Goal: Transaction & Acquisition: Download file/media

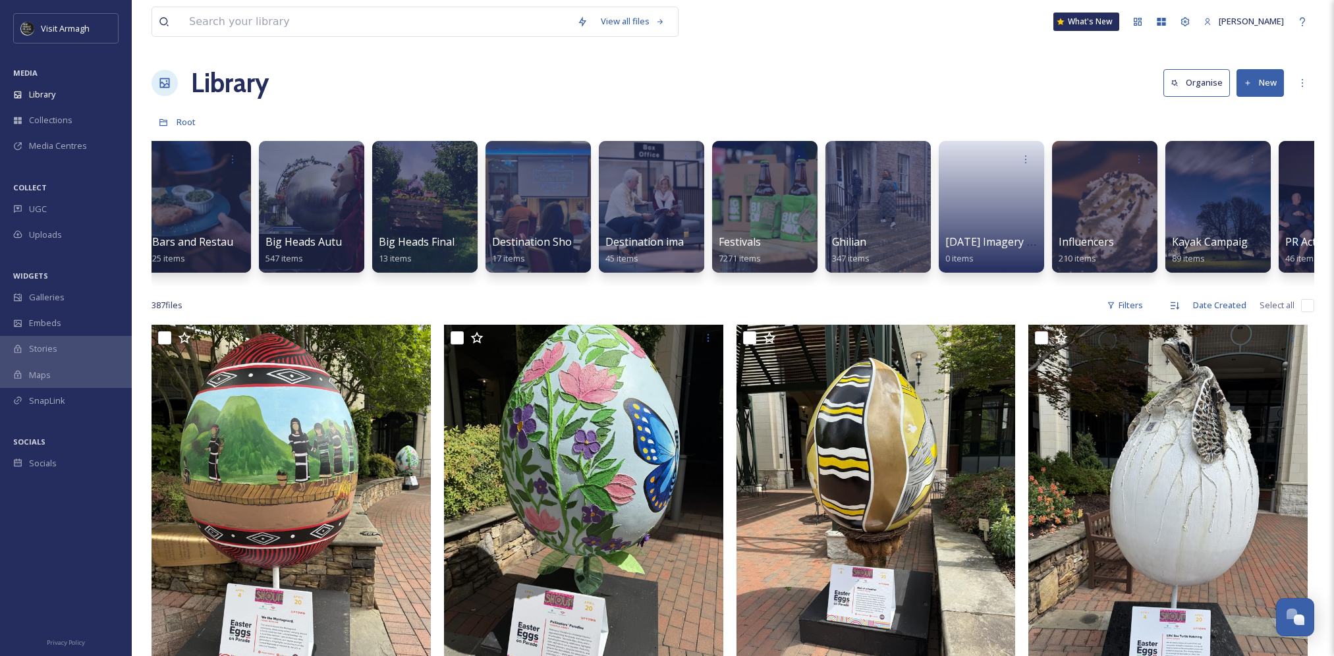
scroll to position [0, 318]
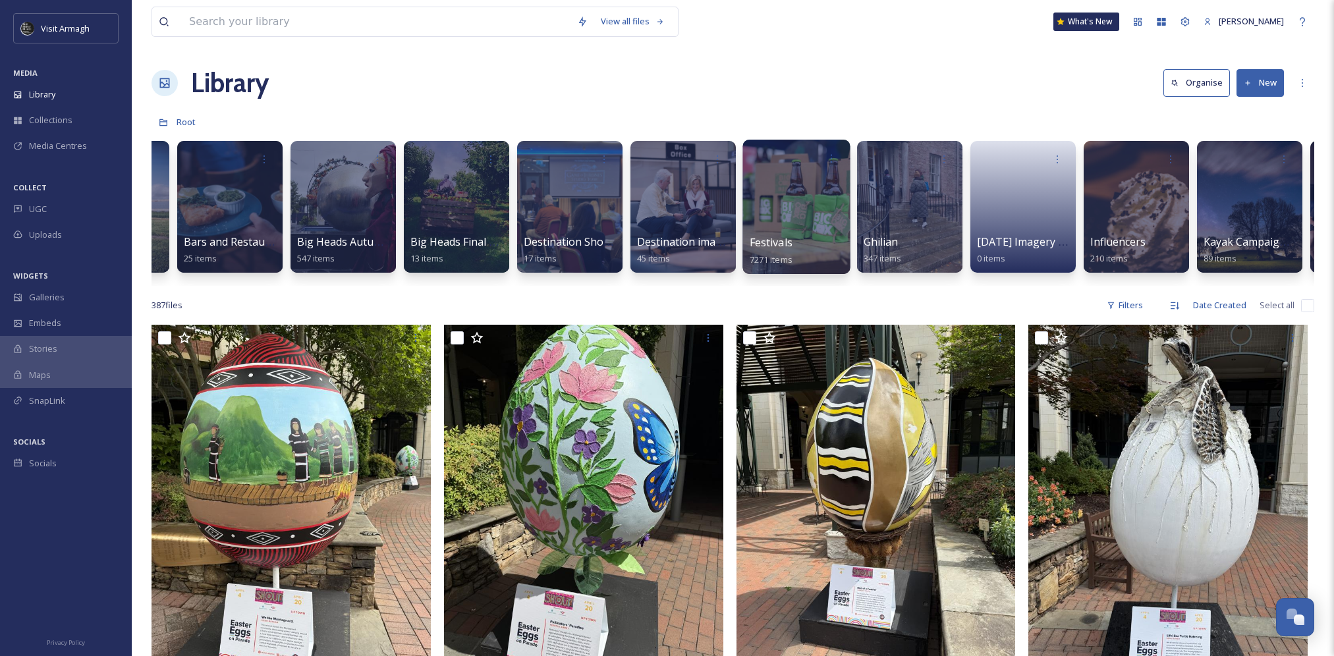
click at [803, 173] on div at bounding box center [795, 207] width 107 height 134
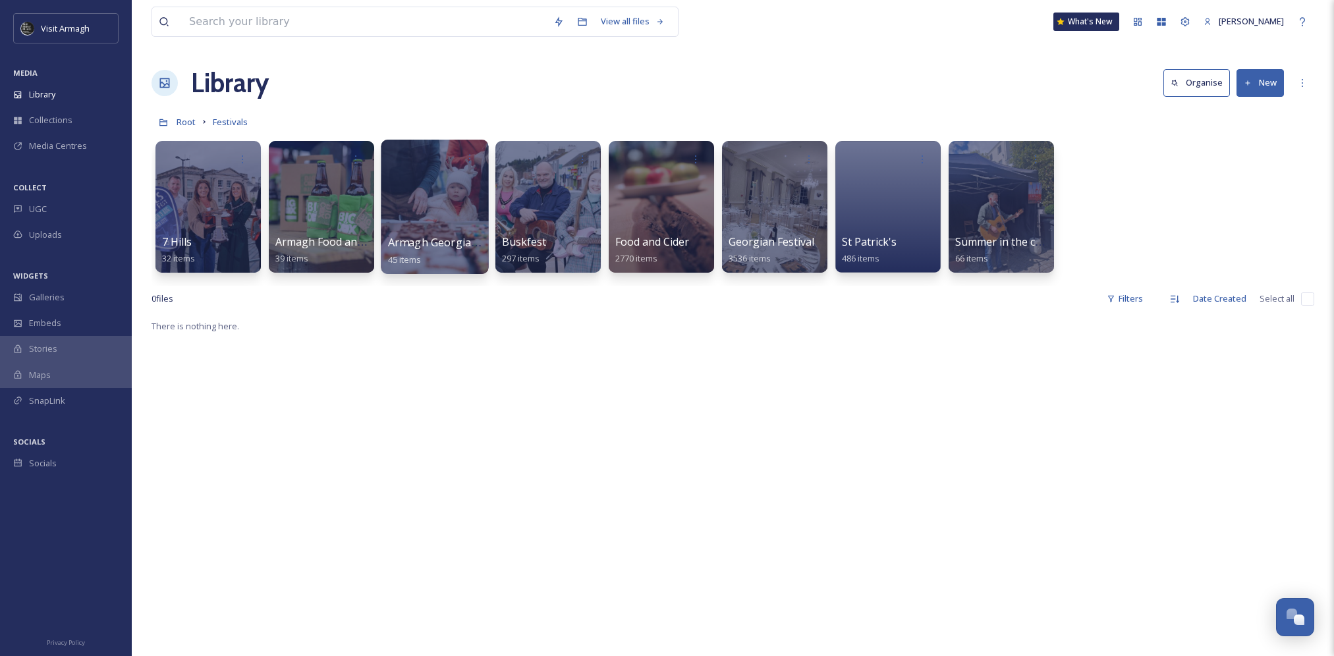
click at [465, 215] on div at bounding box center [434, 207] width 107 height 134
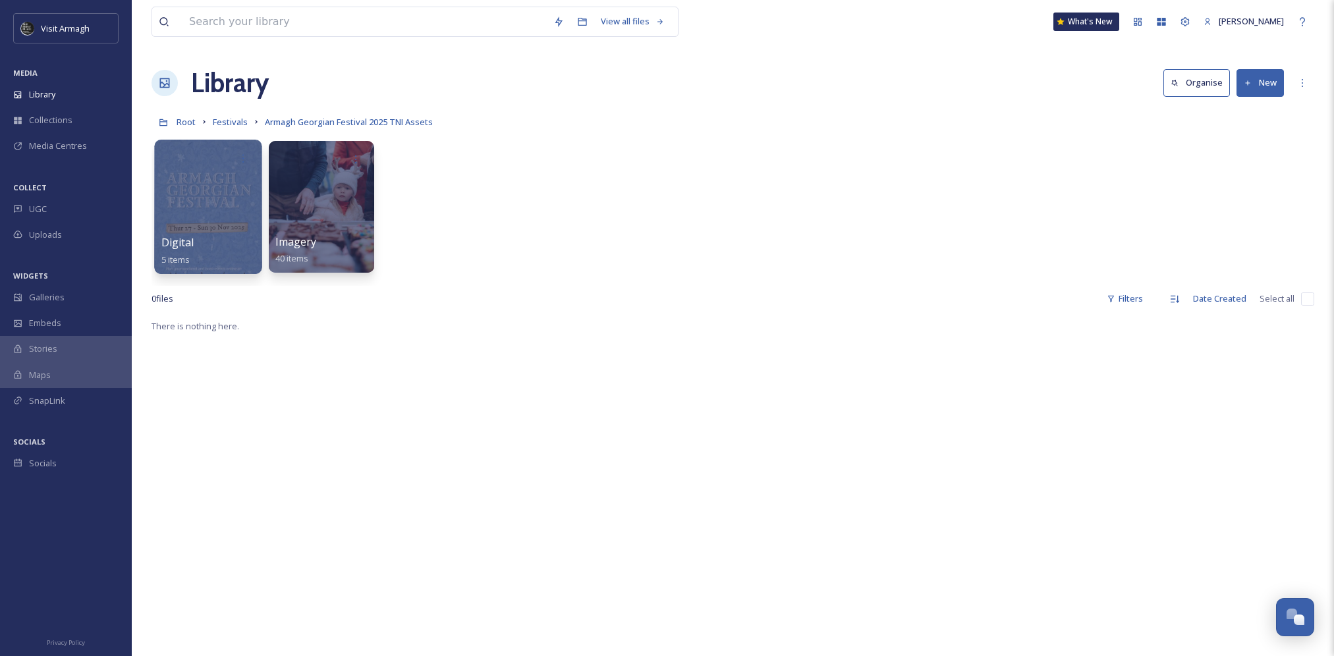
click at [198, 201] on div at bounding box center [207, 207] width 107 height 134
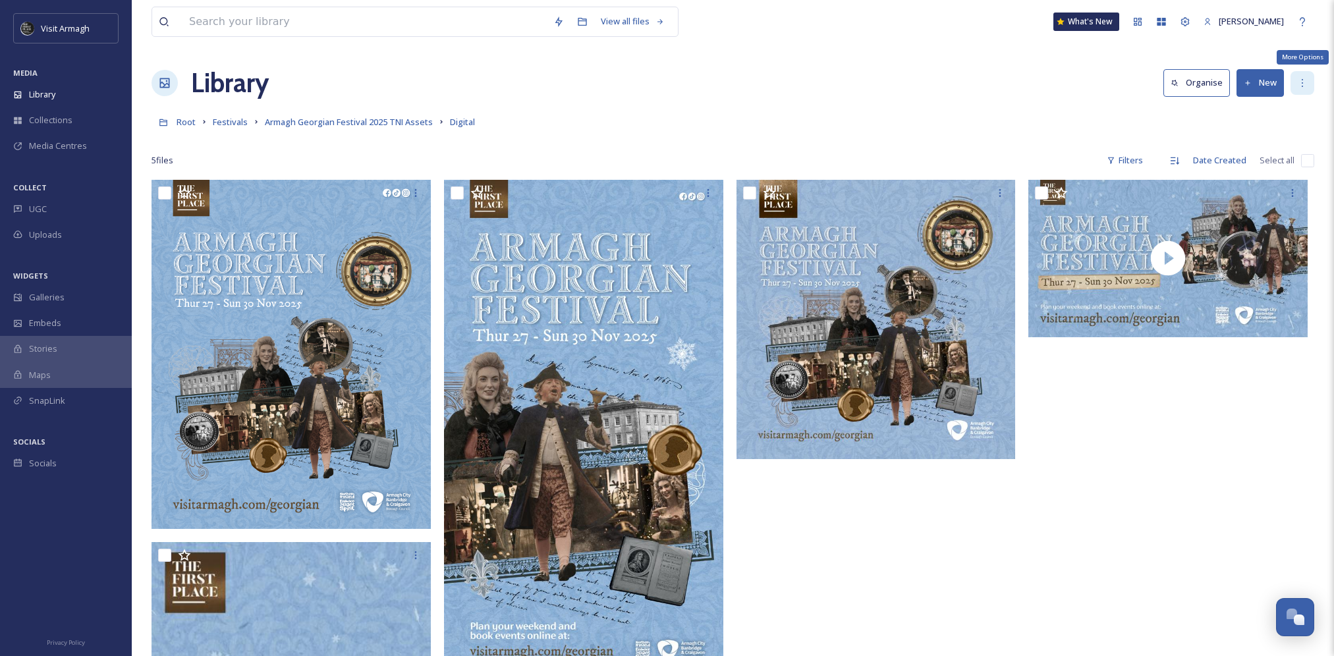
click at [1304, 90] on div "More Options" at bounding box center [1302, 83] width 24 height 24
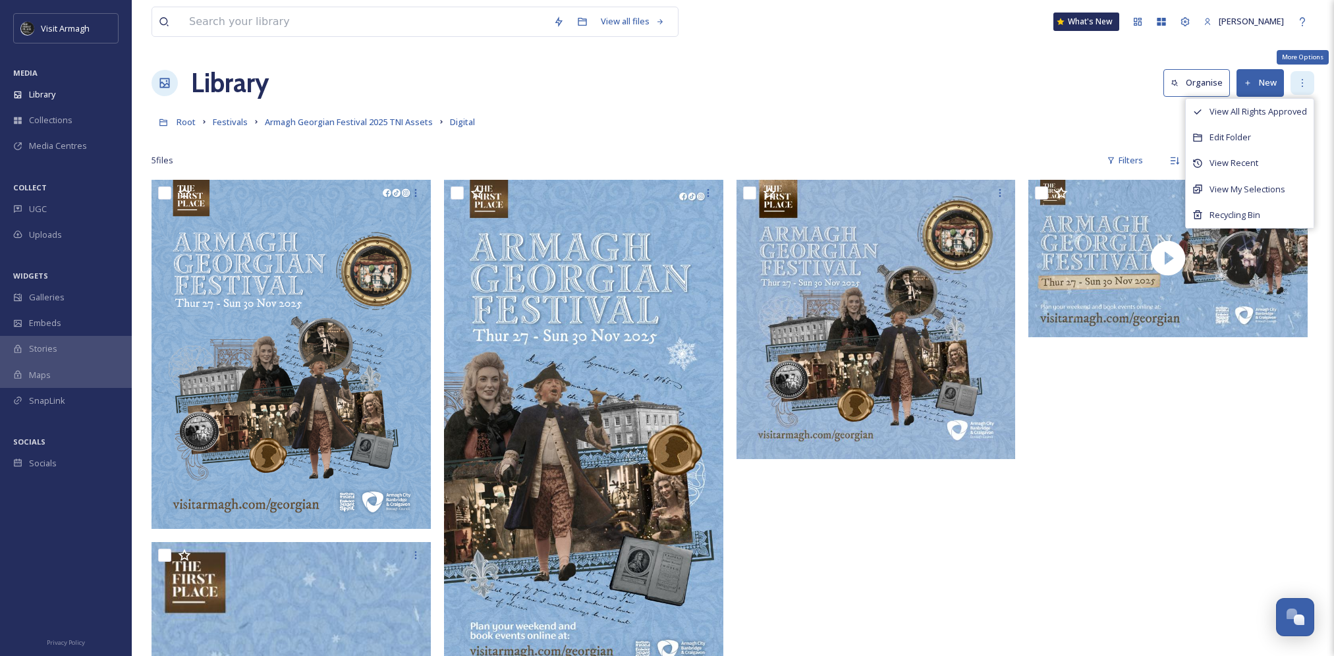
click at [1304, 87] on icon at bounding box center [1302, 83] width 11 height 11
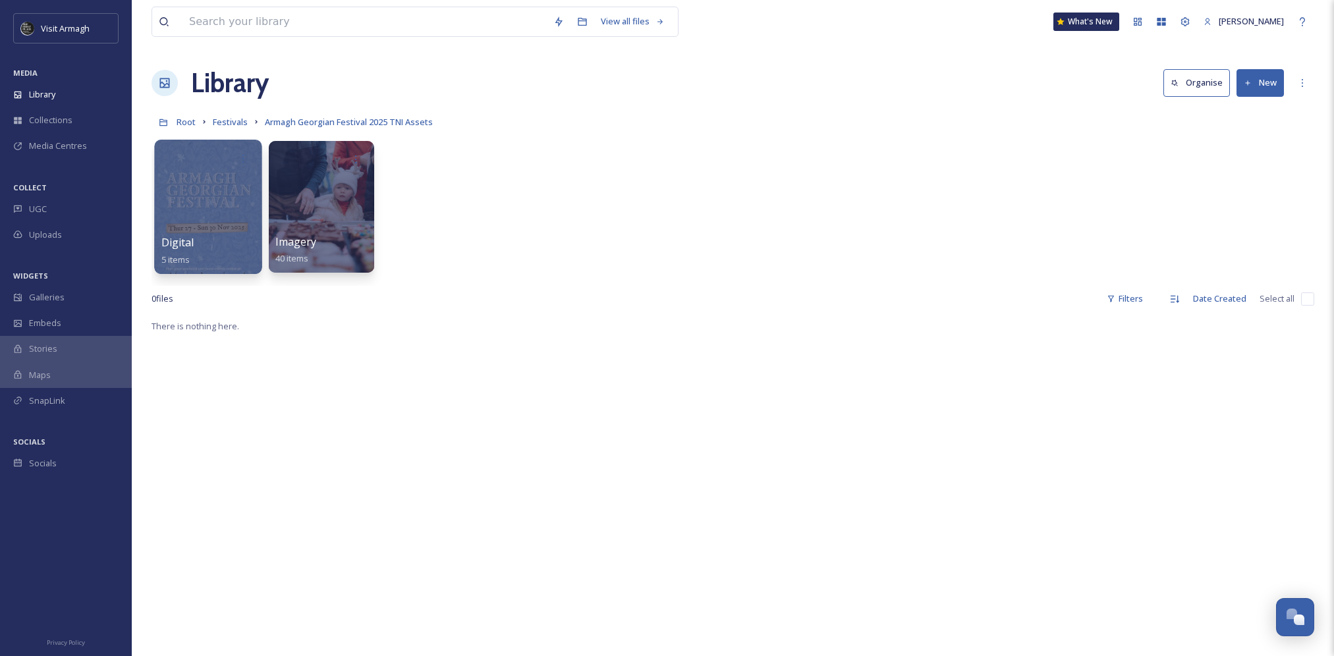
drag, startPoint x: 223, startPoint y: 169, endPoint x: 212, endPoint y: 198, distance: 30.8
click at [212, 198] on div at bounding box center [207, 207] width 107 height 134
click at [238, 156] on icon at bounding box center [243, 158] width 11 height 11
click at [232, 188] on span "Edit / Share" at bounding box center [211, 187] width 46 height 13
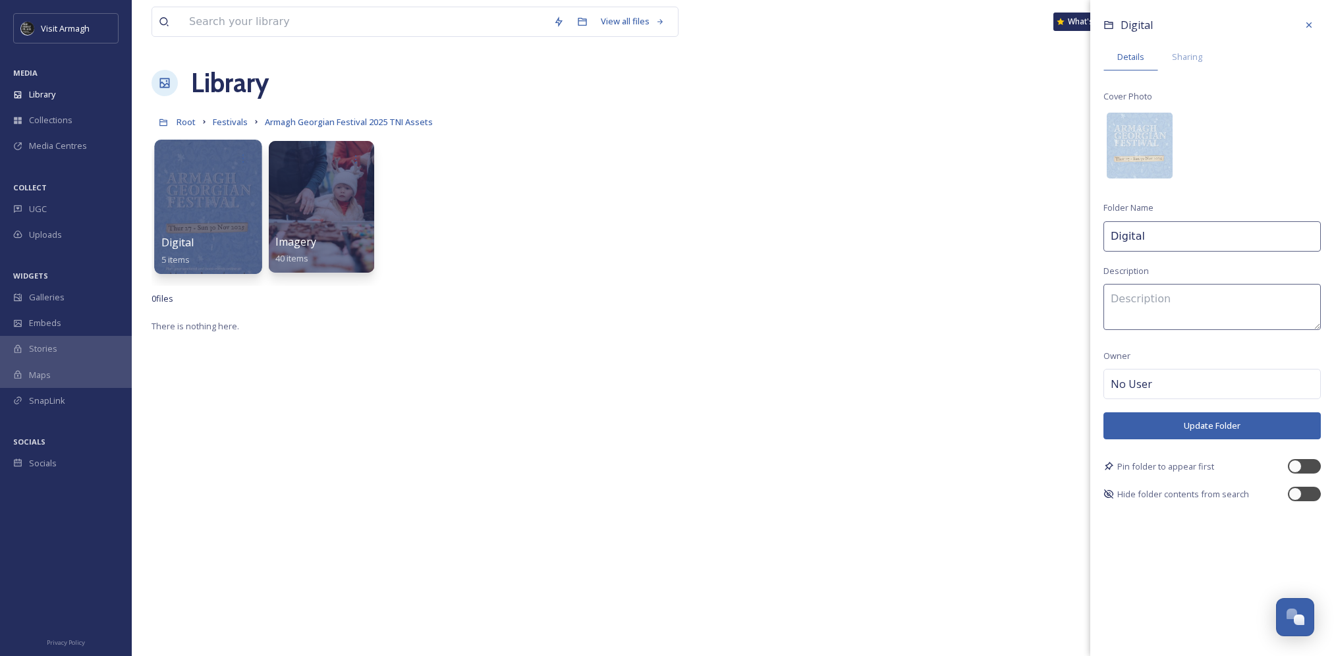
click at [1109, 245] on input "Digital" at bounding box center [1211, 236] width 217 height 30
click at [1312, 240] on input "Georgian Digital" at bounding box center [1211, 236] width 217 height 30
click at [1260, 144] on div "Digital Details Sharing Cover Photo Folder Name Georgian Digital Description Ow…" at bounding box center [1212, 257] width 244 height 514
click at [1154, 238] on input "Georgian Digital" at bounding box center [1211, 236] width 217 height 30
drag, startPoint x: 1157, startPoint y: 240, endPoint x: 1082, endPoint y: 234, distance: 76.0
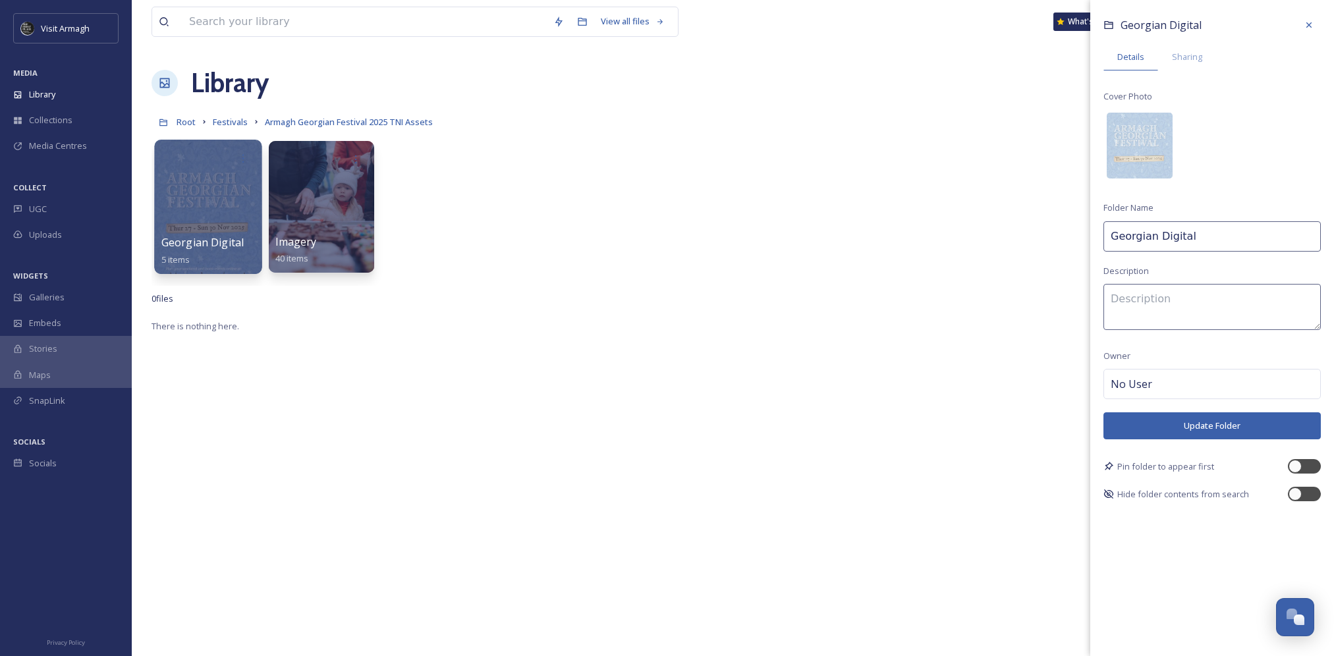
click at [1082, 234] on div "Georgian Digital 5 items Georgian Digital Details Sharing Cover Photo Folder Na…" at bounding box center [733, 210] width 1163 height 152
type input "Digital"
click at [1289, 111] on div "Georgian Digital Details Sharing Cover Photo Folder Name Digital Description Ow…" at bounding box center [1212, 257] width 244 height 514
click at [1219, 57] on div "Details Sharing" at bounding box center [1211, 56] width 217 height 27
click at [1206, 54] on div "Sharing" at bounding box center [1187, 56] width 58 height 27
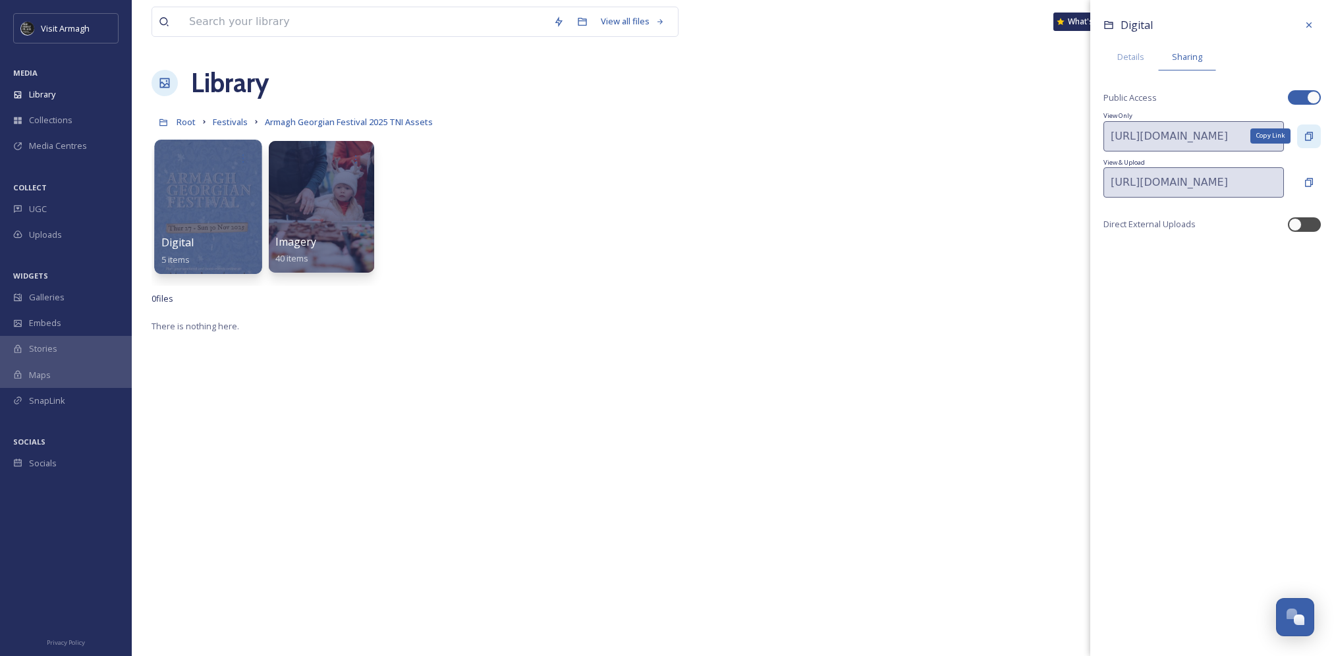
click at [1308, 134] on icon at bounding box center [1309, 136] width 11 height 11
click at [223, 182] on div at bounding box center [207, 207] width 107 height 134
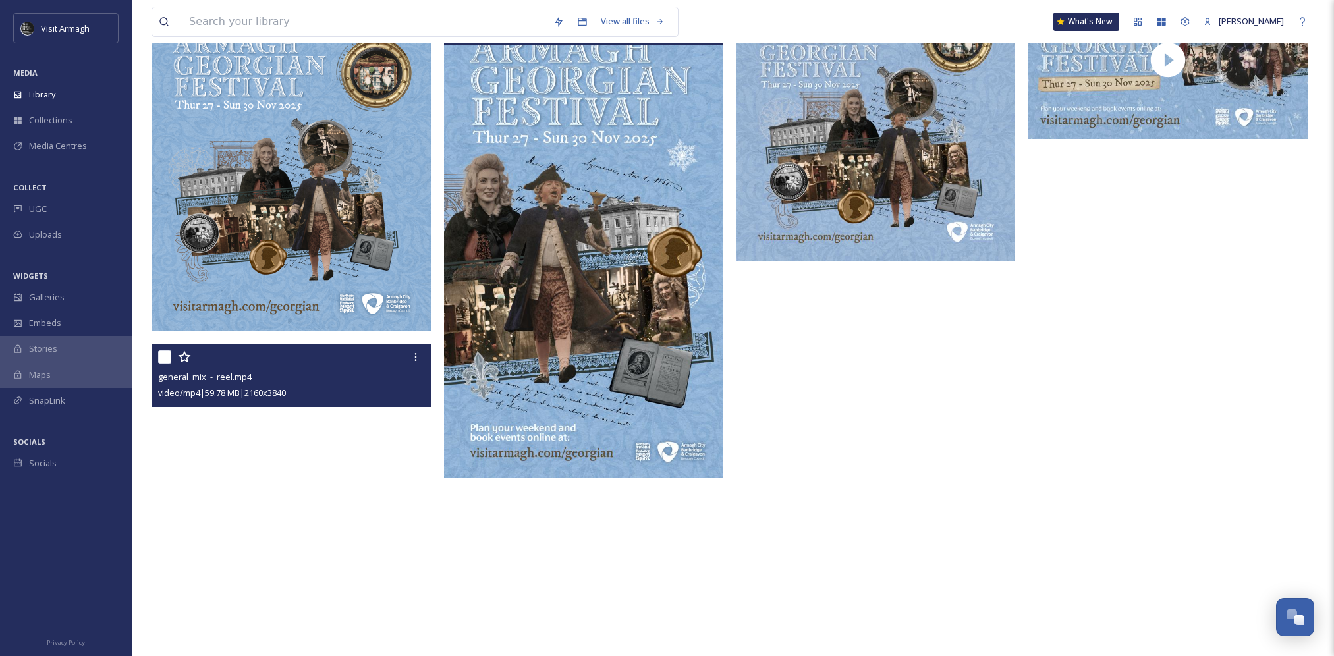
scroll to position [395, 0]
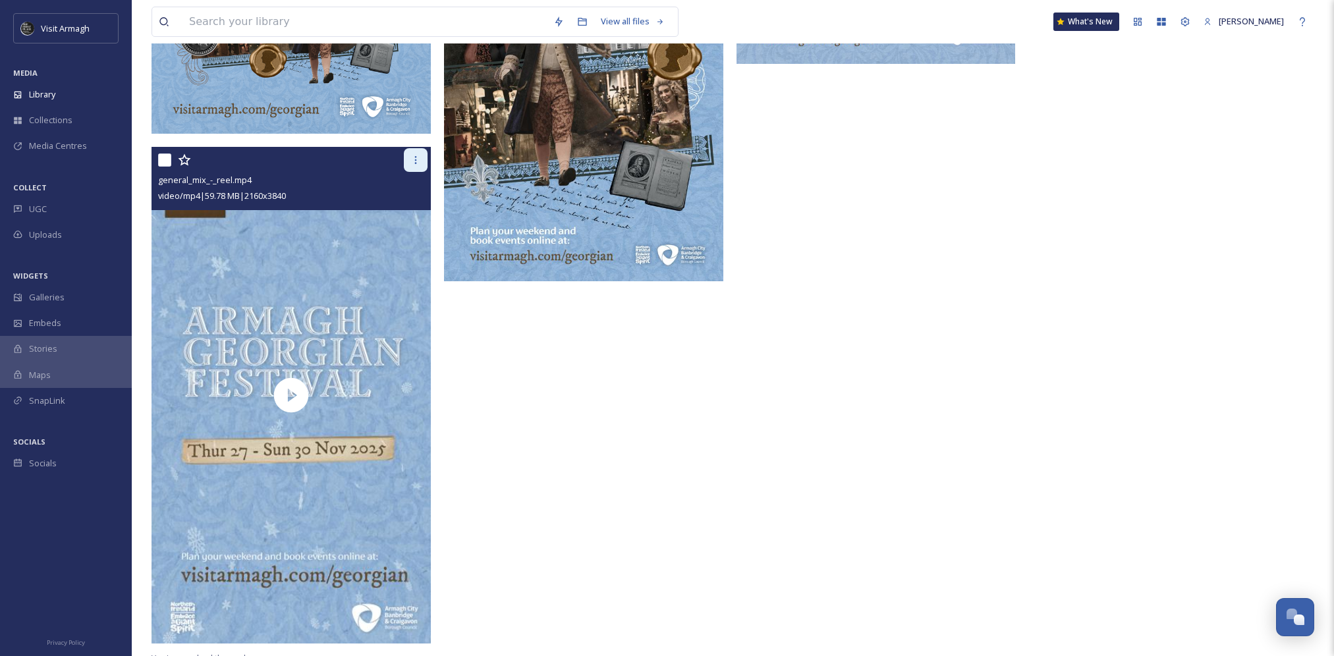
click at [422, 157] on div at bounding box center [416, 160] width 24 height 24
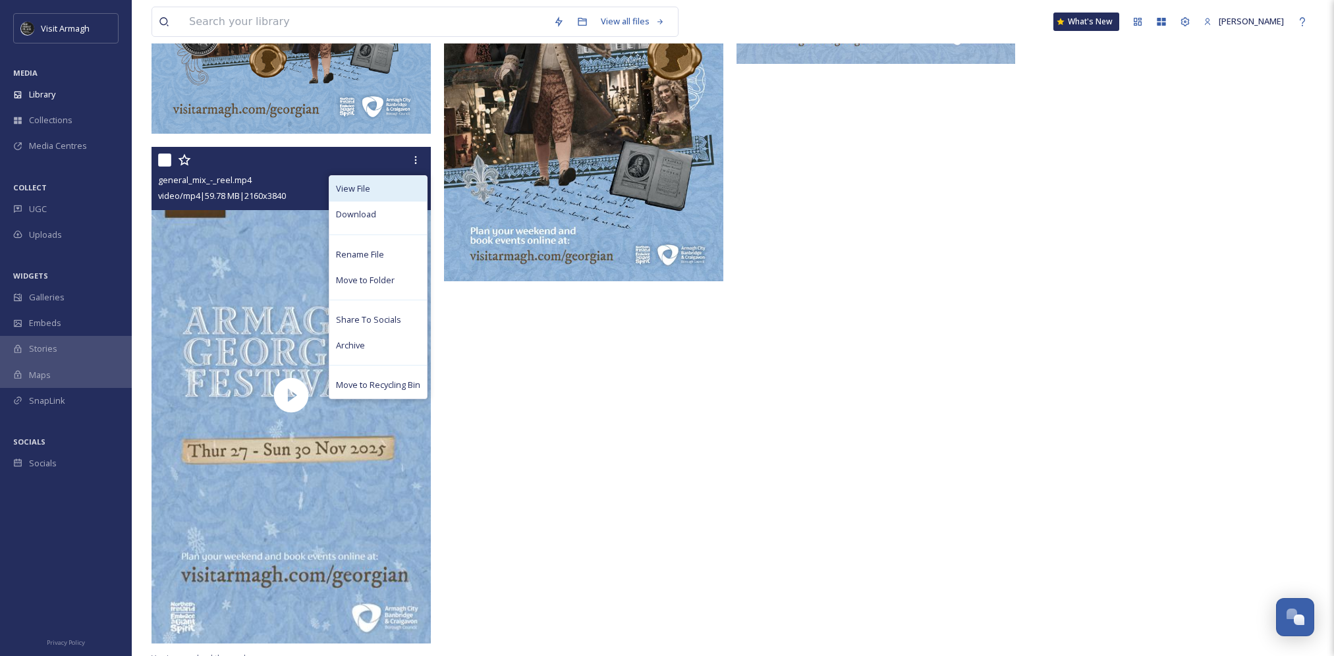
click at [366, 191] on span "View File" at bounding box center [353, 188] width 34 height 13
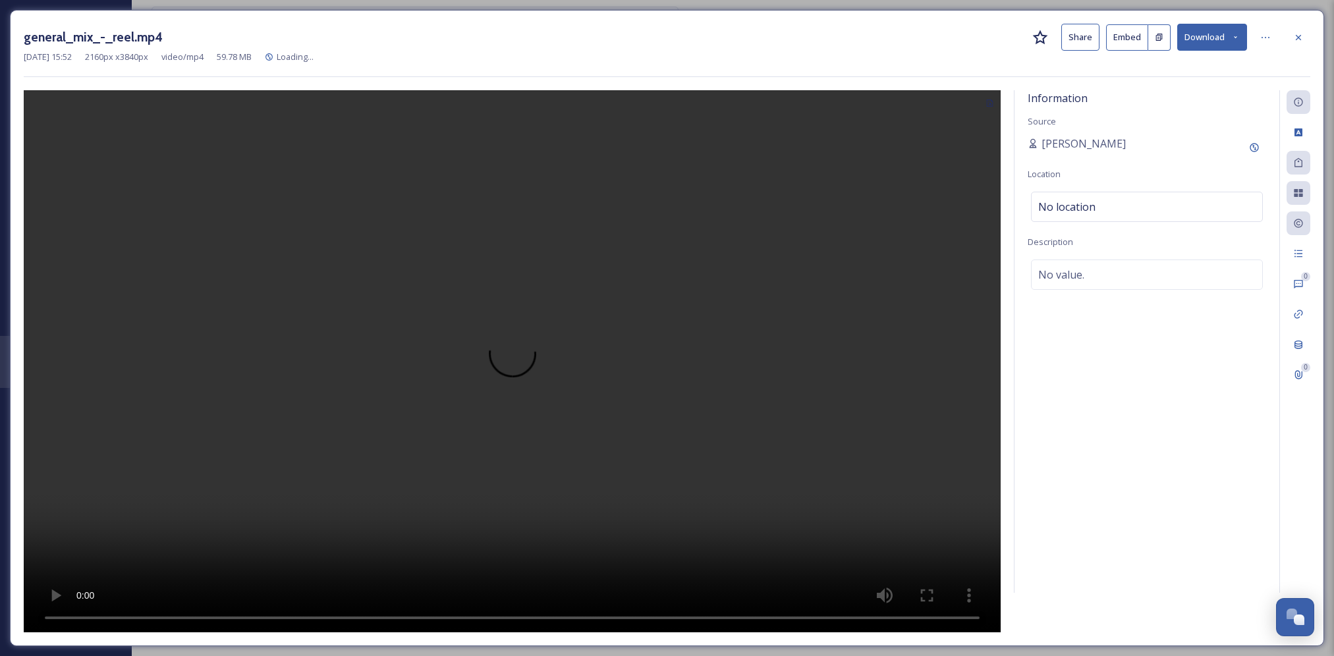
scroll to position [180, 0]
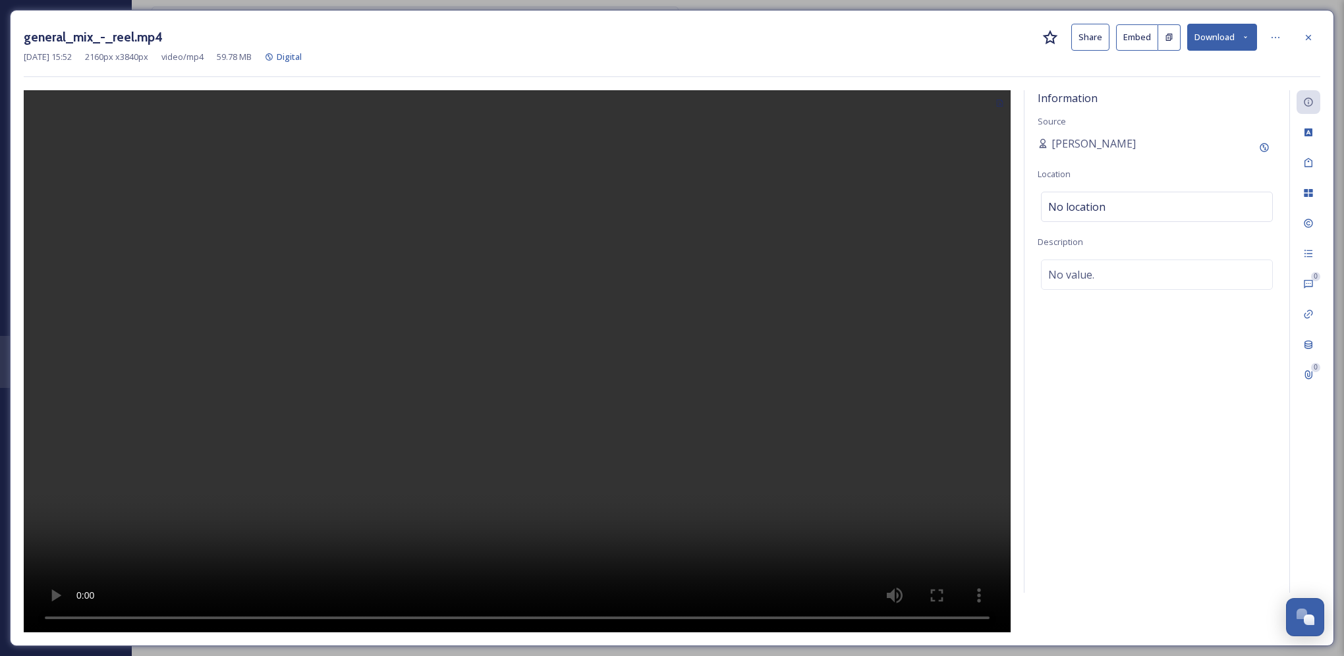
click at [1105, 43] on button "Share" at bounding box center [1090, 37] width 38 height 27
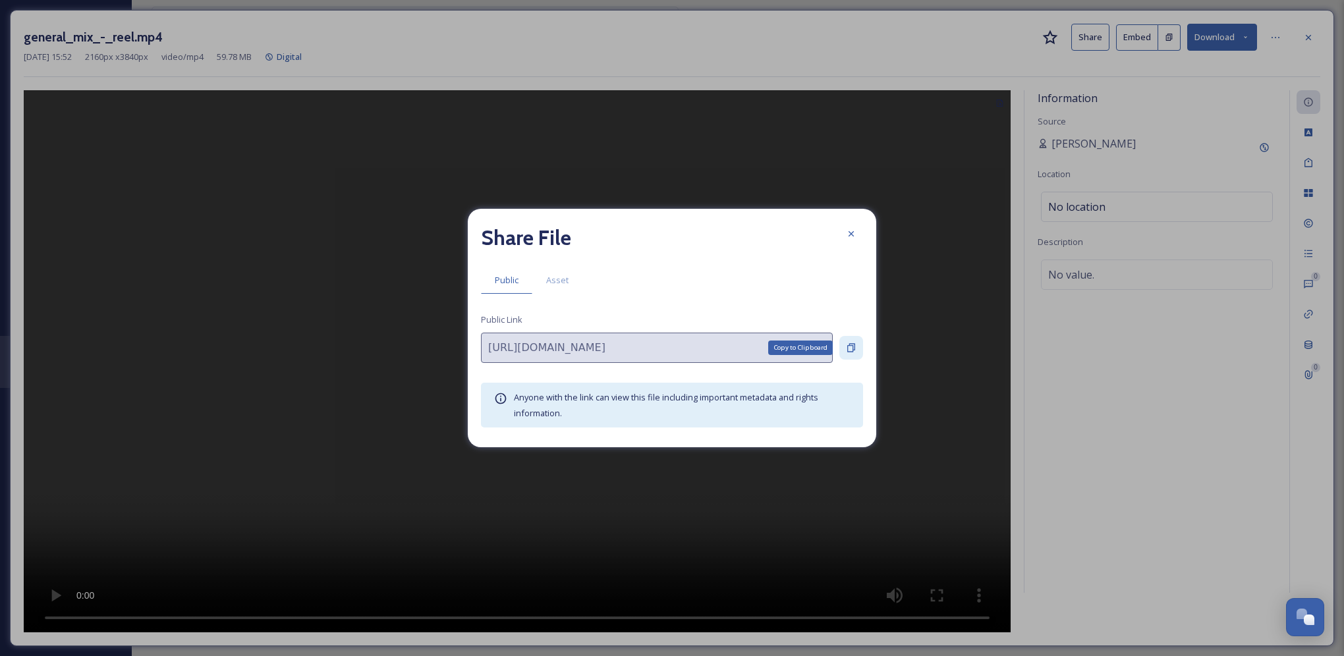
click at [848, 348] on icon at bounding box center [851, 348] width 8 height 9
click at [549, 284] on span "Asset" at bounding box center [557, 280] width 22 height 13
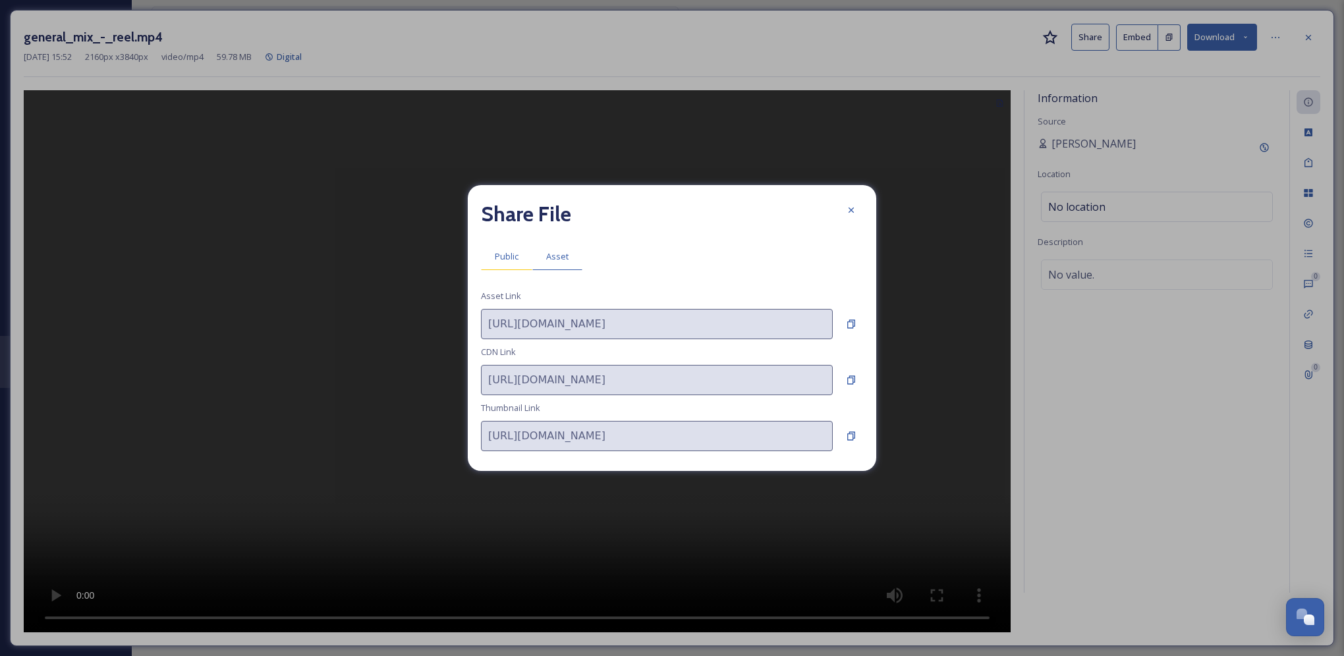
click at [503, 258] on span "Public" at bounding box center [507, 256] width 24 height 13
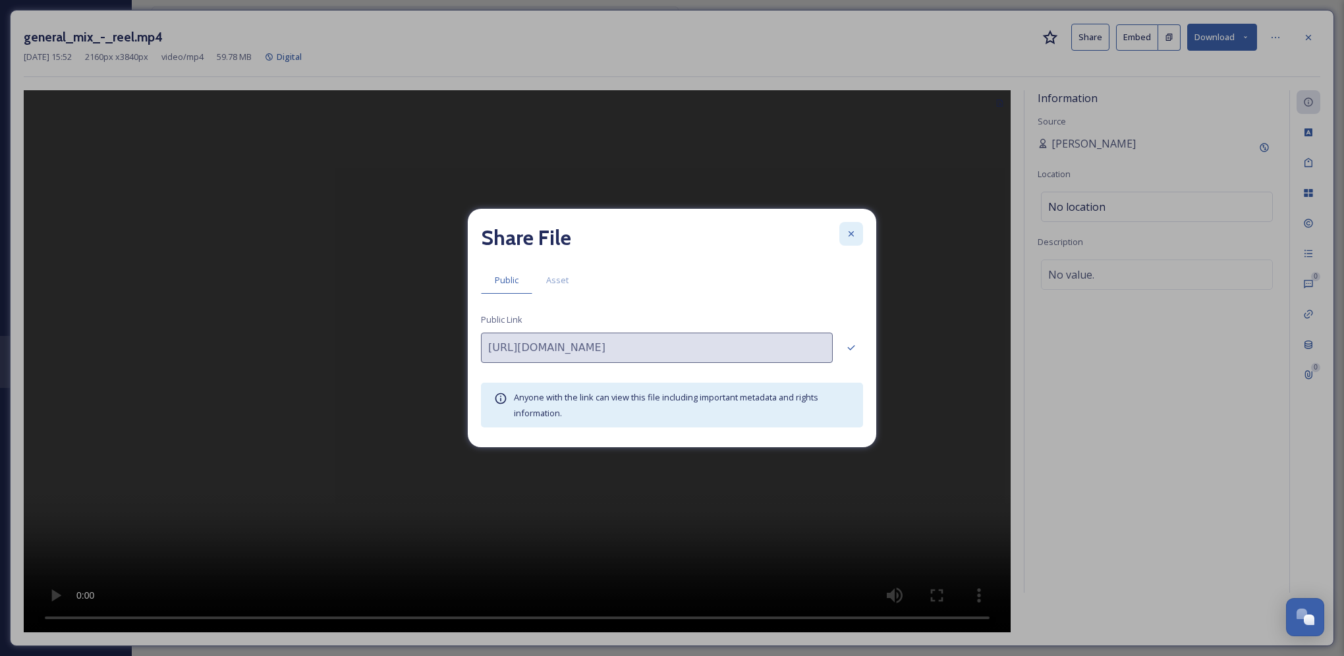
click at [856, 234] on icon at bounding box center [851, 234] width 11 height 11
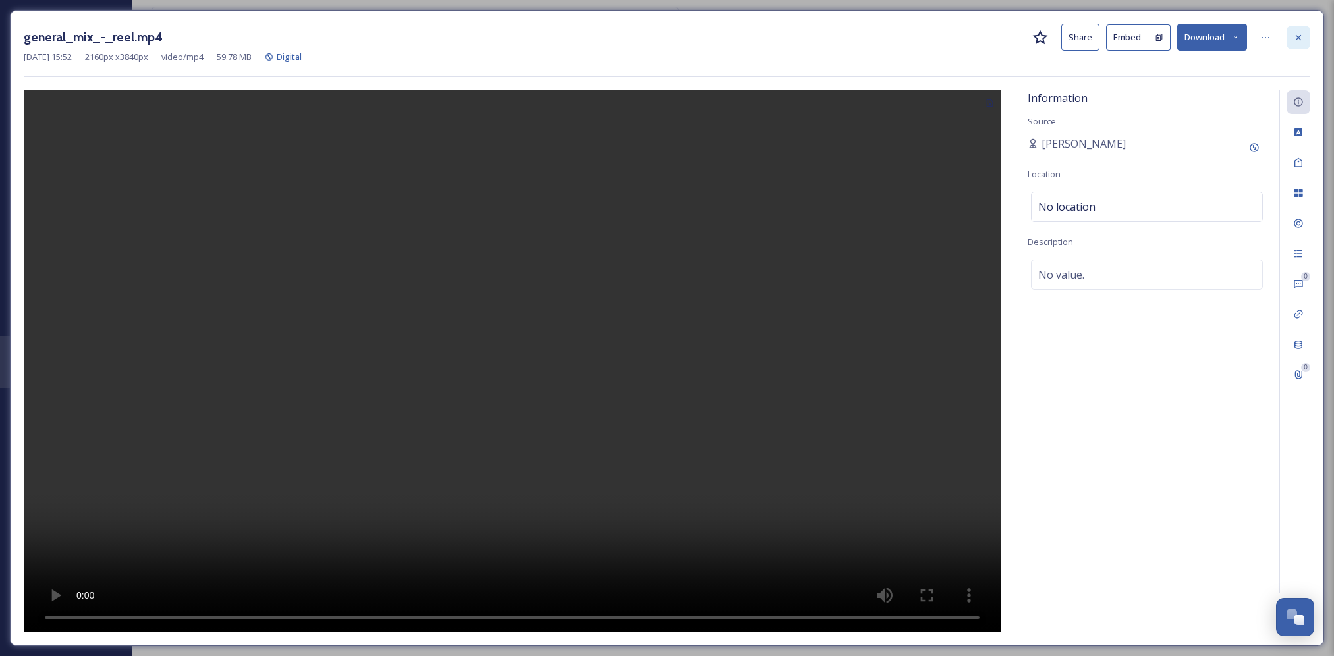
click at [1302, 46] on div at bounding box center [1299, 38] width 24 height 24
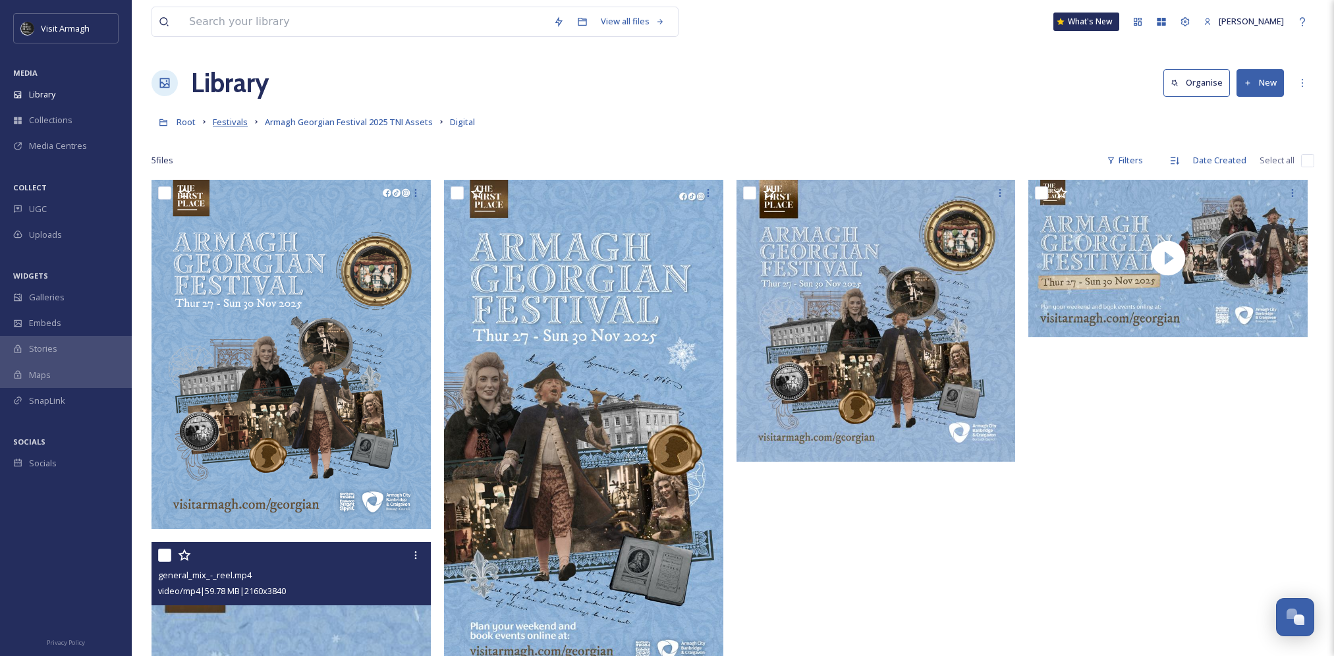
click at [235, 125] on span "Festivals" at bounding box center [230, 122] width 35 height 12
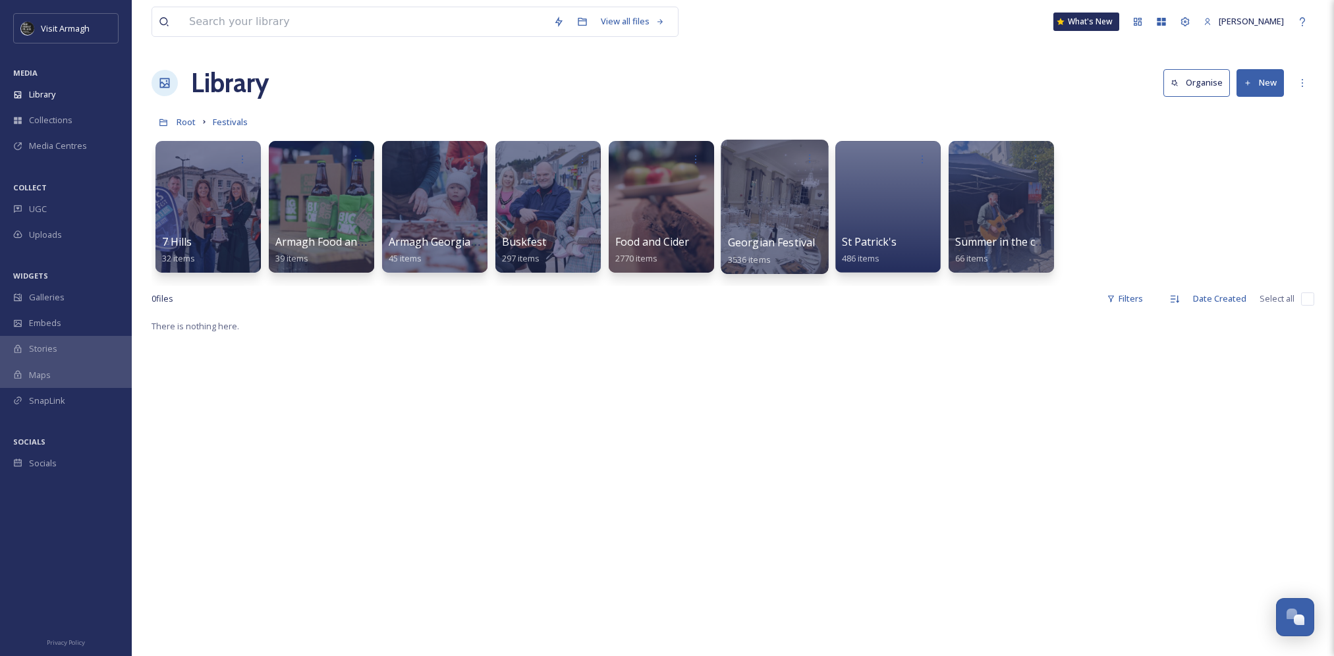
click at [789, 188] on div at bounding box center [774, 207] width 107 height 134
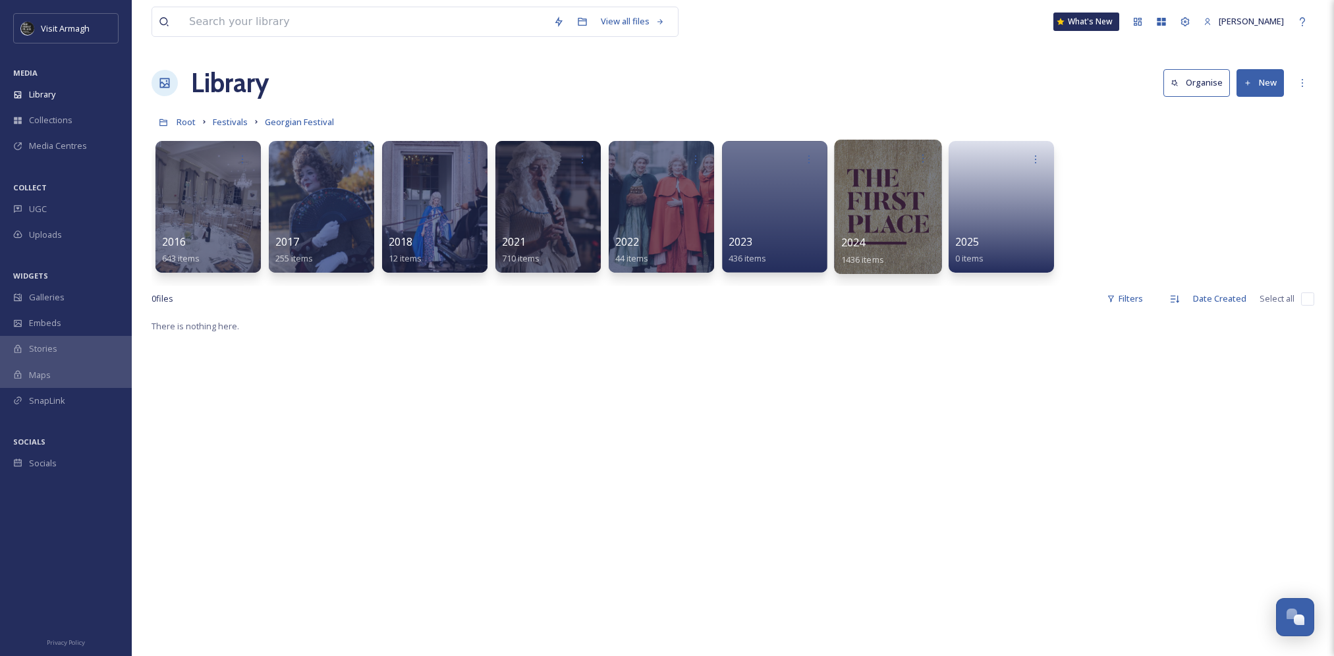
click at [878, 207] on div at bounding box center [887, 207] width 107 height 134
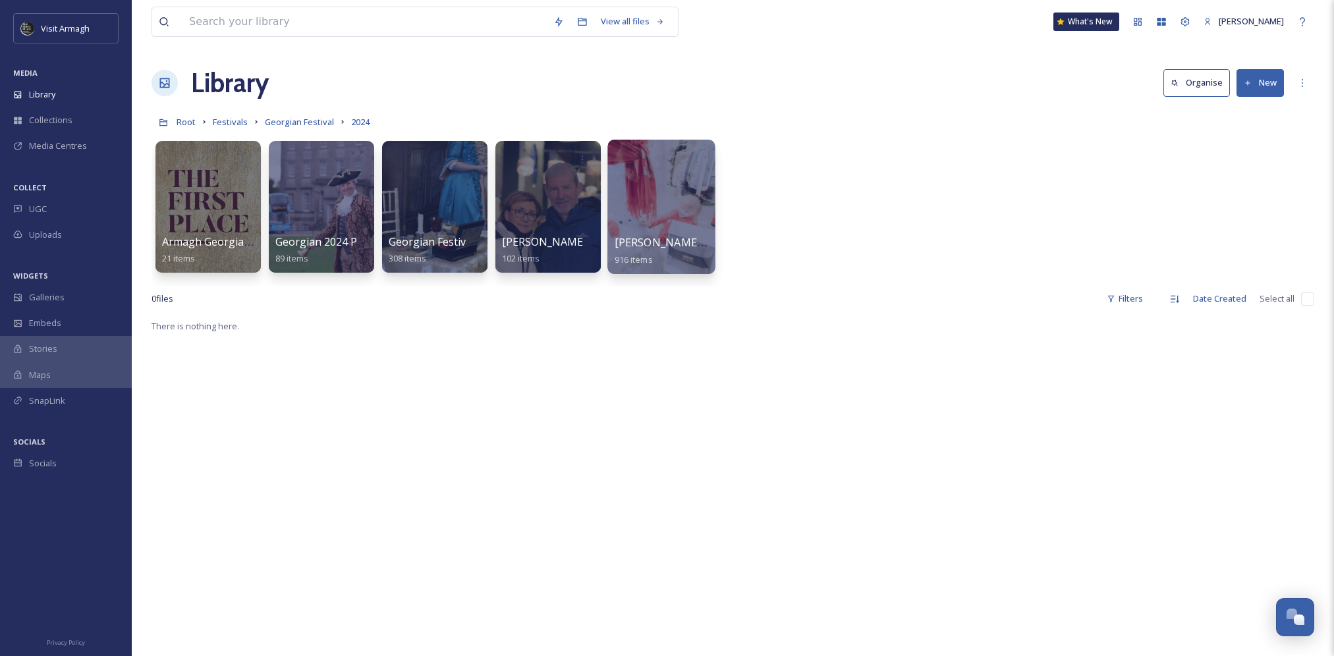
click at [669, 208] on div at bounding box center [660, 207] width 107 height 134
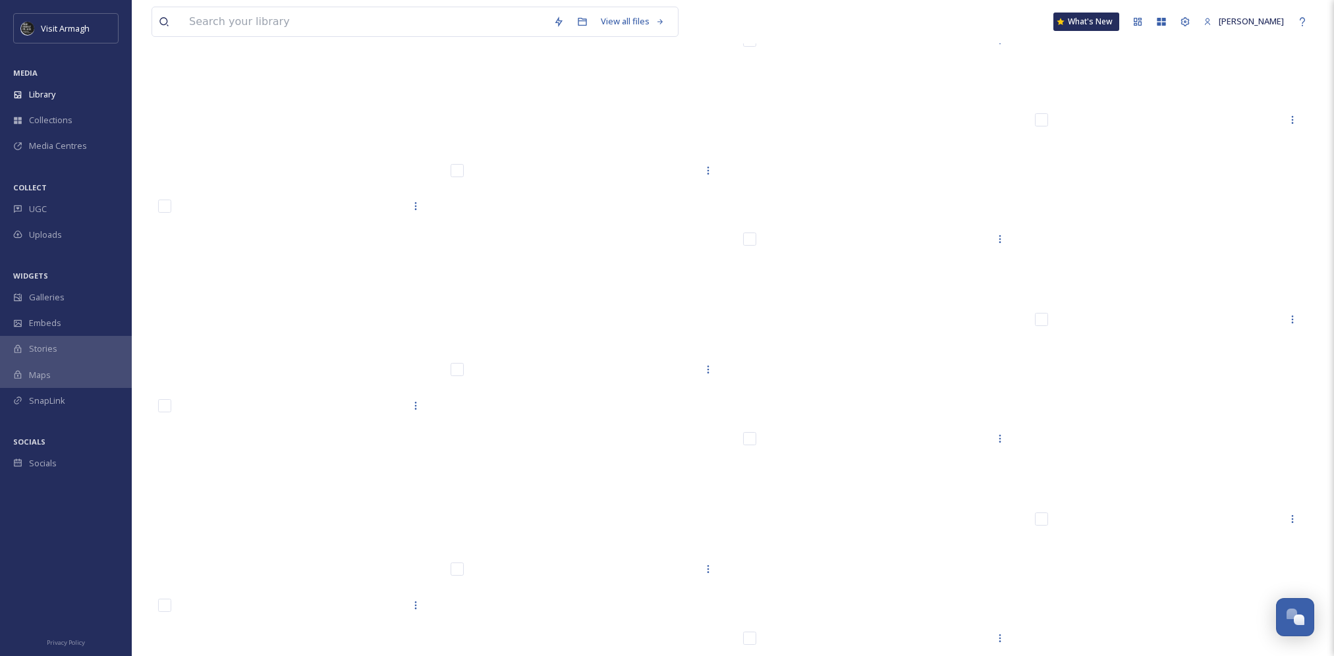
scroll to position [21333, 0]
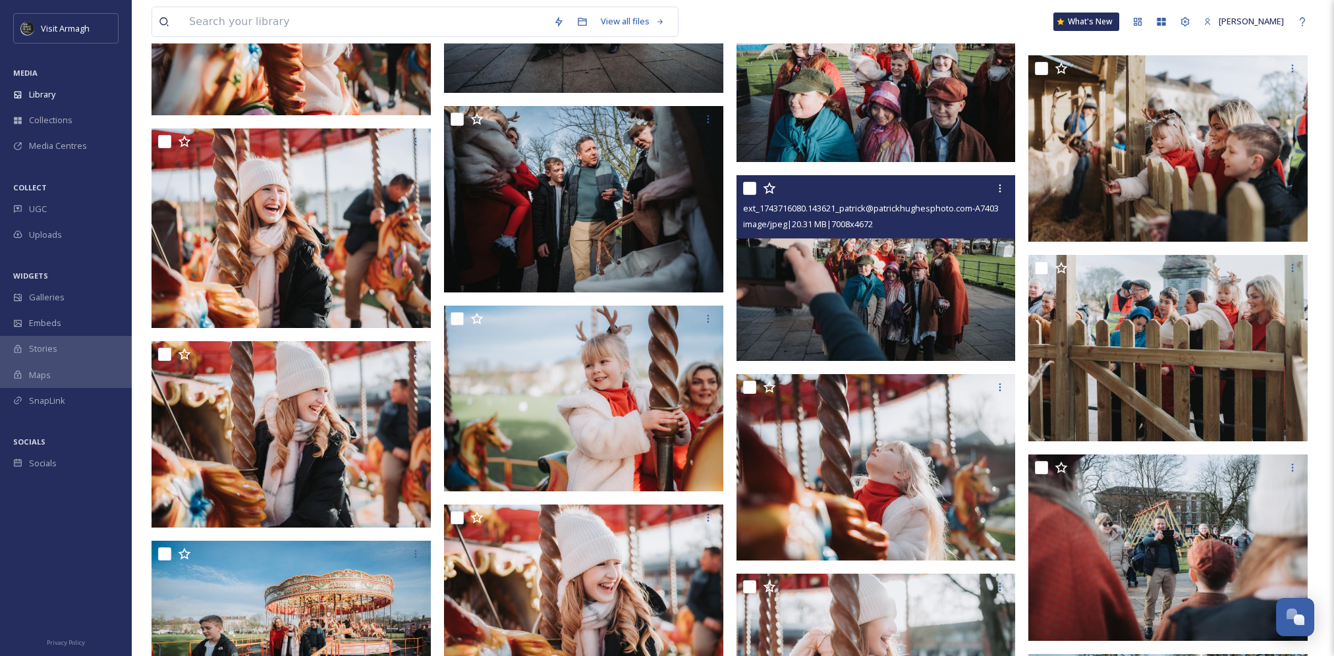
click at [845, 285] on img at bounding box center [875, 268] width 279 height 186
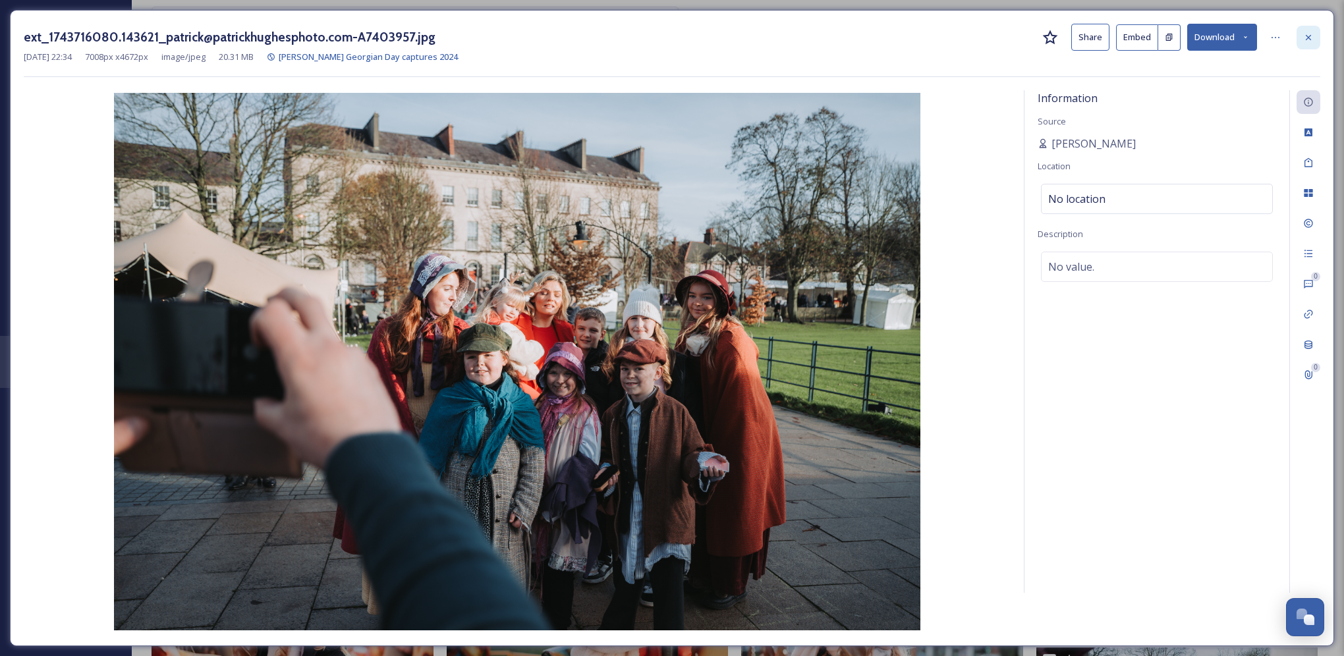
click at [1308, 44] on div at bounding box center [1308, 38] width 24 height 24
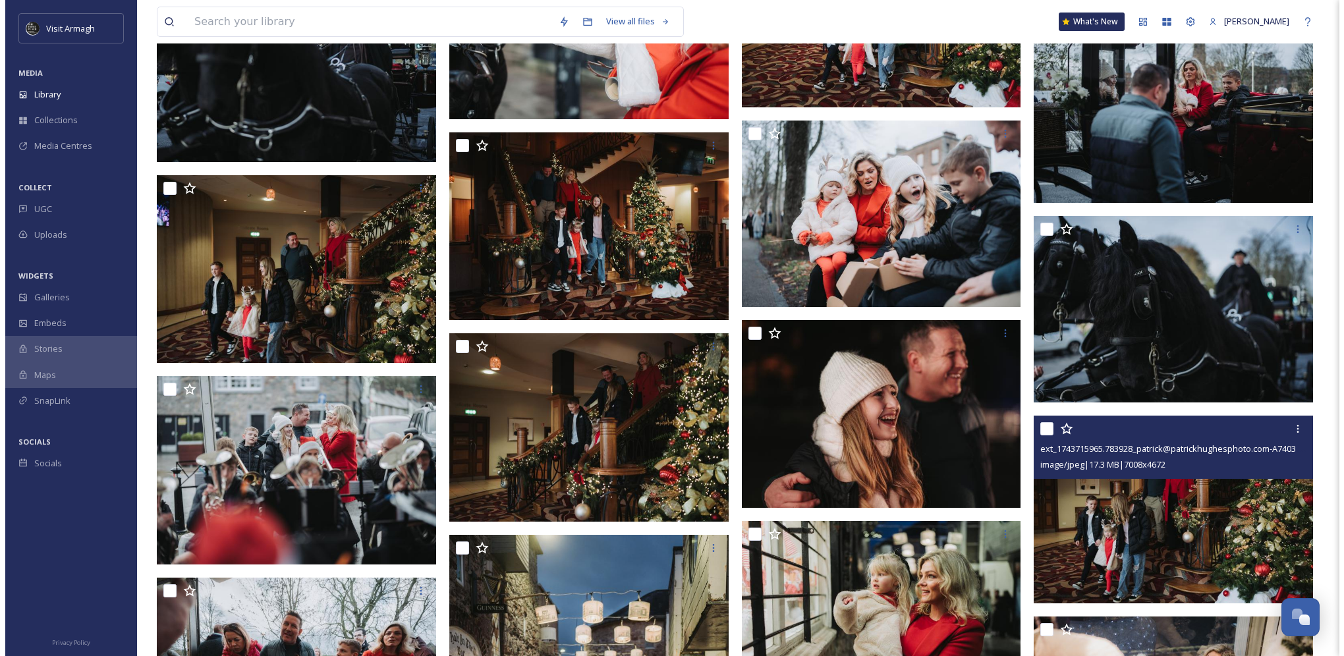
scroll to position [26735, 0]
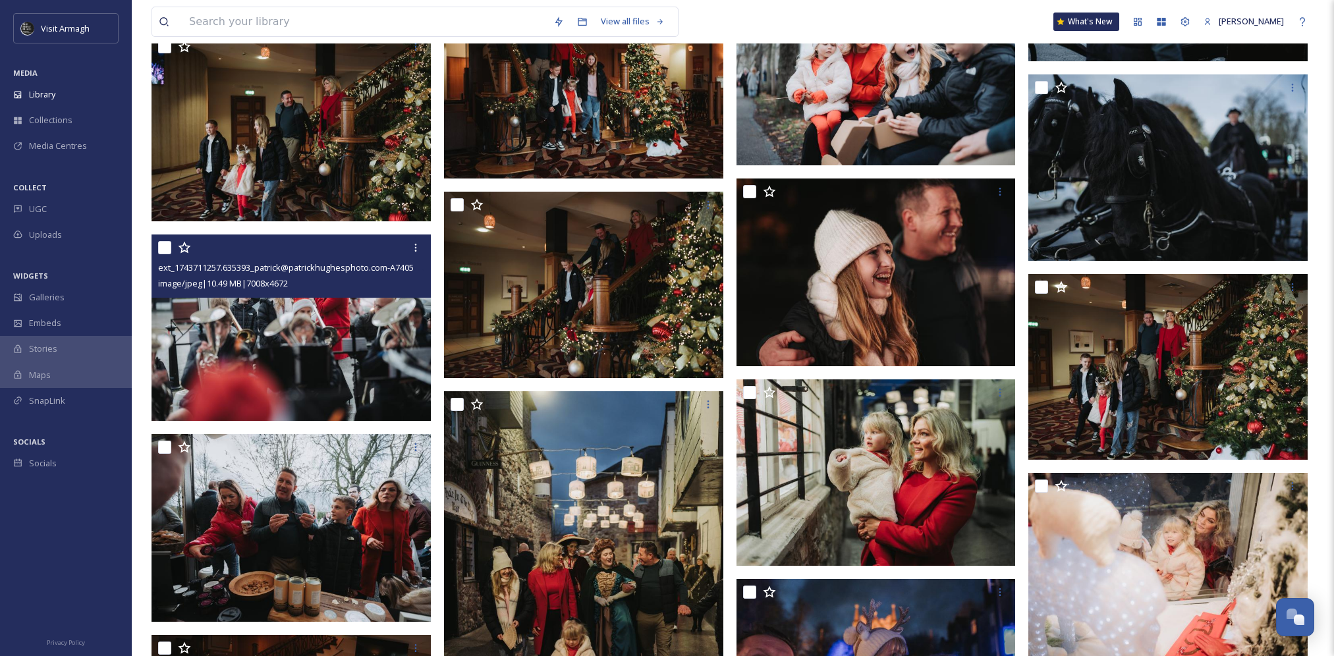
click at [249, 317] on img at bounding box center [291, 328] width 279 height 186
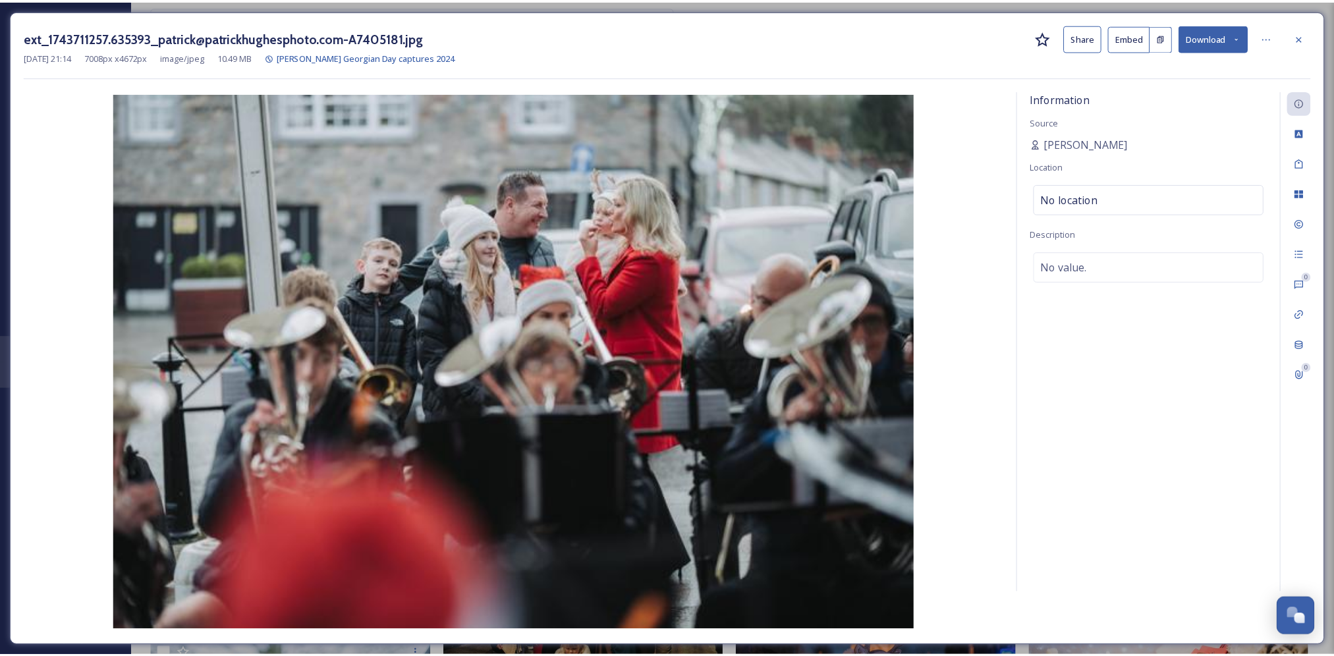
scroll to position [26739, 0]
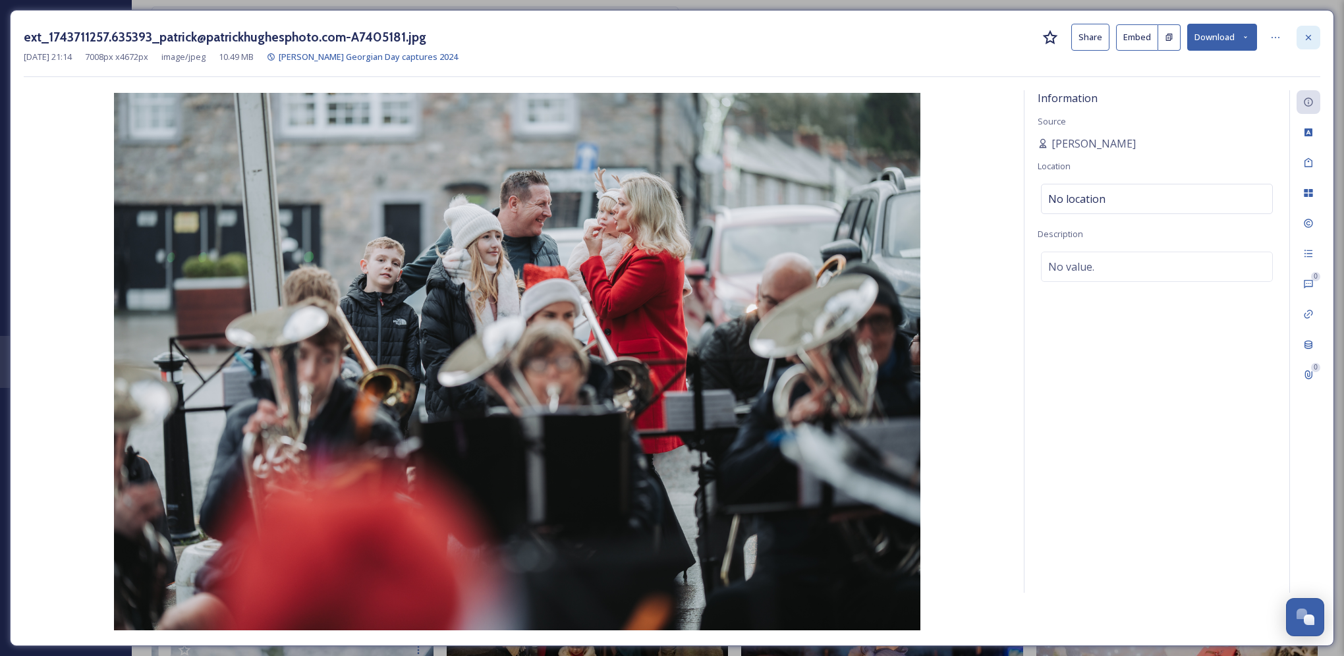
click at [1307, 40] on icon at bounding box center [1308, 37] width 11 height 11
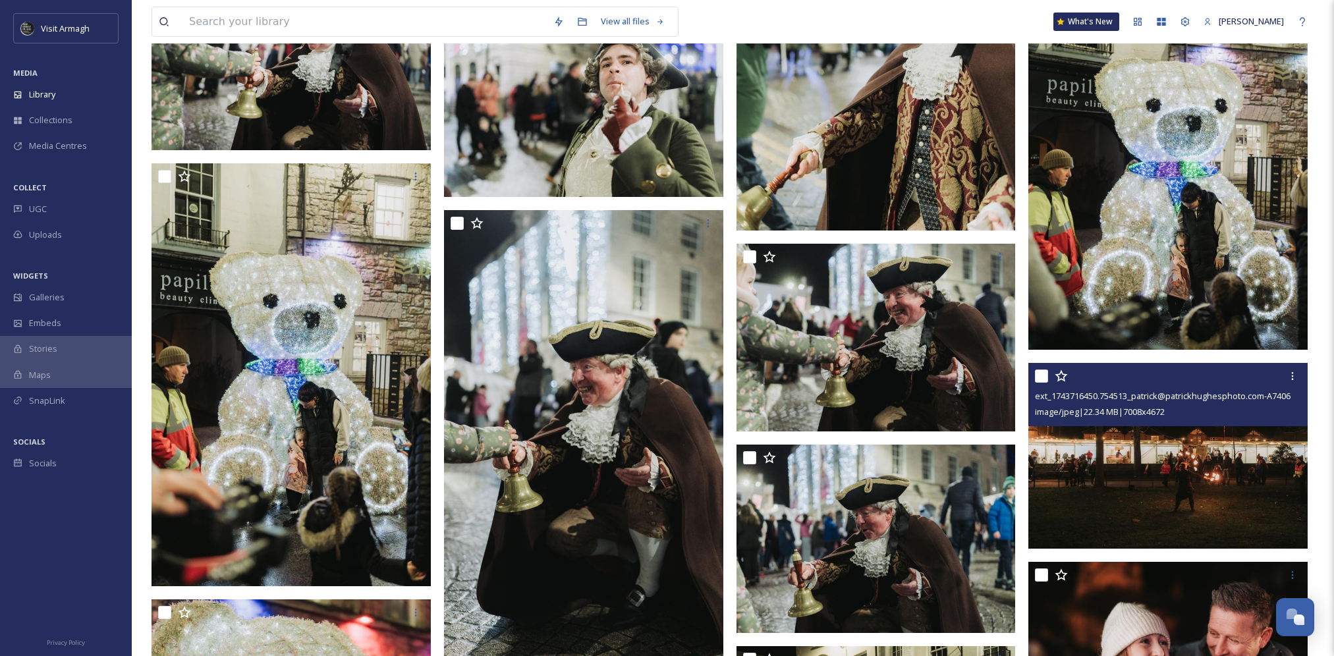
scroll to position [2437, 0]
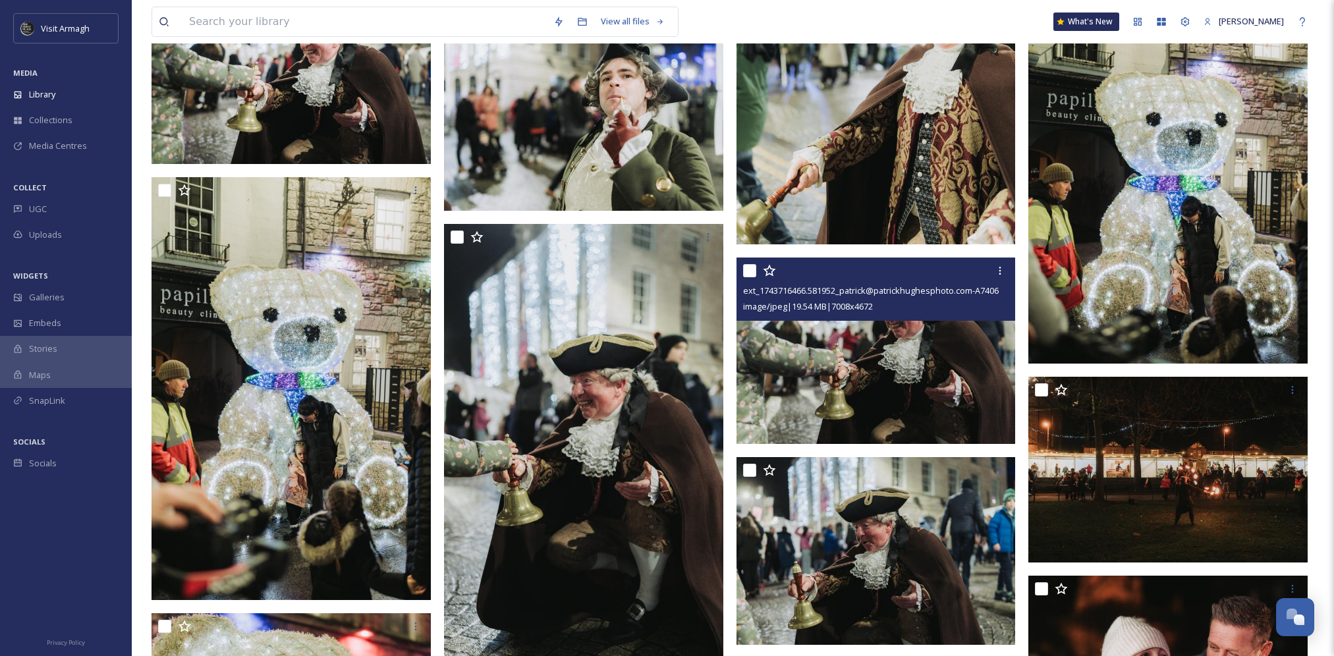
click at [876, 368] on img at bounding box center [875, 351] width 279 height 186
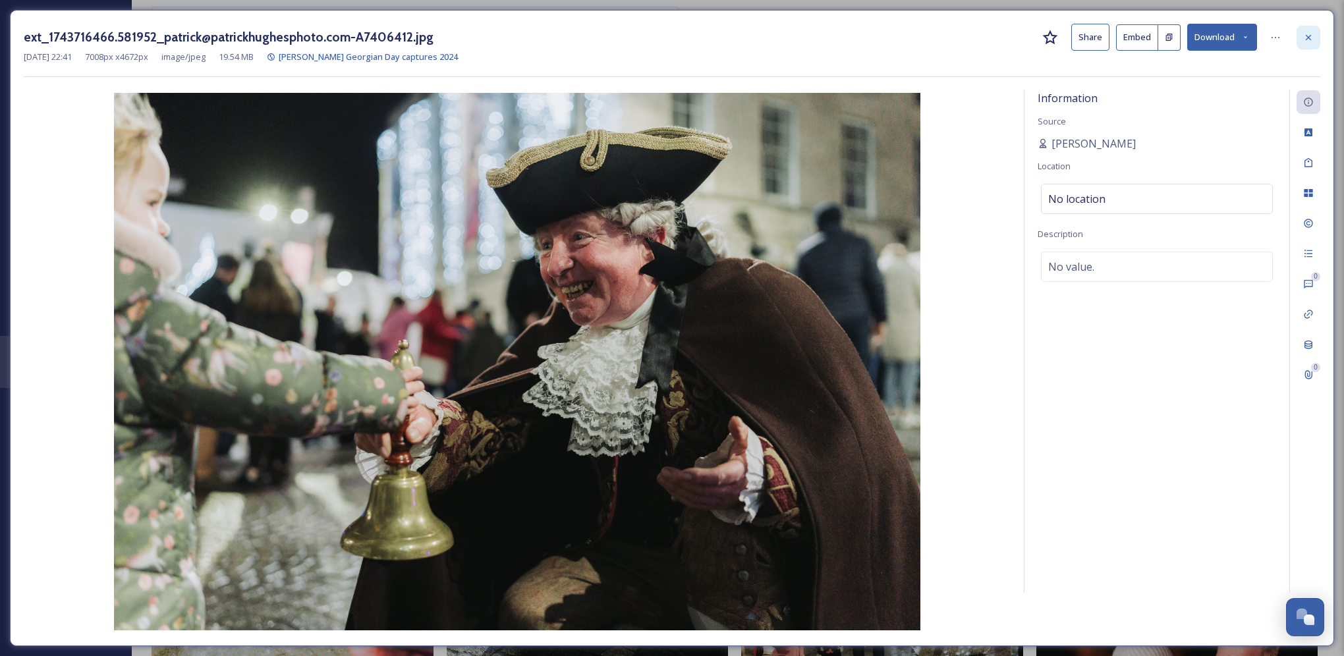
click at [1306, 37] on icon at bounding box center [1308, 37] width 11 height 11
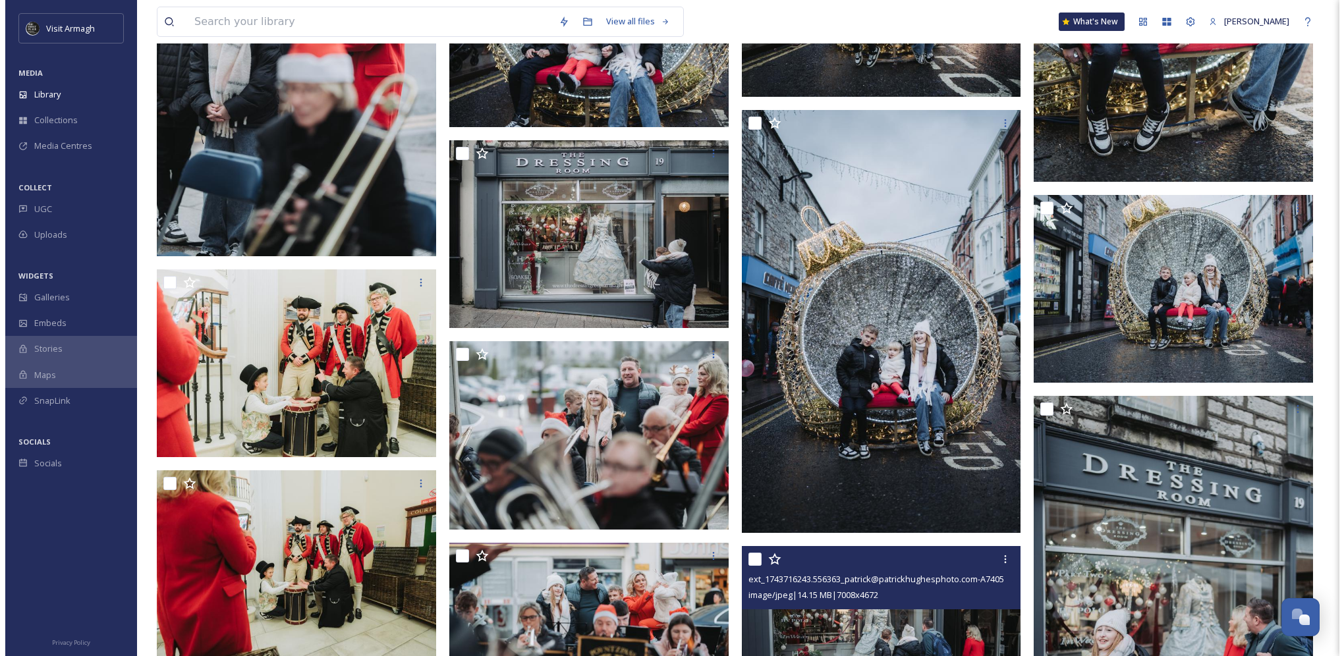
scroll to position [13702, 0]
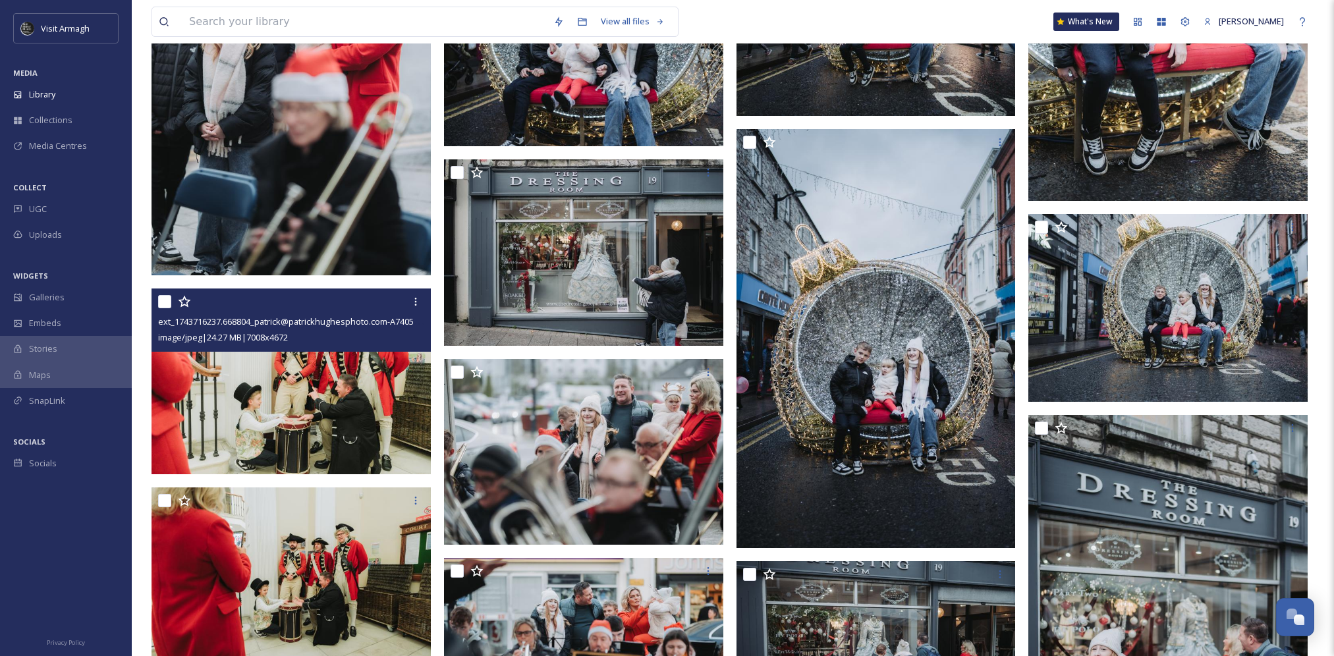
click at [355, 375] on img at bounding box center [291, 382] width 279 height 186
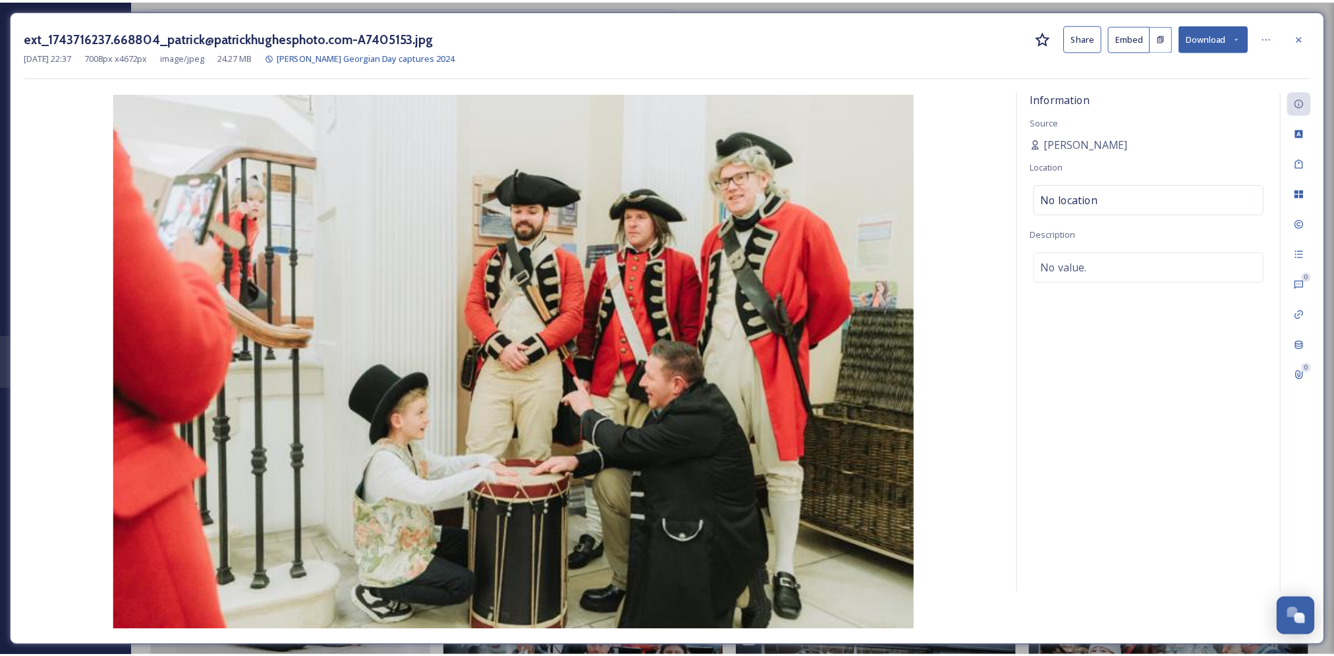
scroll to position [13705, 0]
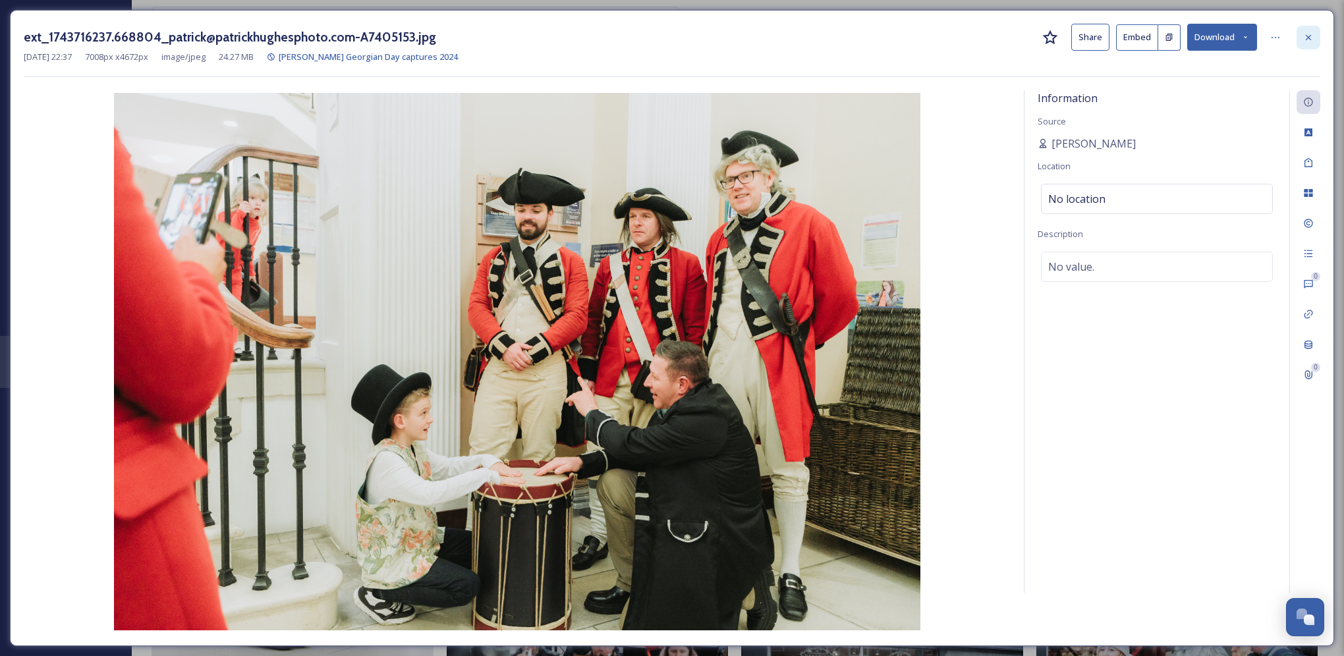
click at [1300, 43] on div at bounding box center [1308, 38] width 24 height 24
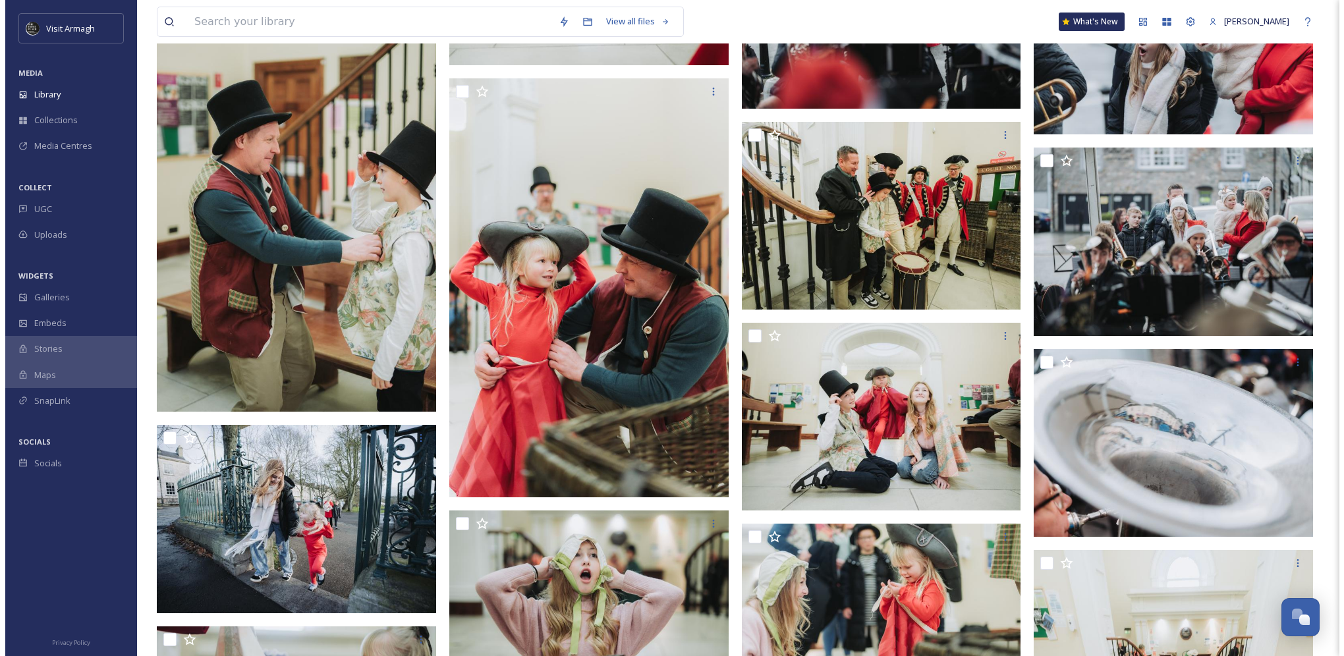
scroll to position [14627, 0]
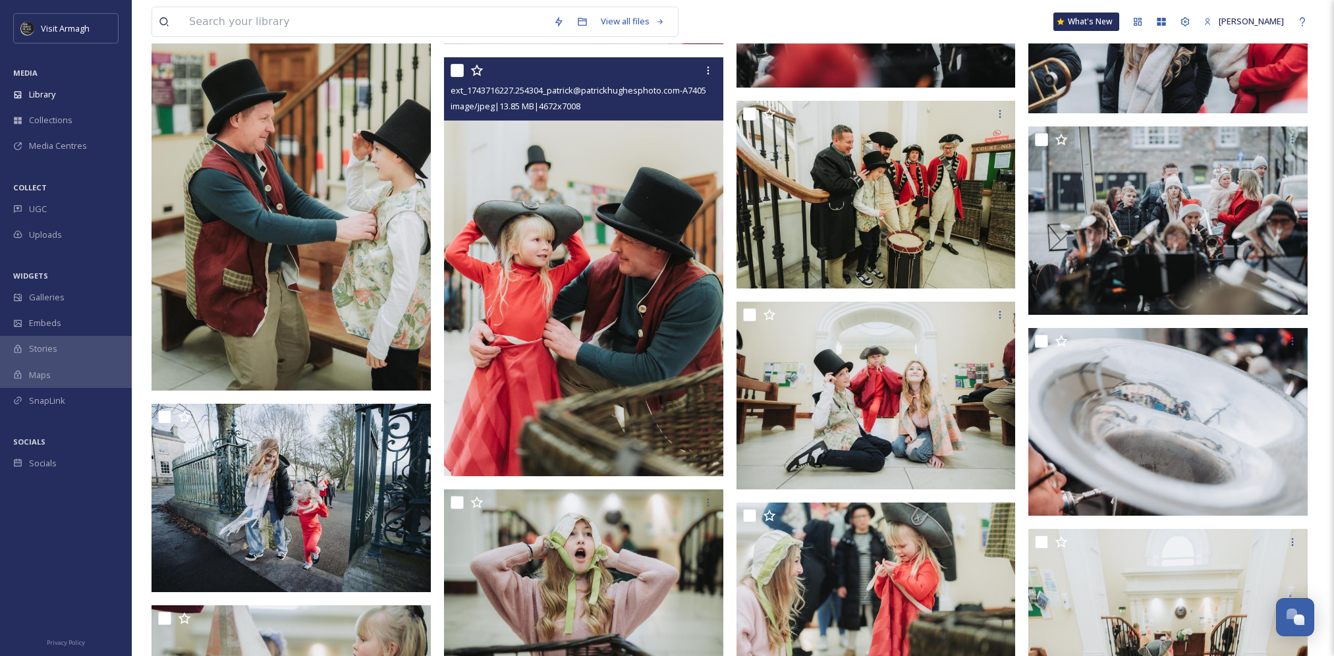
click at [530, 333] on img at bounding box center [583, 266] width 279 height 419
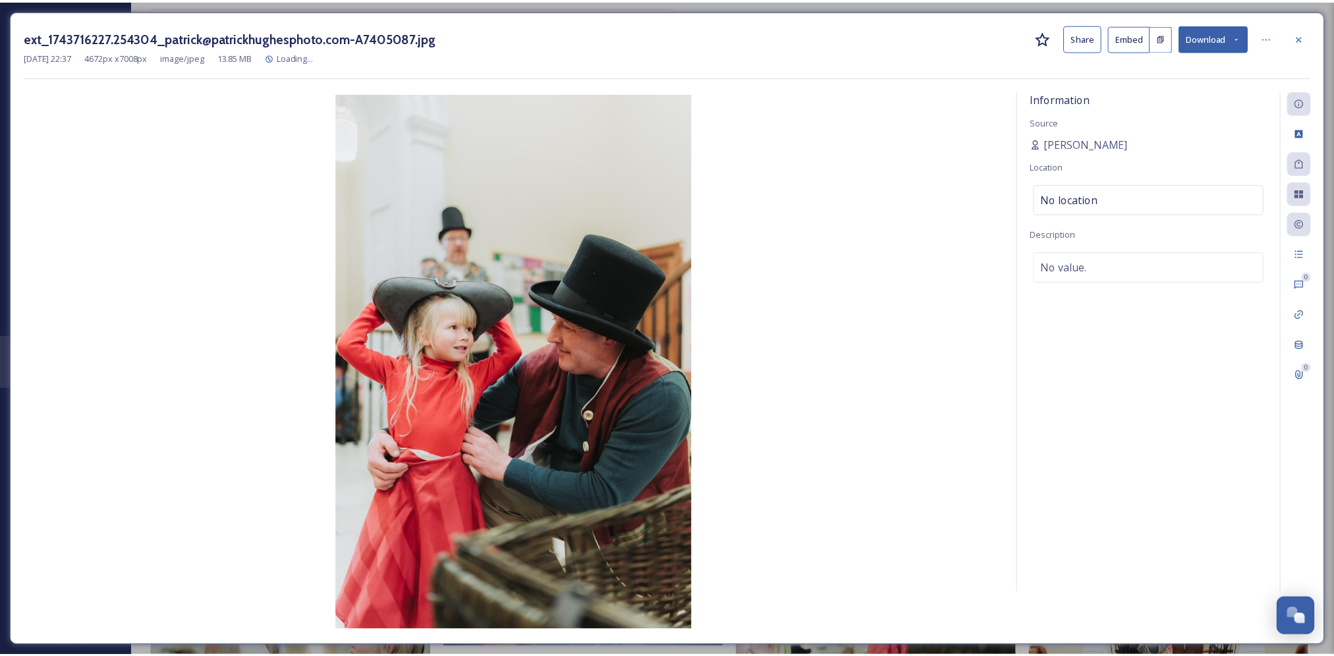
scroll to position [14629, 0]
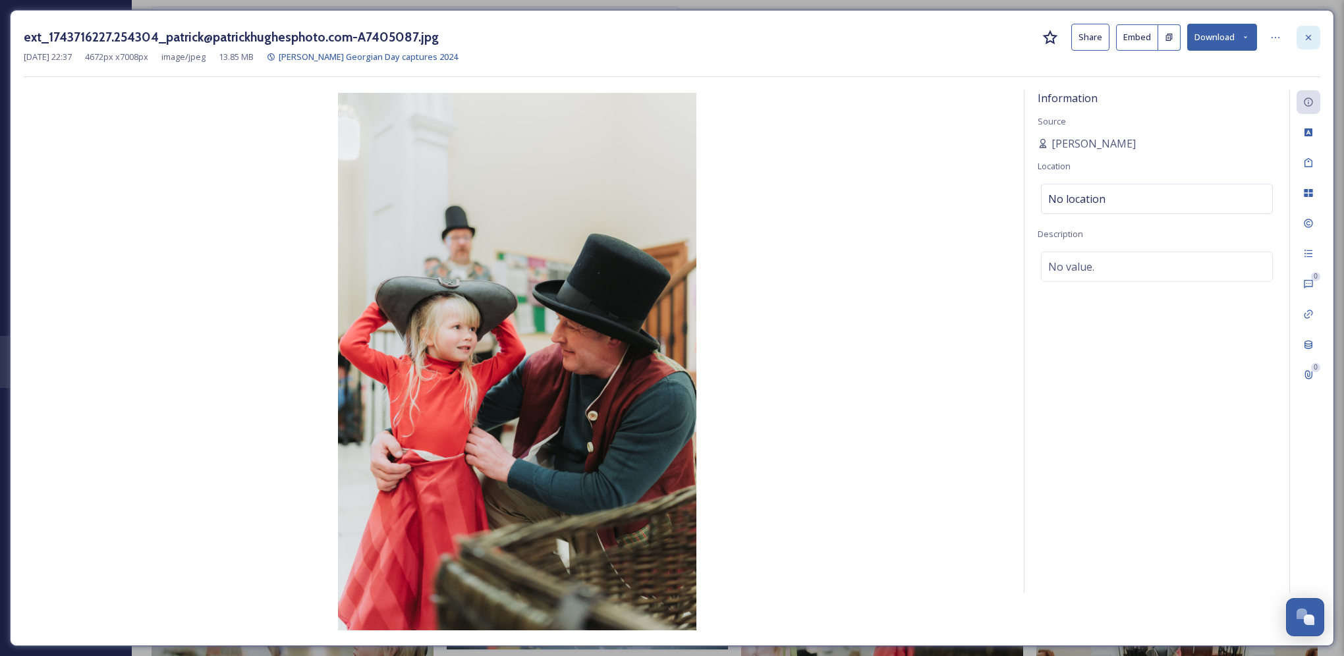
click at [1308, 38] on icon at bounding box center [1308, 36] width 5 height 5
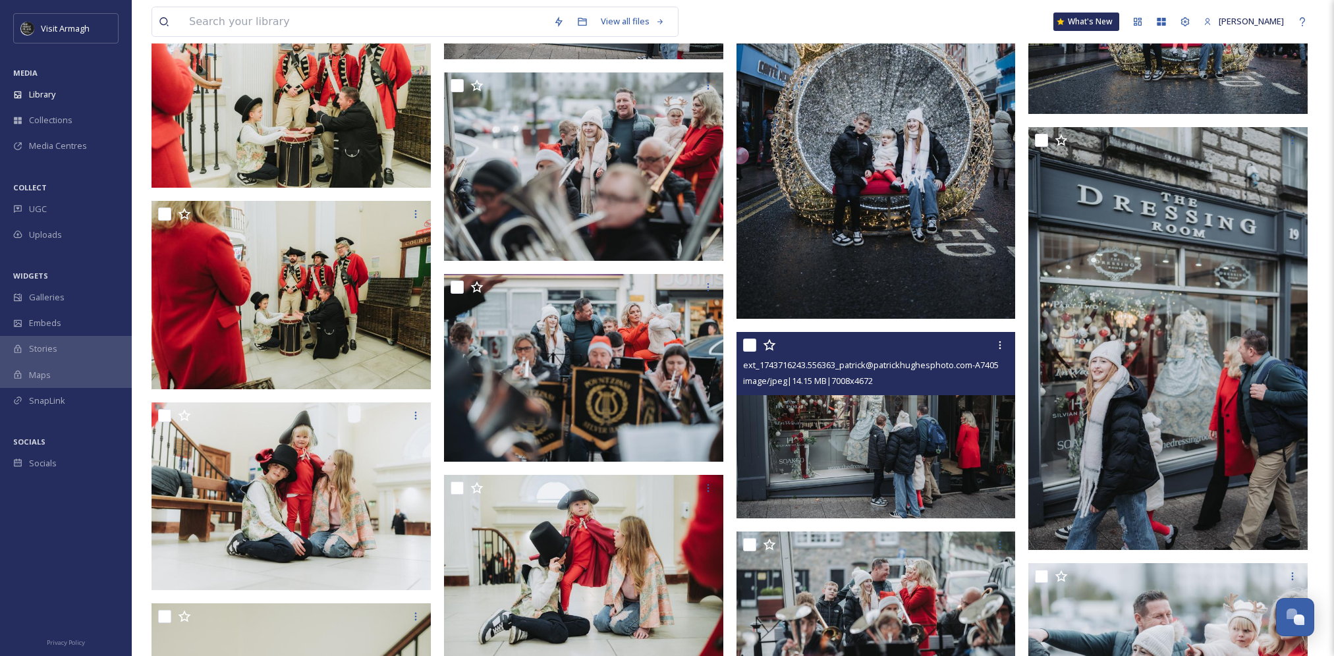
scroll to position [14037, 0]
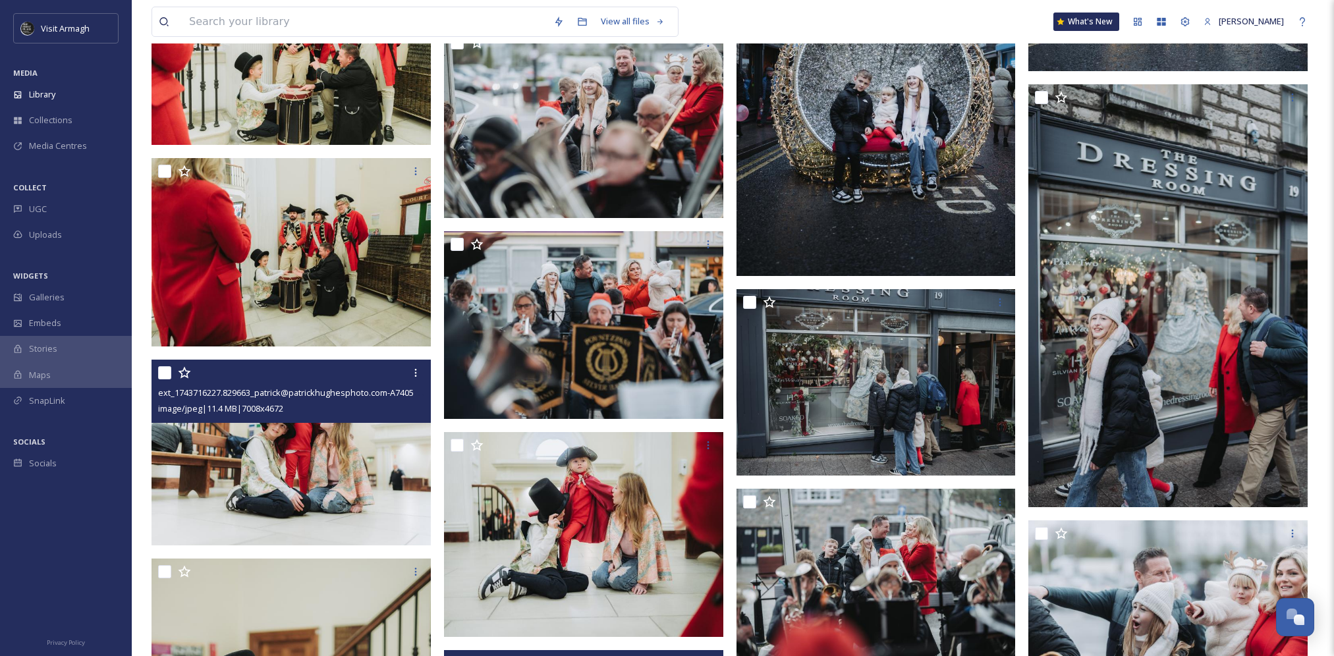
click at [302, 446] on img at bounding box center [291, 453] width 279 height 186
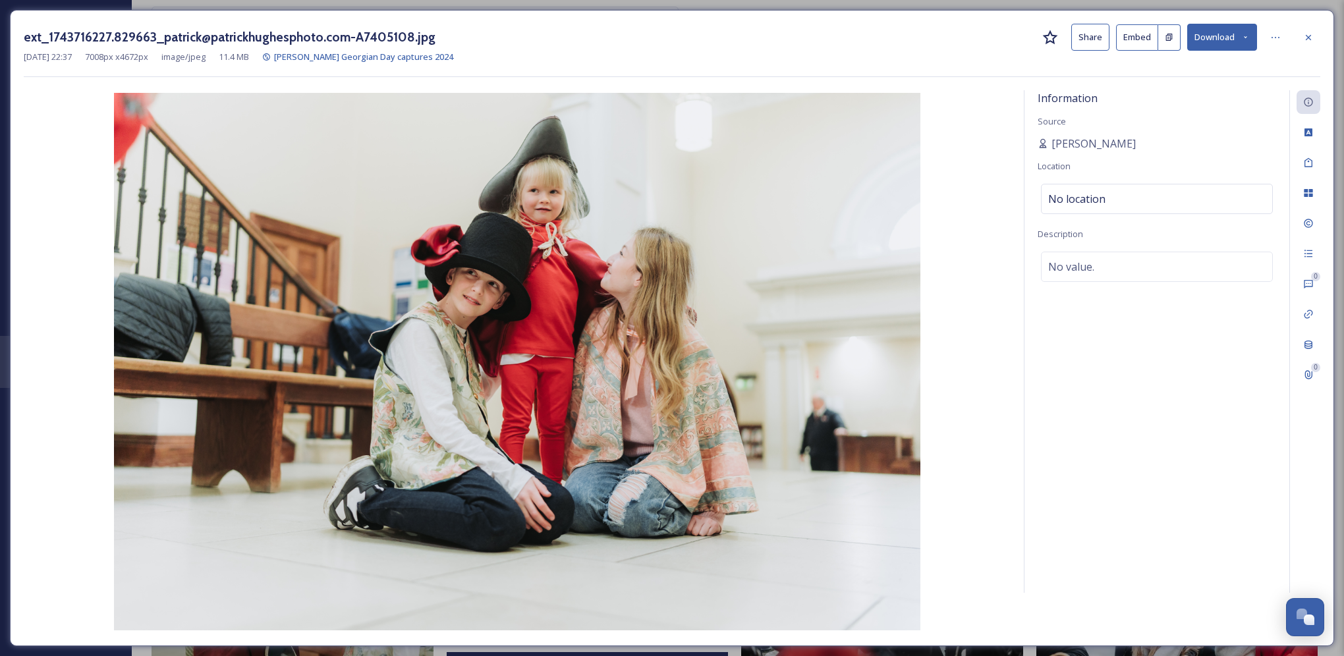
click at [1310, 42] on icon at bounding box center [1308, 37] width 11 height 11
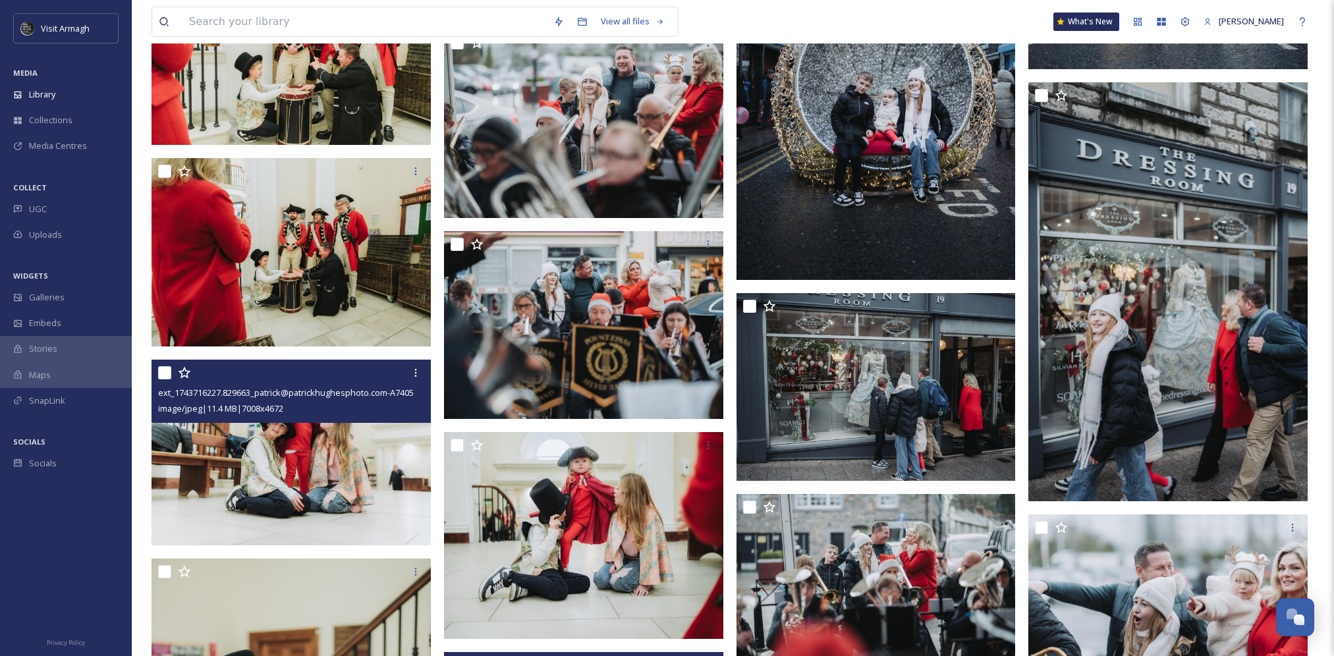
scroll to position [13971, 0]
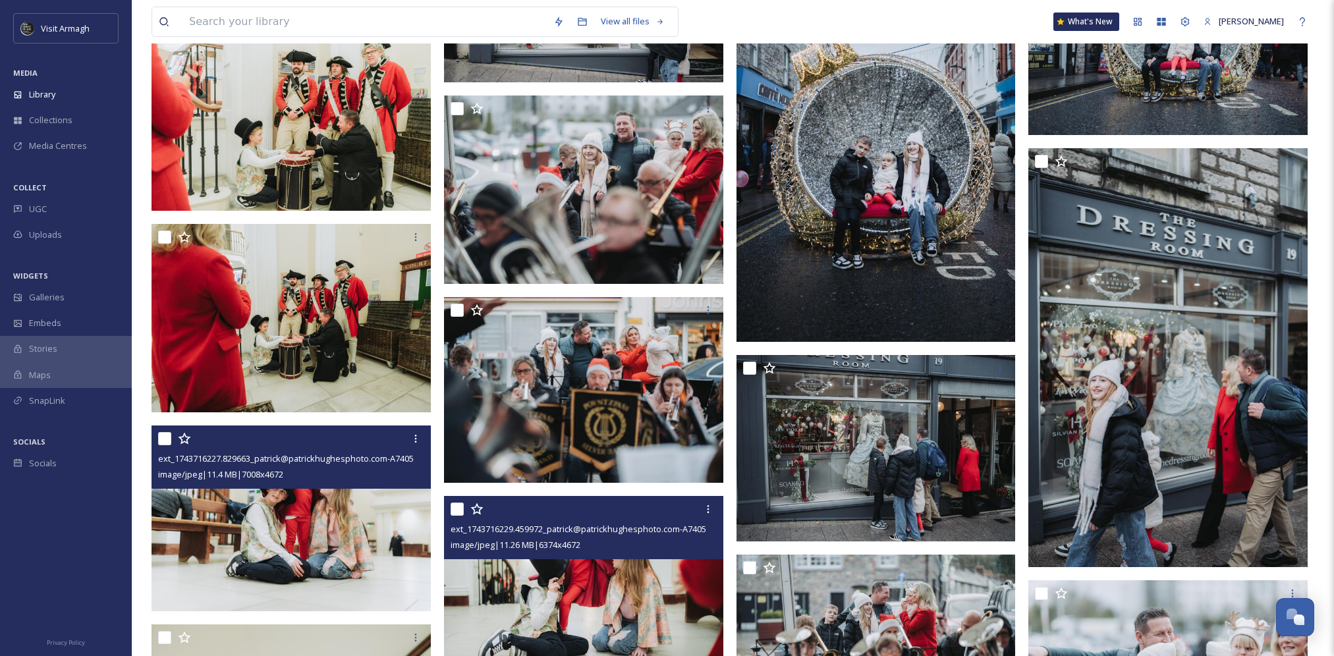
click at [566, 558] on div "ext_1743716229.459972_patrick@patrickhughesphoto.com-A7405142.jpg image/jpeg | …" at bounding box center [583, 527] width 279 height 63
click at [518, 603] on img at bounding box center [583, 598] width 279 height 205
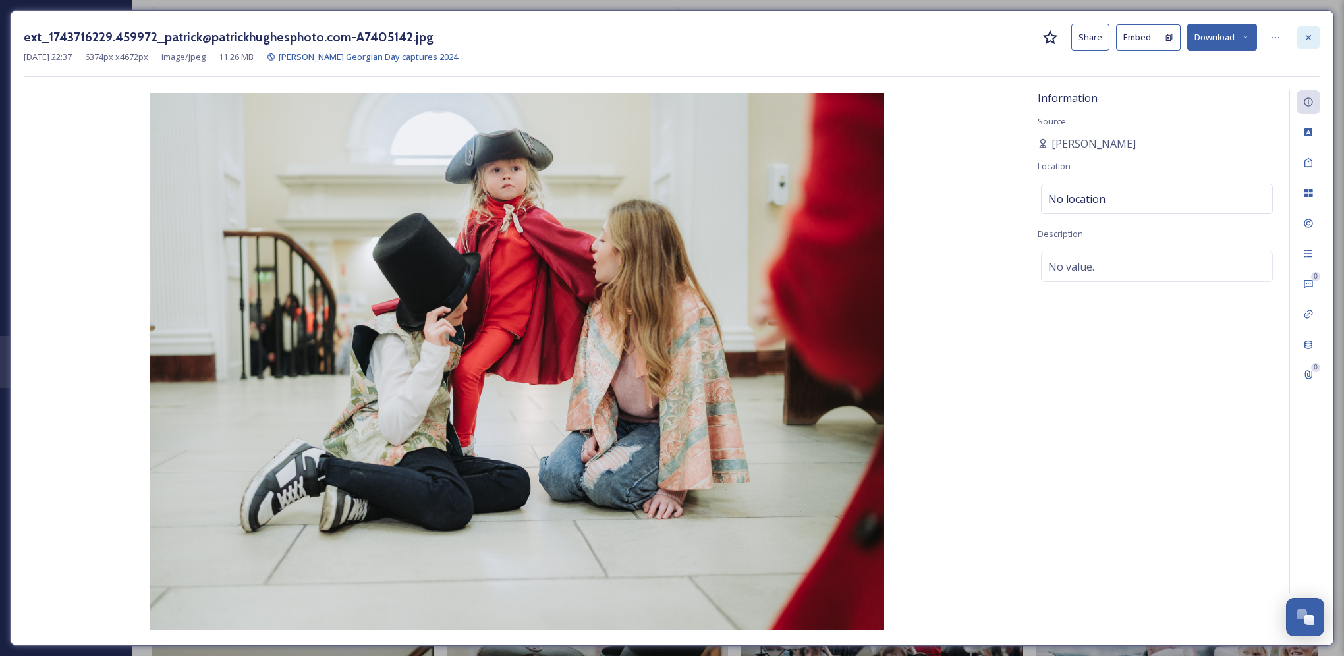
click at [1304, 38] on icon at bounding box center [1308, 37] width 11 height 11
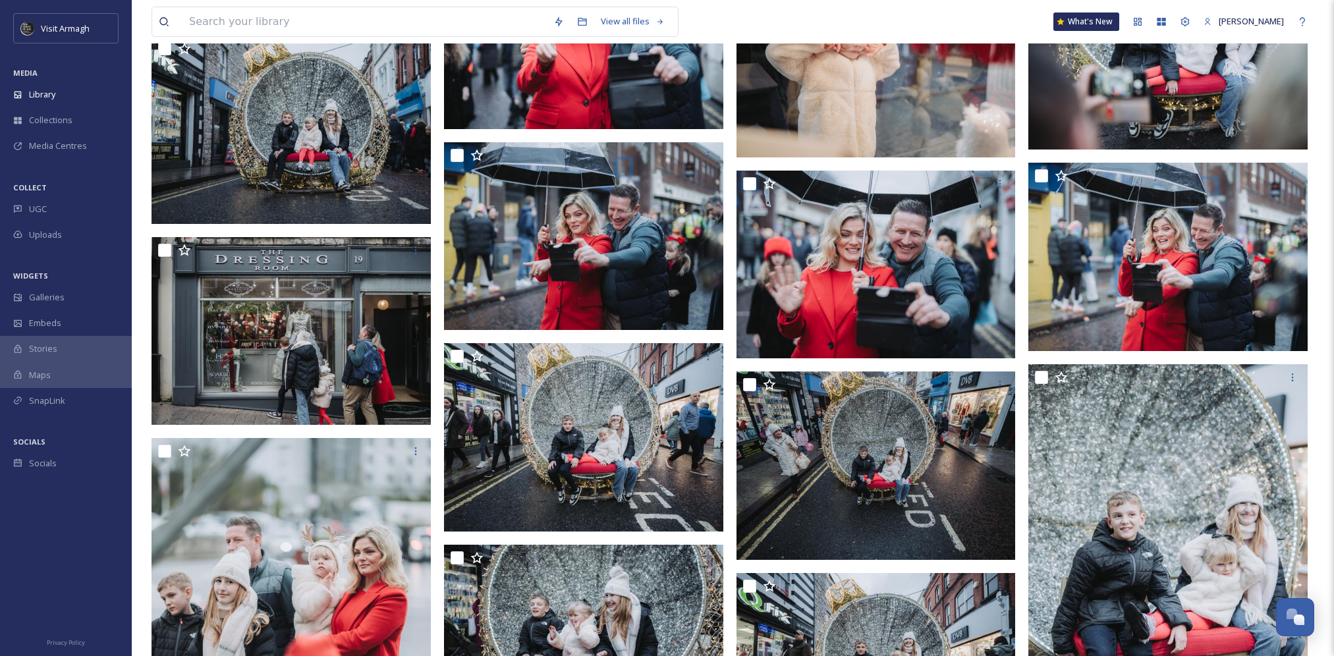
scroll to position [13114, 0]
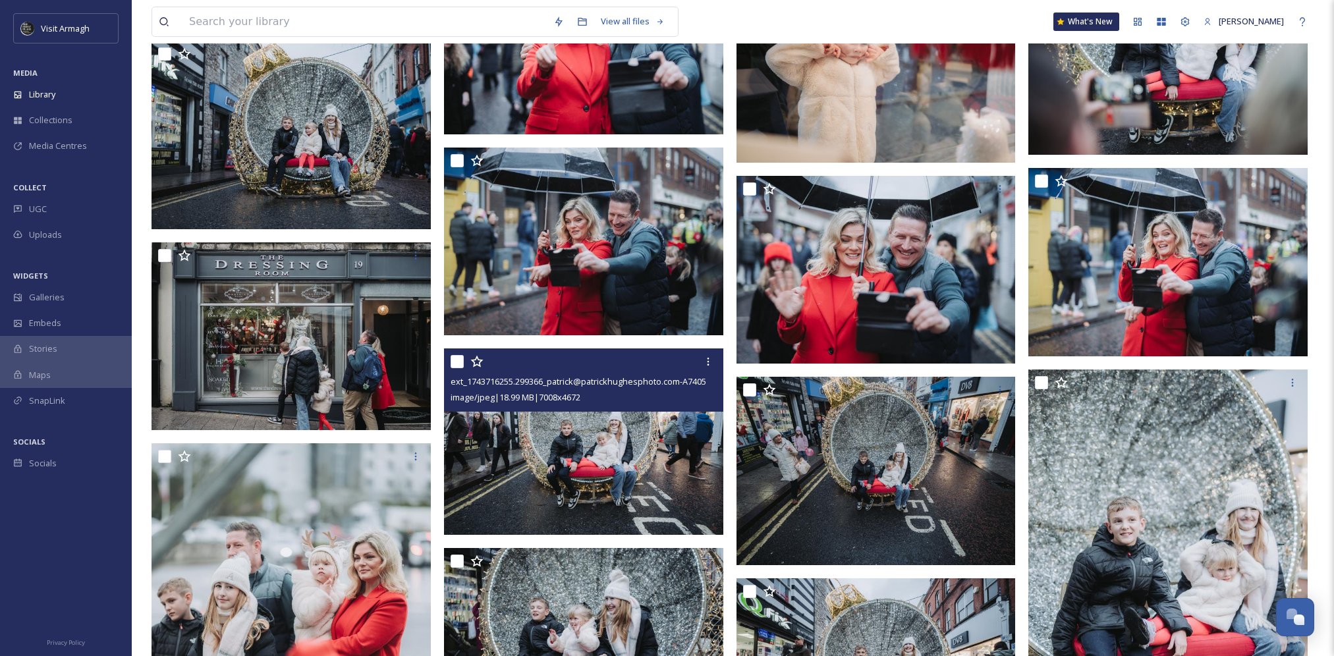
click at [642, 455] on img at bounding box center [583, 441] width 279 height 186
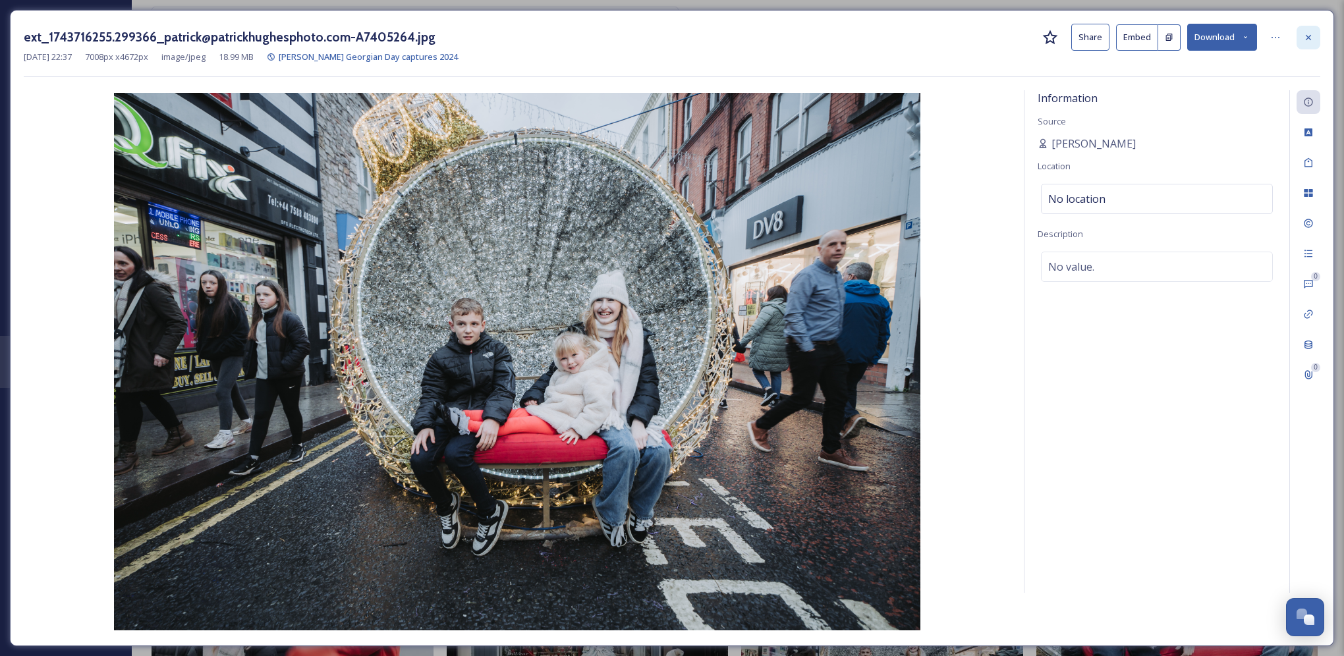
click at [1310, 37] on icon at bounding box center [1308, 37] width 11 height 11
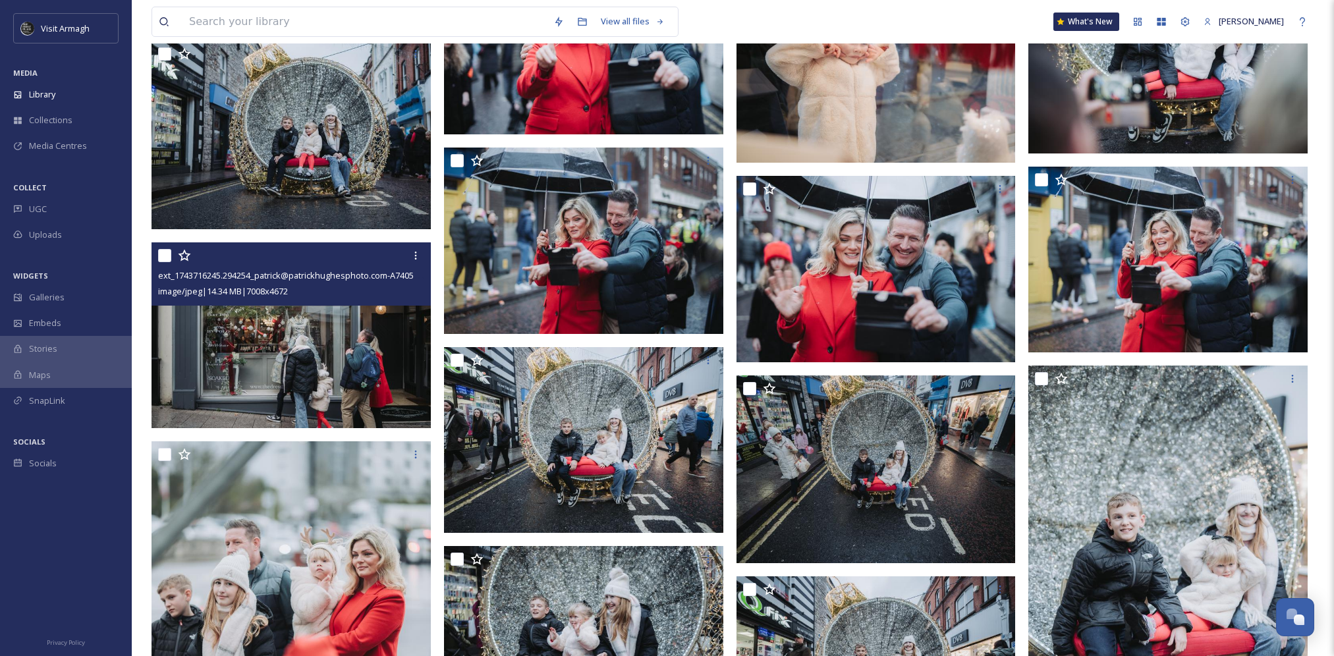
click at [293, 356] on img at bounding box center [291, 335] width 279 height 186
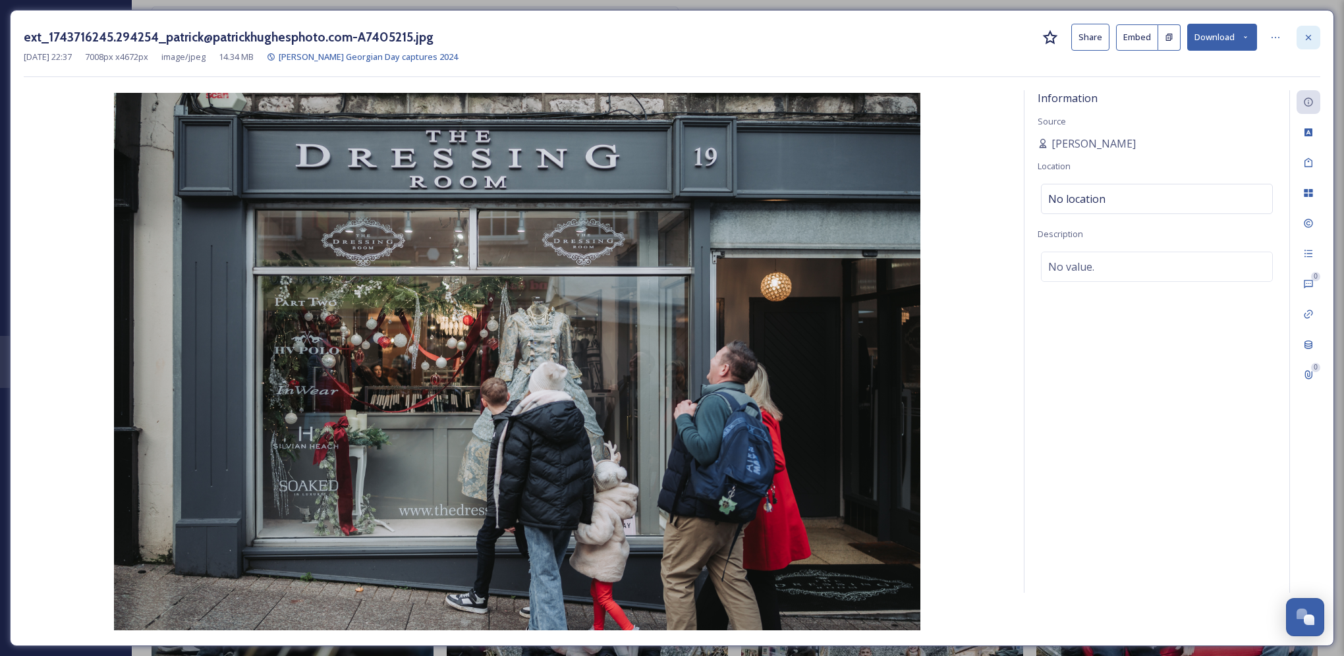
click at [1311, 42] on icon at bounding box center [1308, 37] width 11 height 11
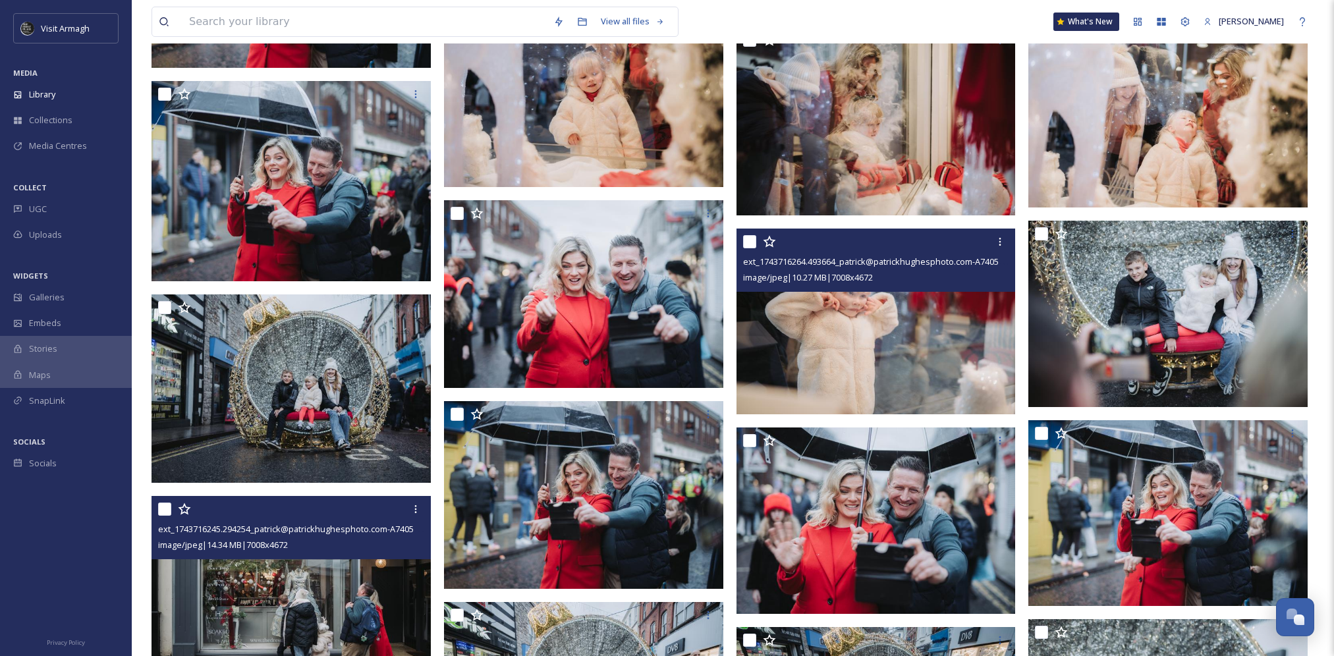
scroll to position [12785, 0]
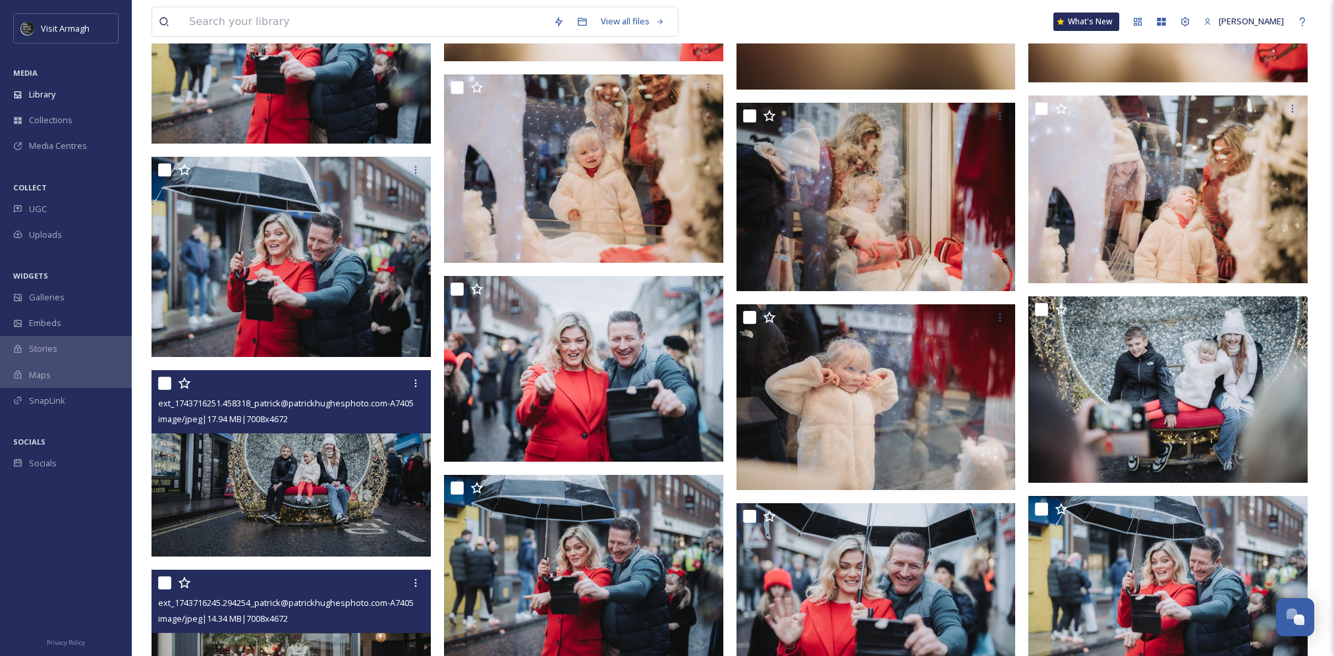
click at [291, 447] on img at bounding box center [291, 463] width 279 height 186
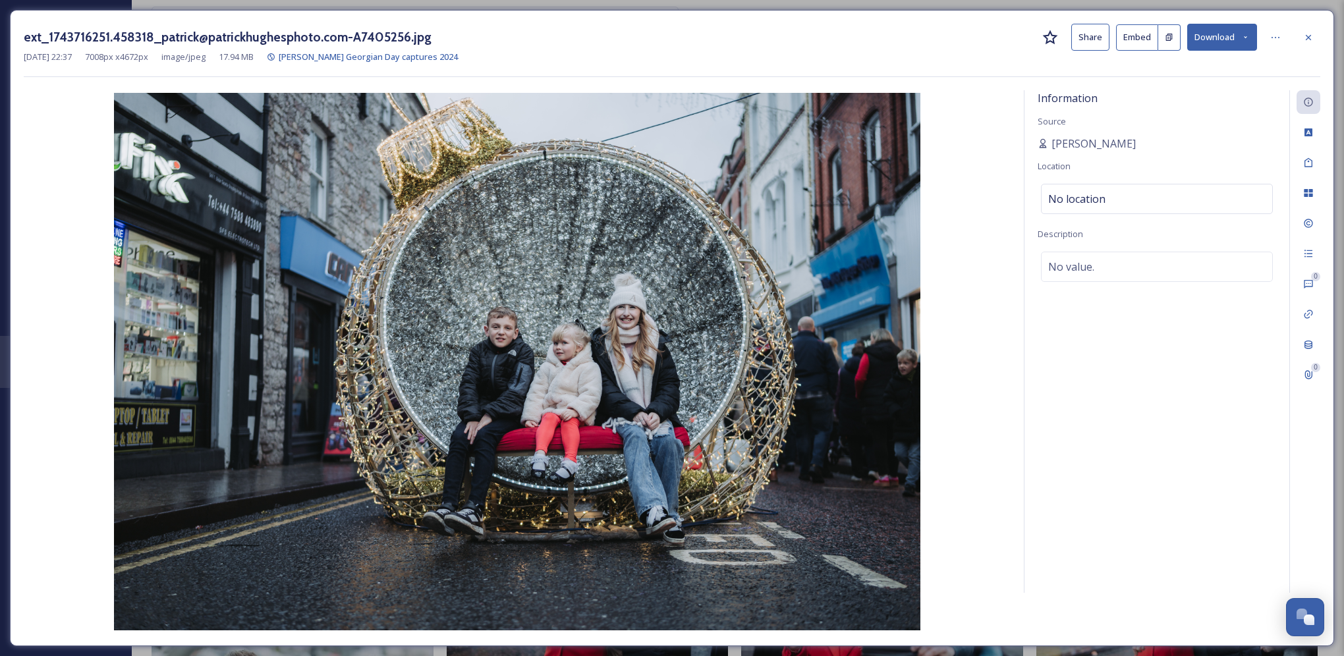
click at [1310, 42] on icon at bounding box center [1308, 37] width 11 height 11
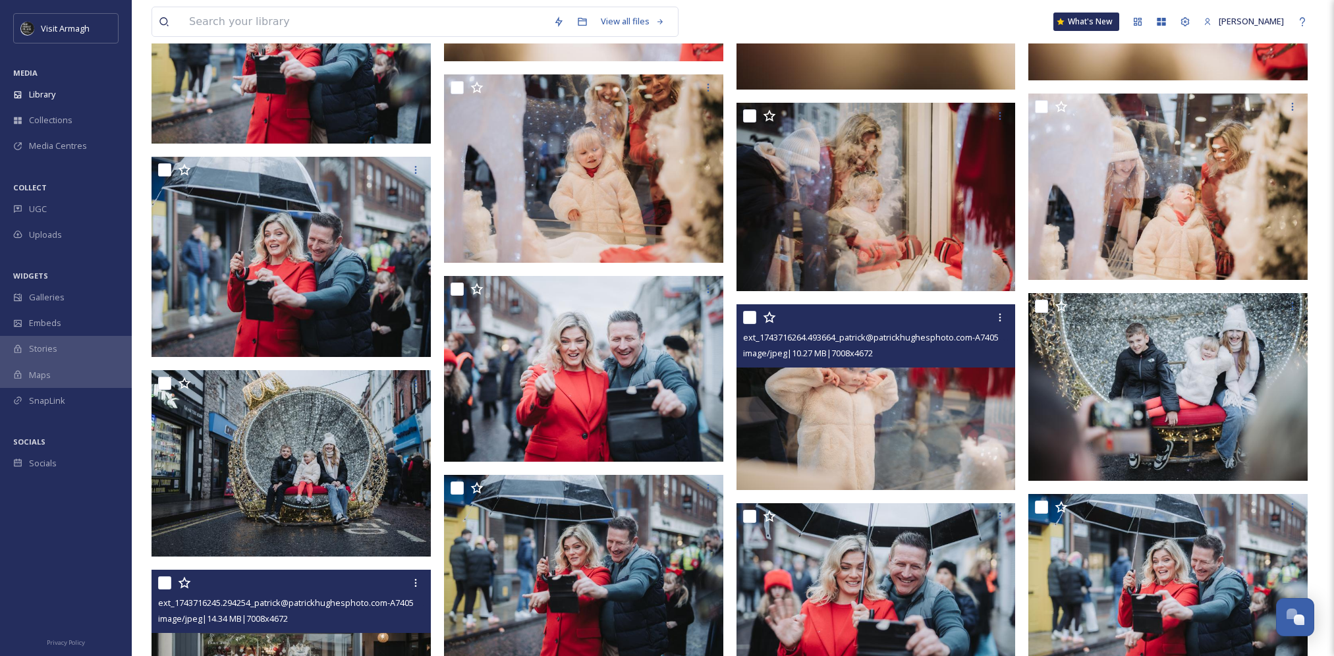
scroll to position [12719, 0]
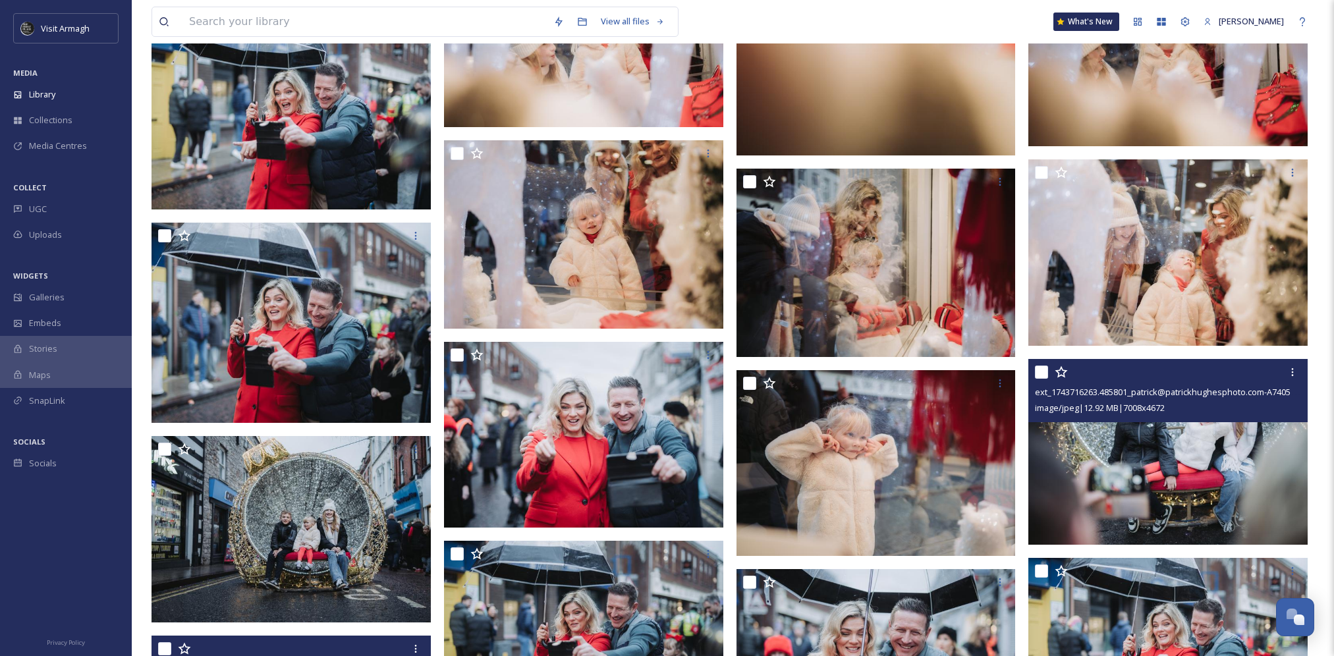
click at [1192, 464] on img at bounding box center [1167, 451] width 279 height 186
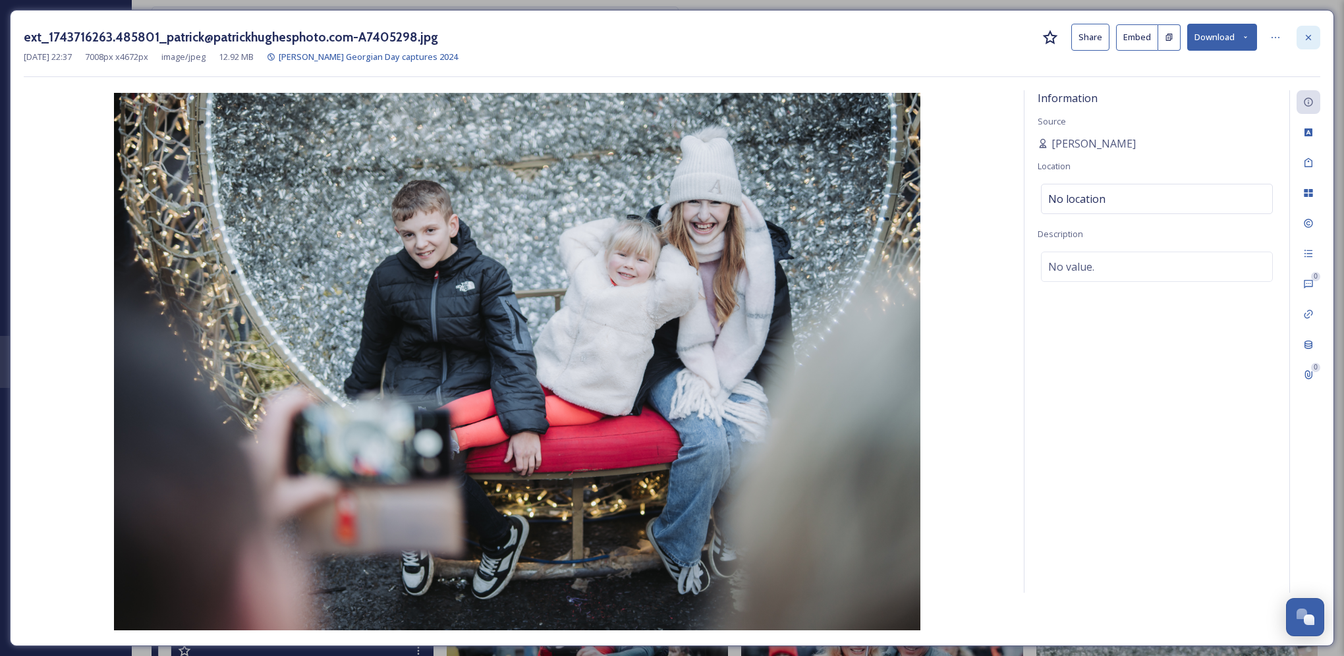
click at [1317, 34] on div at bounding box center [1308, 38] width 24 height 24
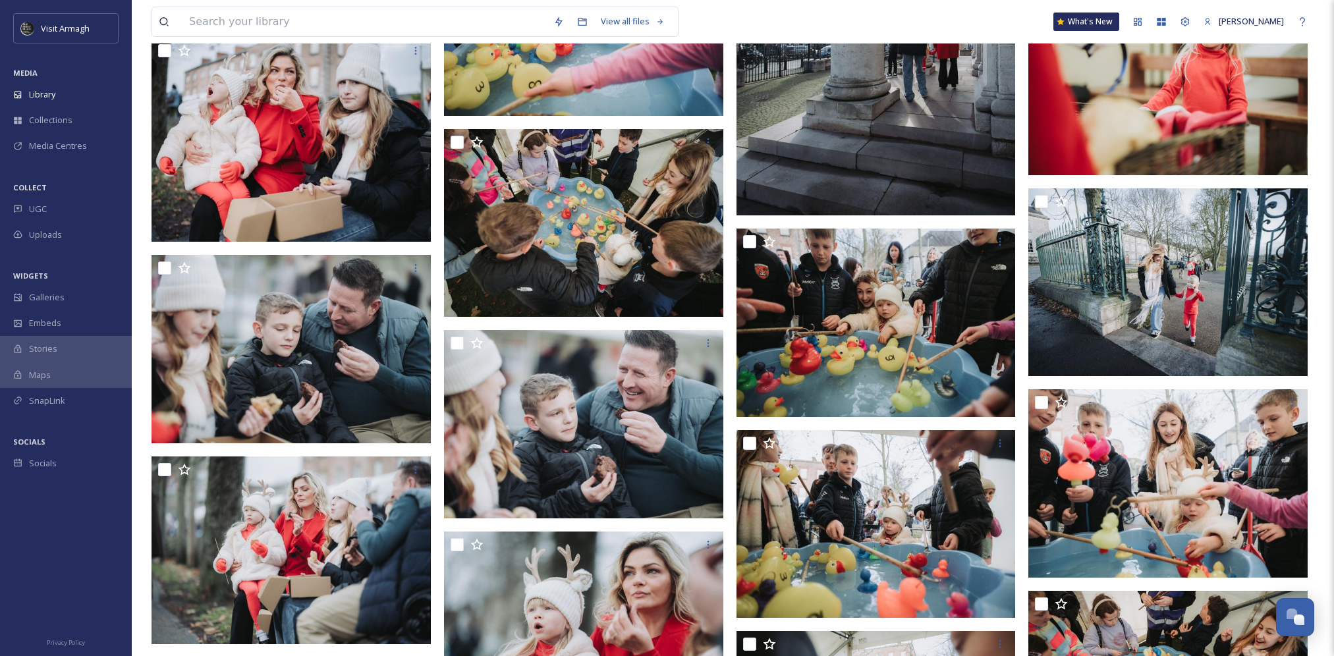
scroll to position [15815, 0]
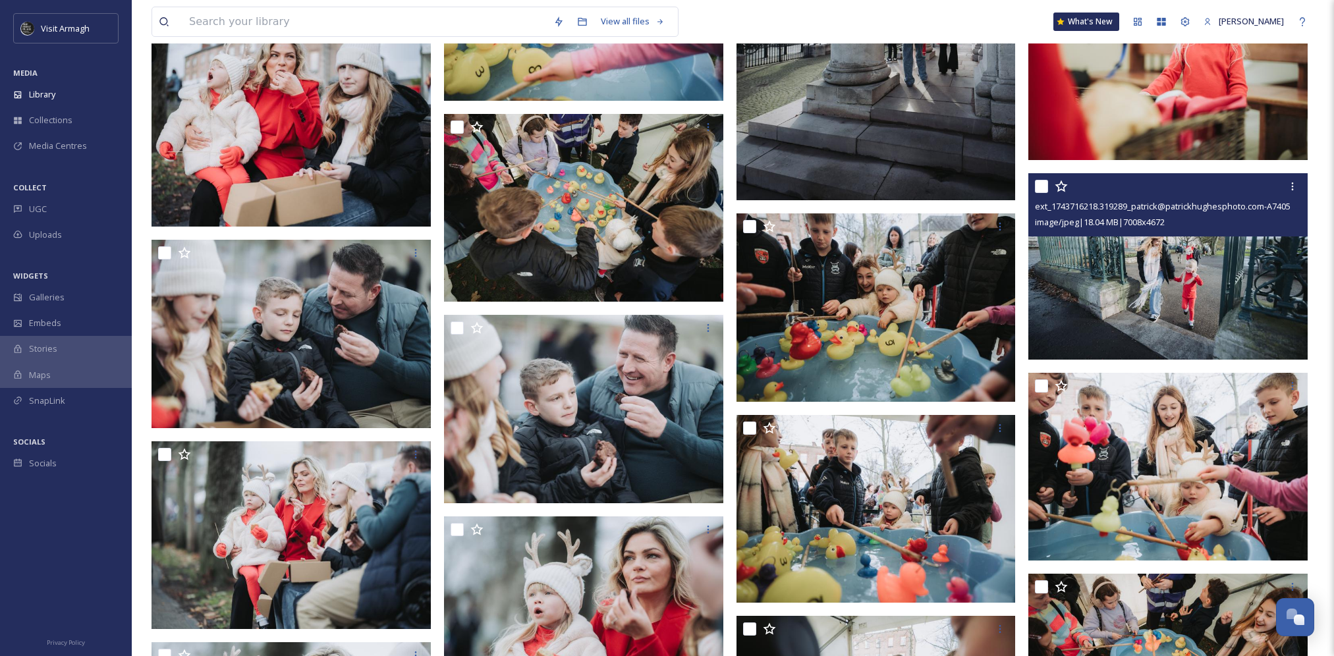
click at [1182, 276] on img at bounding box center [1167, 266] width 279 height 186
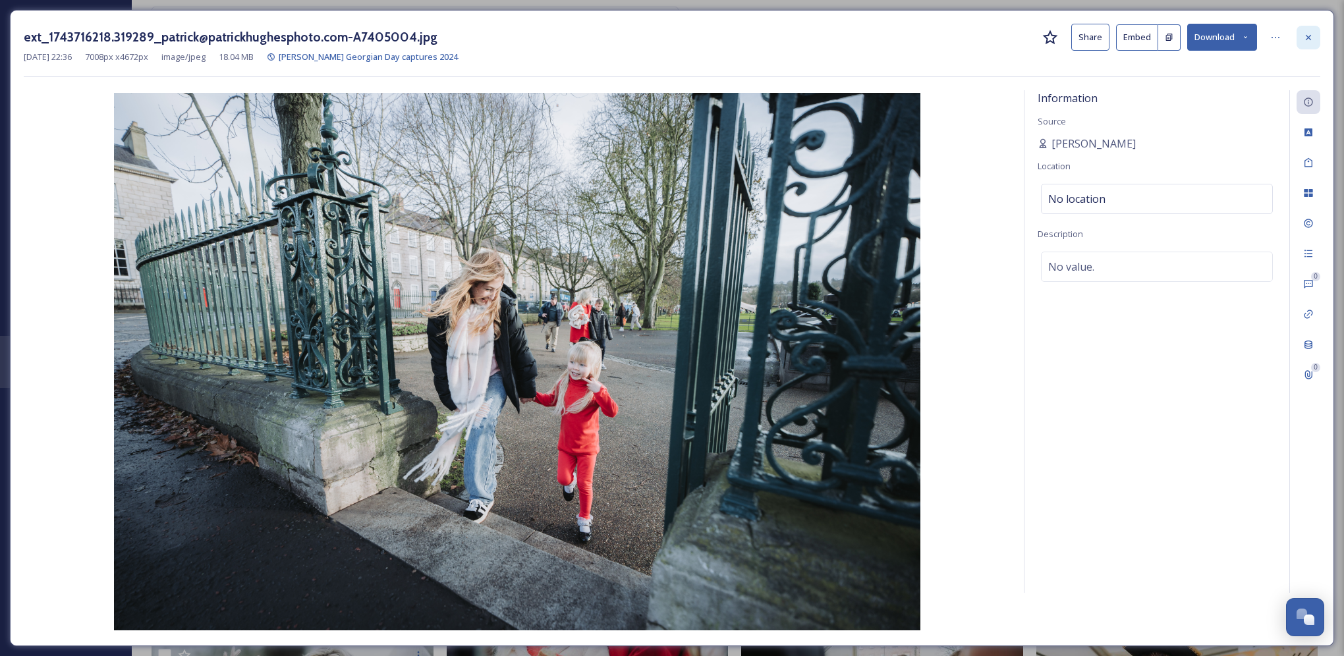
click at [1308, 35] on icon at bounding box center [1308, 37] width 11 height 11
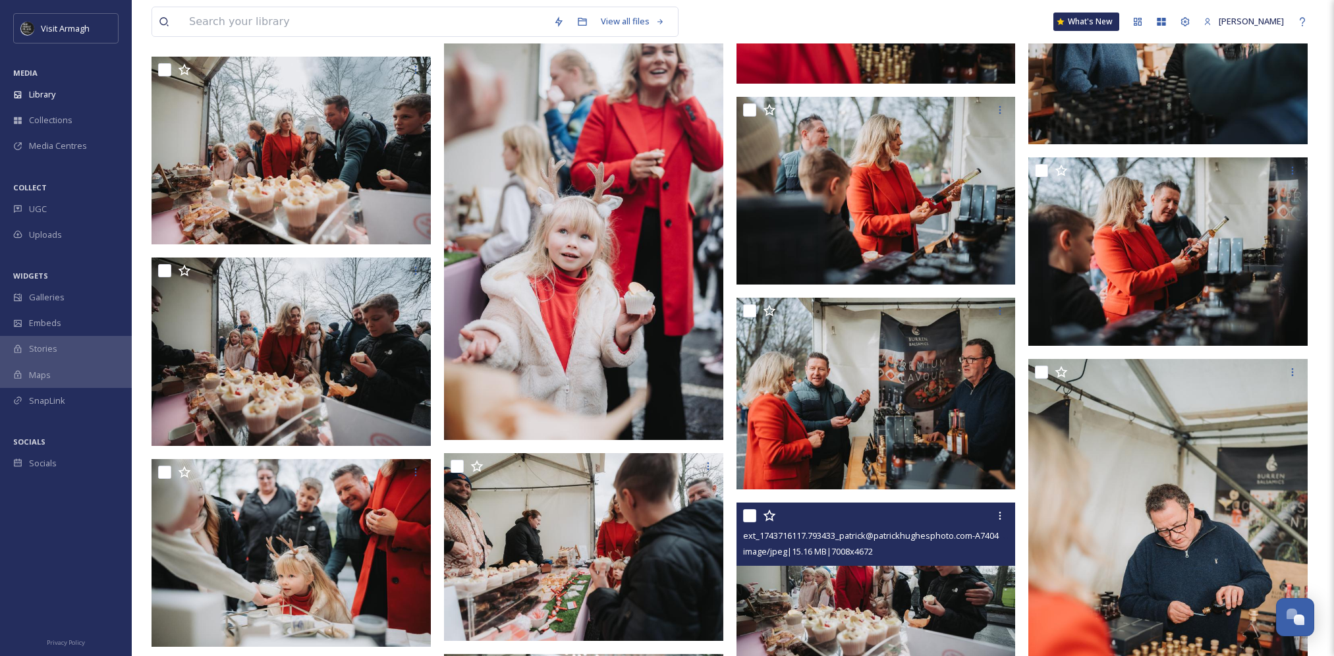
scroll to position [19702, 0]
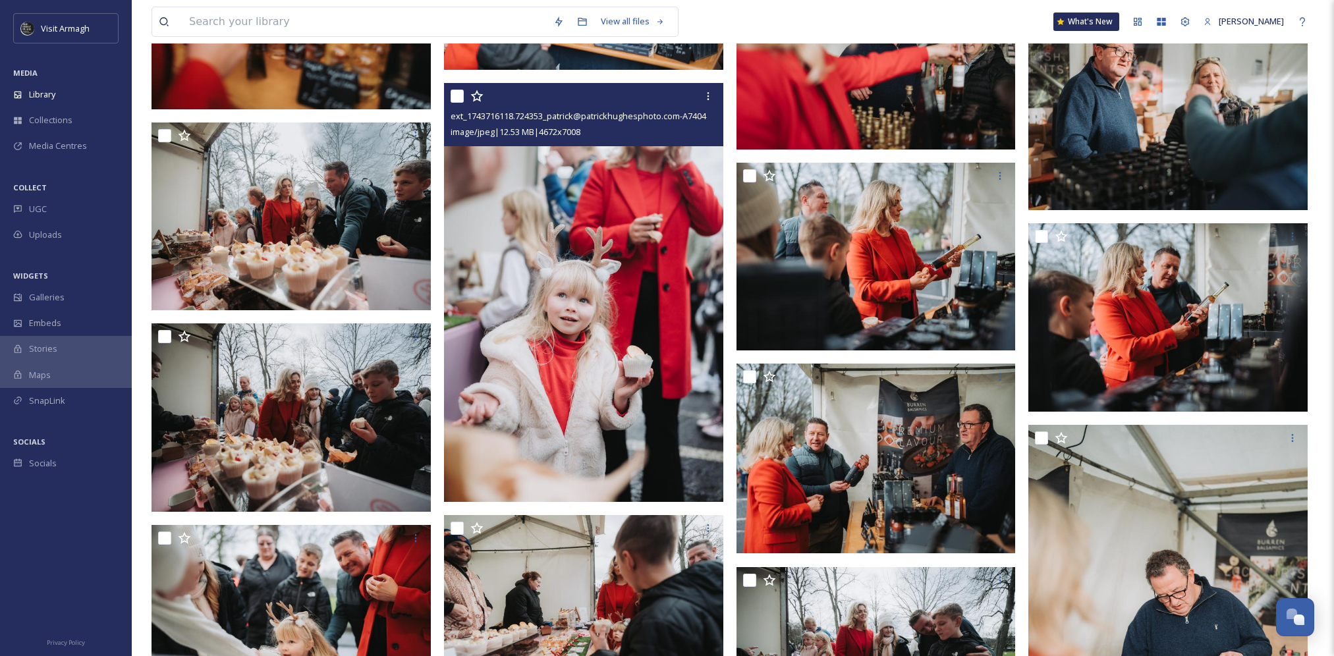
click at [619, 427] on img at bounding box center [583, 292] width 279 height 419
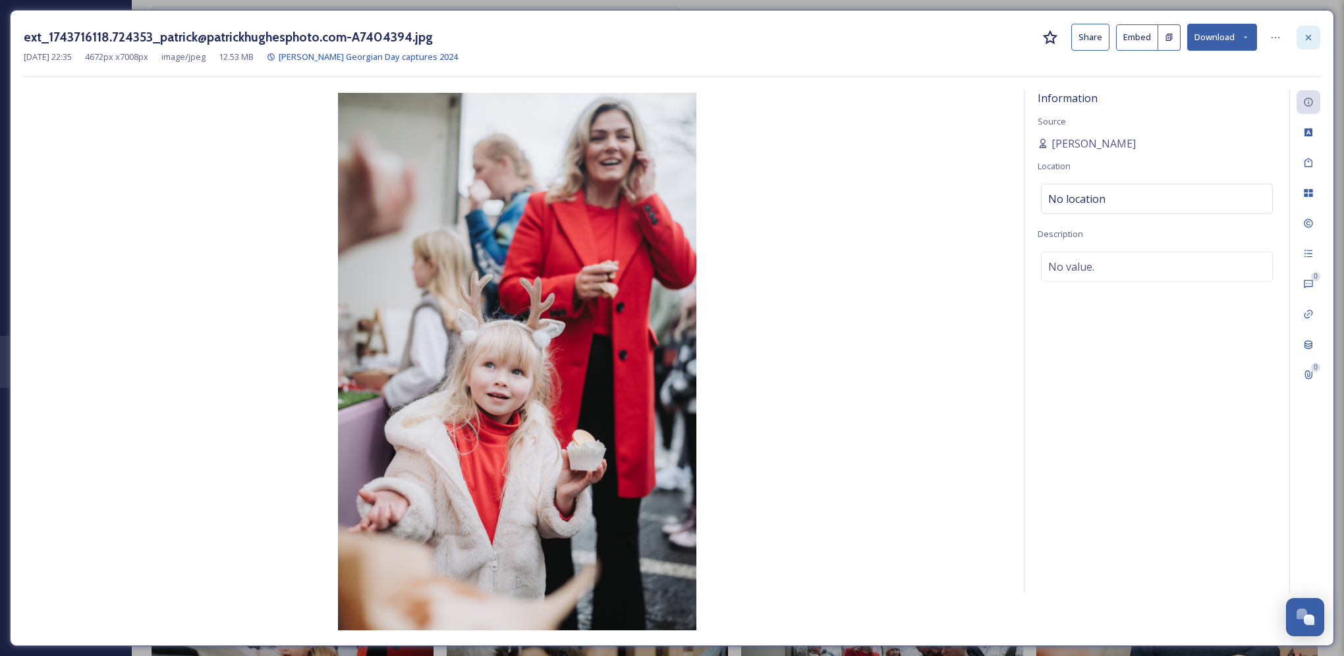
click at [1311, 28] on div at bounding box center [1308, 38] width 24 height 24
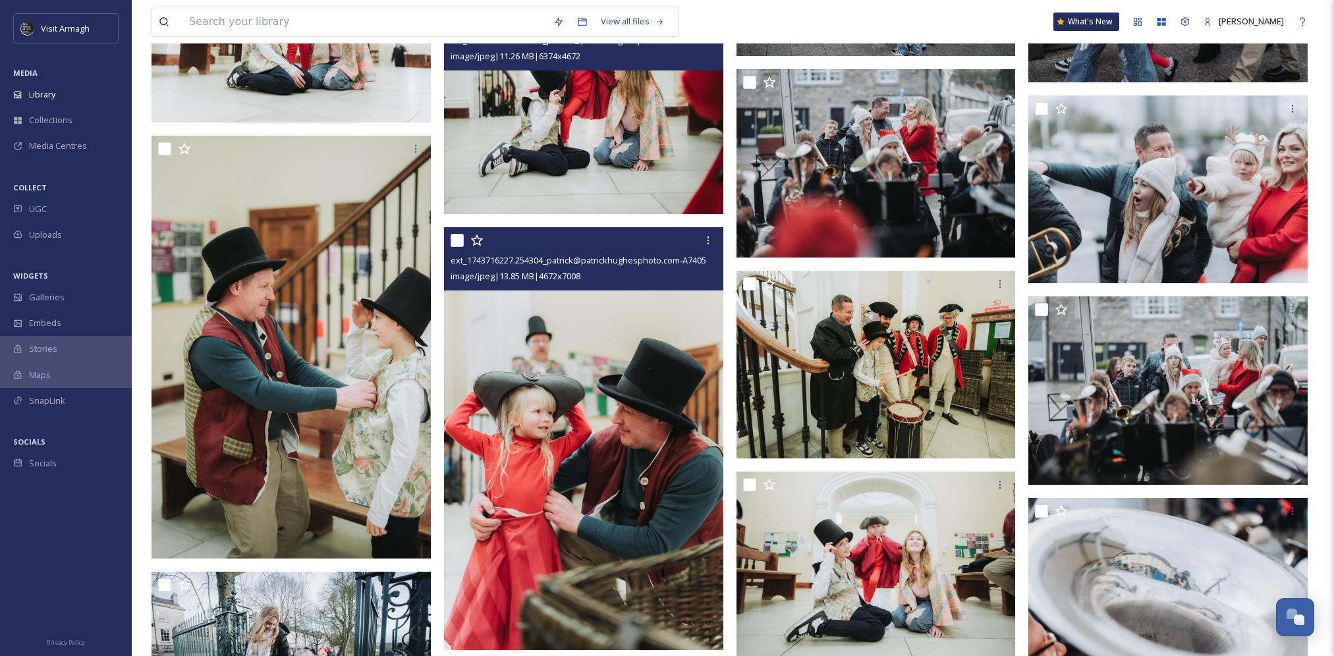
scroll to position [14432, 0]
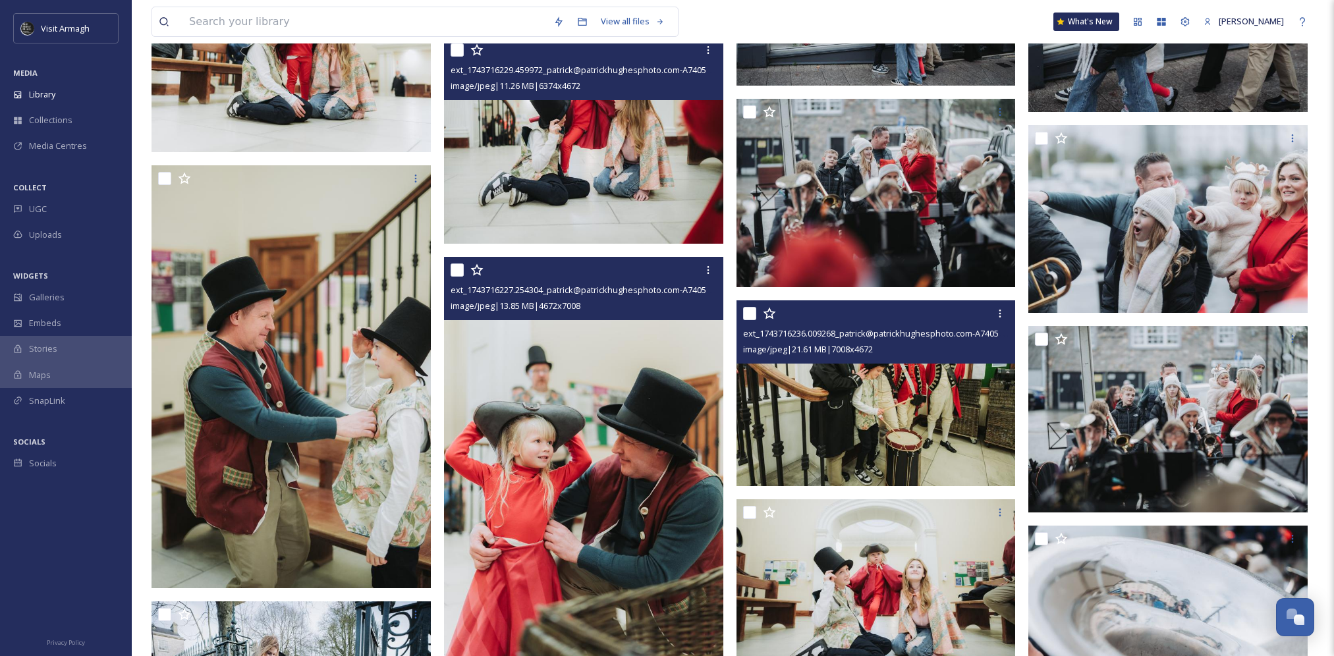
click at [873, 394] on img at bounding box center [875, 393] width 279 height 186
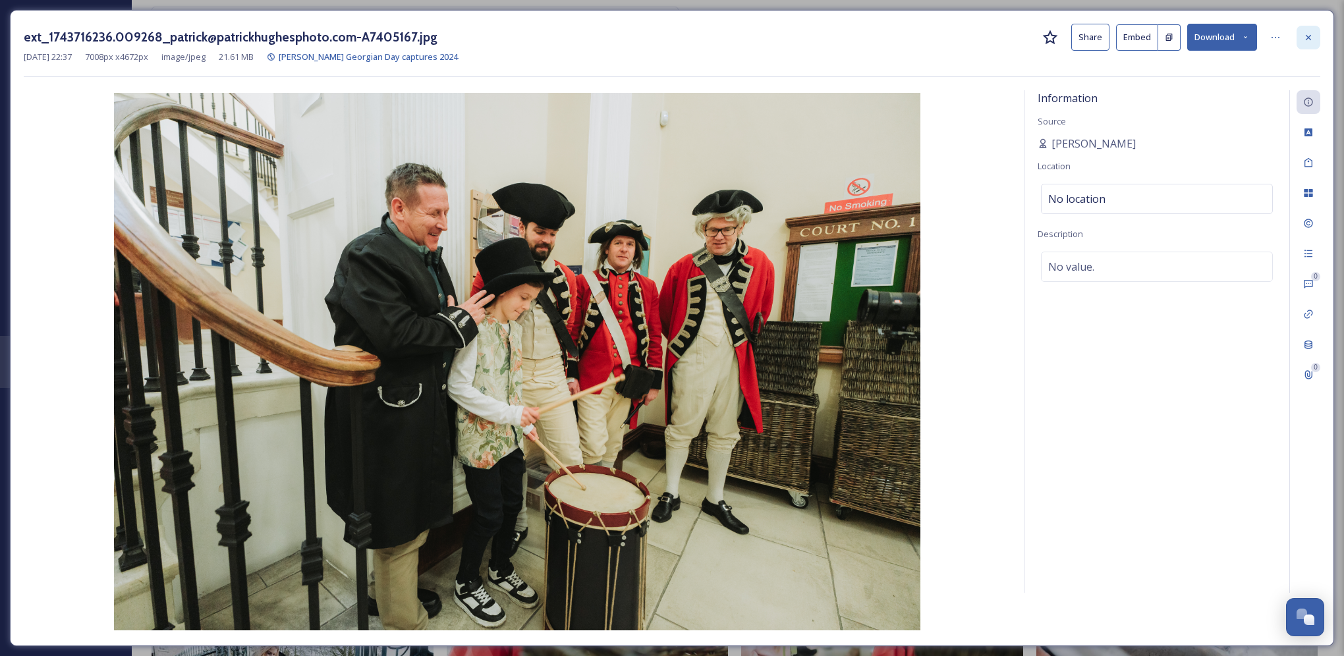
click at [1308, 38] on icon at bounding box center [1308, 36] width 5 height 5
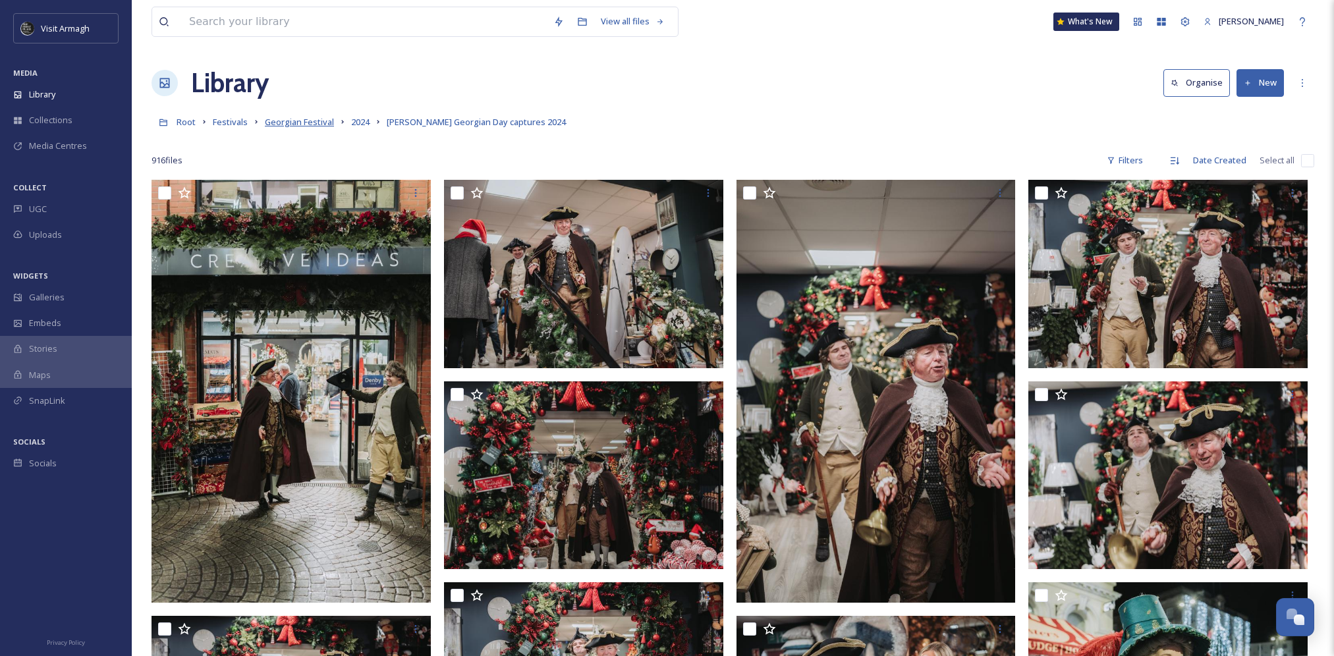
click at [309, 119] on span "Georgian Festival" at bounding box center [299, 122] width 69 height 12
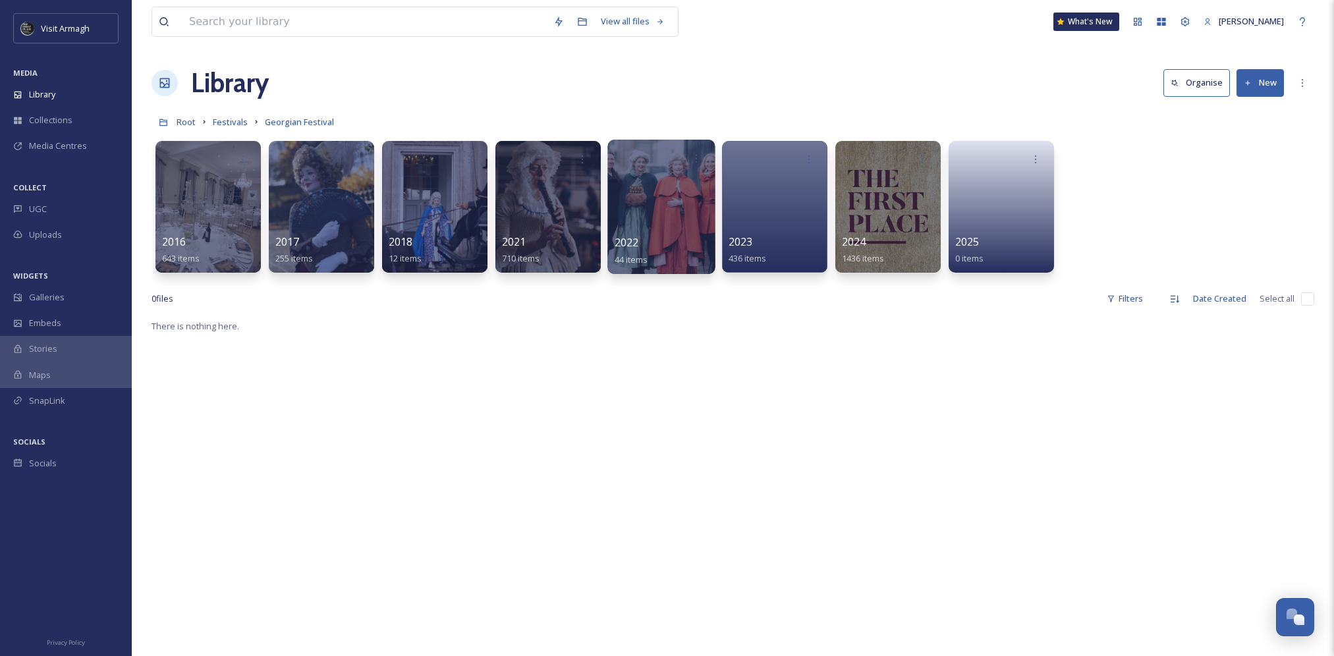
click at [621, 194] on div at bounding box center [660, 207] width 107 height 134
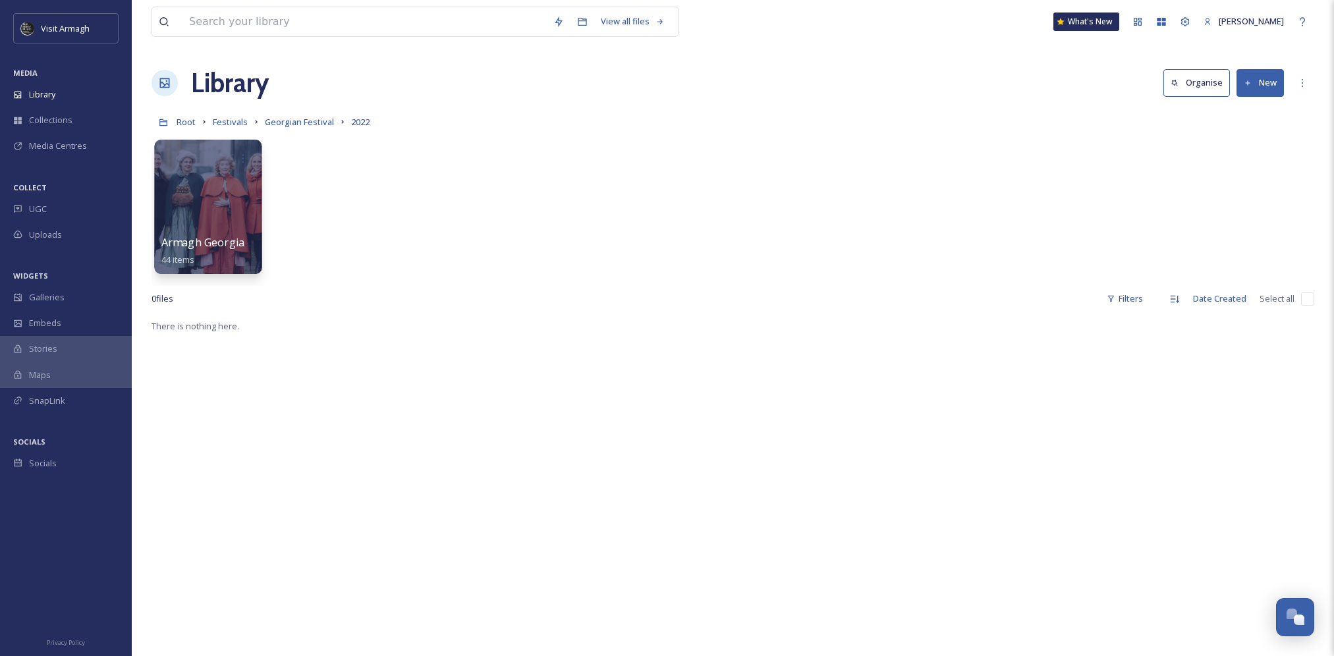
click at [204, 177] on div at bounding box center [207, 207] width 107 height 134
click at [205, 216] on div at bounding box center [207, 207] width 107 height 134
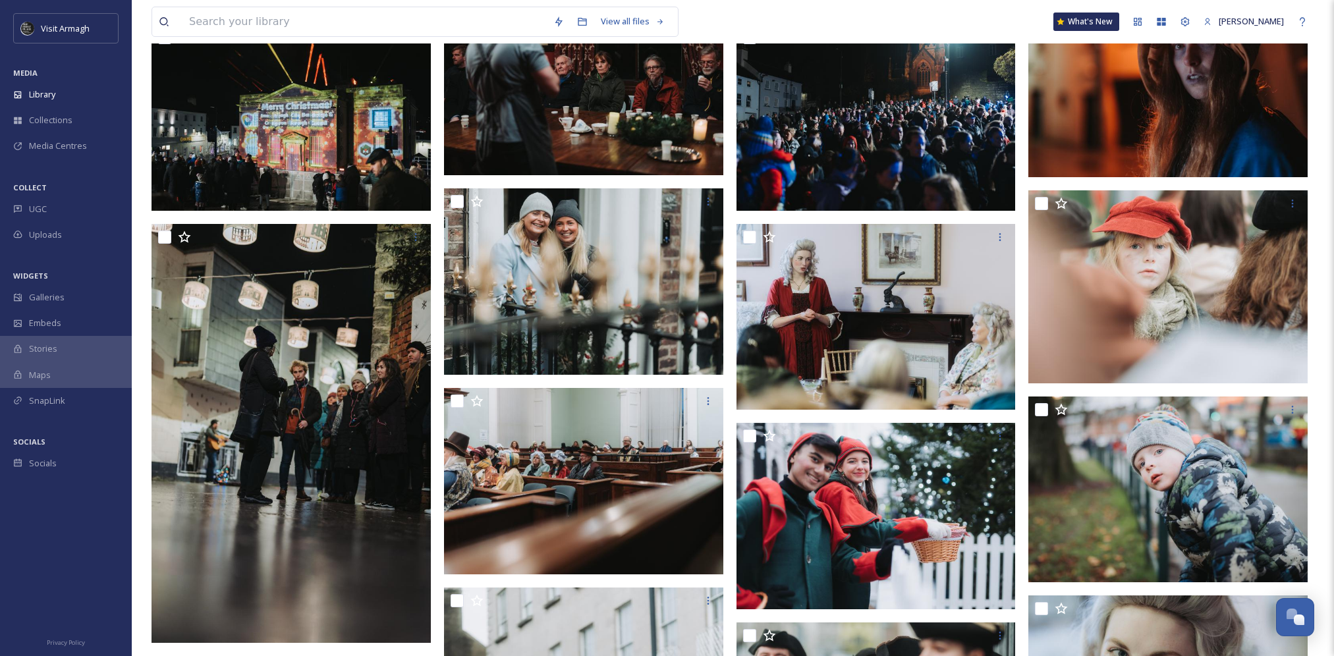
scroll to position [922, 0]
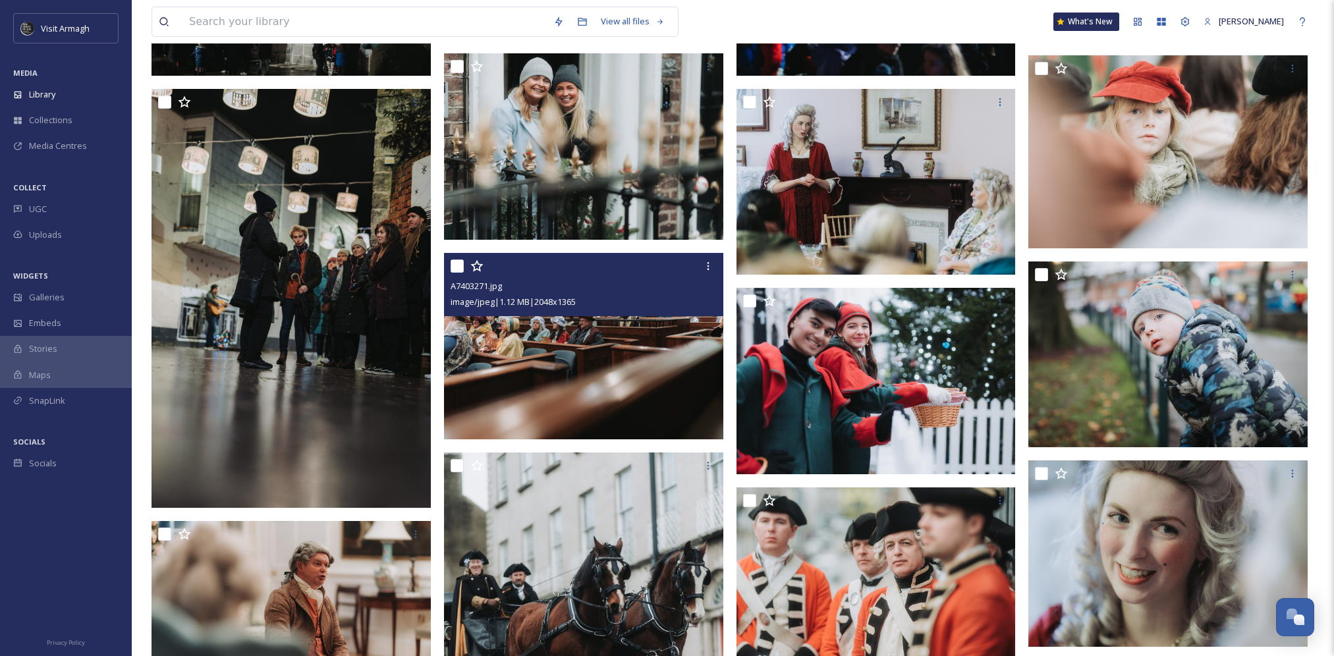
click at [604, 333] on img at bounding box center [583, 346] width 279 height 186
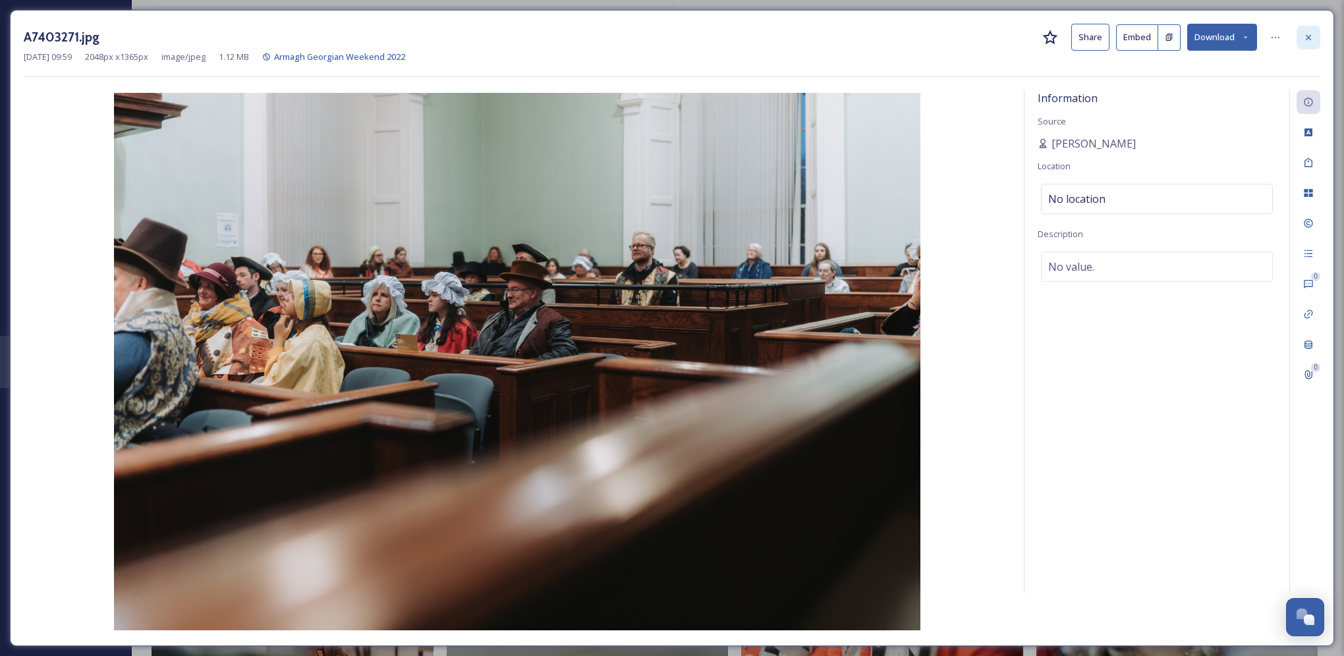
click at [1310, 47] on div at bounding box center [1308, 38] width 24 height 24
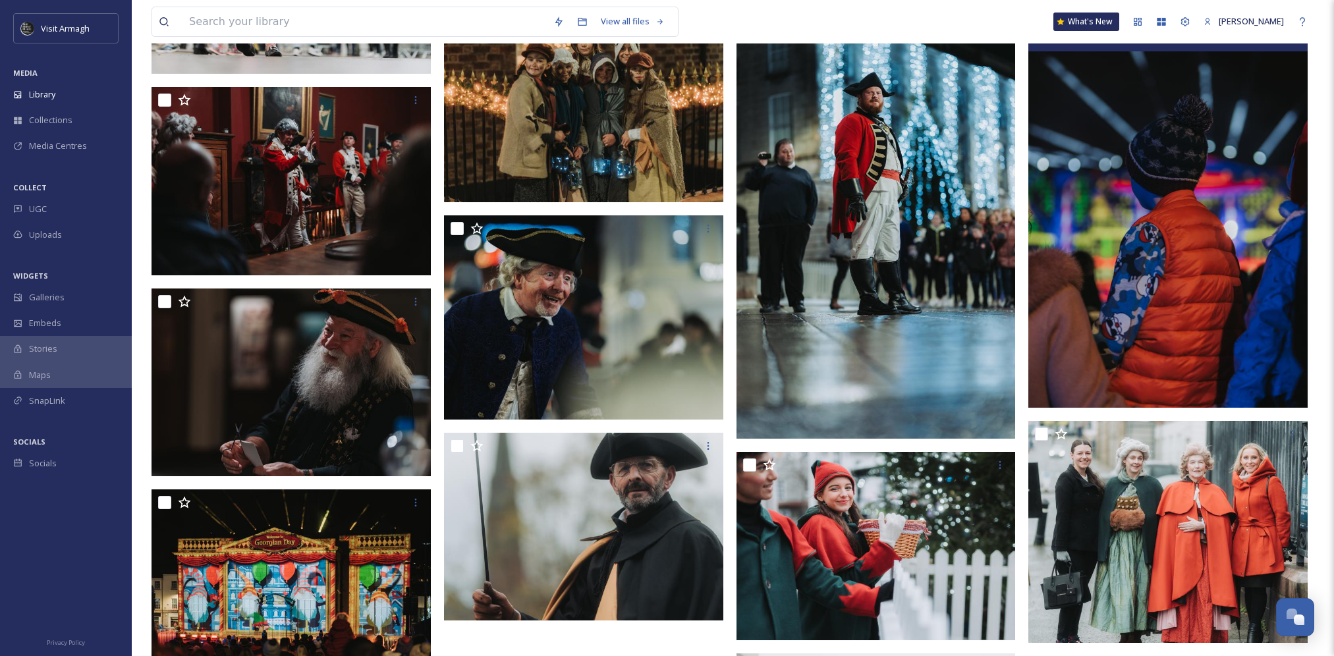
scroll to position [2027, 0]
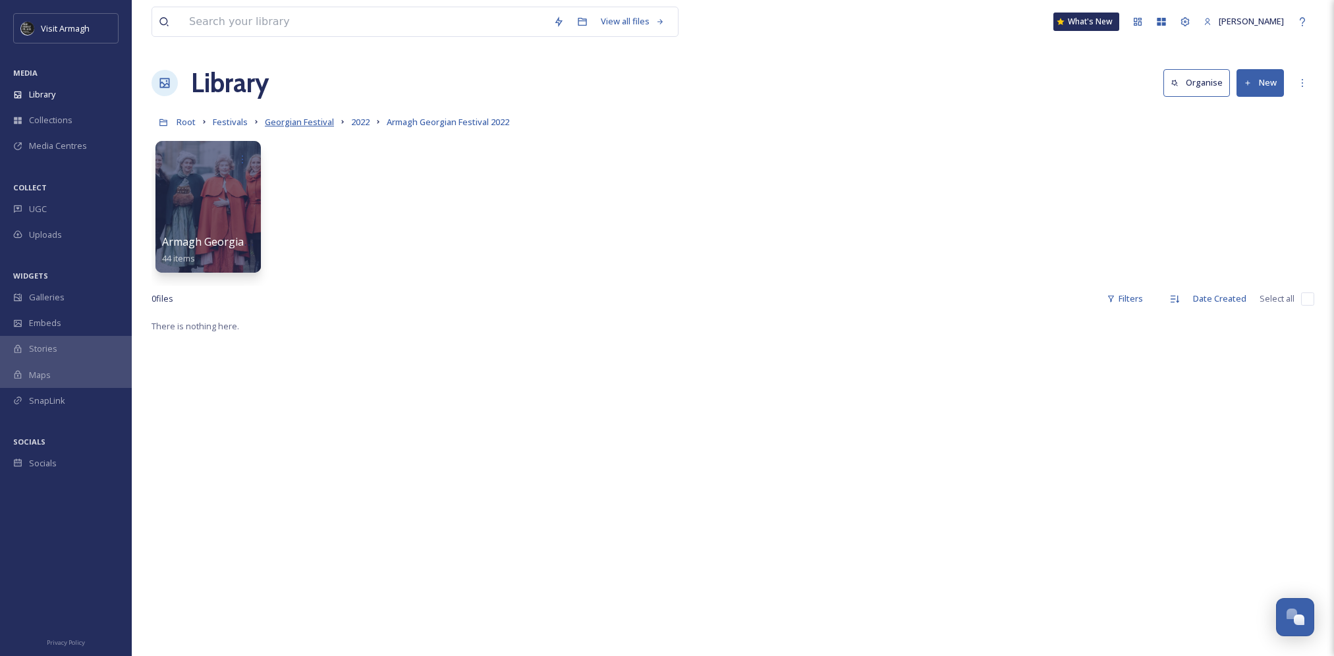
click at [314, 119] on span "Georgian Festival" at bounding box center [299, 122] width 69 height 12
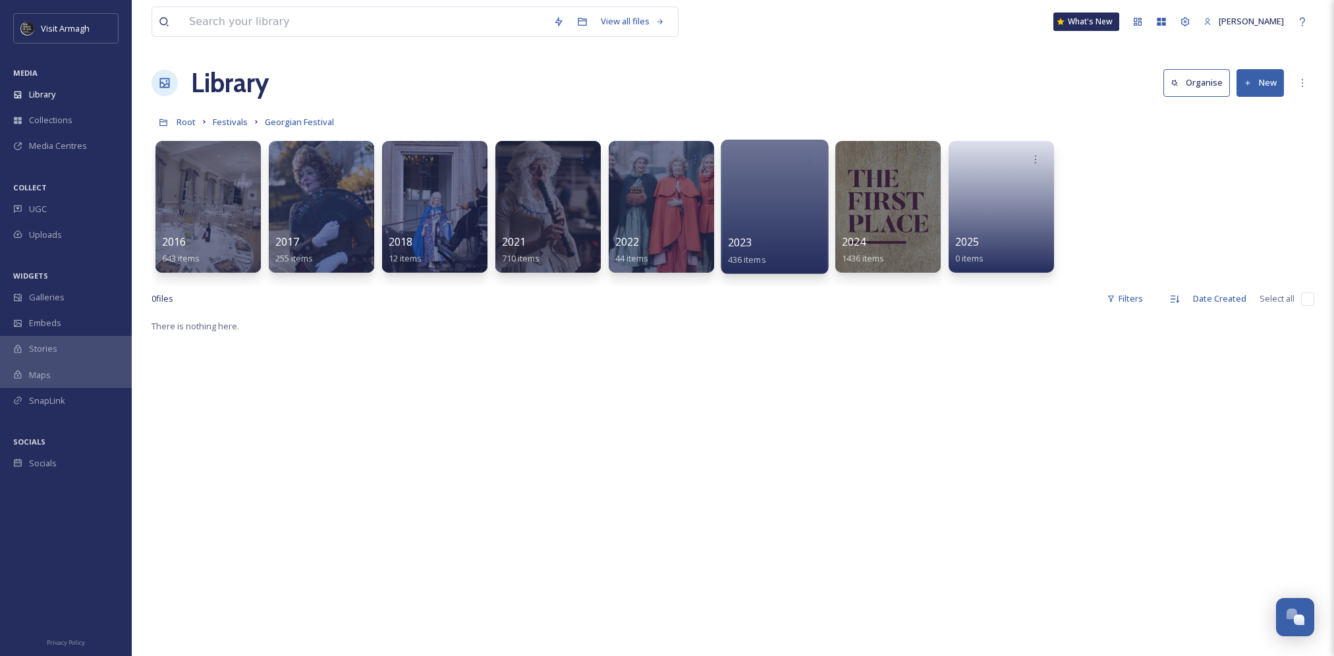
click at [794, 206] on div at bounding box center [774, 207] width 107 height 134
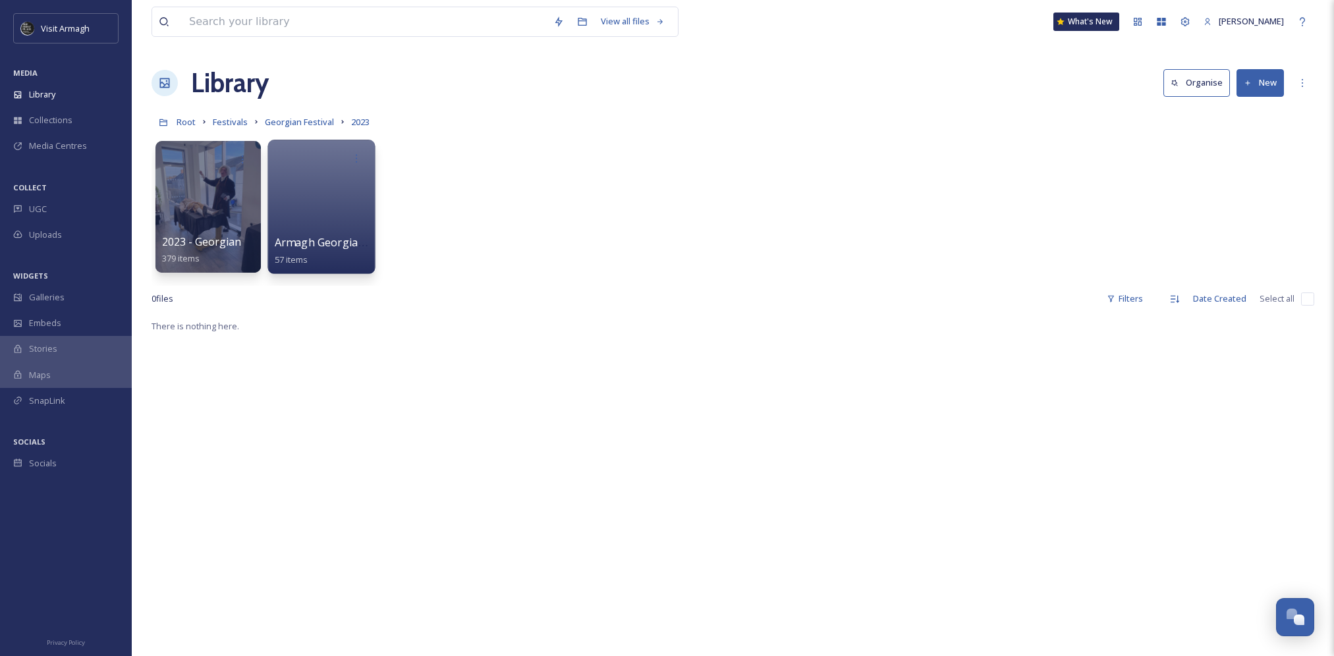
click at [305, 206] on div at bounding box center [320, 207] width 107 height 134
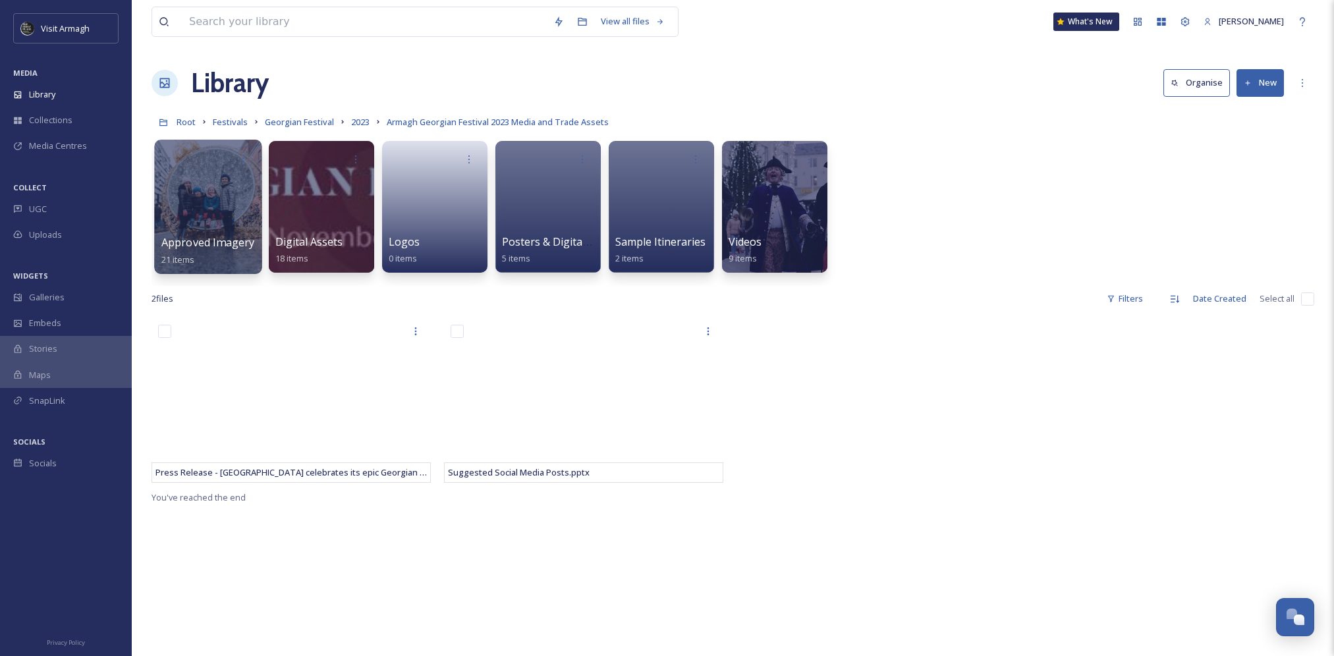
click at [205, 198] on div at bounding box center [207, 207] width 107 height 134
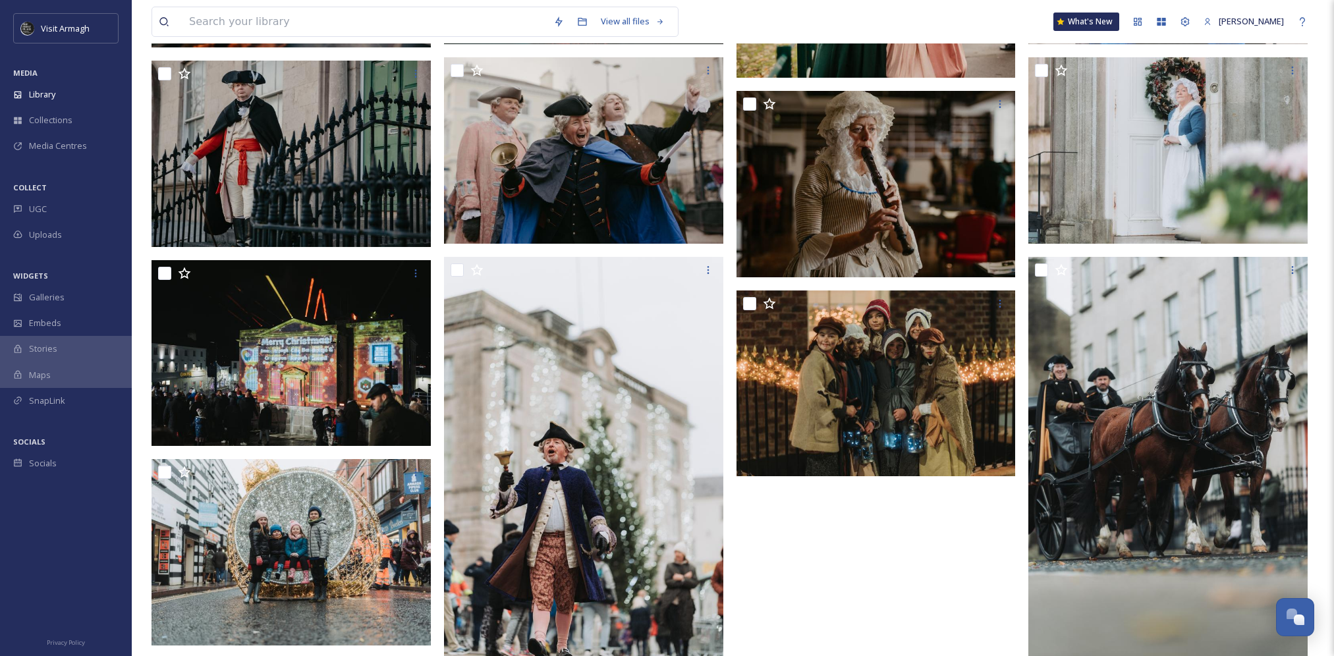
scroll to position [697, 0]
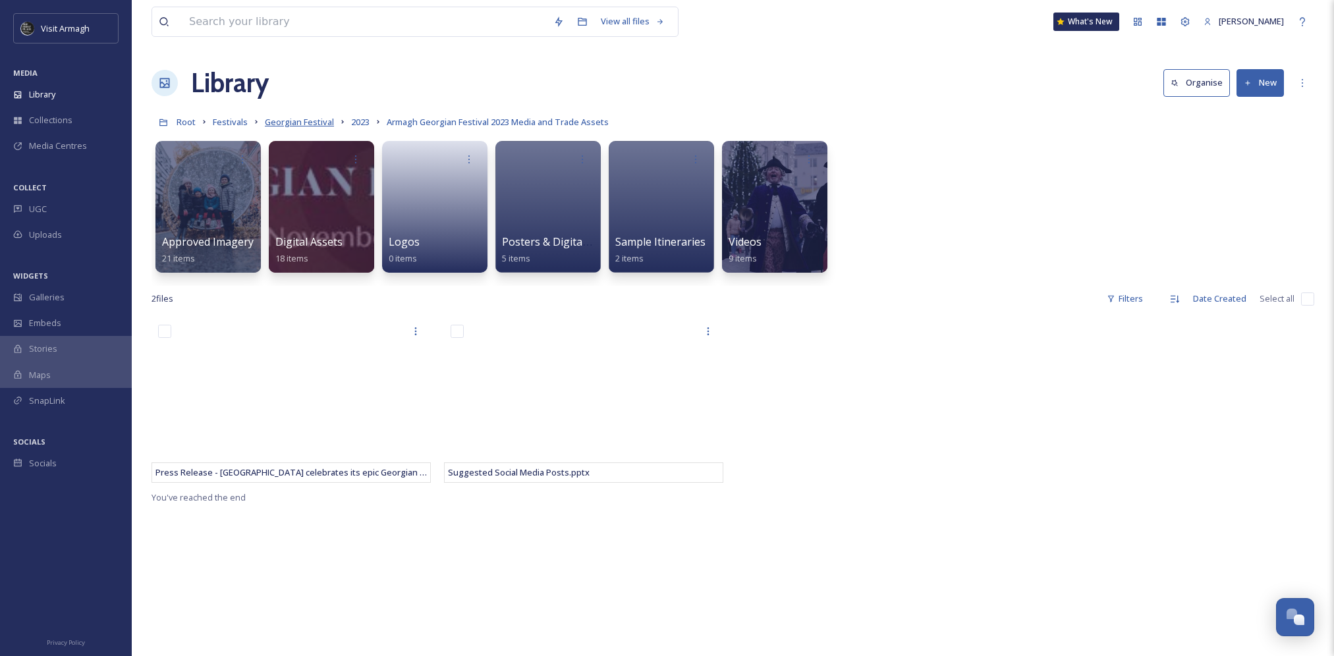
click at [296, 121] on span "Georgian Festival" at bounding box center [299, 122] width 69 height 12
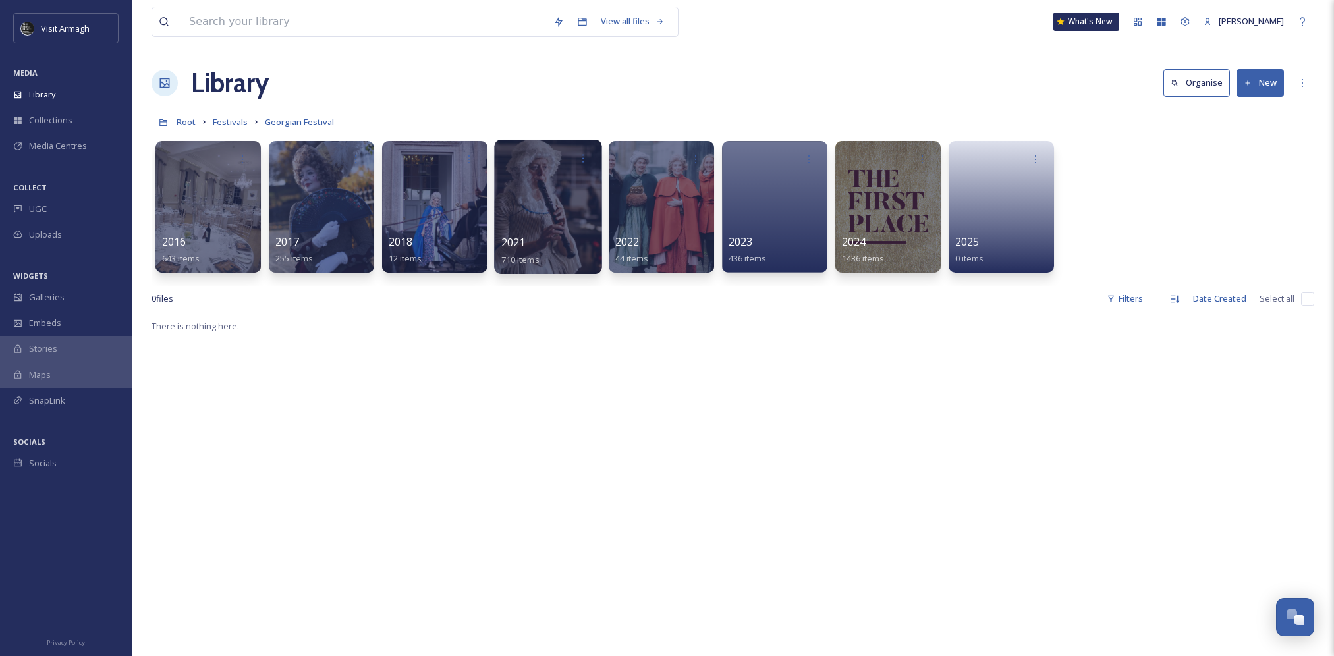
click at [534, 211] on div at bounding box center [547, 207] width 107 height 134
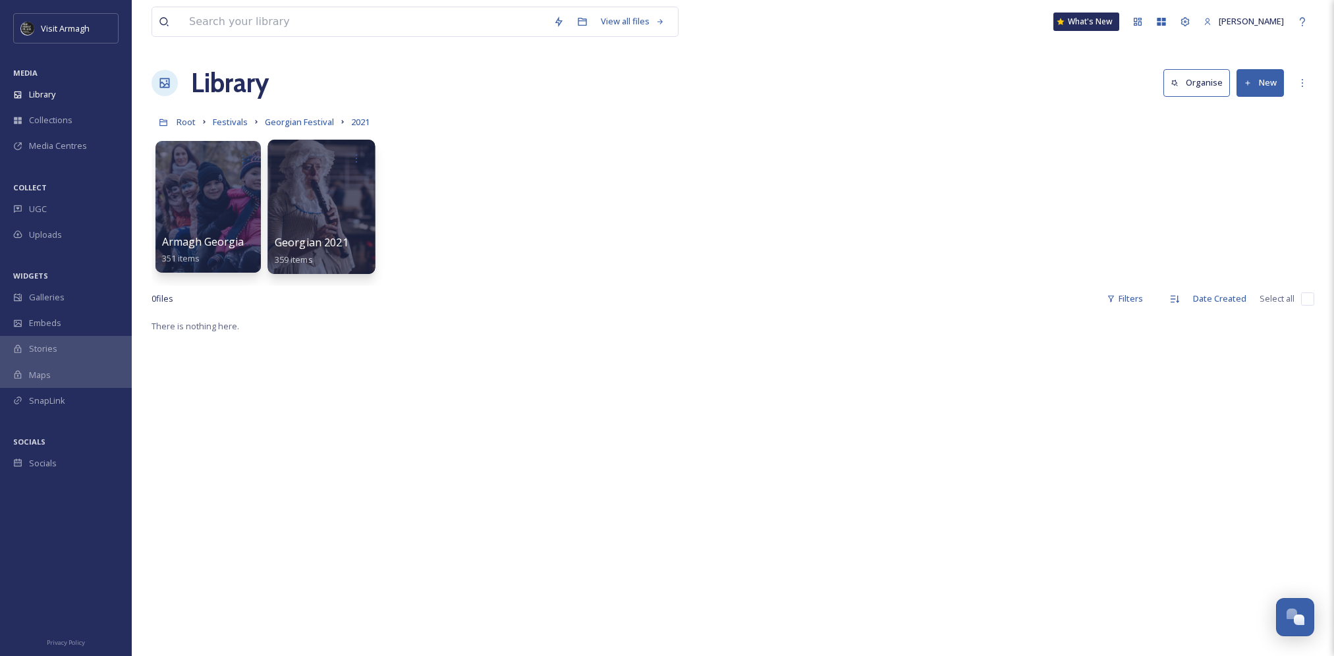
click at [297, 197] on div at bounding box center [320, 207] width 107 height 134
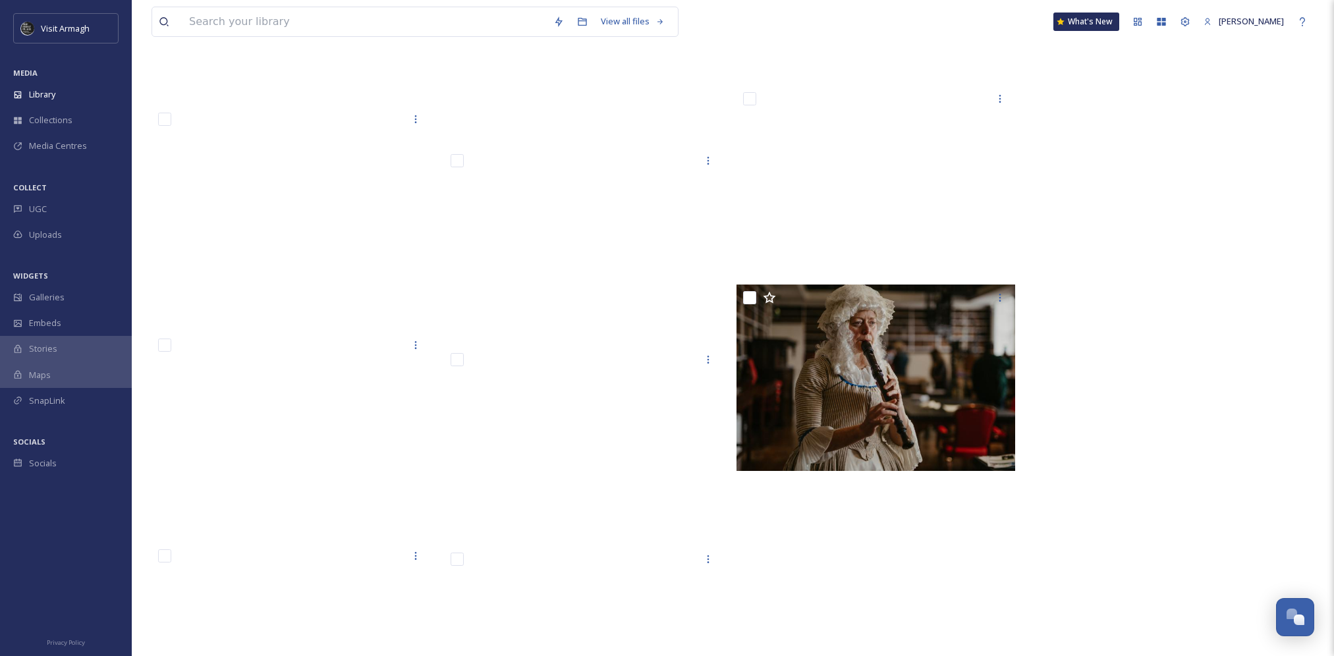
scroll to position [18840, 0]
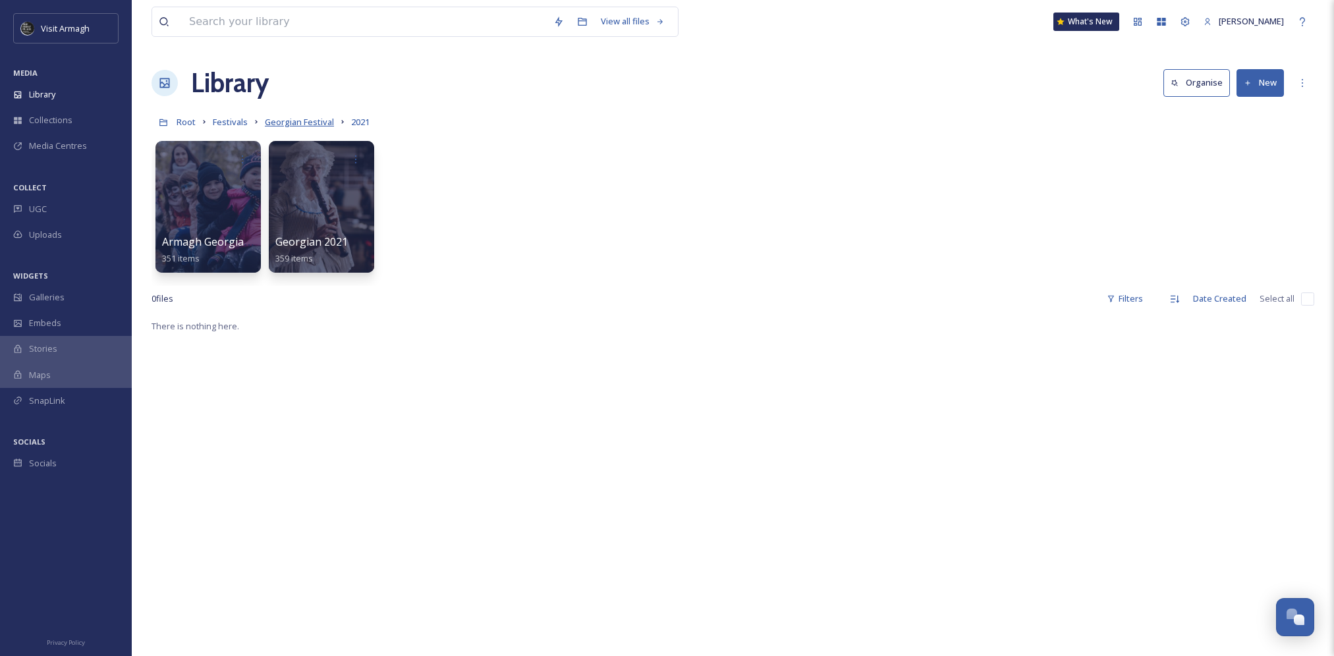
click at [311, 119] on span "Georgian Festival" at bounding box center [299, 122] width 69 height 12
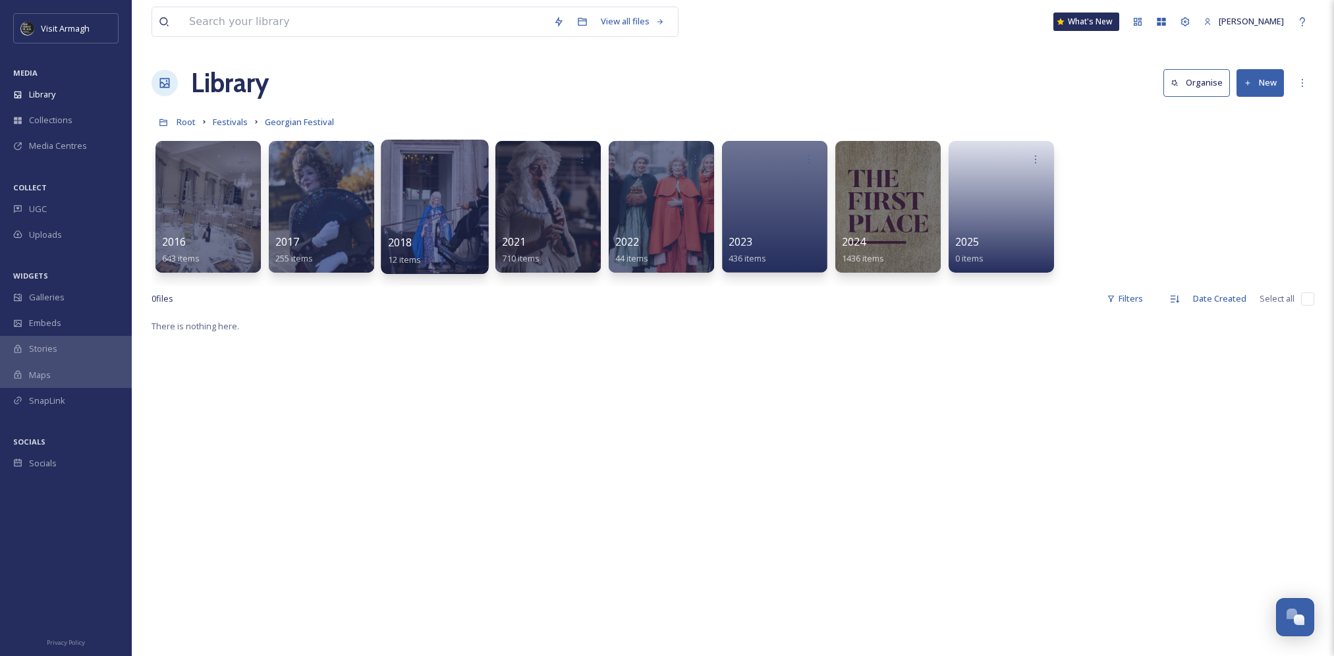
click at [437, 198] on div at bounding box center [434, 207] width 107 height 134
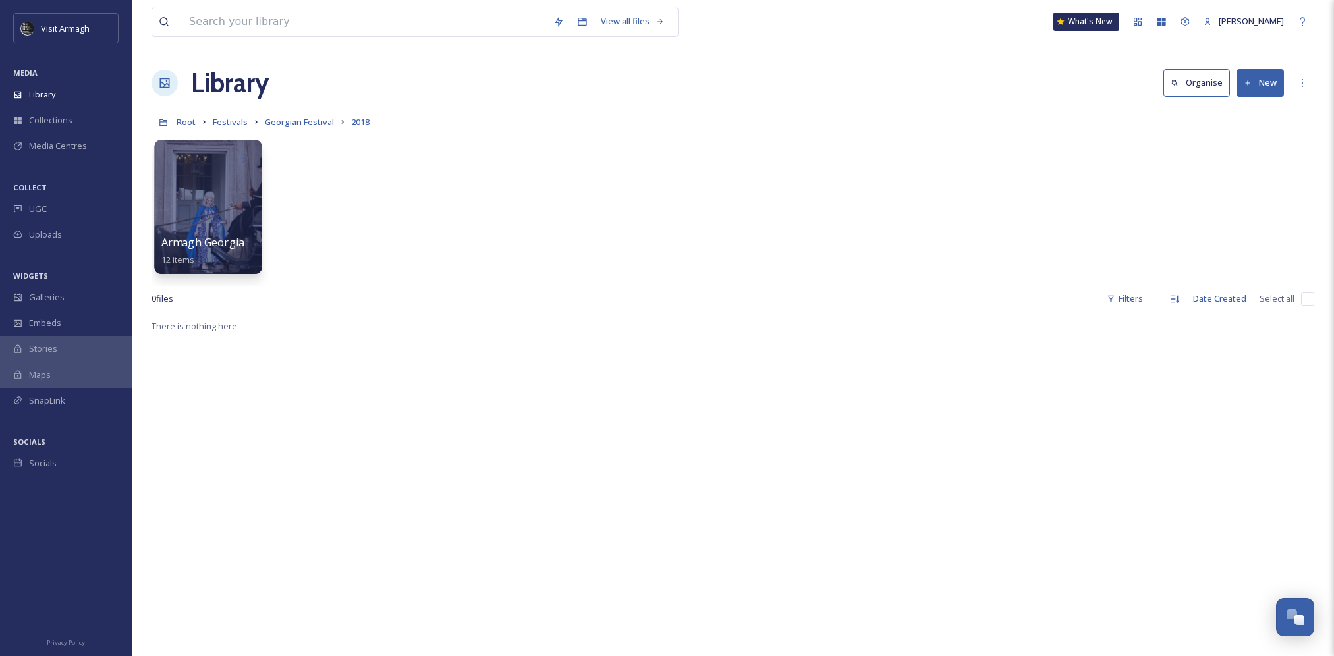
click at [174, 206] on div at bounding box center [207, 207] width 107 height 134
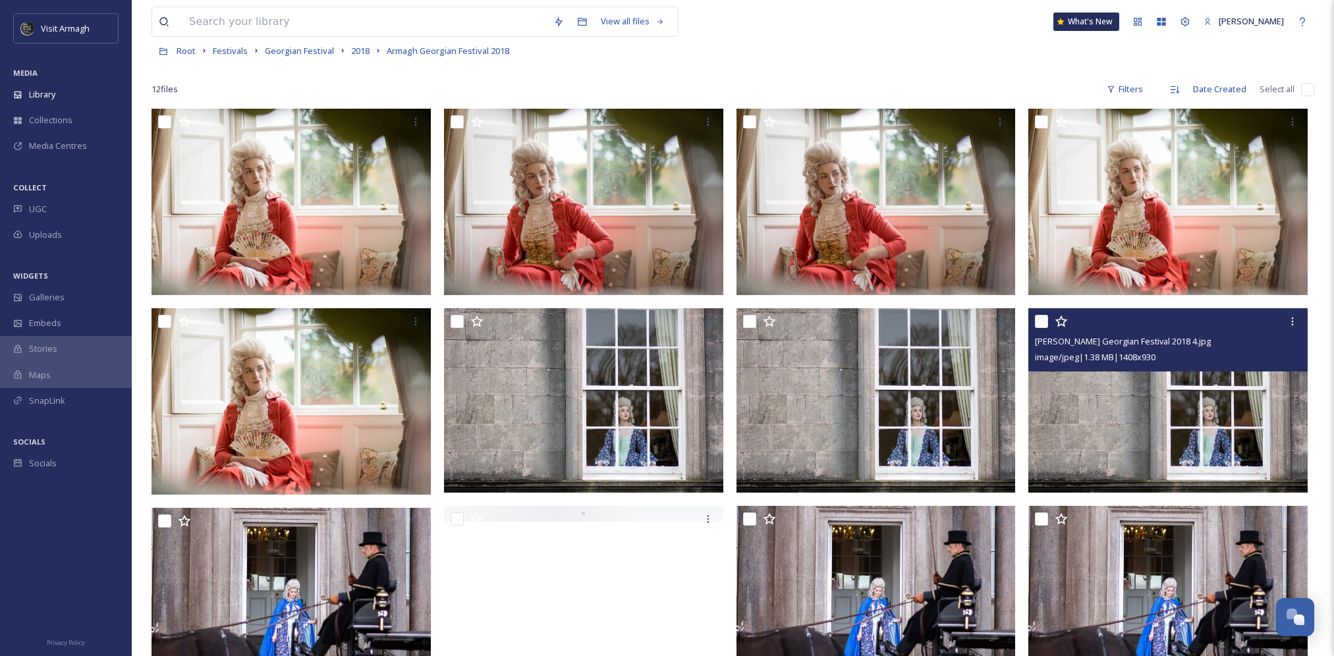
scroll to position [180, 0]
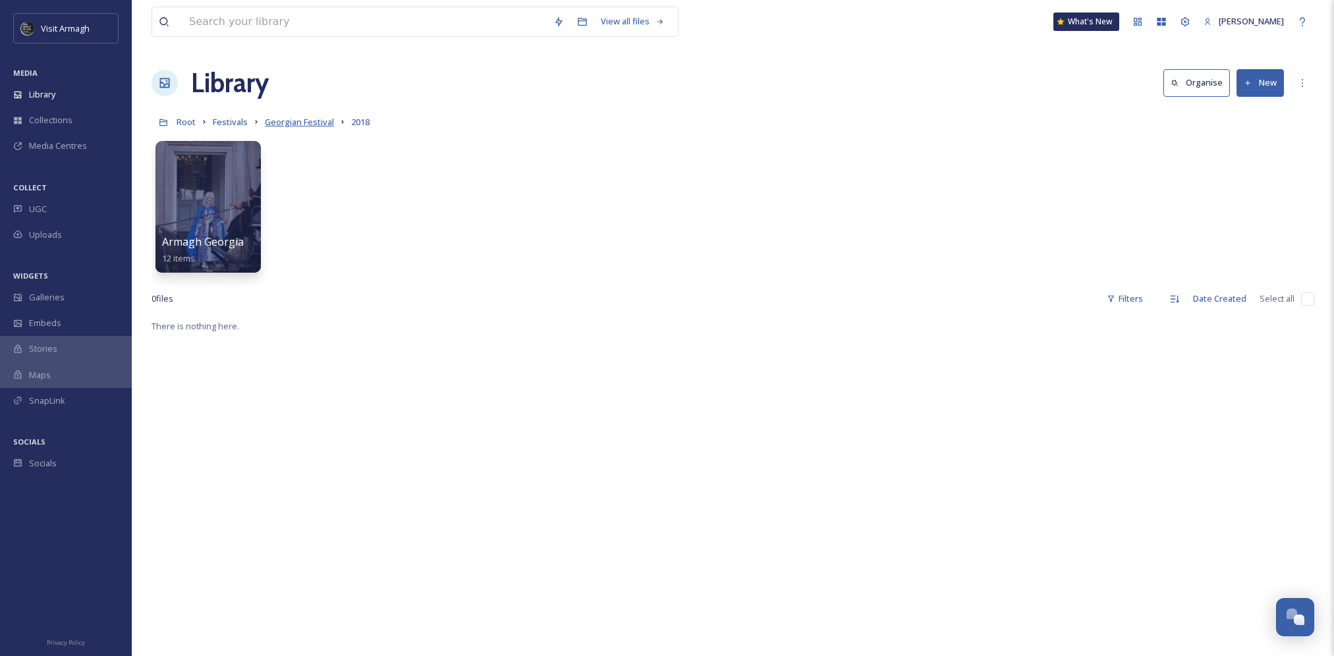
click at [281, 124] on span "Georgian Festival" at bounding box center [299, 122] width 69 height 12
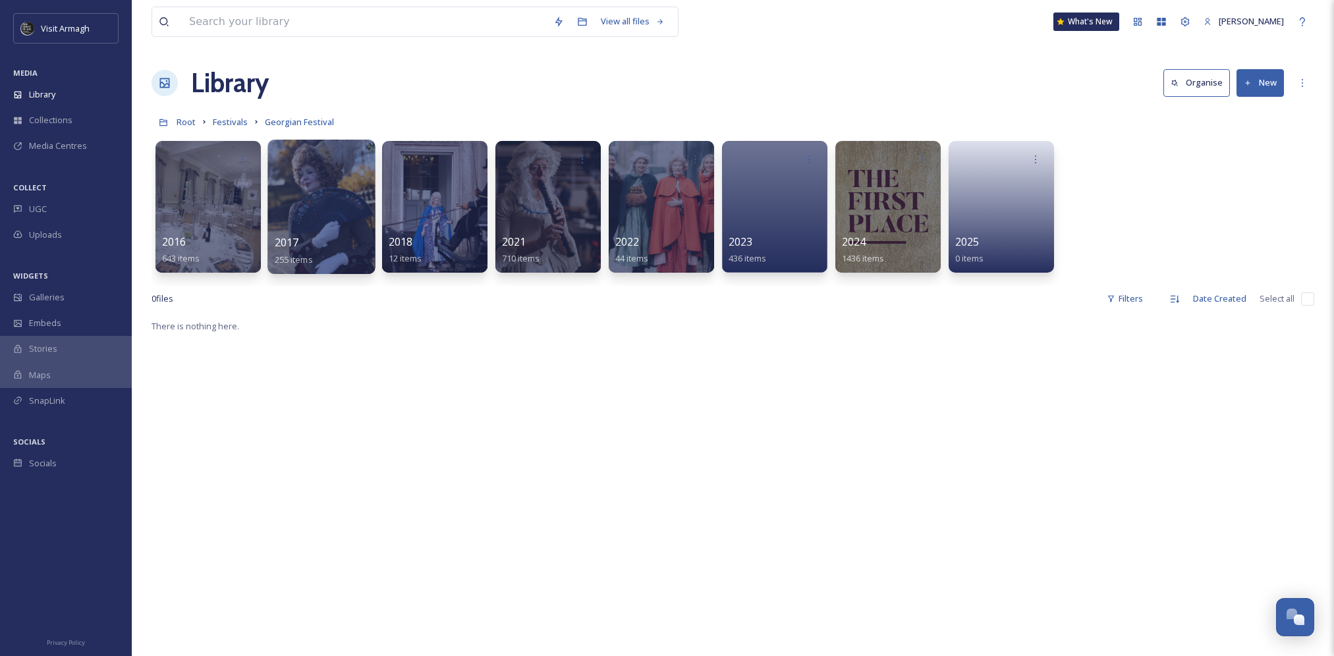
click at [319, 225] on div at bounding box center [320, 207] width 107 height 134
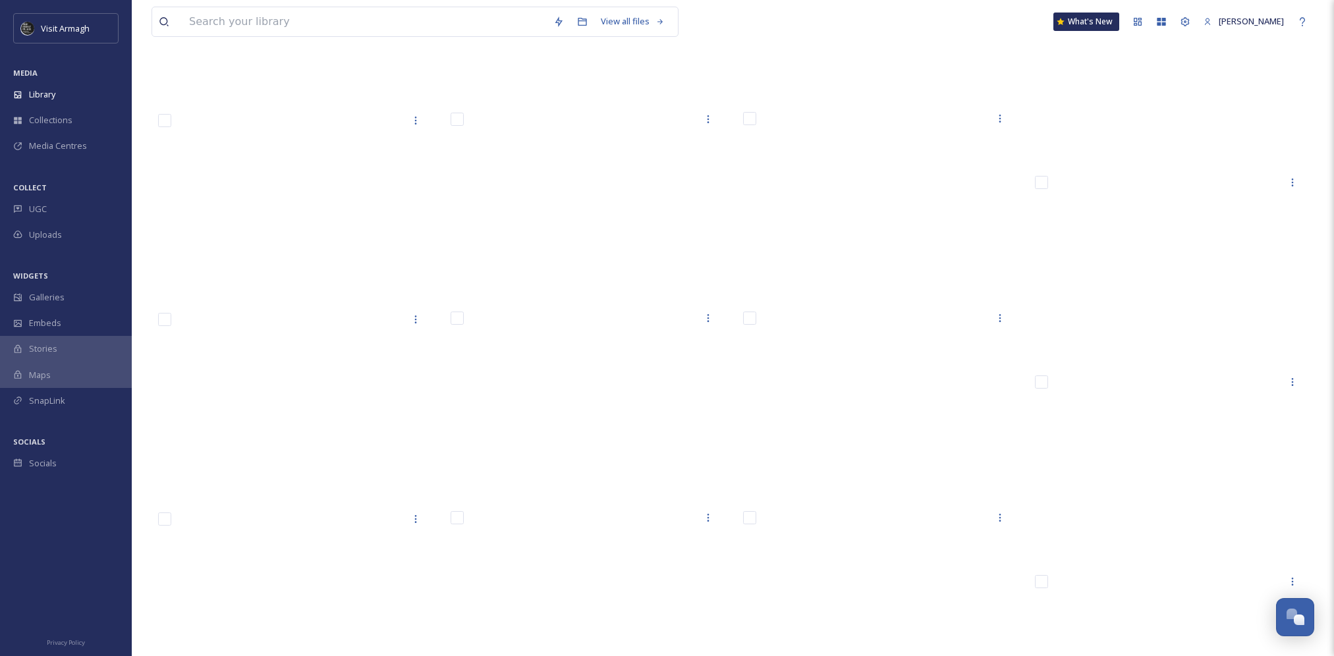
scroll to position [5468, 0]
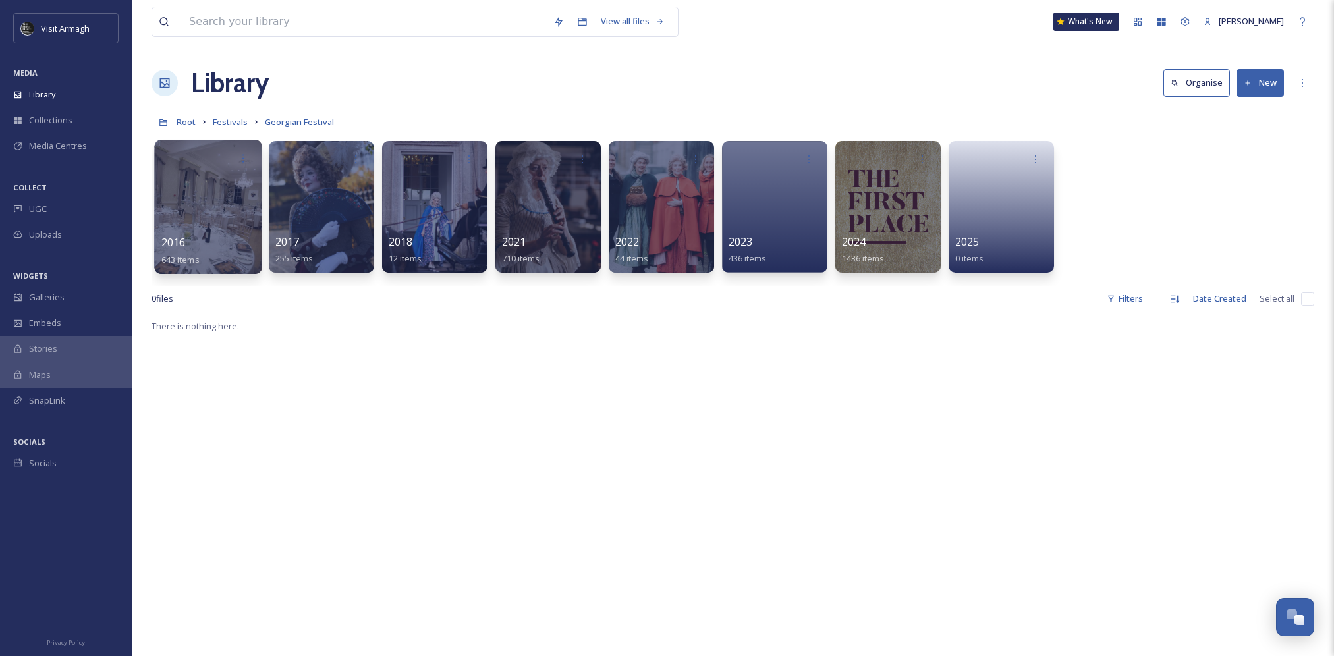
click at [189, 221] on div at bounding box center [207, 207] width 107 height 134
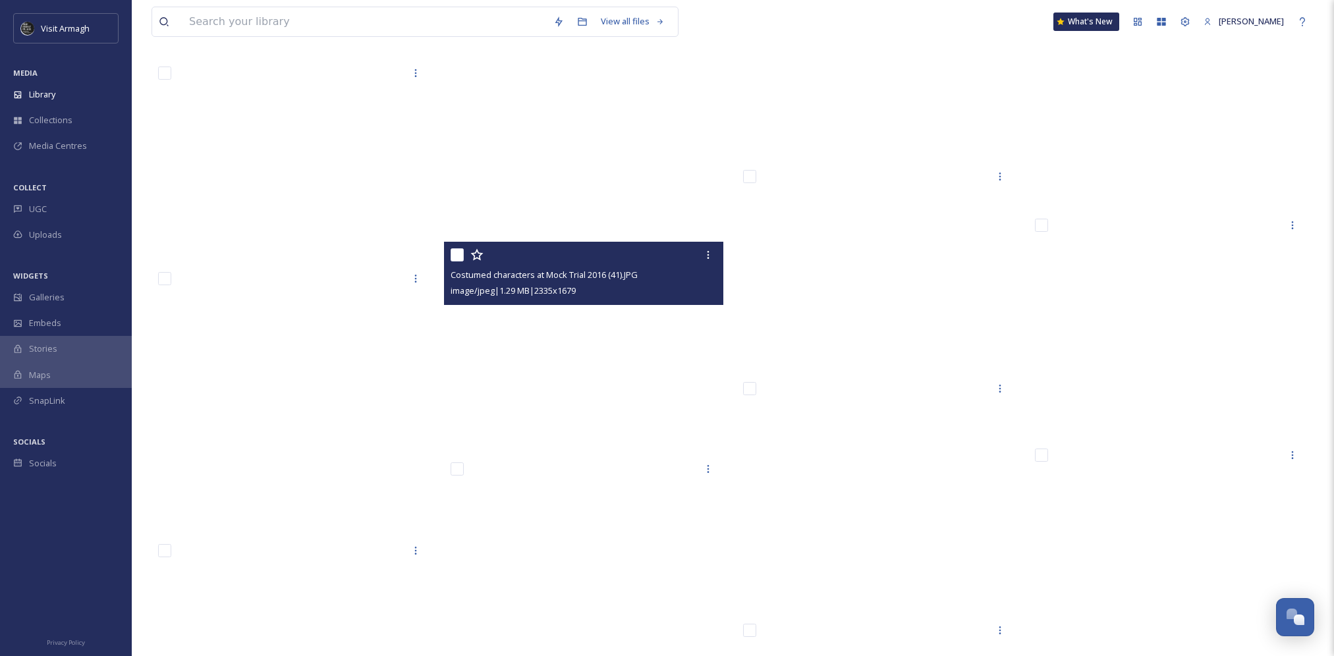
scroll to position [18445, 0]
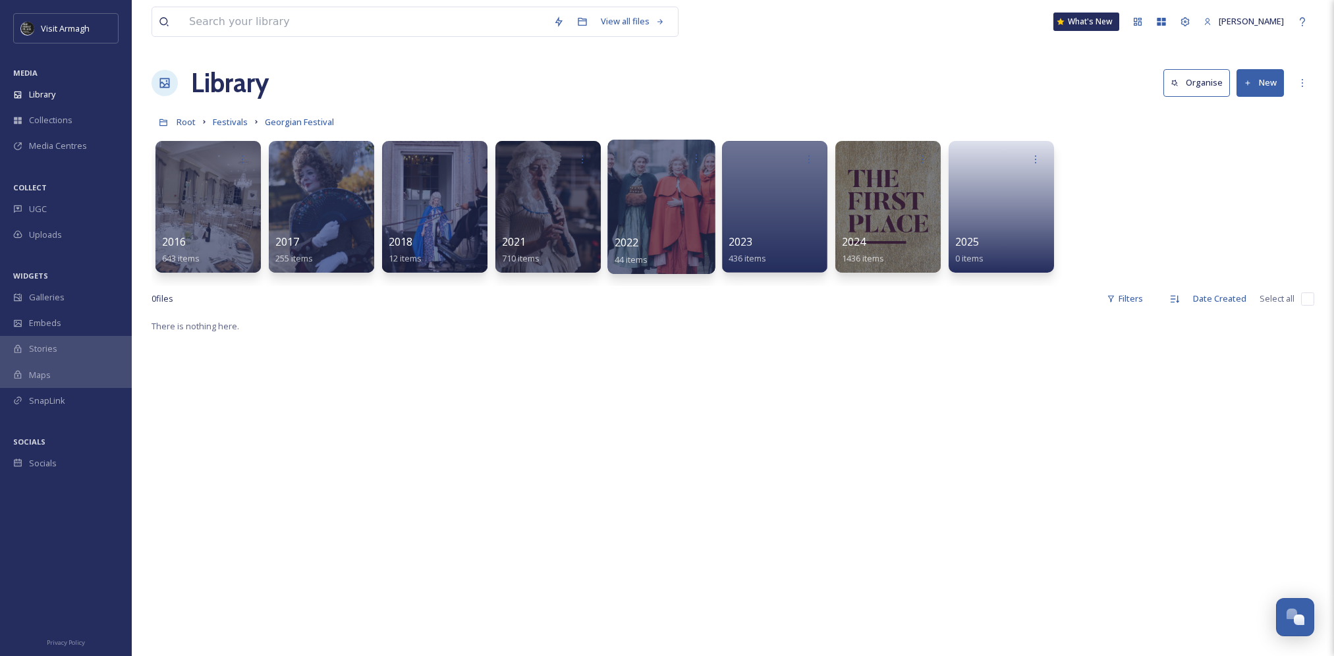
click at [657, 231] on div at bounding box center [660, 207] width 107 height 134
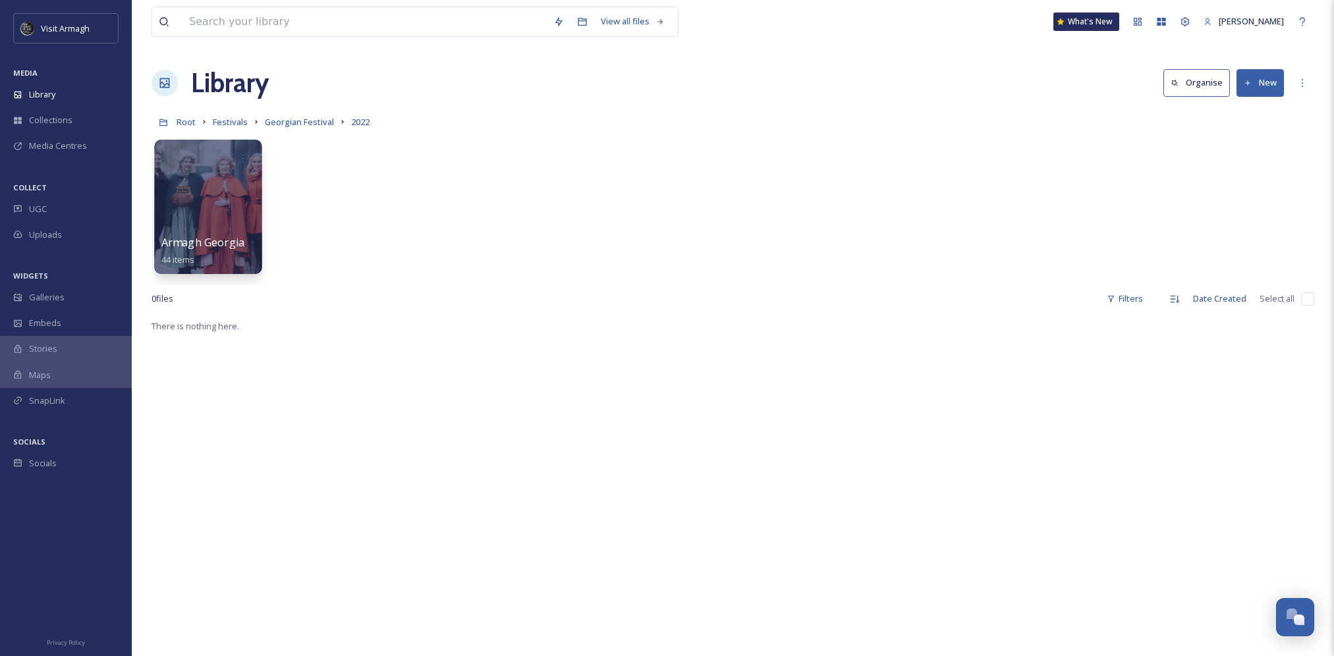
click at [244, 217] on div at bounding box center [207, 207] width 107 height 134
click at [188, 179] on div at bounding box center [207, 207] width 107 height 134
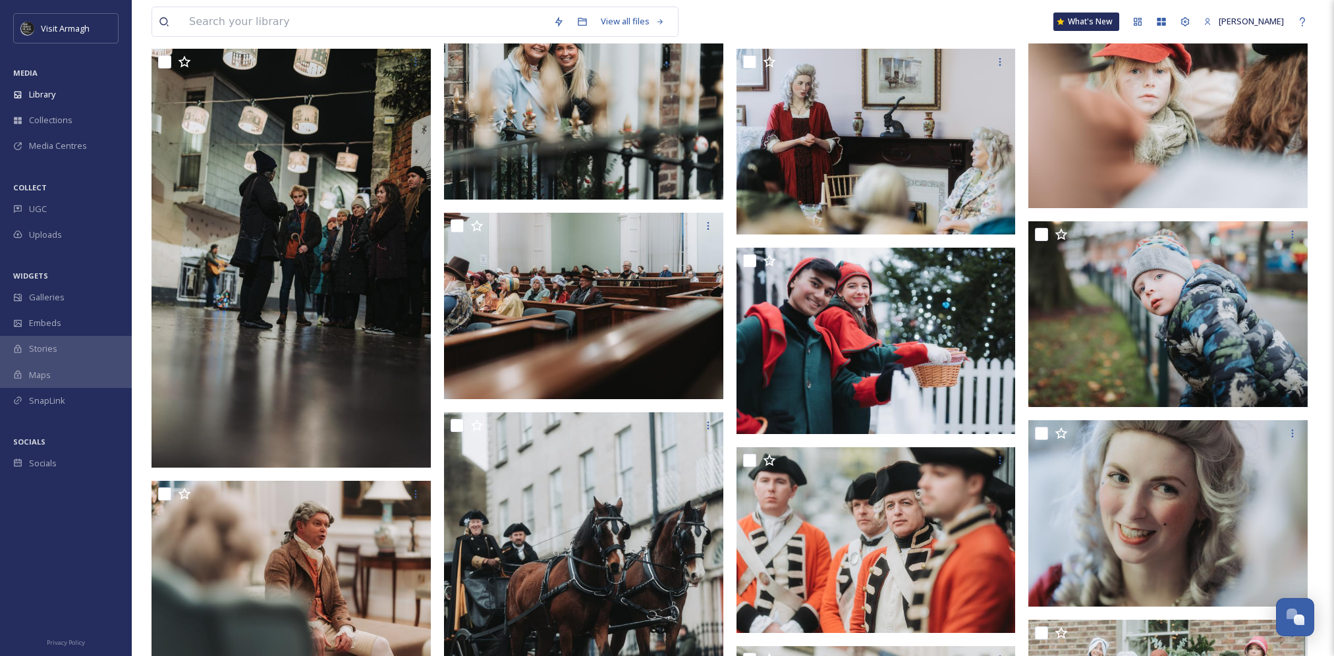
scroll to position [988, 0]
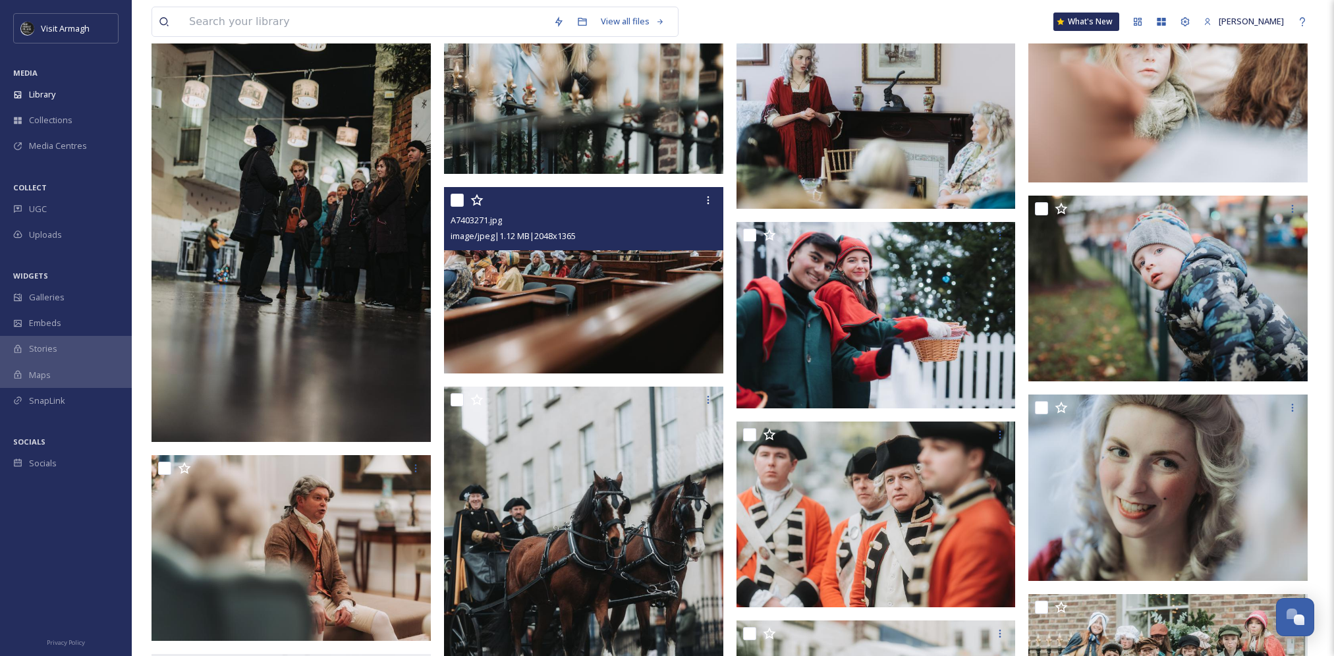
click at [599, 295] on img at bounding box center [583, 280] width 279 height 186
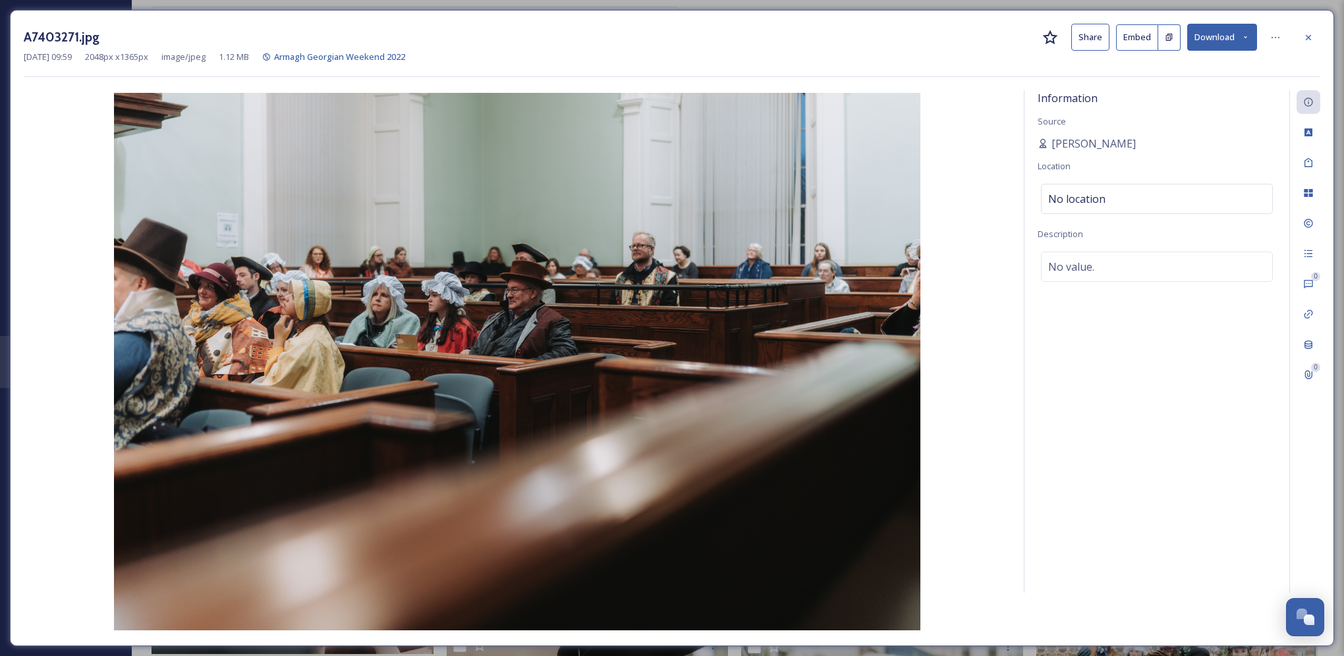
click at [623, 291] on img at bounding box center [517, 362] width 987 height 538
click at [285, 314] on img at bounding box center [517, 362] width 987 height 538
click at [1311, 39] on icon at bounding box center [1308, 37] width 11 height 11
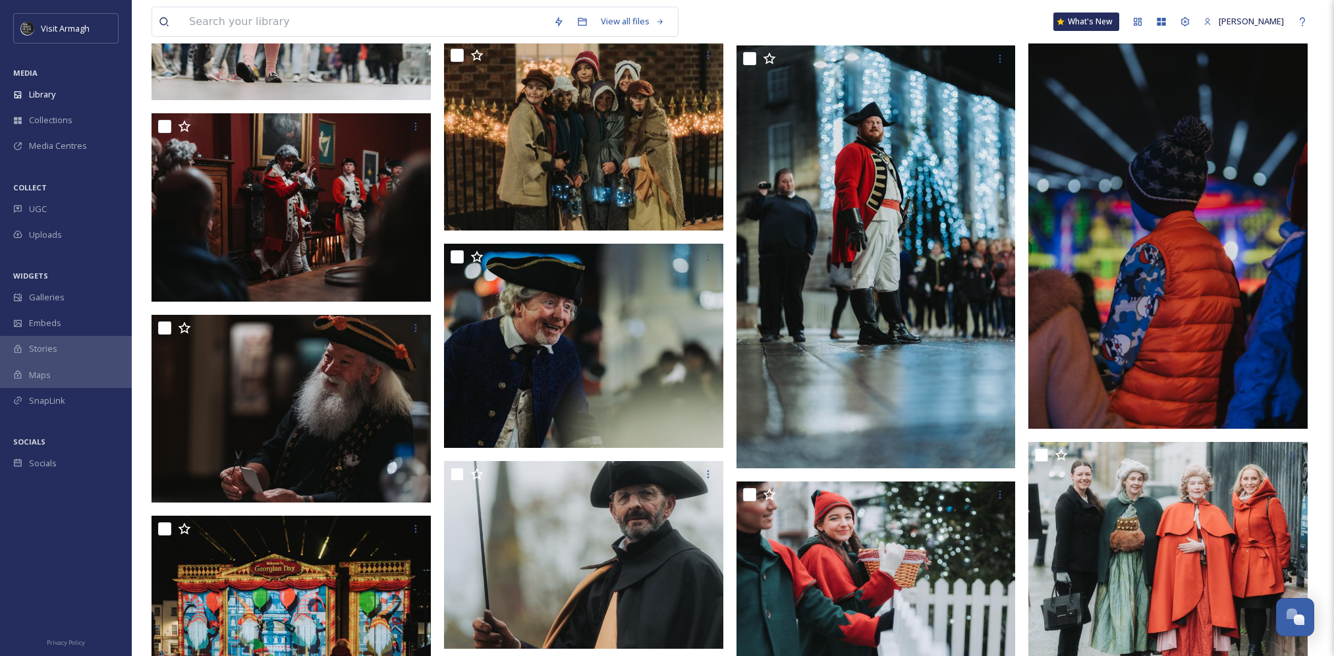
scroll to position [2042, 0]
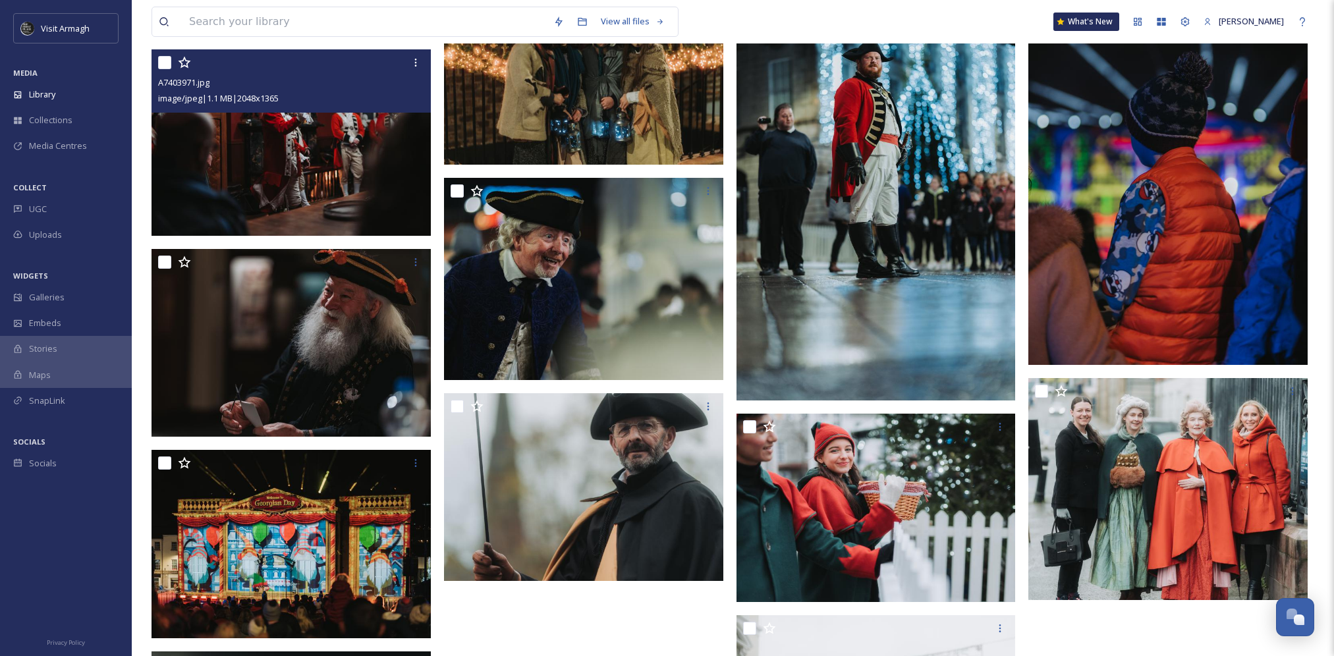
click at [284, 130] on img at bounding box center [291, 142] width 279 height 186
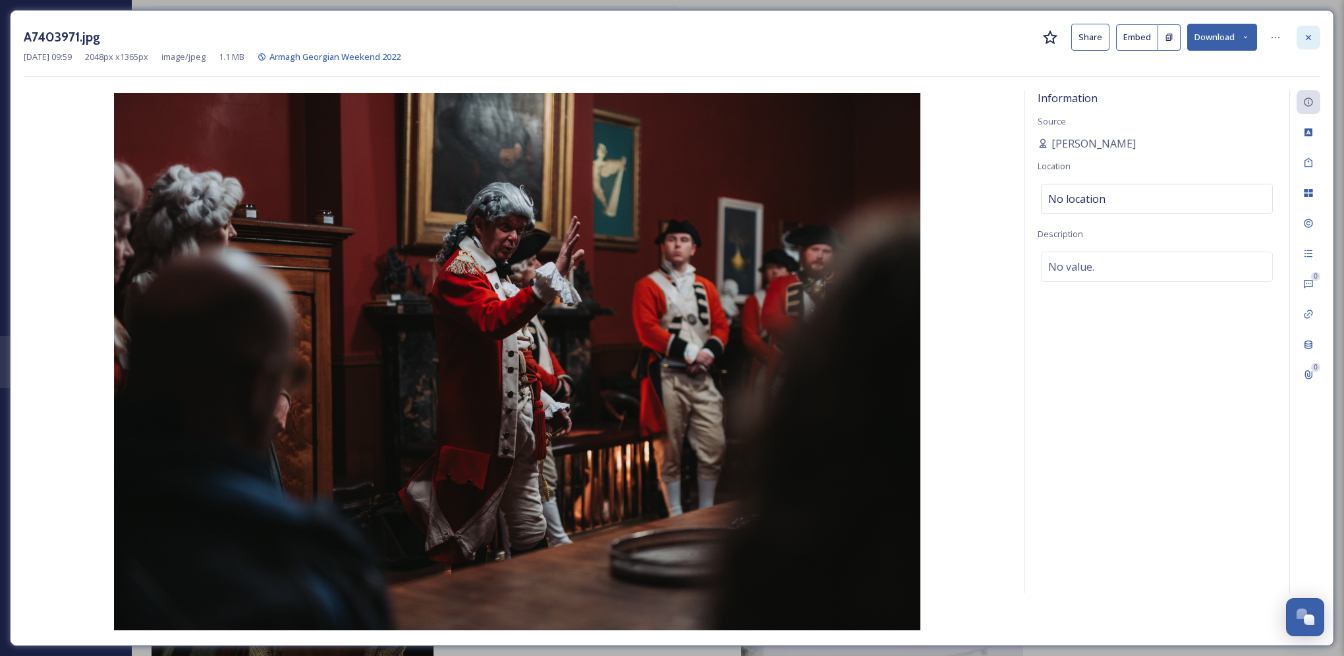
click at [1304, 37] on icon at bounding box center [1308, 37] width 11 height 11
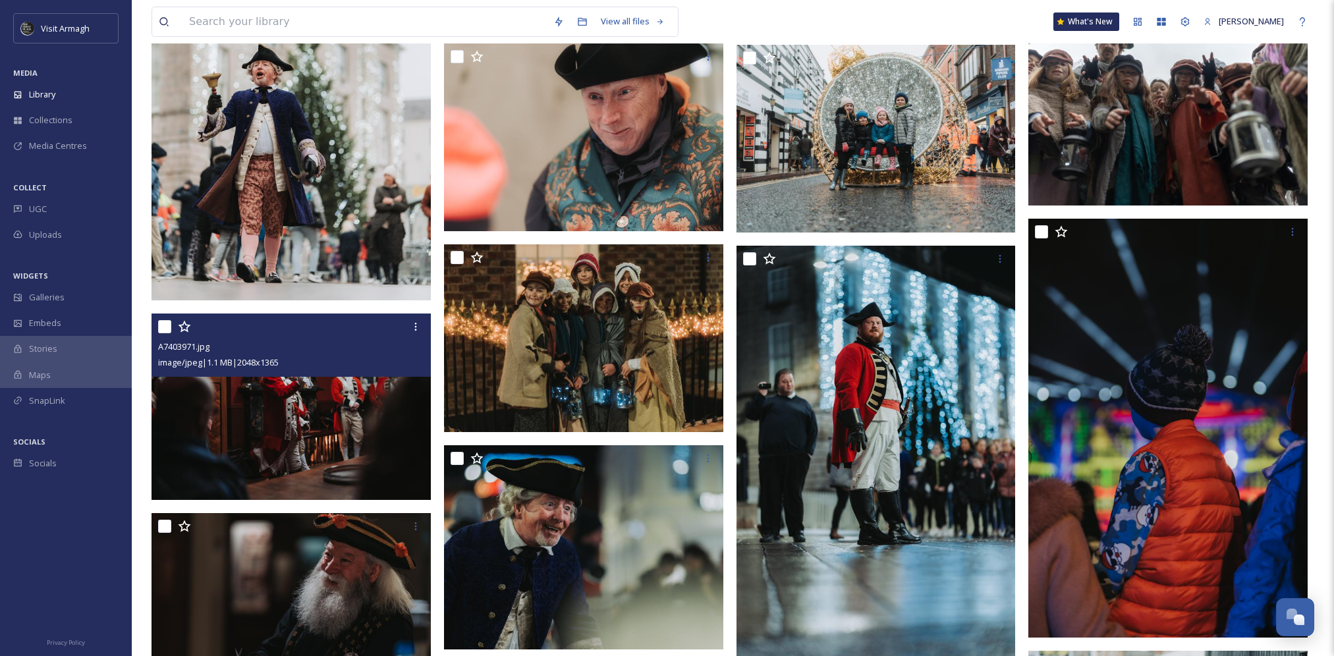
scroll to position [1696, 0]
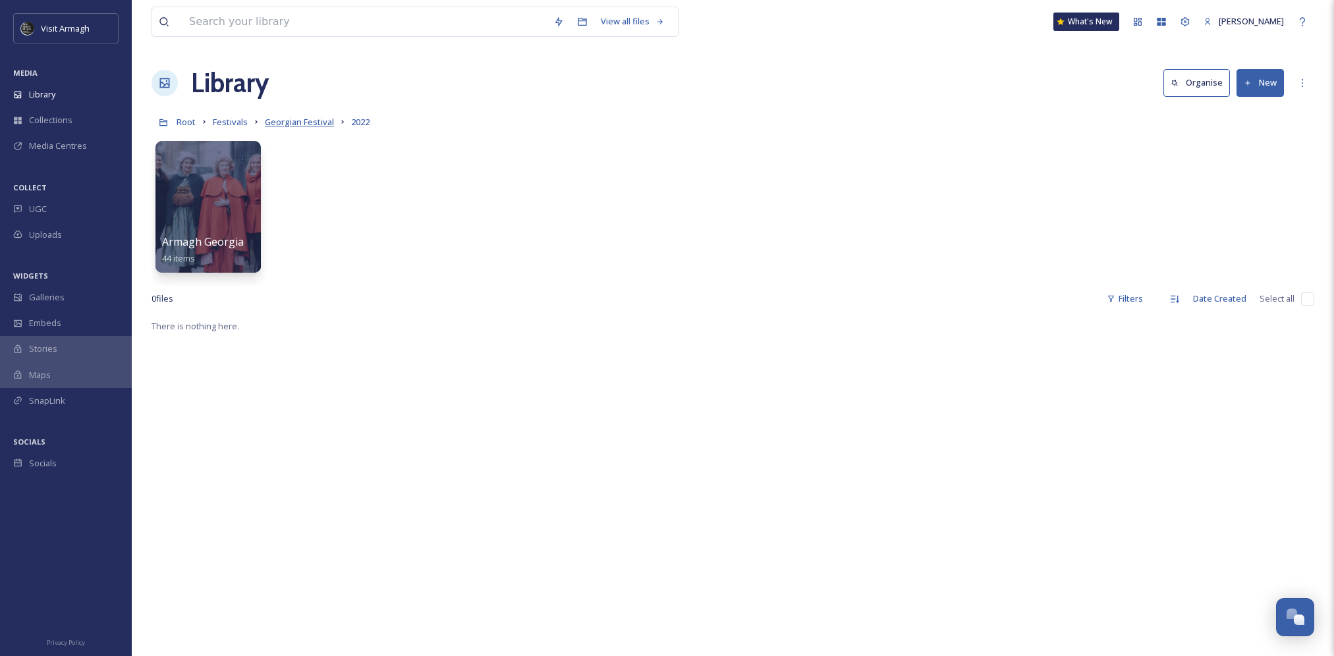
click at [310, 121] on span "Georgian Festival" at bounding box center [299, 122] width 69 height 12
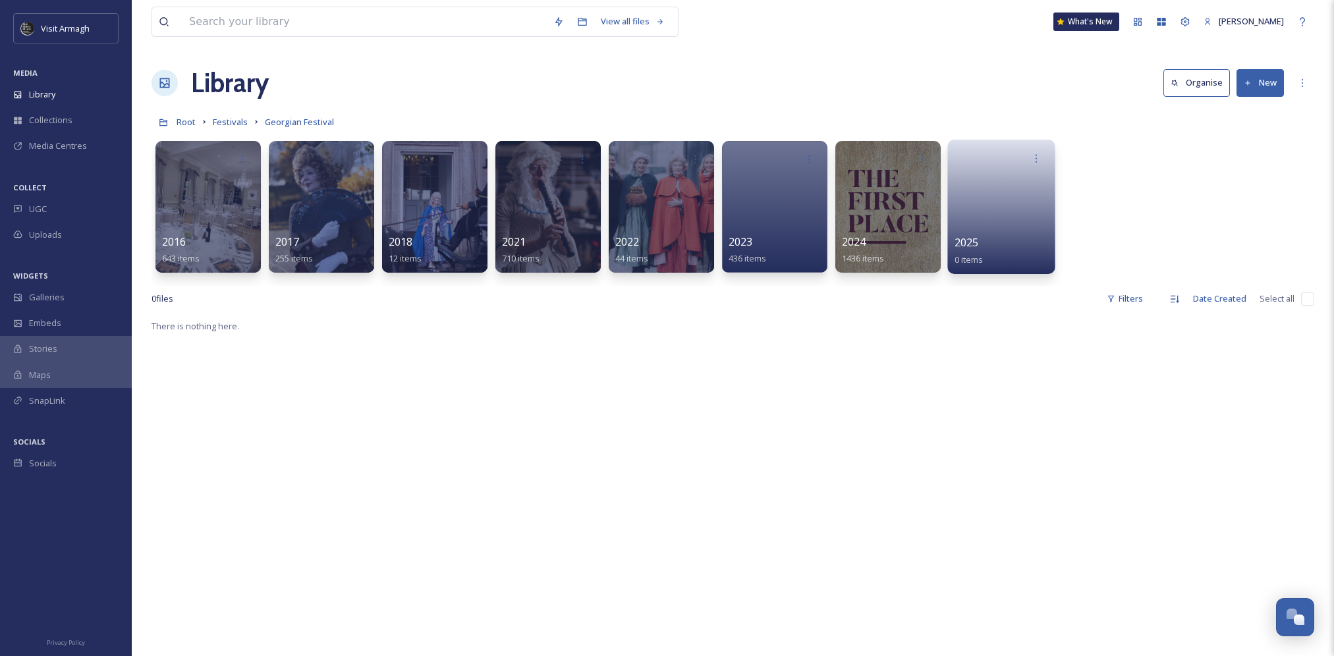
click at [996, 191] on link at bounding box center [1002, 203] width 94 height 64
click at [858, 218] on div at bounding box center [887, 207] width 107 height 134
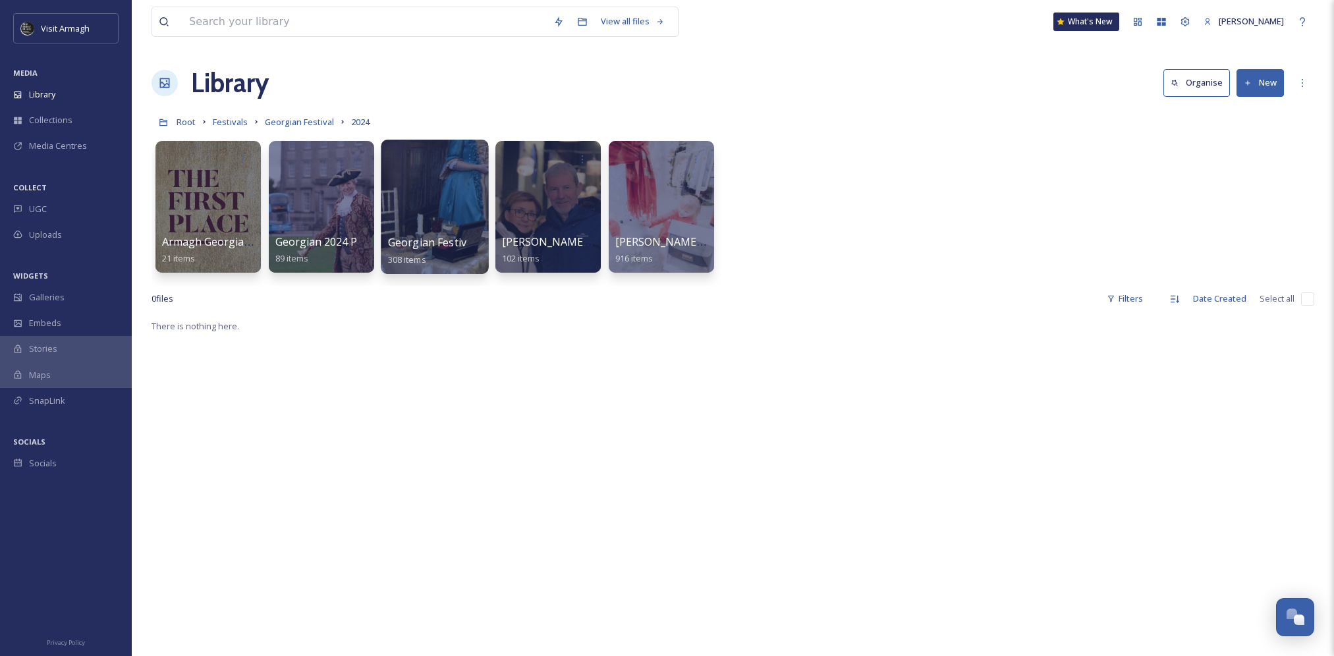
click at [440, 202] on div at bounding box center [434, 207] width 107 height 134
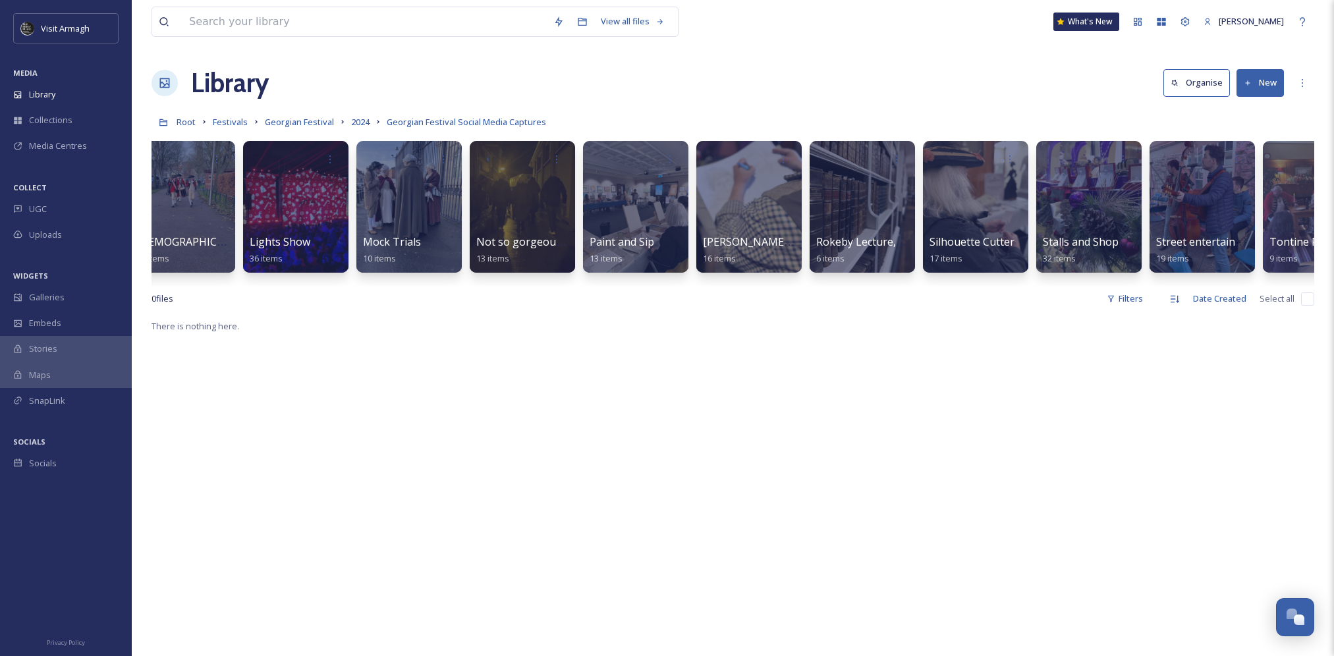
scroll to position [0, 1103]
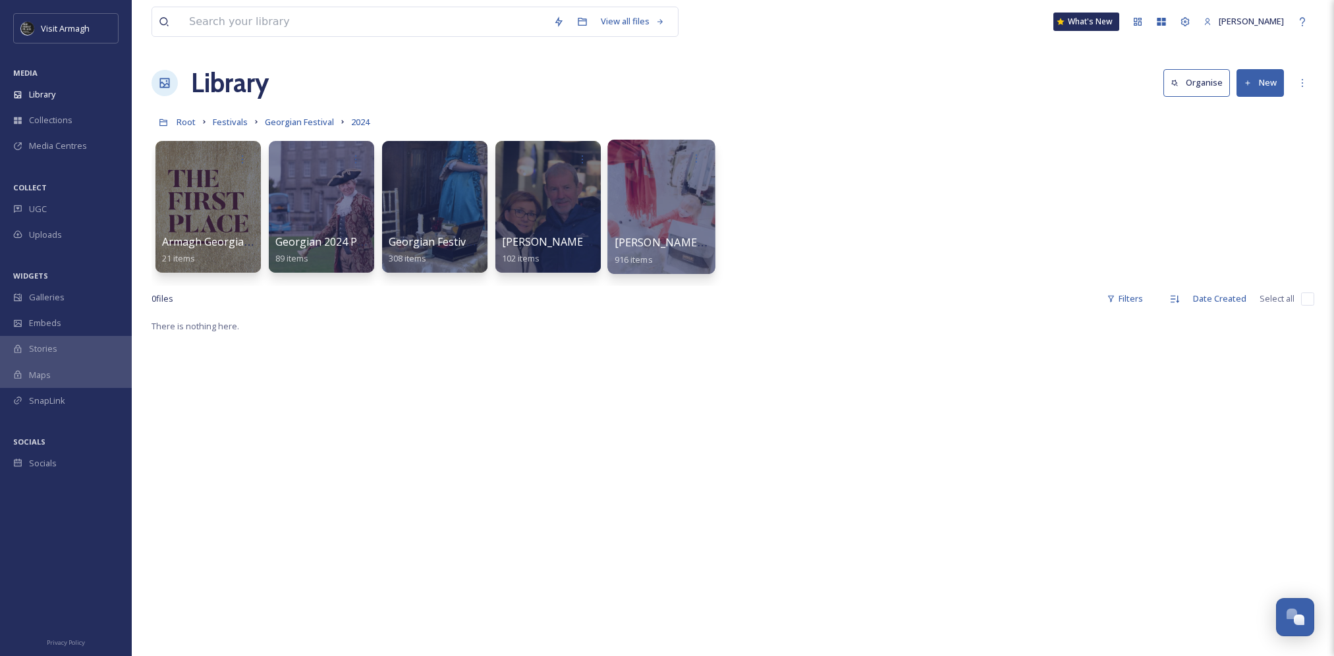
click at [642, 206] on div at bounding box center [660, 207] width 107 height 134
click at [171, 196] on div at bounding box center [207, 207] width 107 height 134
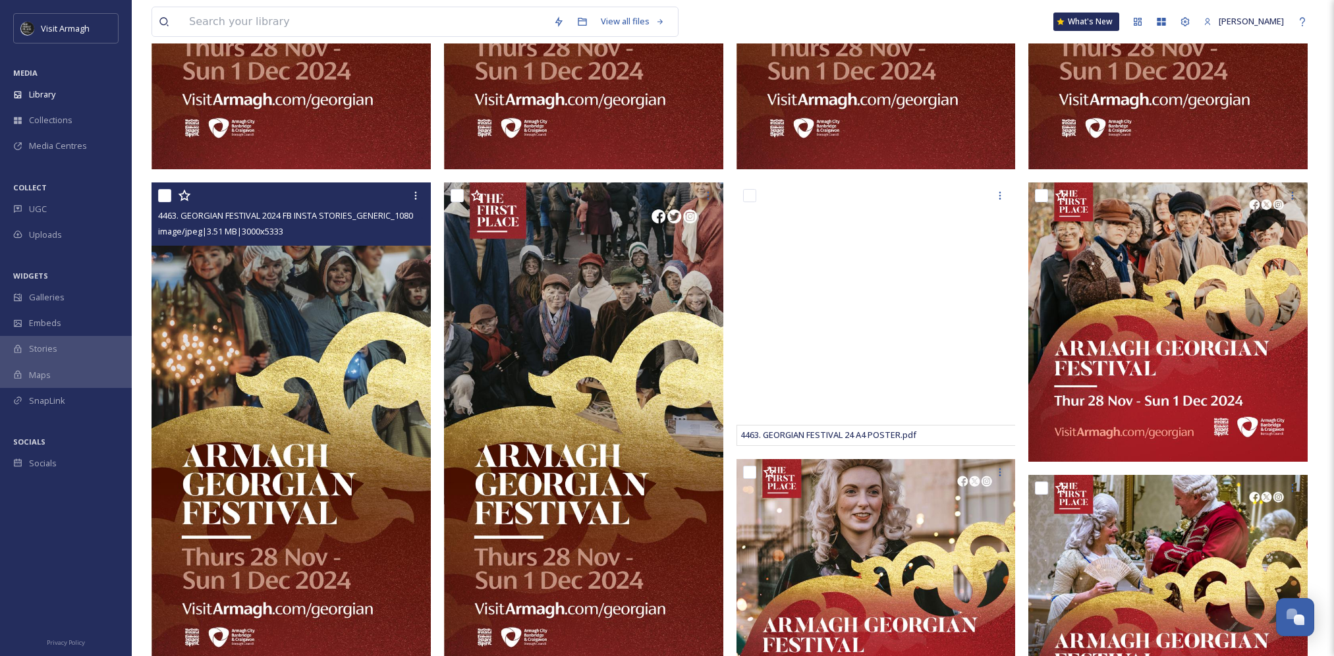
scroll to position [885, 0]
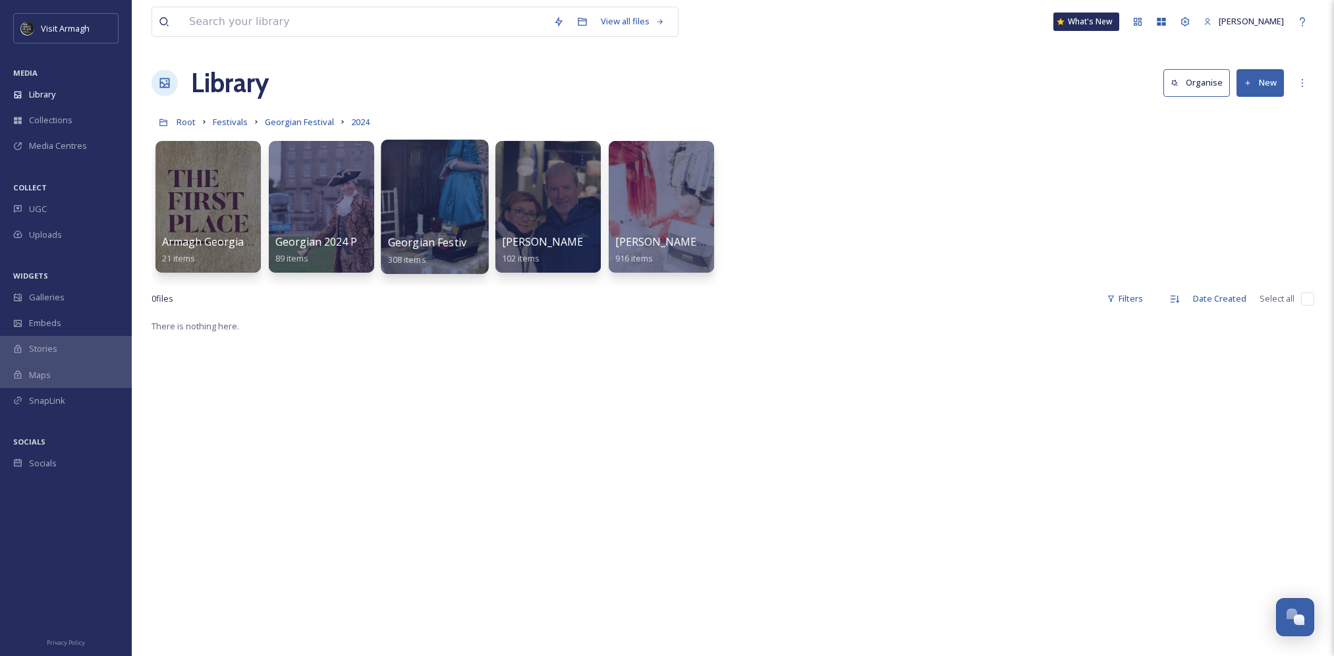
click at [436, 187] on div at bounding box center [434, 207] width 107 height 134
click at [684, 181] on div at bounding box center [660, 207] width 107 height 134
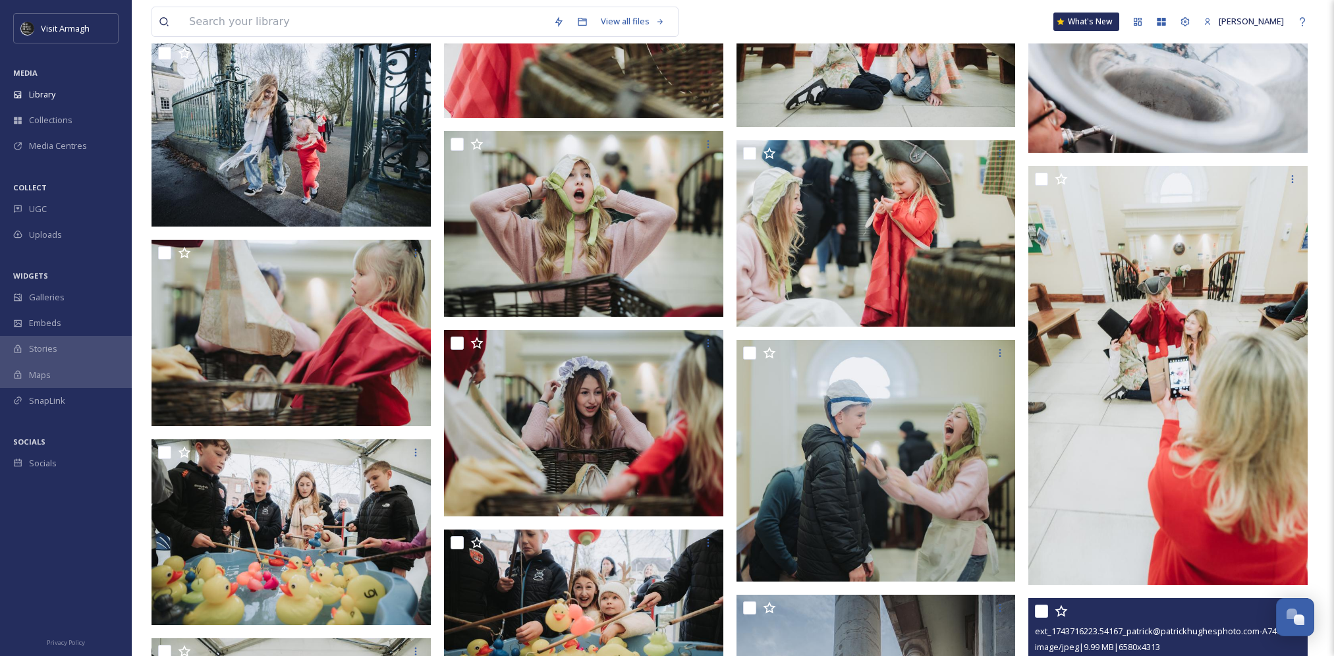
scroll to position [14877, 0]
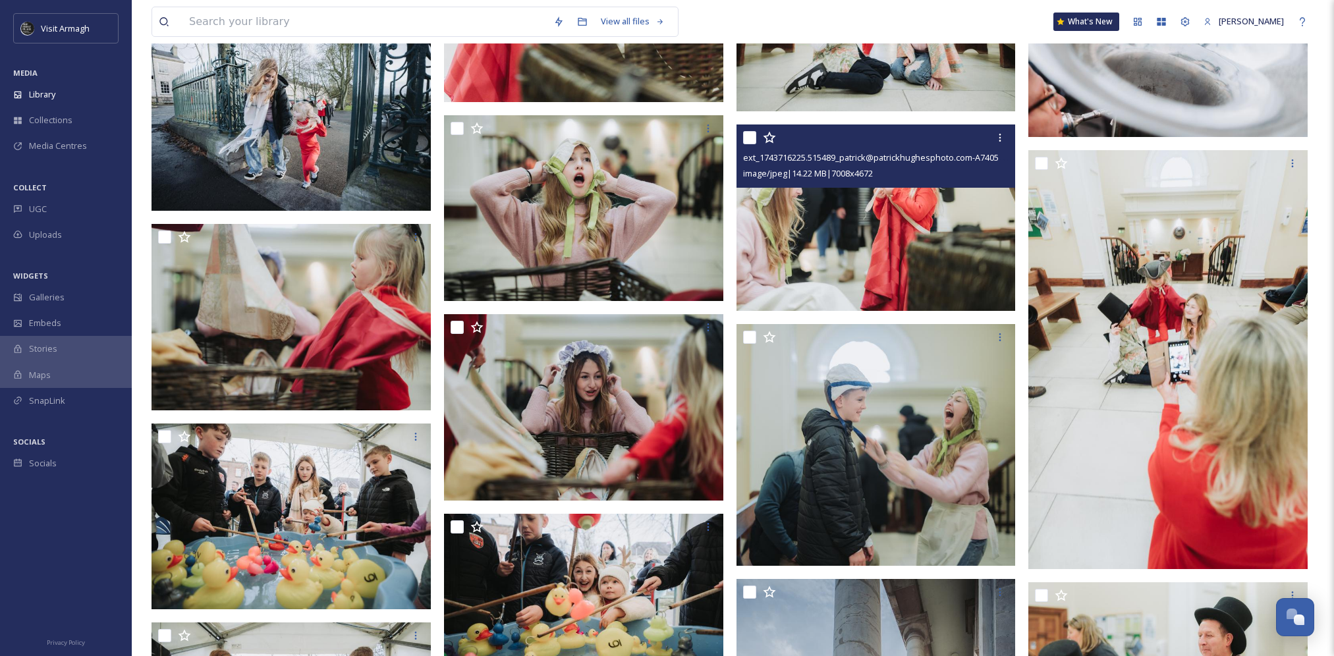
click at [850, 258] on img at bounding box center [875, 218] width 279 height 186
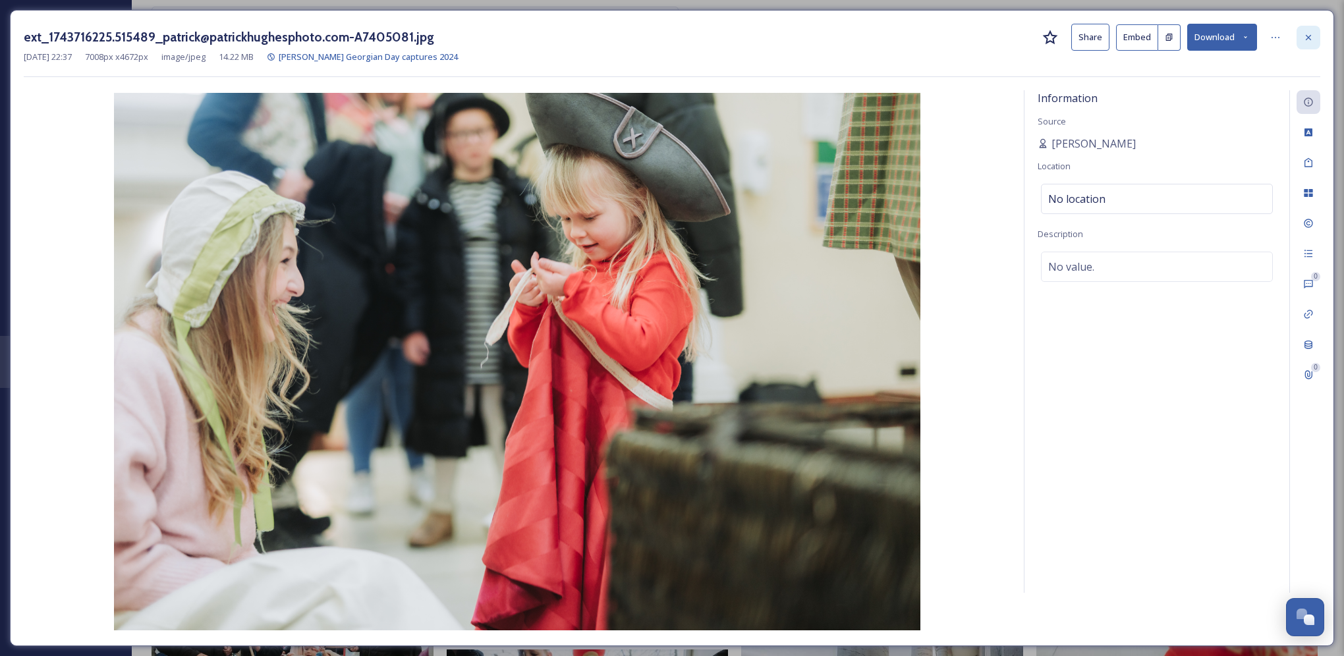
click at [1307, 36] on icon at bounding box center [1308, 36] width 5 height 5
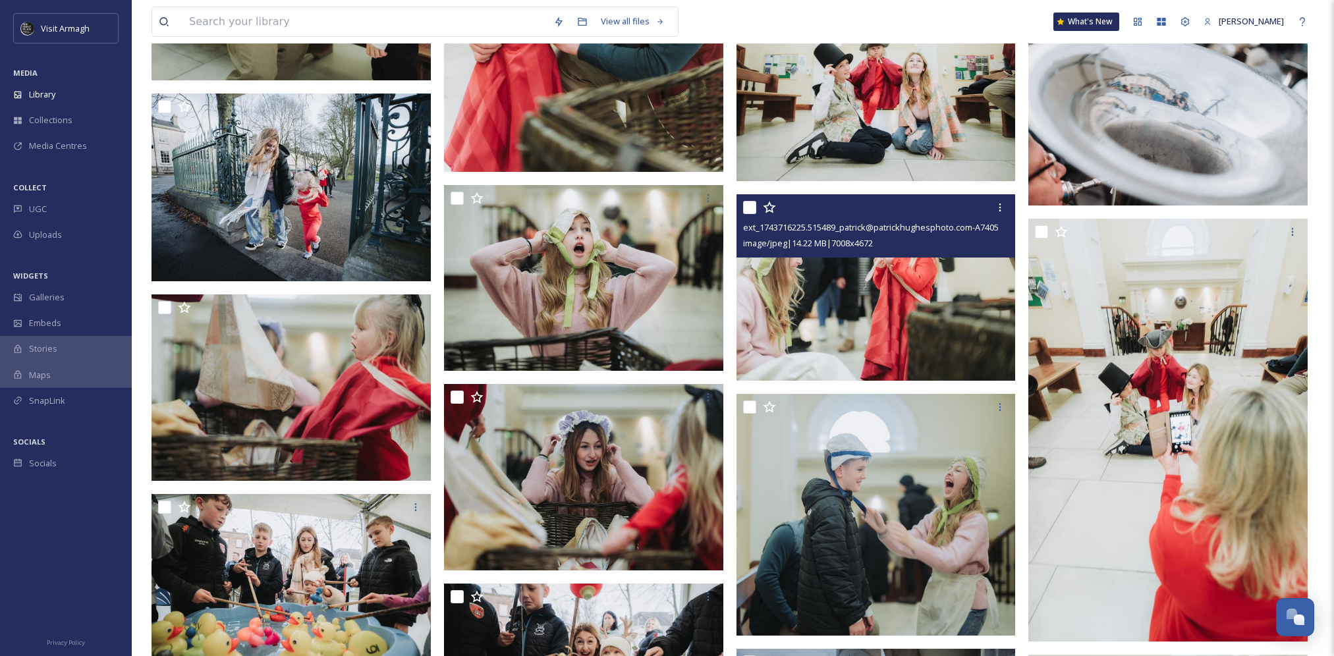
scroll to position [14943, 0]
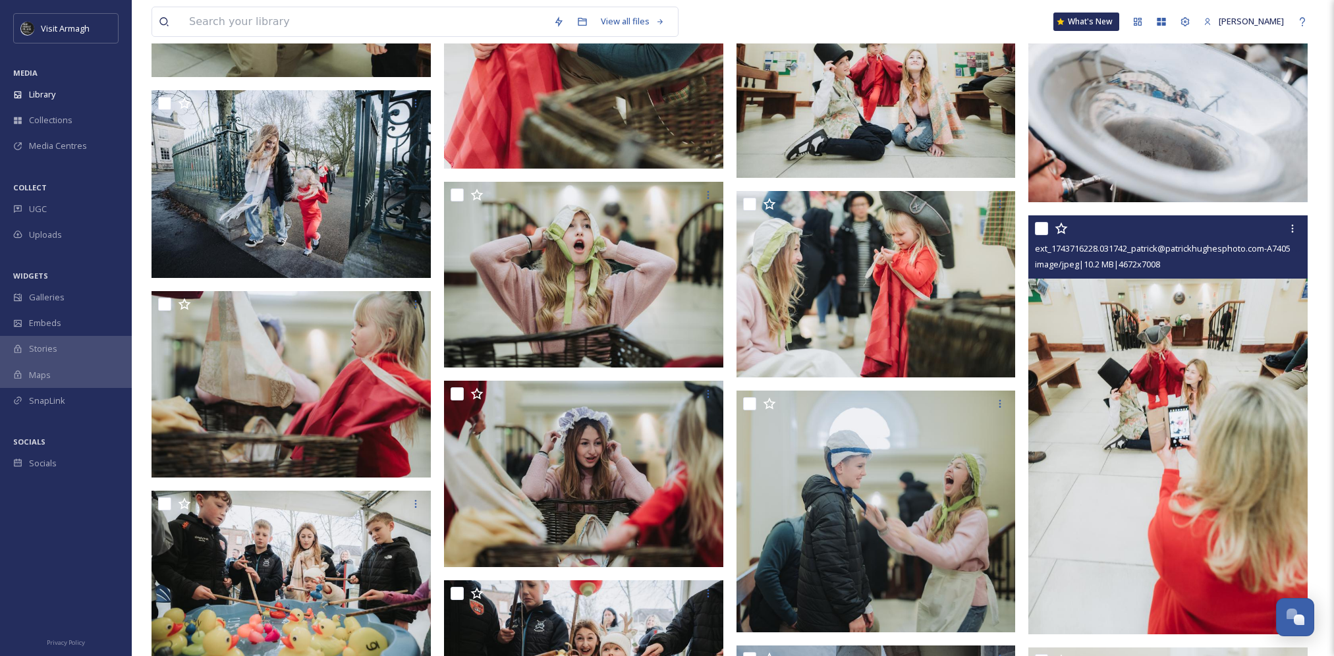
click at [1178, 390] on img at bounding box center [1167, 424] width 279 height 419
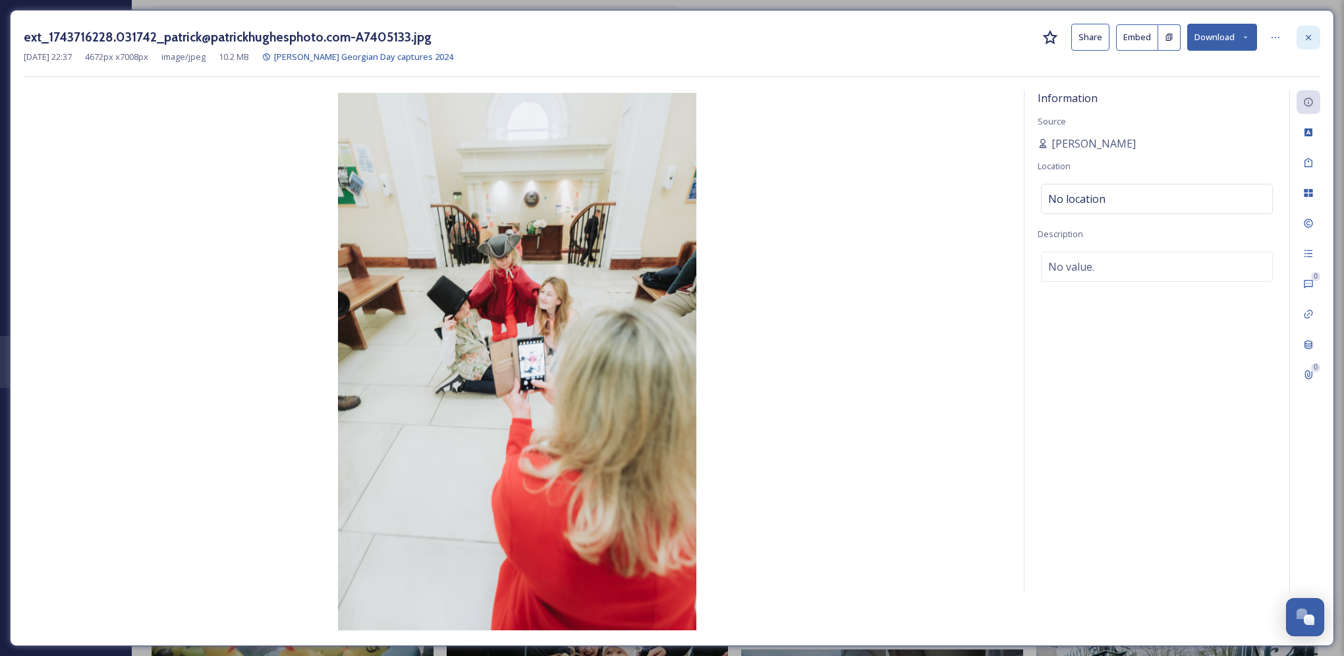
click at [1312, 35] on icon at bounding box center [1308, 37] width 11 height 11
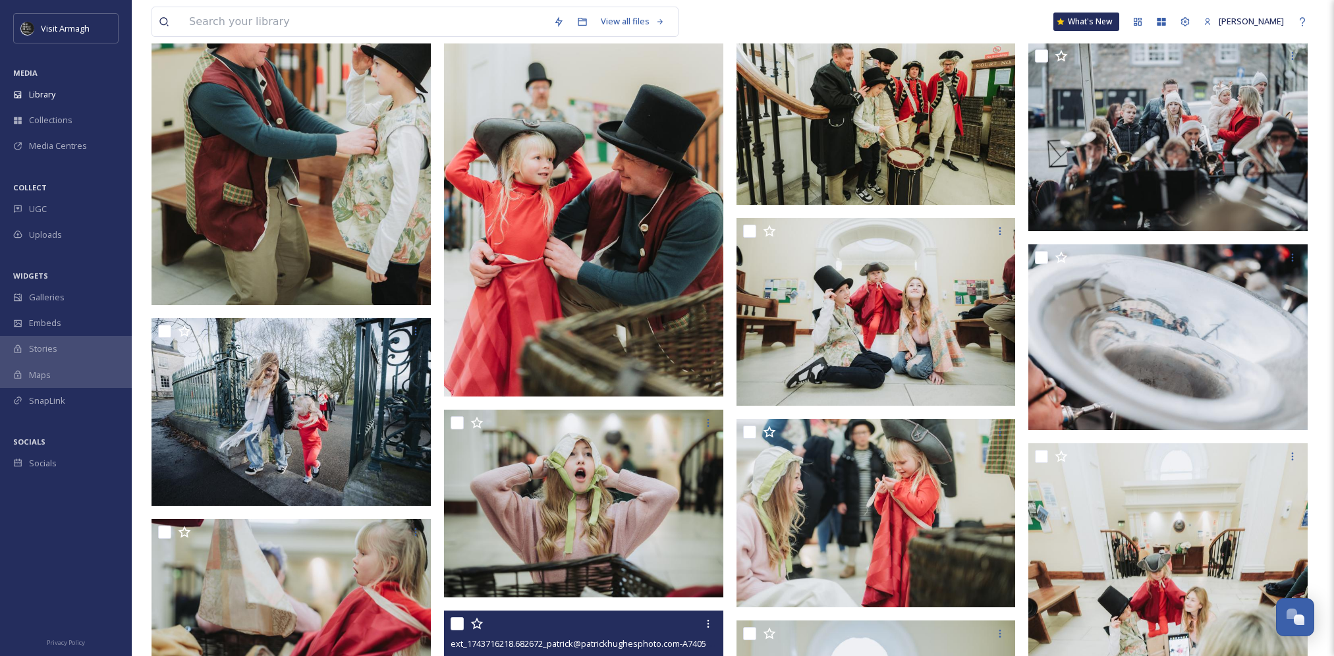
scroll to position [14680, 0]
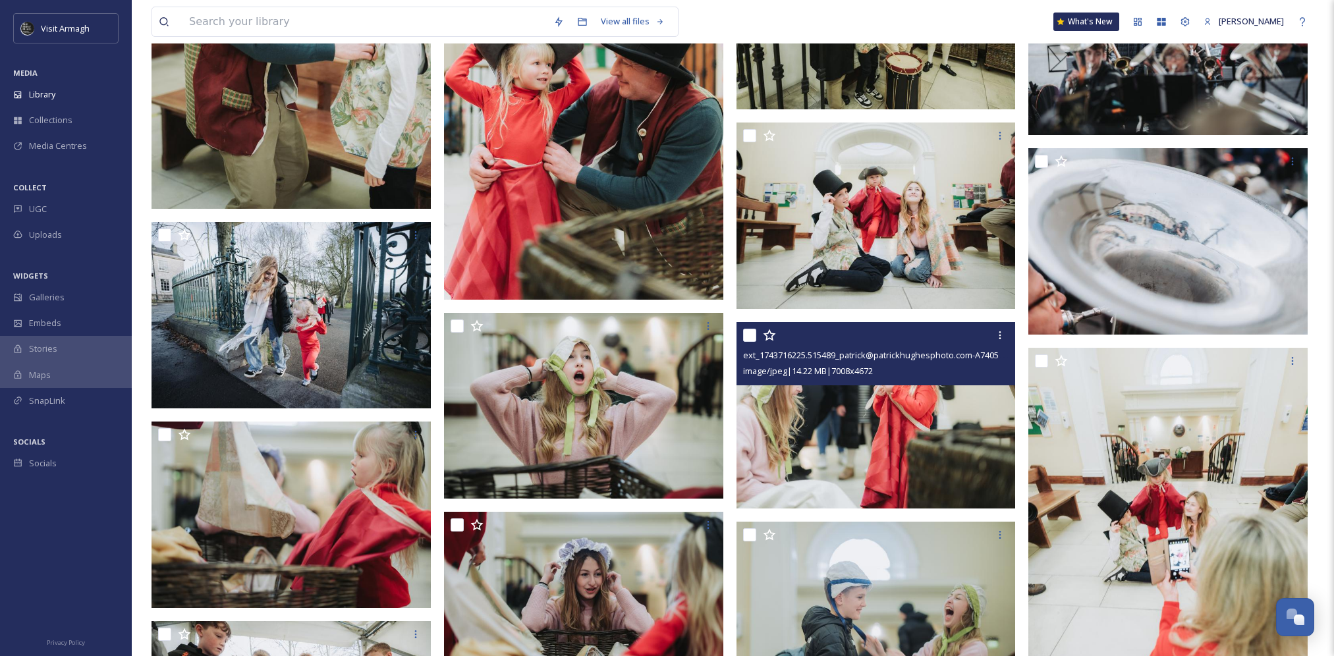
click at [860, 374] on span "image/jpeg | 14.22 MB | 7008 x 4672" at bounding box center [808, 371] width 130 height 12
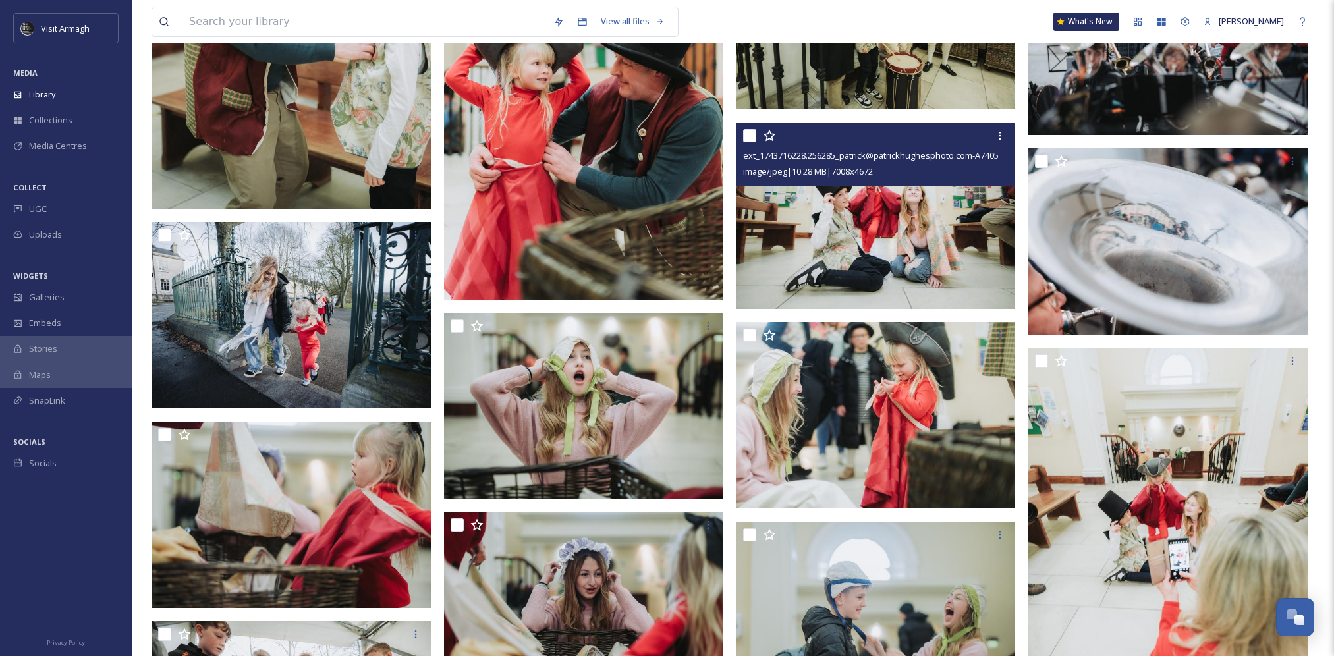
click at [877, 214] on img at bounding box center [875, 216] width 279 height 186
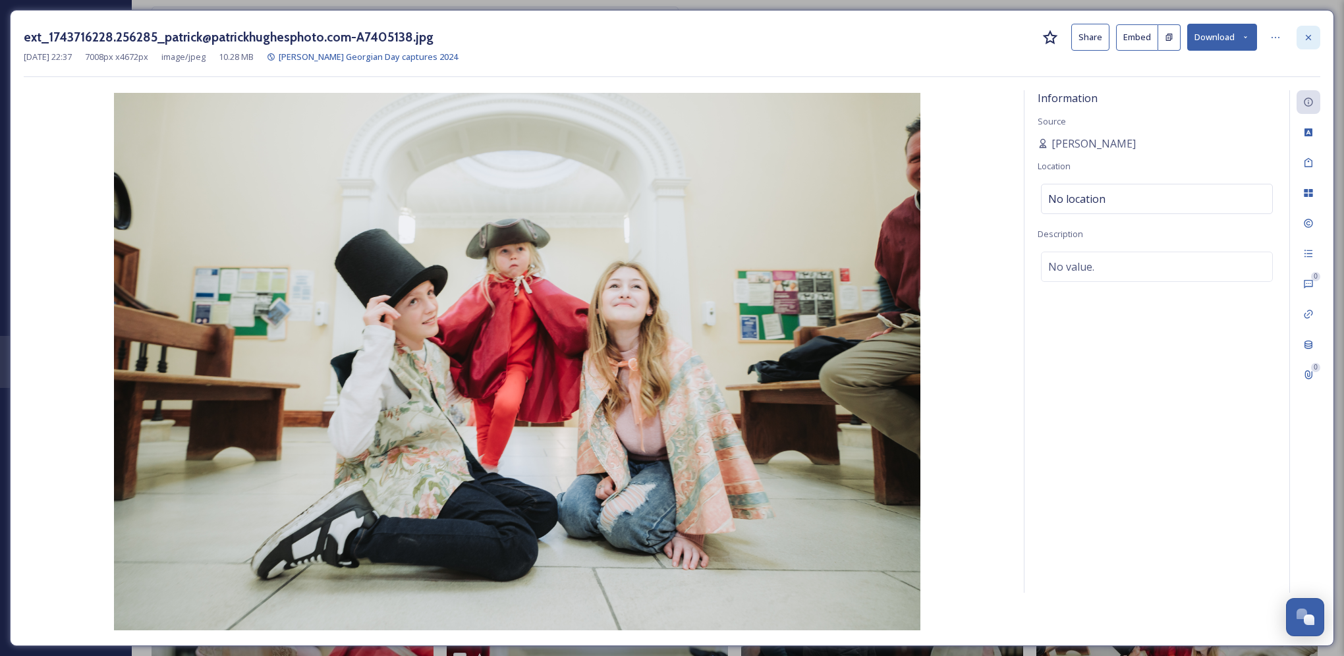
click at [1308, 34] on icon at bounding box center [1308, 37] width 11 height 11
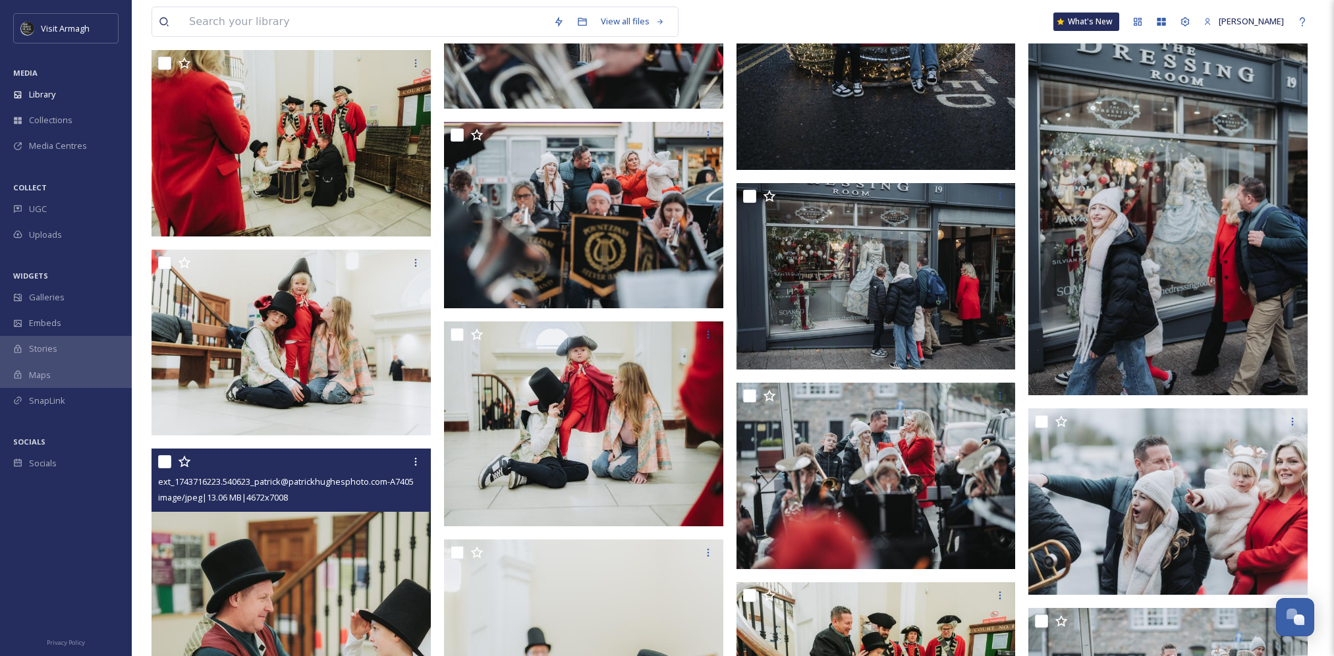
scroll to position [13889, 0]
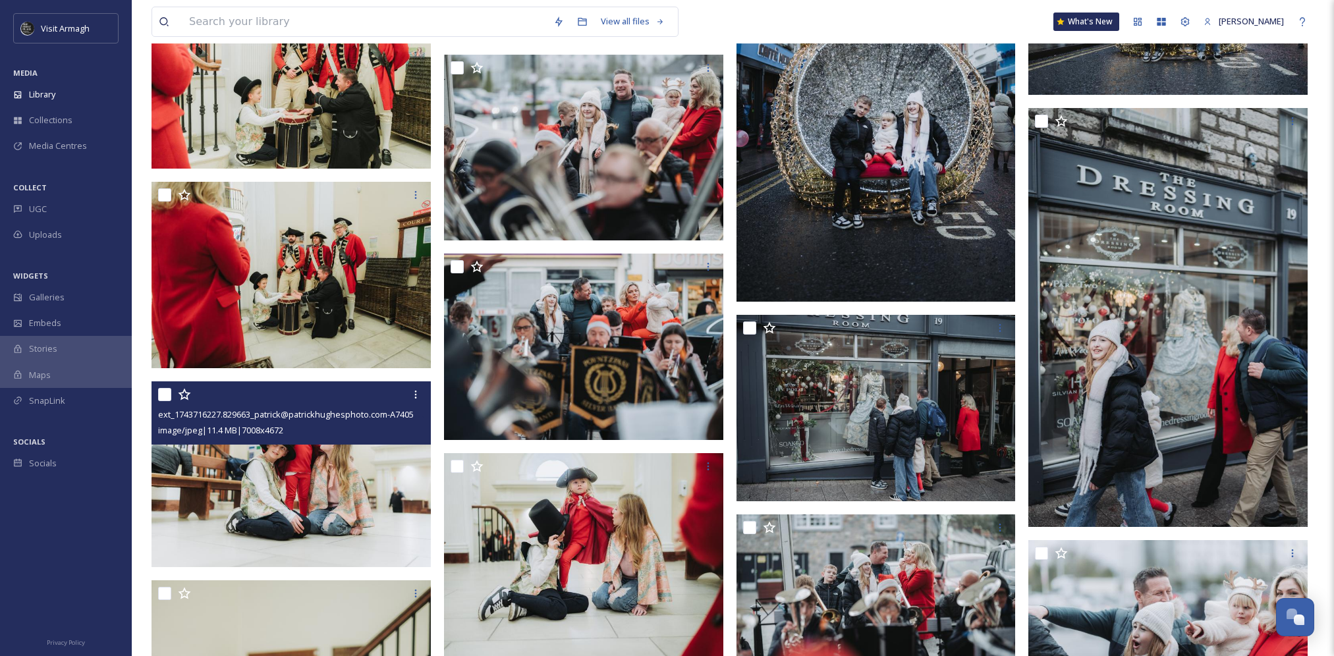
click at [290, 457] on img at bounding box center [291, 474] width 279 height 186
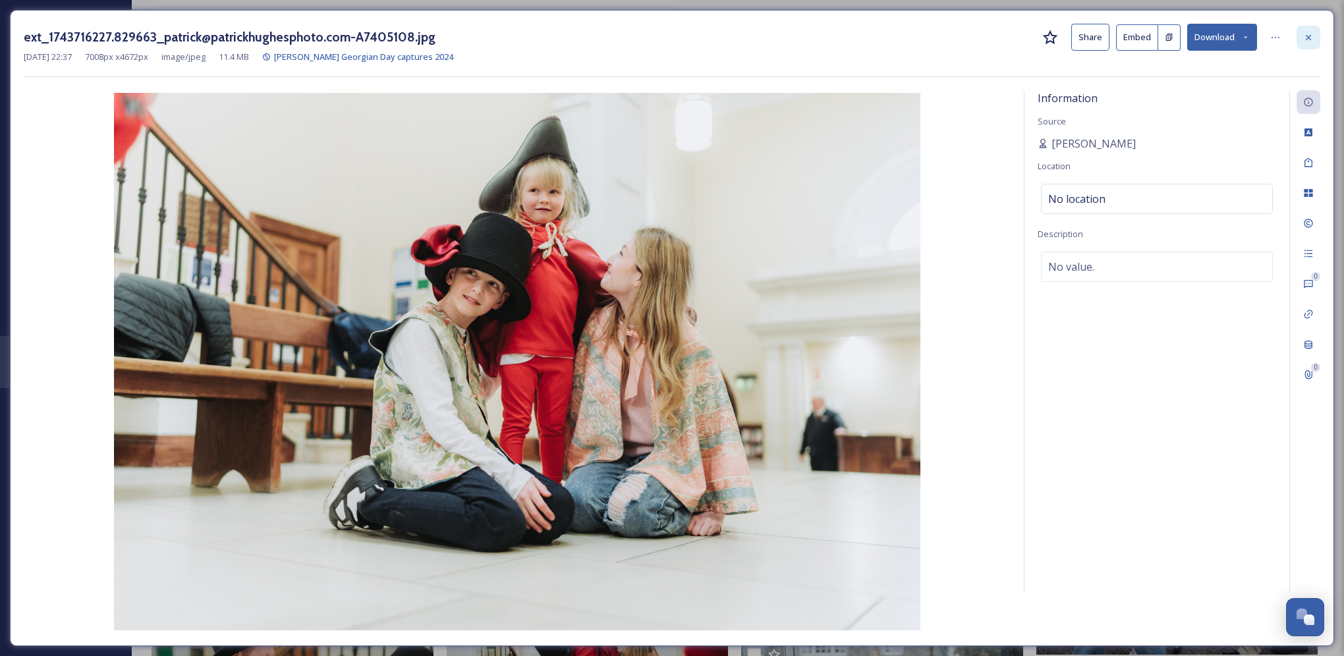
click at [1306, 34] on icon at bounding box center [1308, 37] width 11 height 11
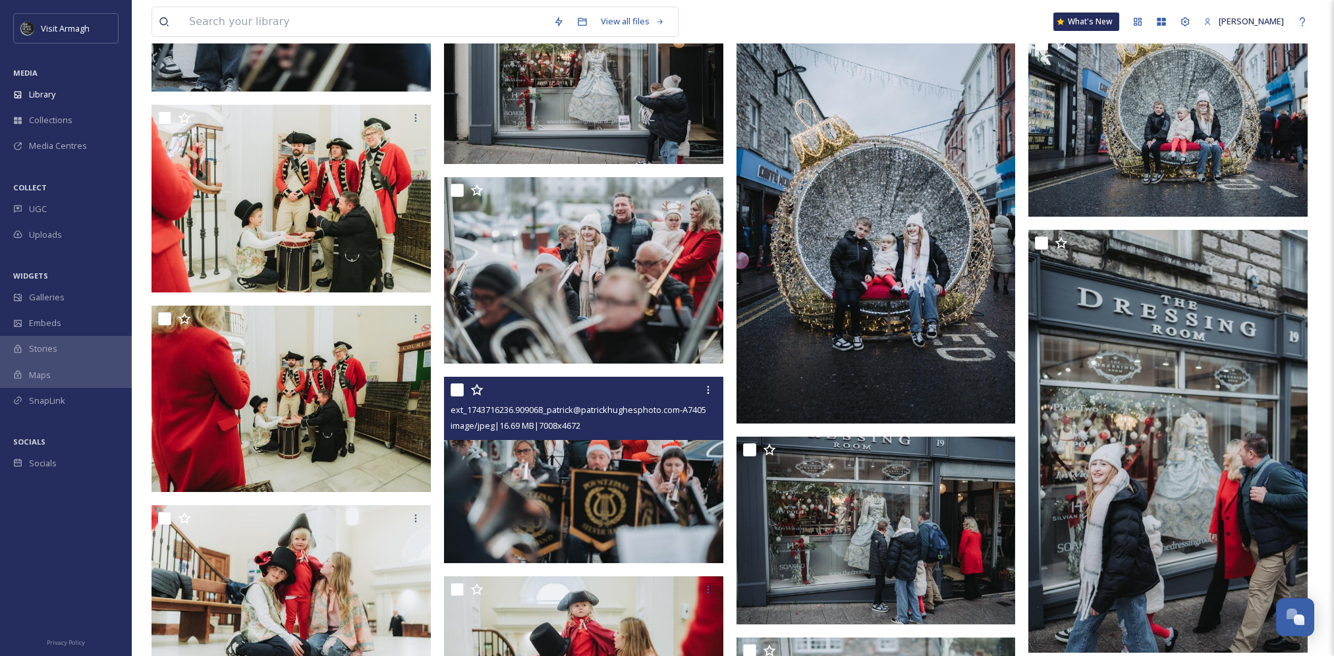
scroll to position [14021, 0]
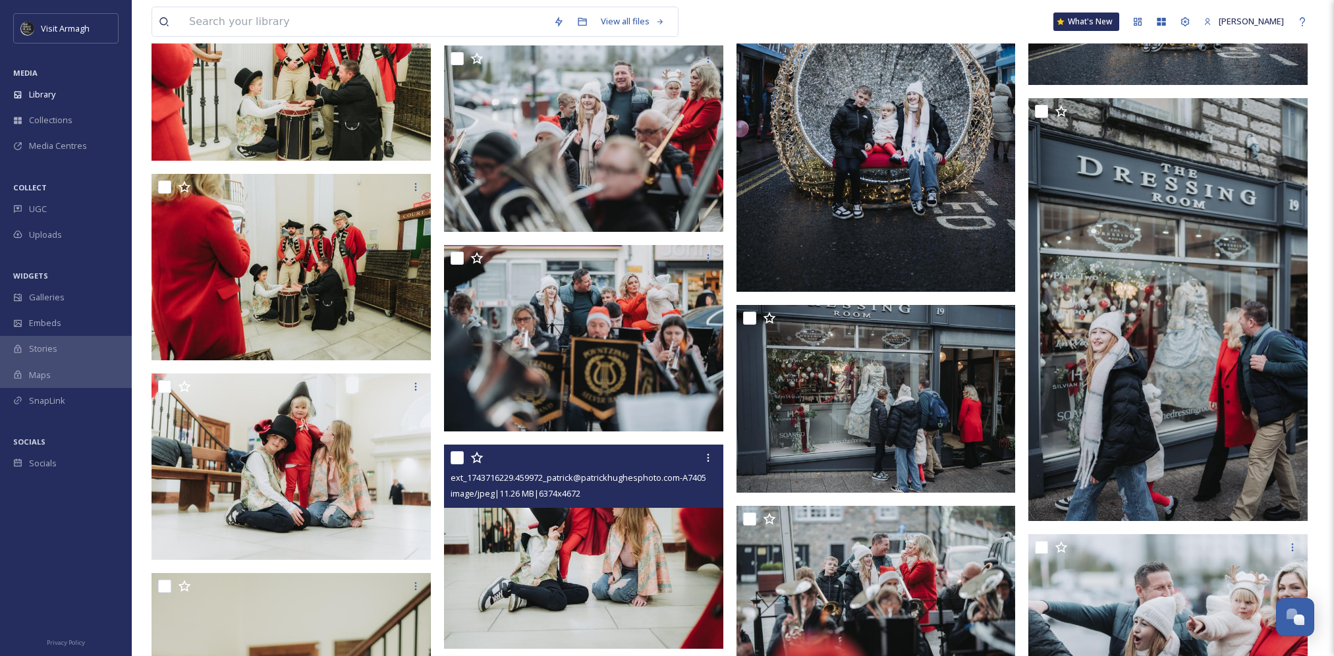
click at [567, 527] on img at bounding box center [583, 547] width 279 height 205
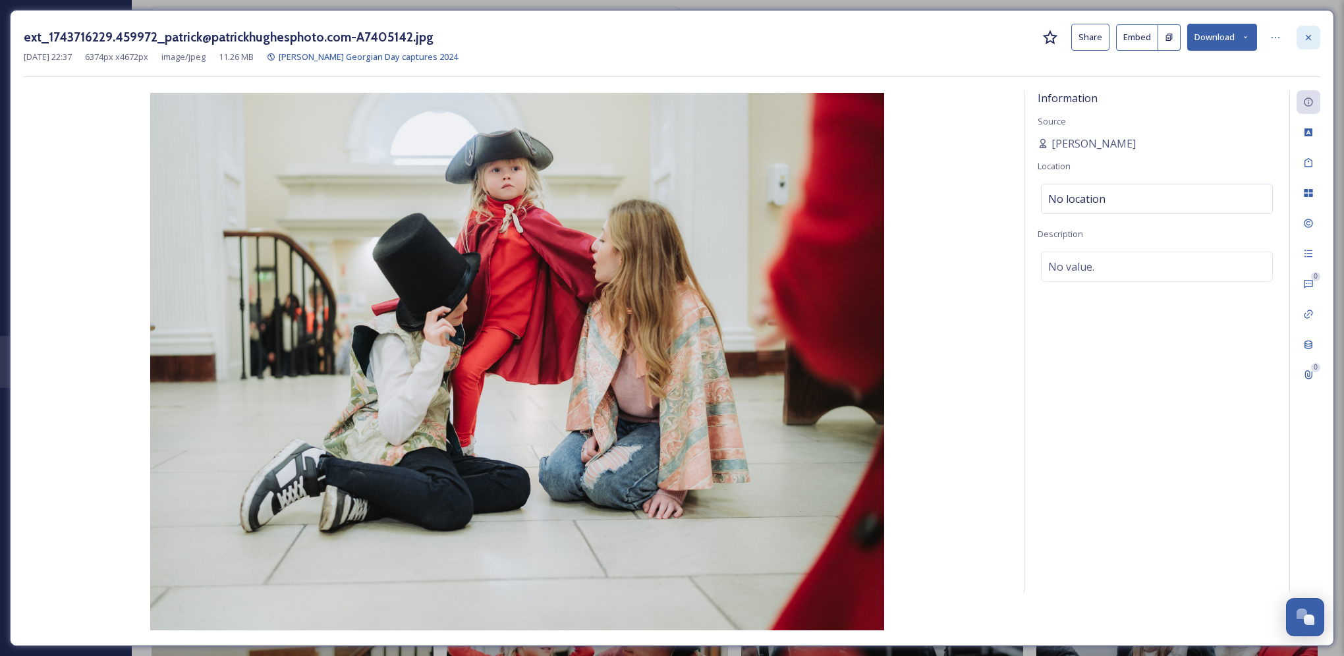
click at [1314, 35] on div at bounding box center [1308, 38] width 24 height 24
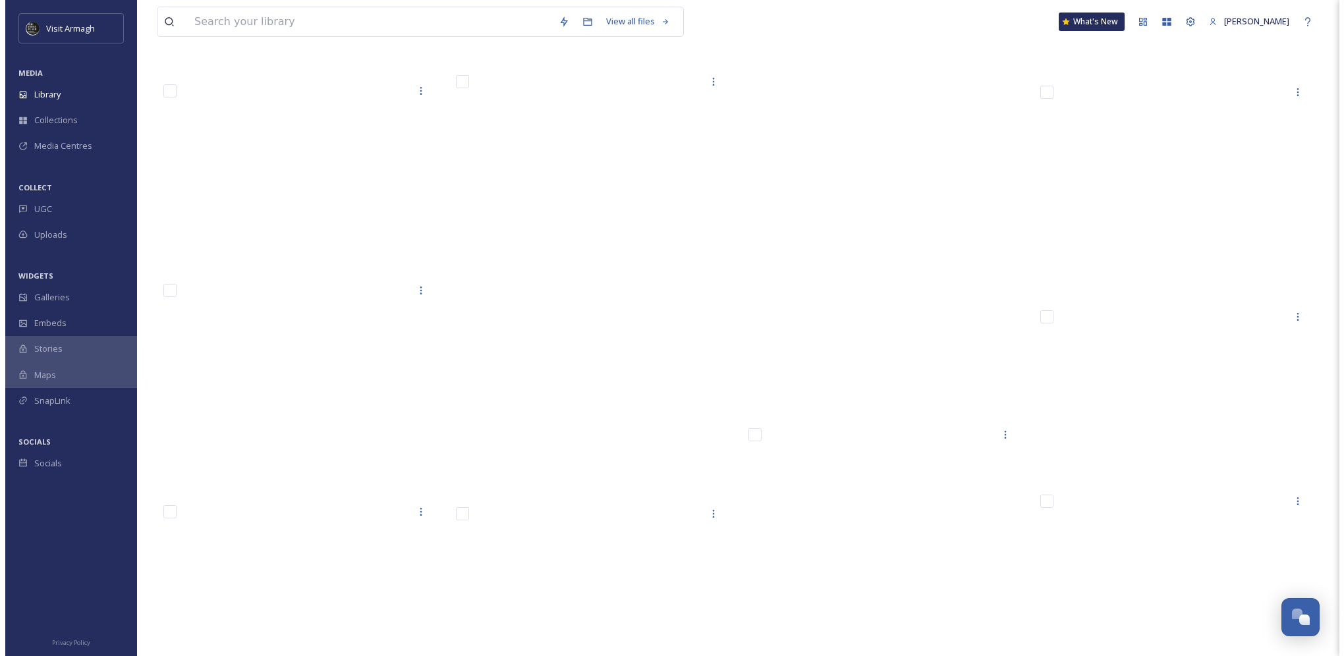
scroll to position [17670, 0]
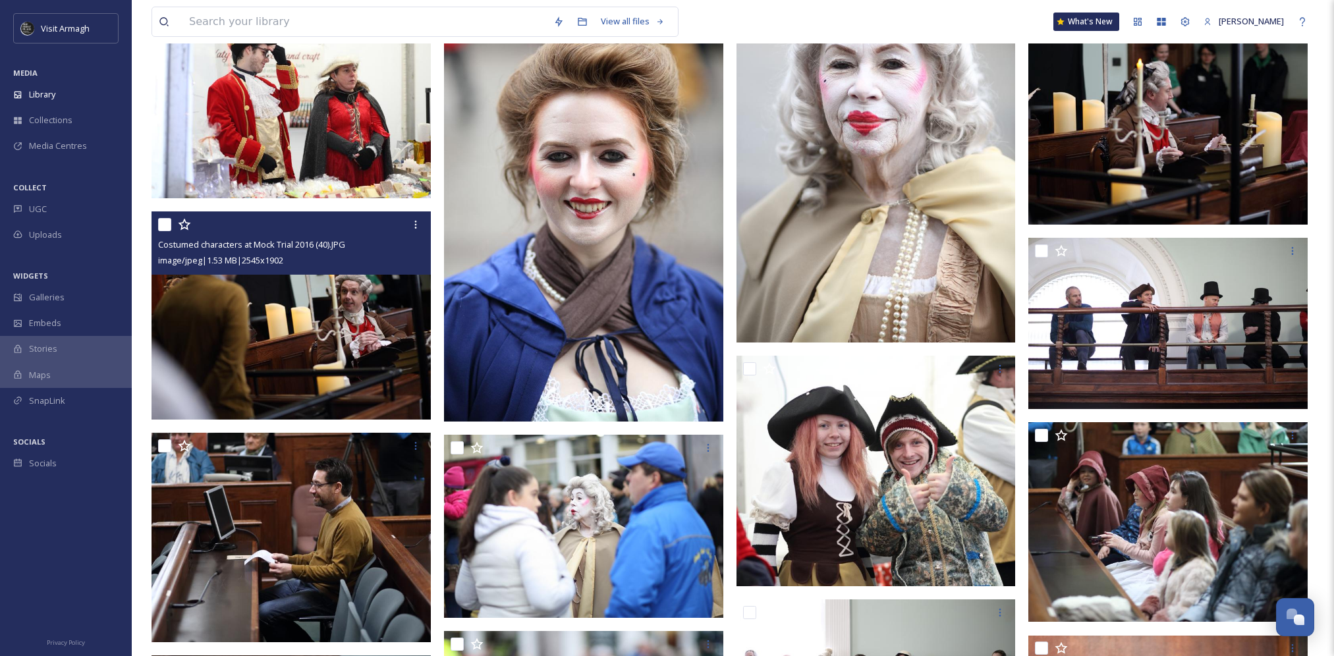
click at [283, 262] on span "image/jpeg | 1.53 MB | 2545 x 1902" at bounding box center [220, 260] width 125 height 12
click at [341, 385] on img at bounding box center [291, 315] width 279 height 209
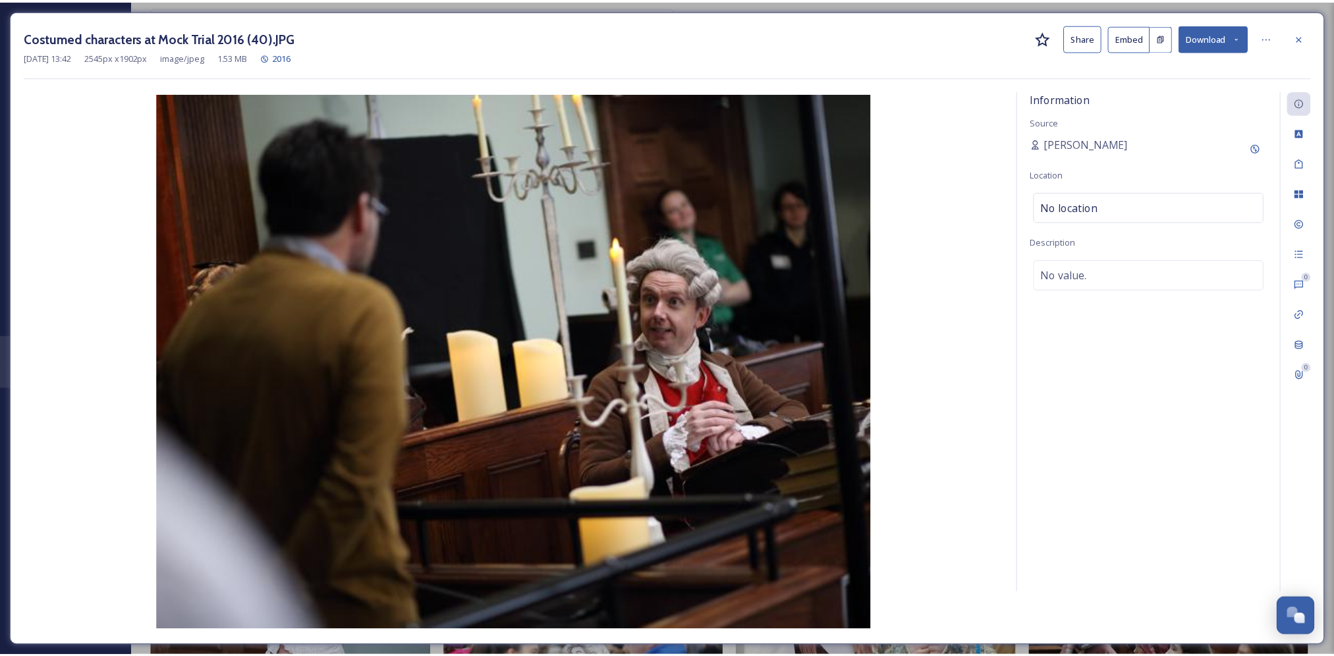
scroll to position [17826, 0]
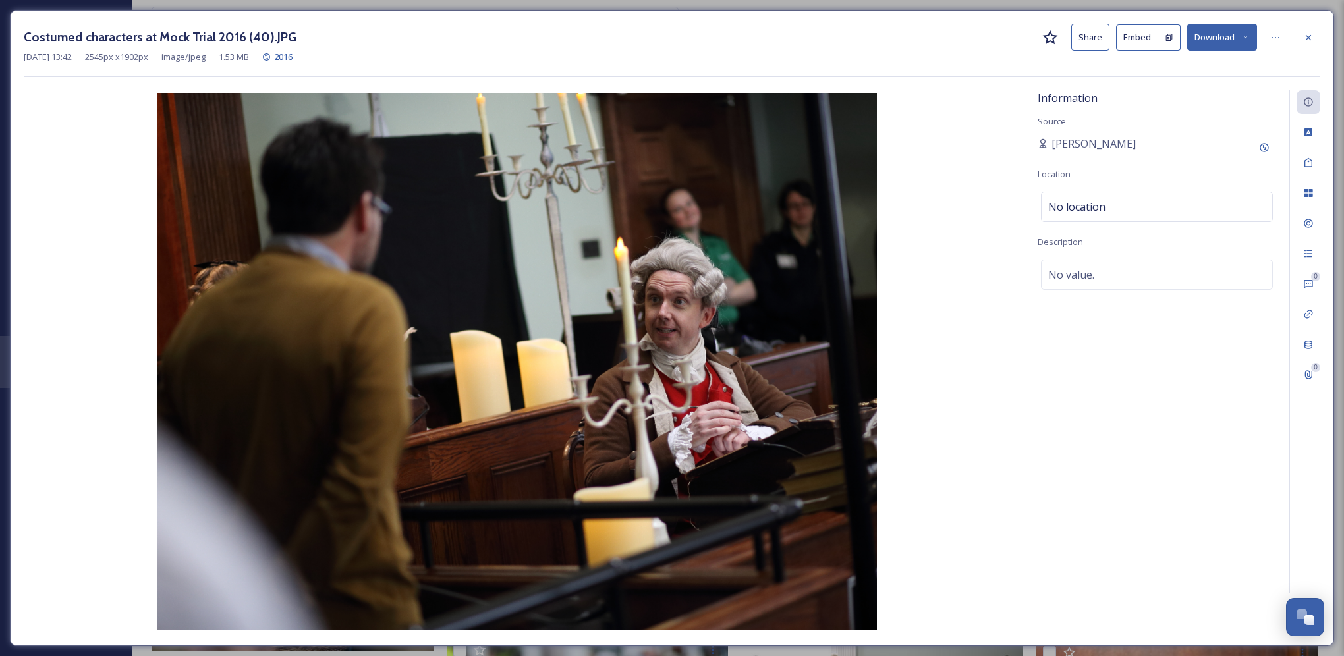
click at [1218, 34] on button "Download" at bounding box center [1222, 37] width 70 height 27
click at [1218, 72] on span "Download Original (2545 x 1902)" at bounding box center [1187, 67] width 125 height 13
click at [533, 391] on img at bounding box center [517, 362] width 987 height 538
click at [1305, 34] on icon at bounding box center [1308, 37] width 11 height 11
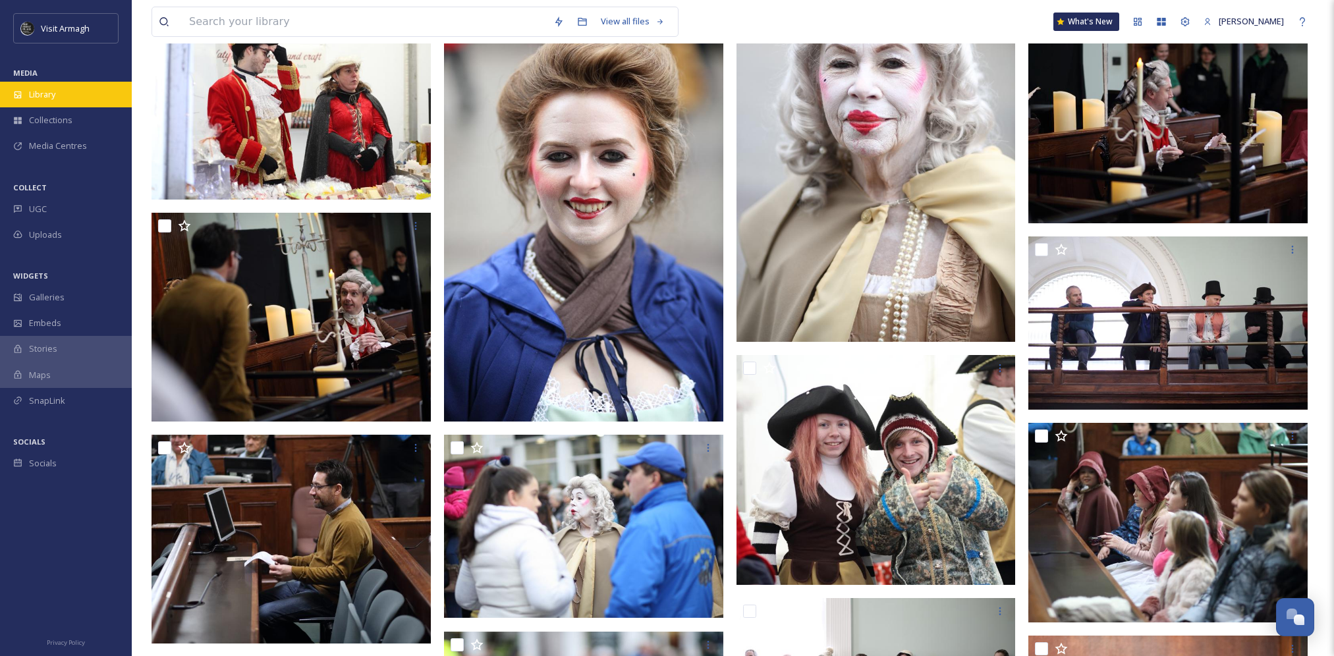
click at [51, 98] on span "Library" at bounding box center [42, 94] width 26 height 13
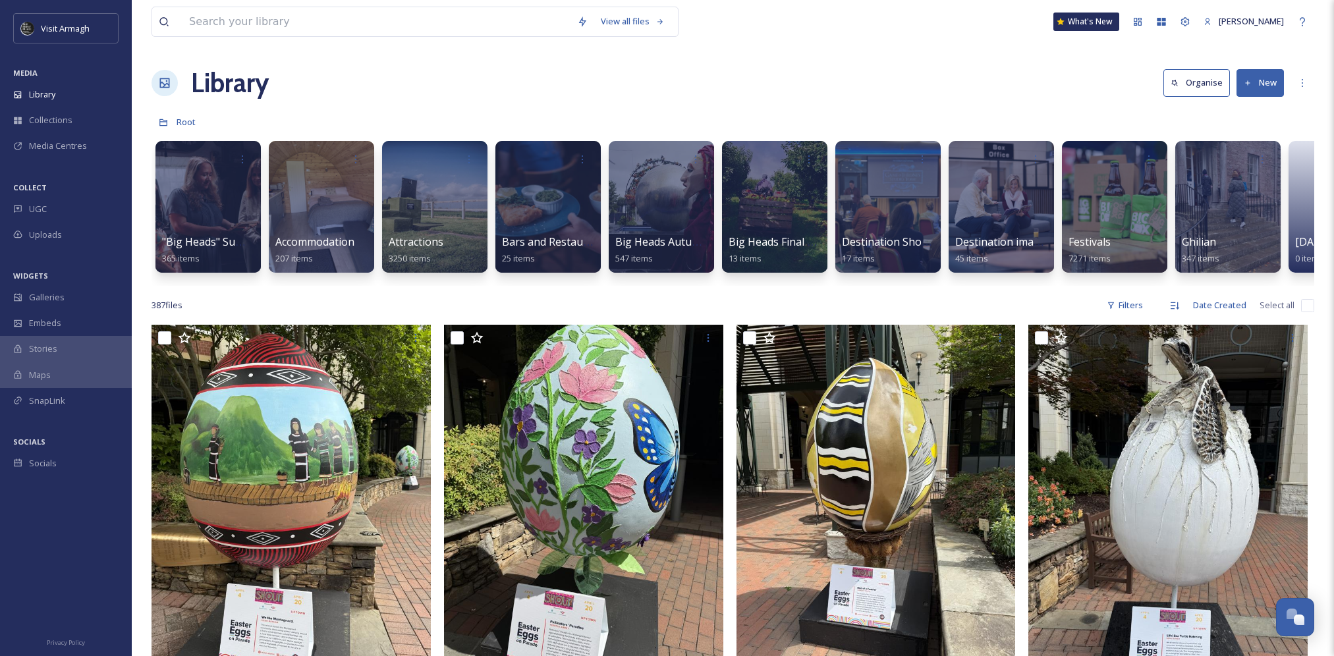
click at [370, 88] on div "Library Organise New" at bounding box center [733, 83] width 1163 height 40
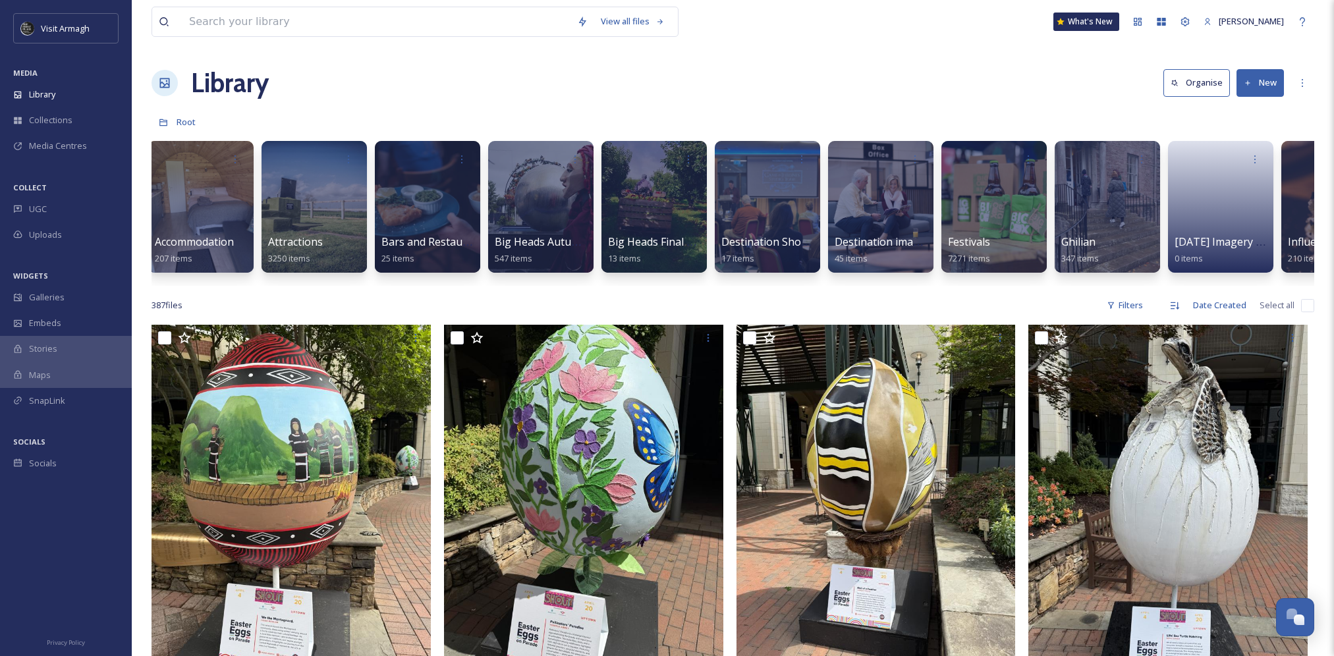
scroll to position [0, 190]
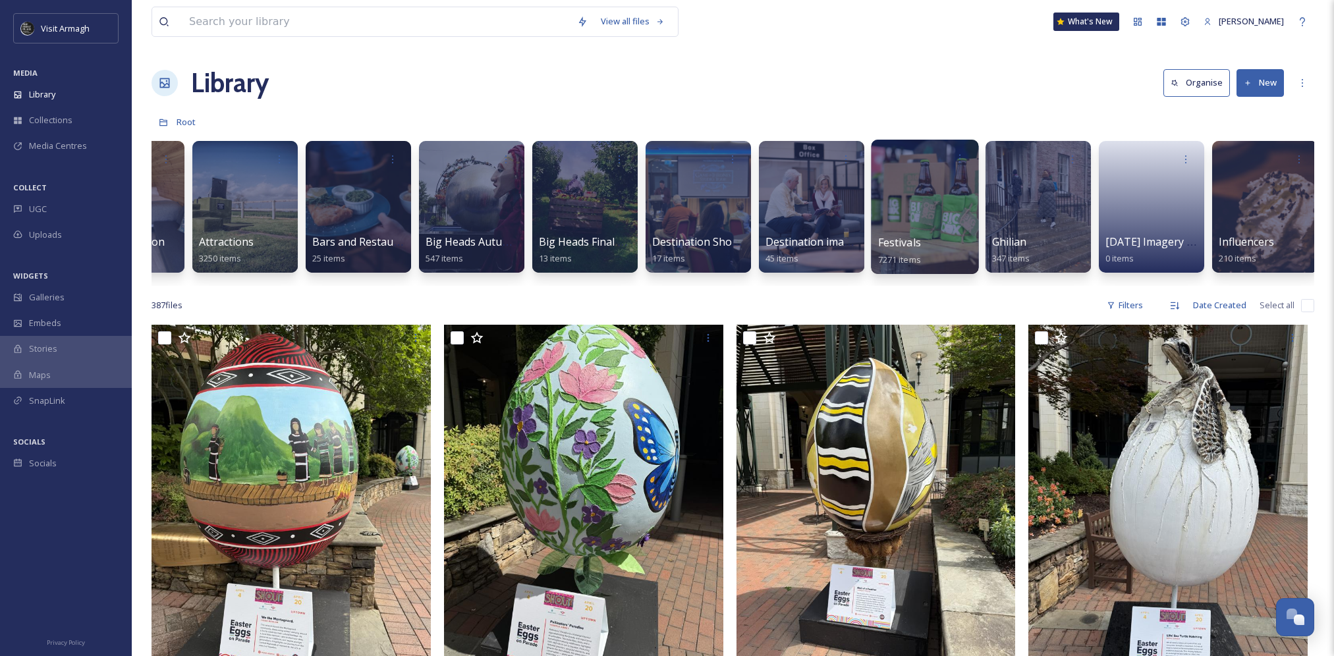
click at [907, 212] on div at bounding box center [924, 207] width 107 height 134
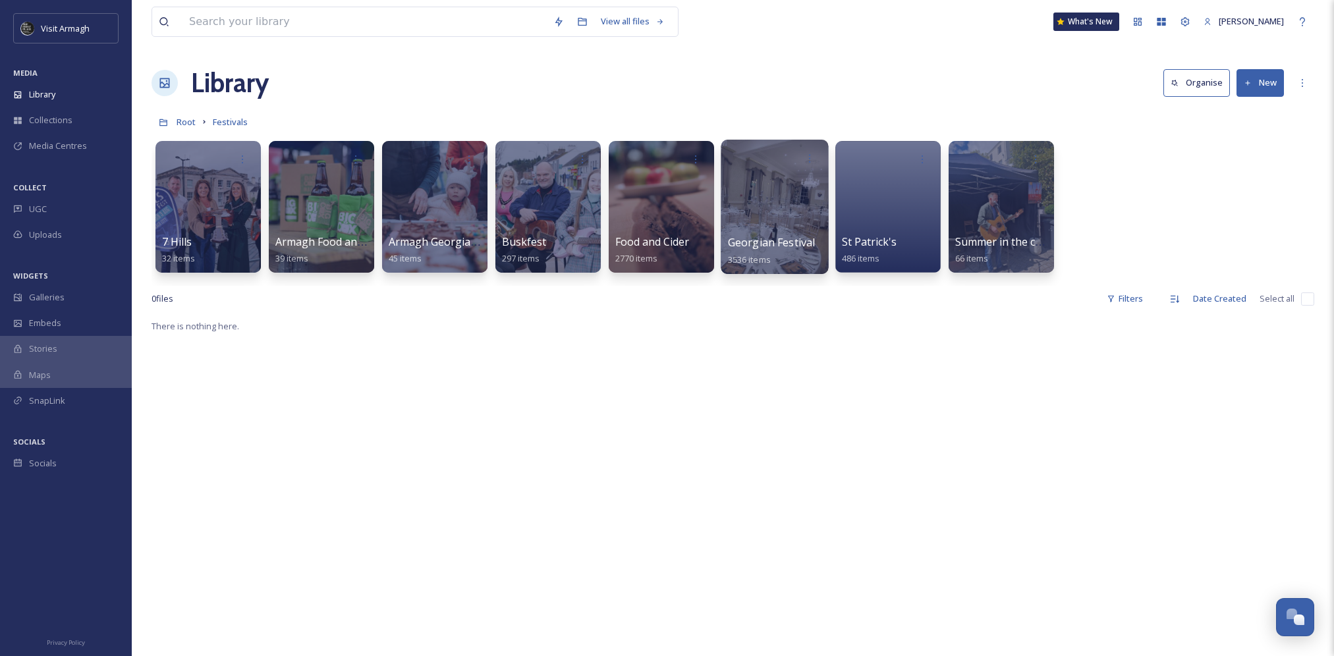
click at [750, 205] on div at bounding box center [774, 207] width 107 height 134
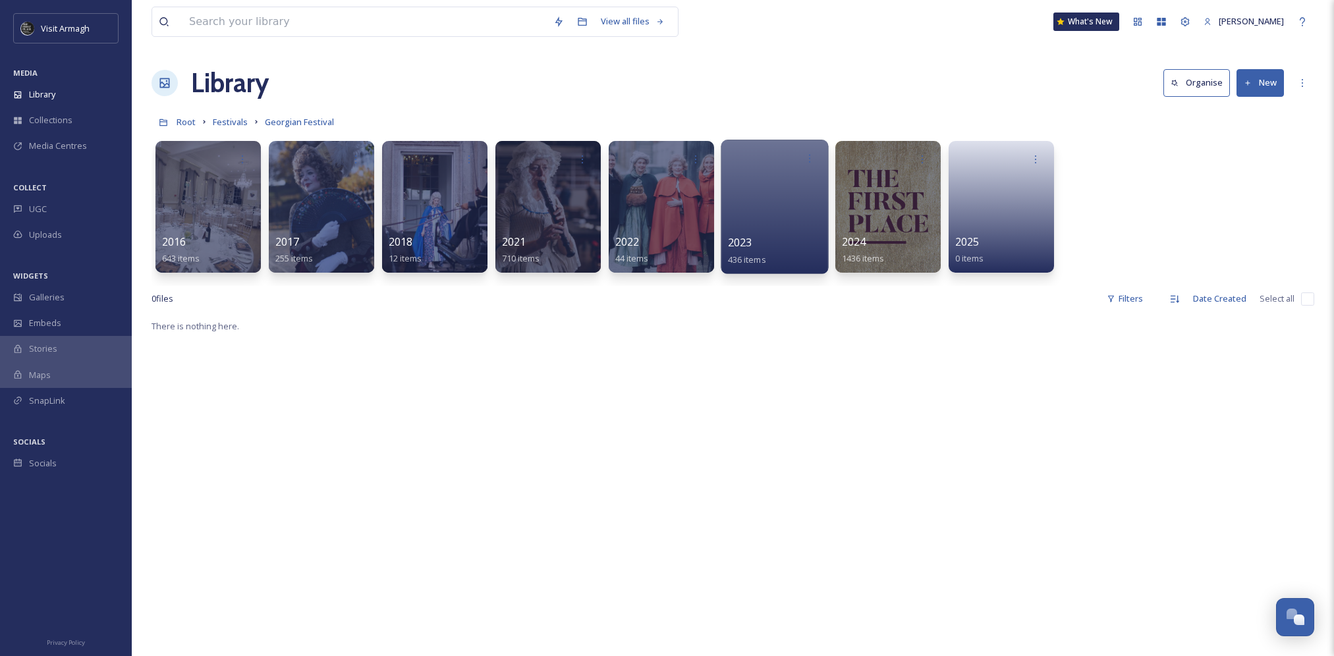
click at [760, 225] on div at bounding box center [774, 207] width 107 height 134
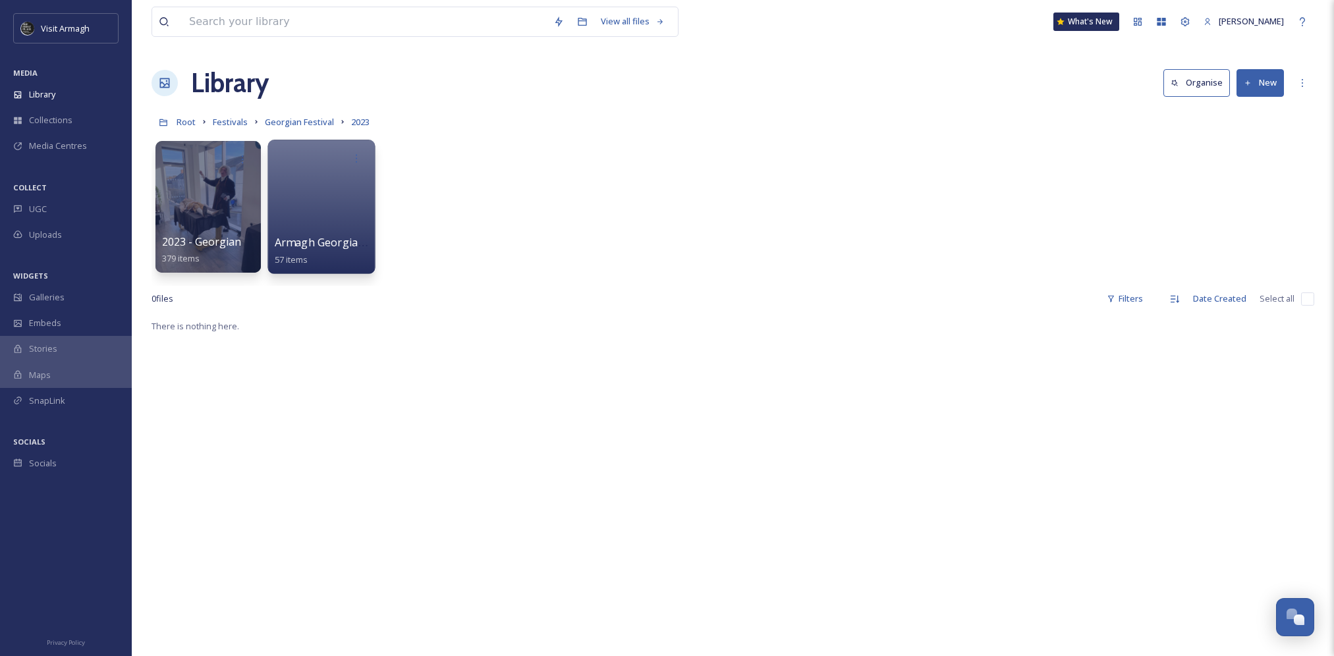
click at [324, 213] on div at bounding box center [320, 207] width 107 height 134
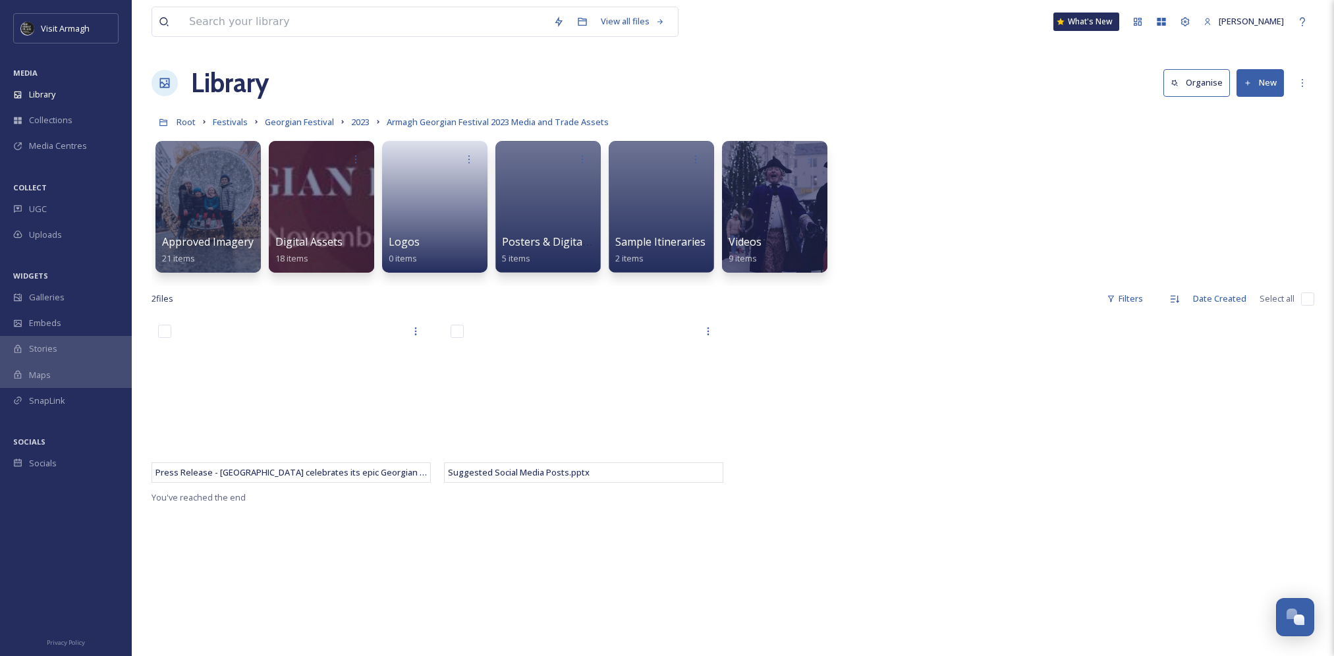
click at [1018, 188] on div "Approved Imagery 21 items Digital Assets 18 items Logos 0 items Posters & Digit…" at bounding box center [733, 210] width 1163 height 152
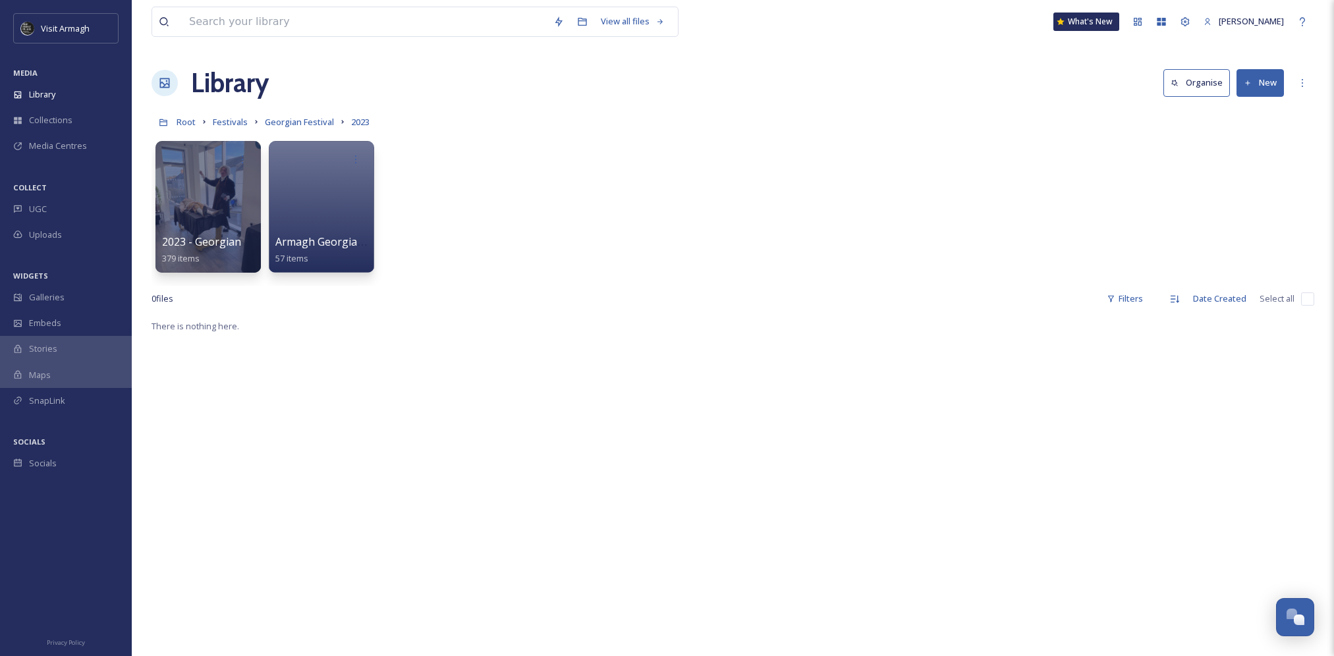
click at [532, 165] on div "2023 - Georgian 379 items Armagh Georgian Festival 2023 Media and Trade Assets …" at bounding box center [733, 210] width 1163 height 152
click at [298, 210] on div at bounding box center [320, 207] width 107 height 134
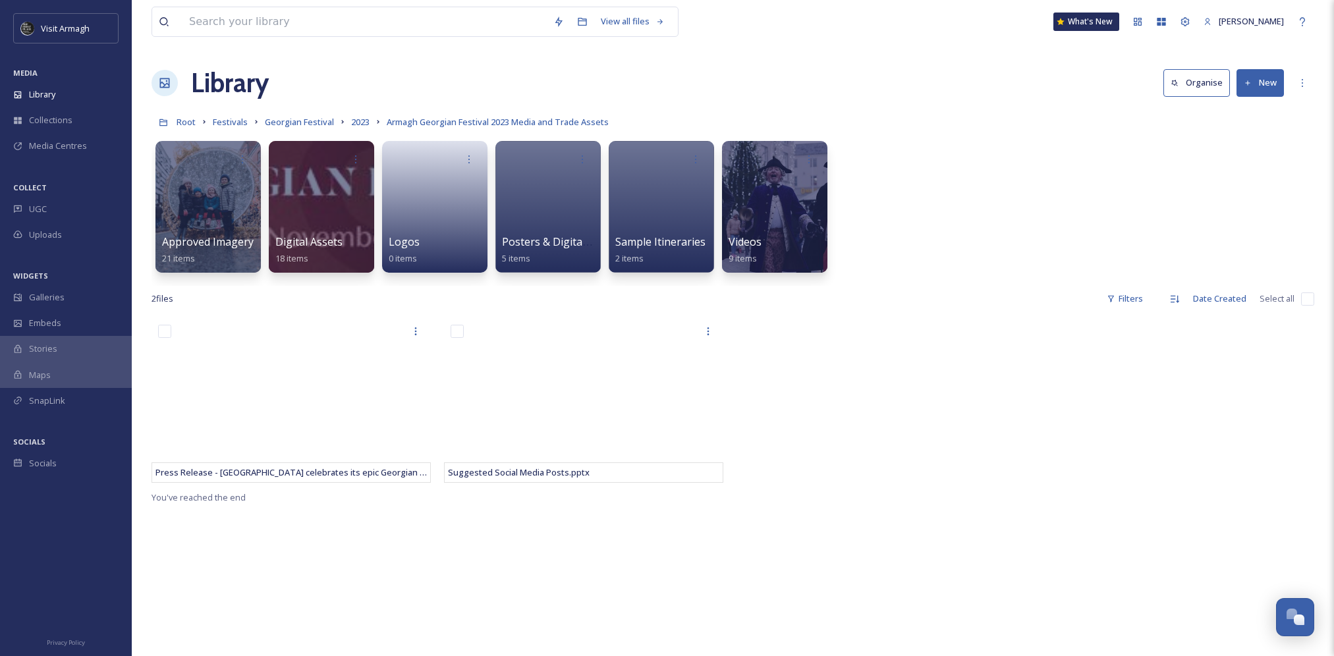
click at [584, 90] on div "Library Organise New" at bounding box center [733, 83] width 1163 height 40
click at [408, 107] on div "View all files What's New Niamh Kelly Library Organise New Root Festivals Georg…" at bounding box center [733, 487] width 1202 height 974
click at [410, 94] on div "Library Organise New" at bounding box center [733, 83] width 1163 height 40
click at [388, 94] on div "Library Organise New" at bounding box center [733, 83] width 1163 height 40
click at [357, 124] on span "2023" at bounding box center [360, 122] width 18 height 12
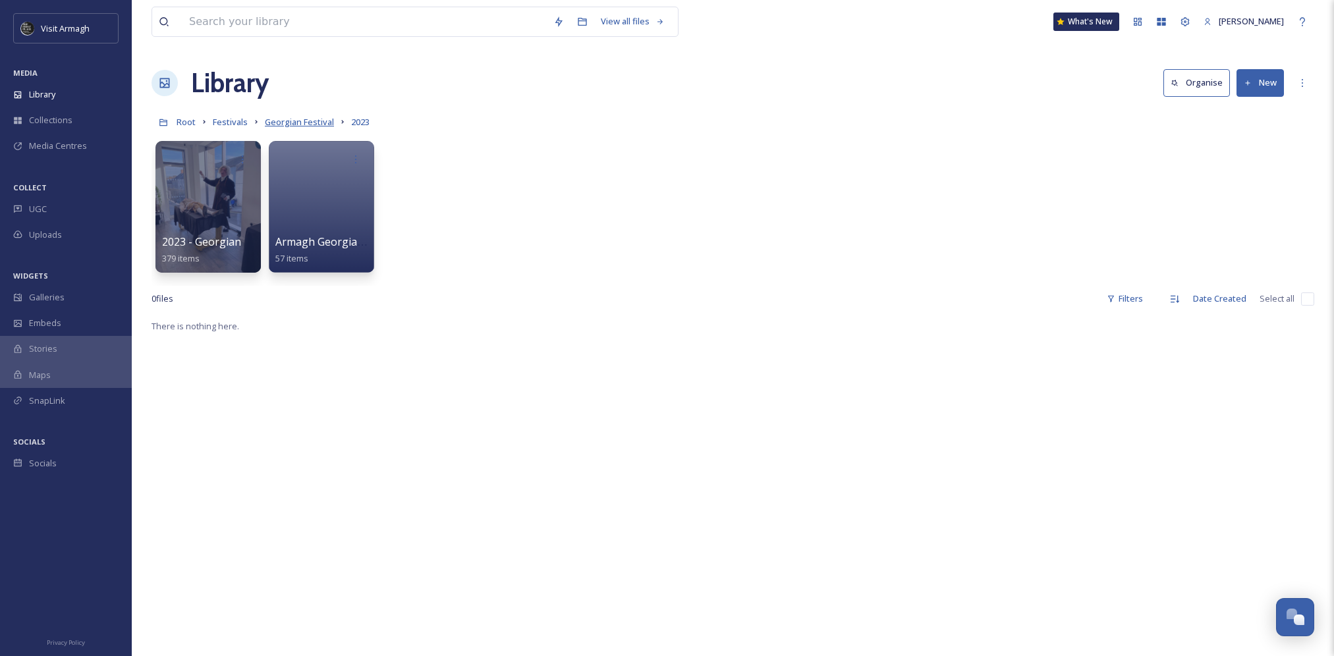
click at [302, 125] on span "Georgian Festival" at bounding box center [299, 122] width 69 height 12
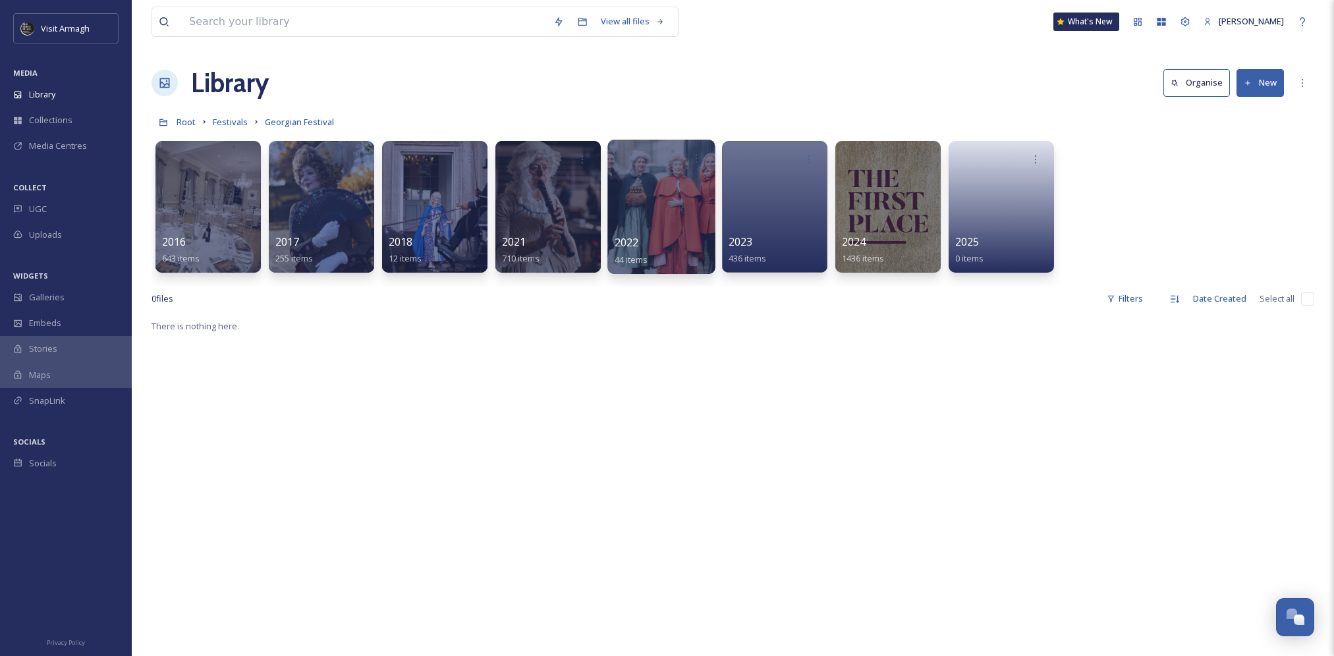
click at [653, 217] on div at bounding box center [660, 207] width 107 height 134
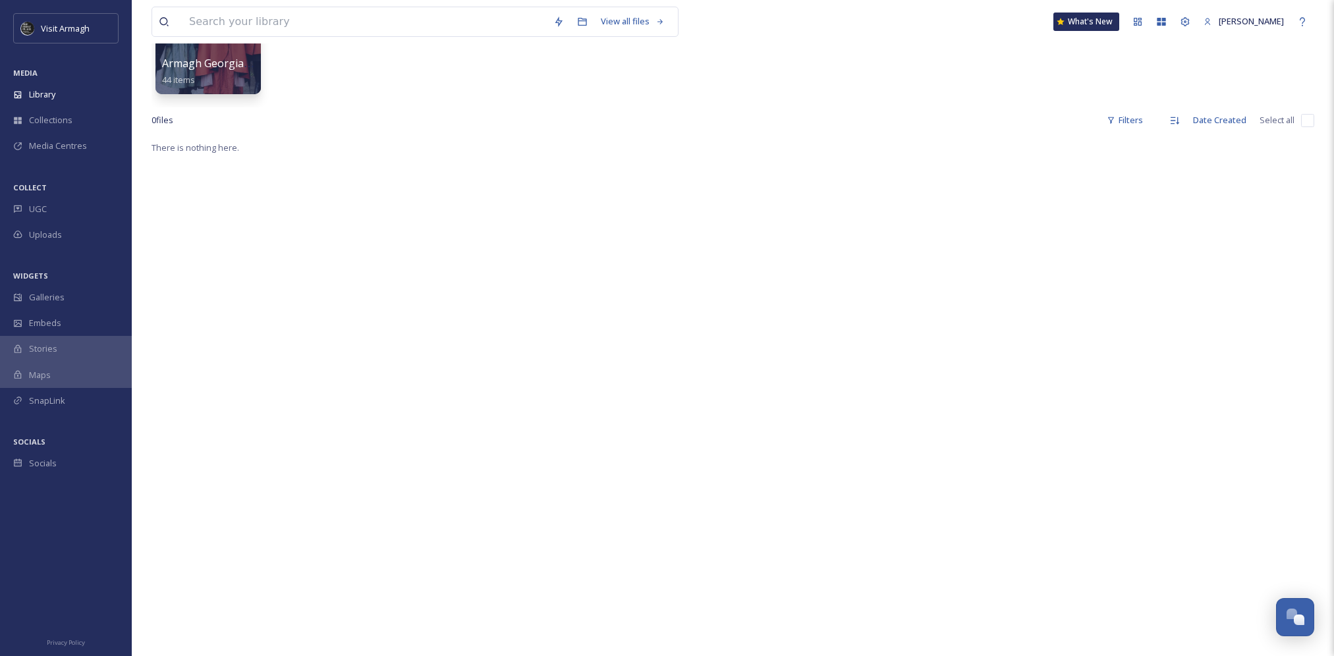
scroll to position [66, 0]
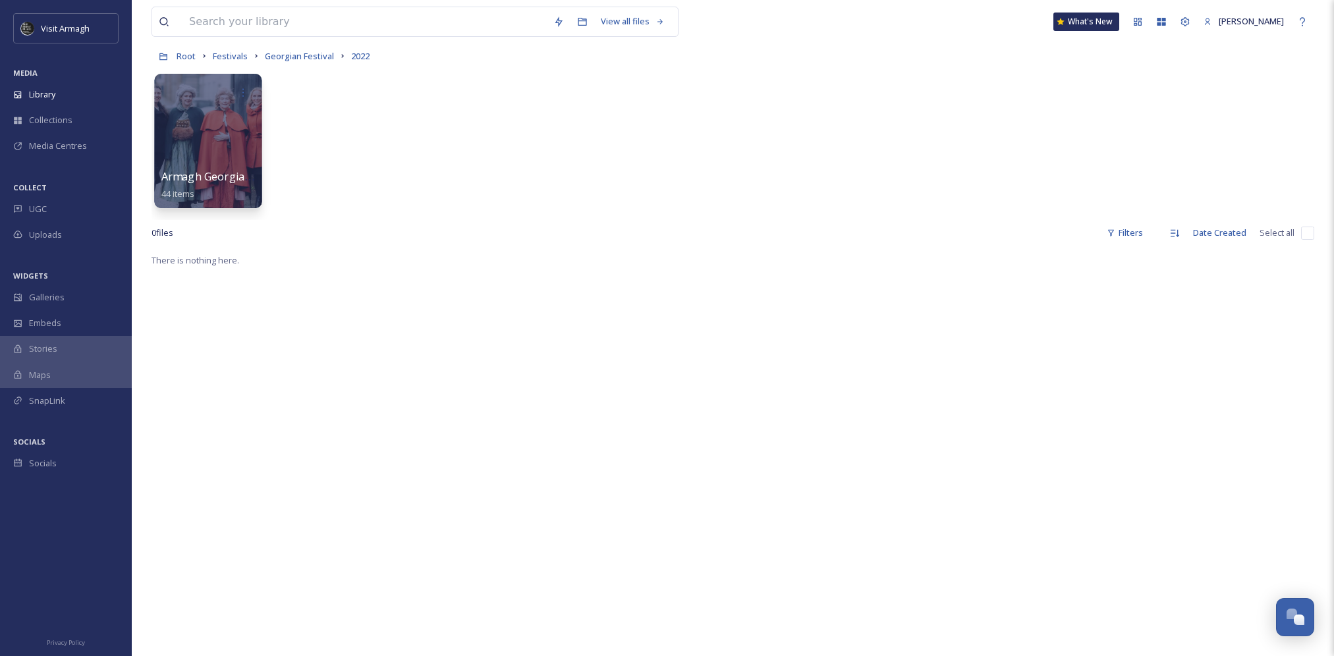
click at [209, 93] on div at bounding box center [208, 92] width 94 height 24
click at [170, 105] on div at bounding box center [208, 92] width 94 height 24
click at [211, 163] on div at bounding box center [207, 141] width 107 height 134
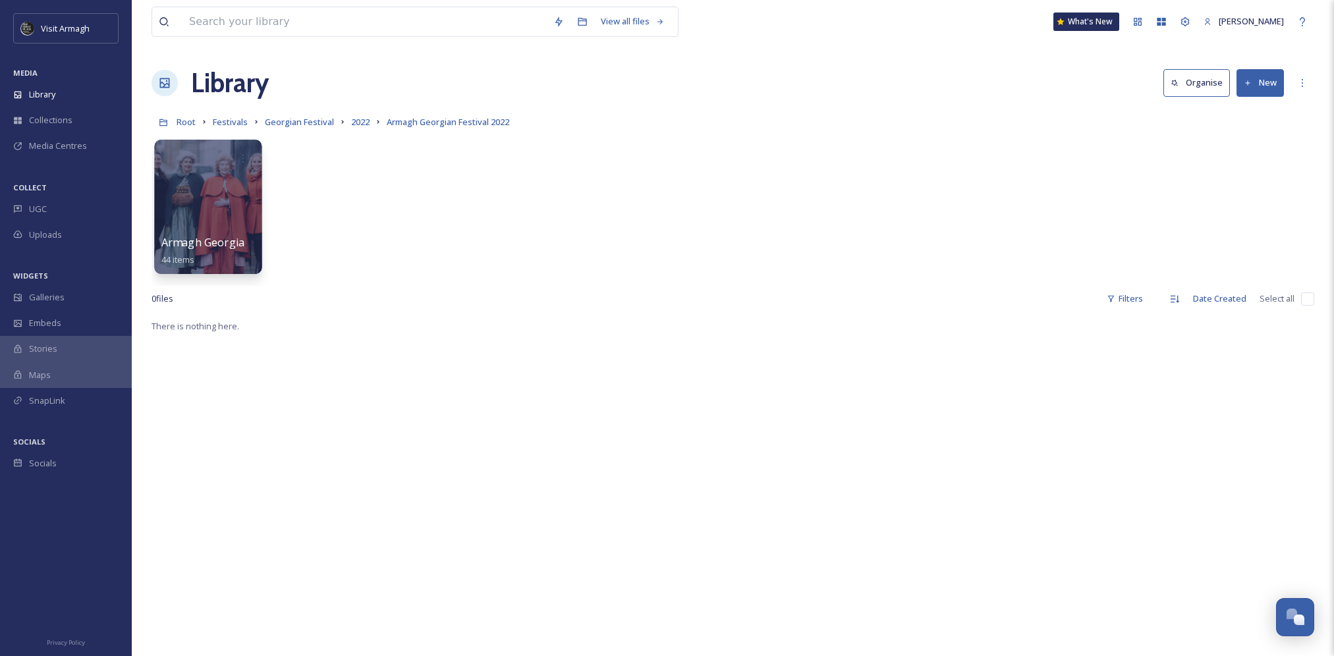
click at [206, 206] on div at bounding box center [207, 207] width 107 height 134
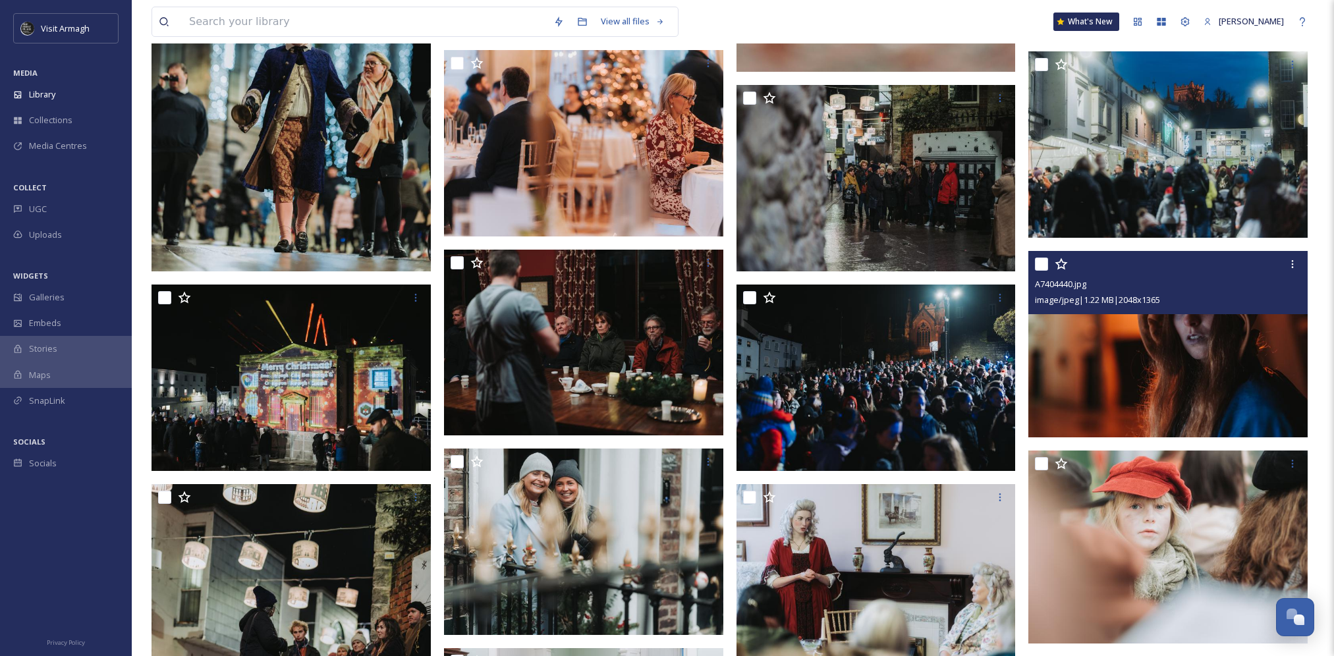
scroll to position [790, 0]
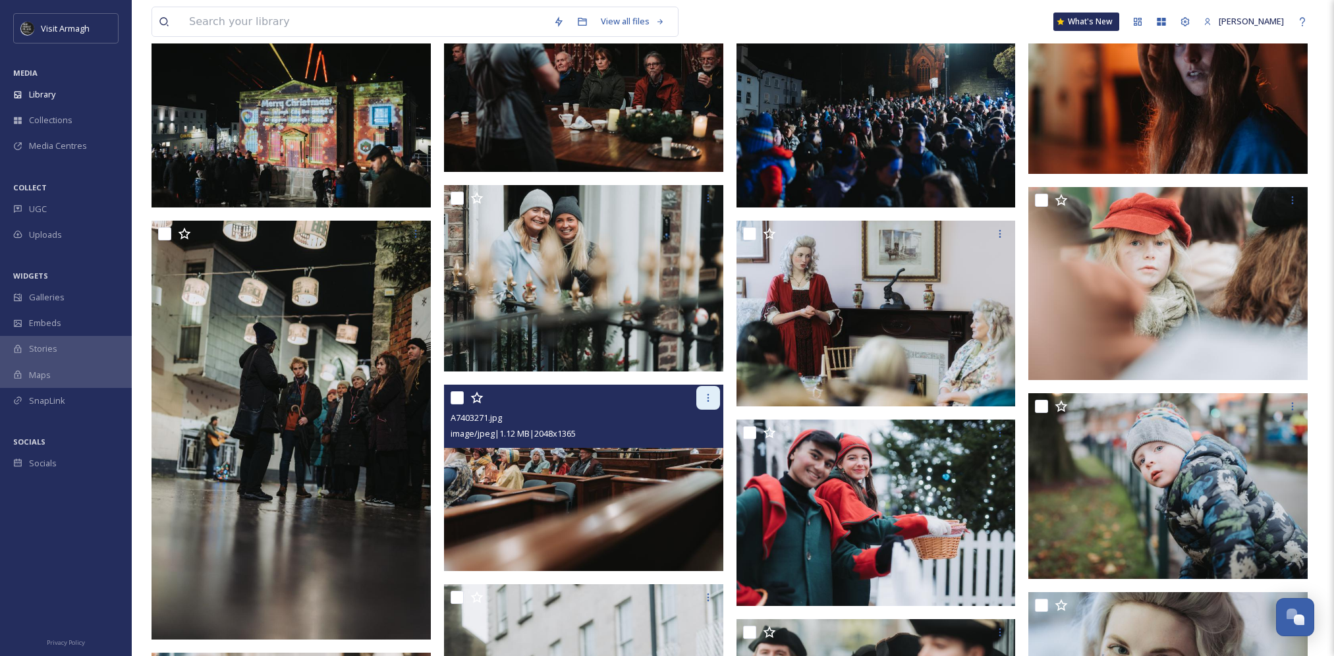
click at [708, 393] on icon at bounding box center [708, 398] width 11 height 11
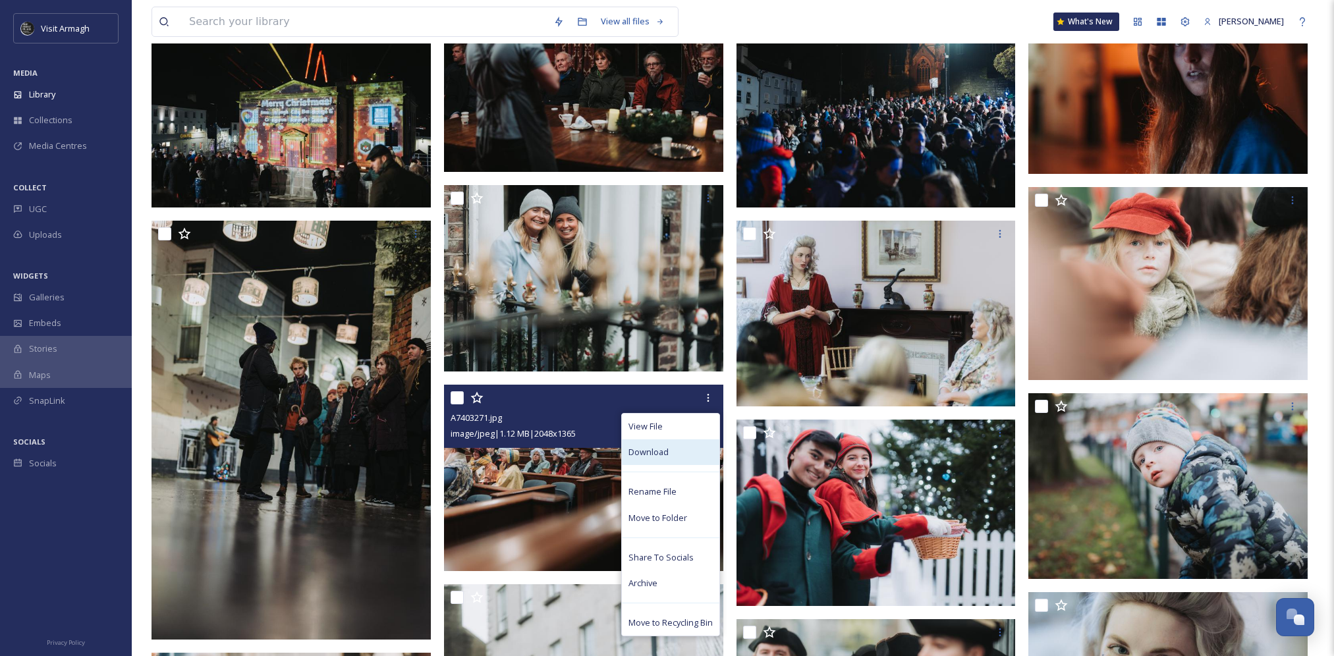
click at [694, 451] on div "Download" at bounding box center [670, 452] width 97 height 26
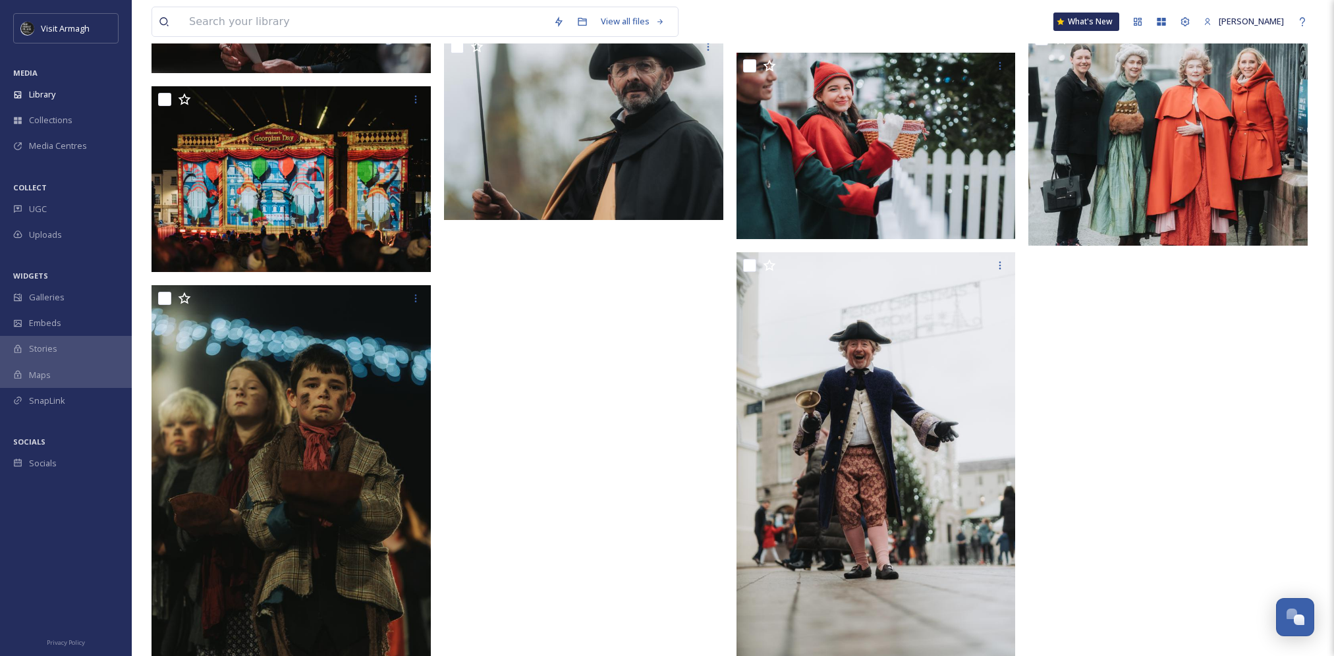
scroll to position [2503, 0]
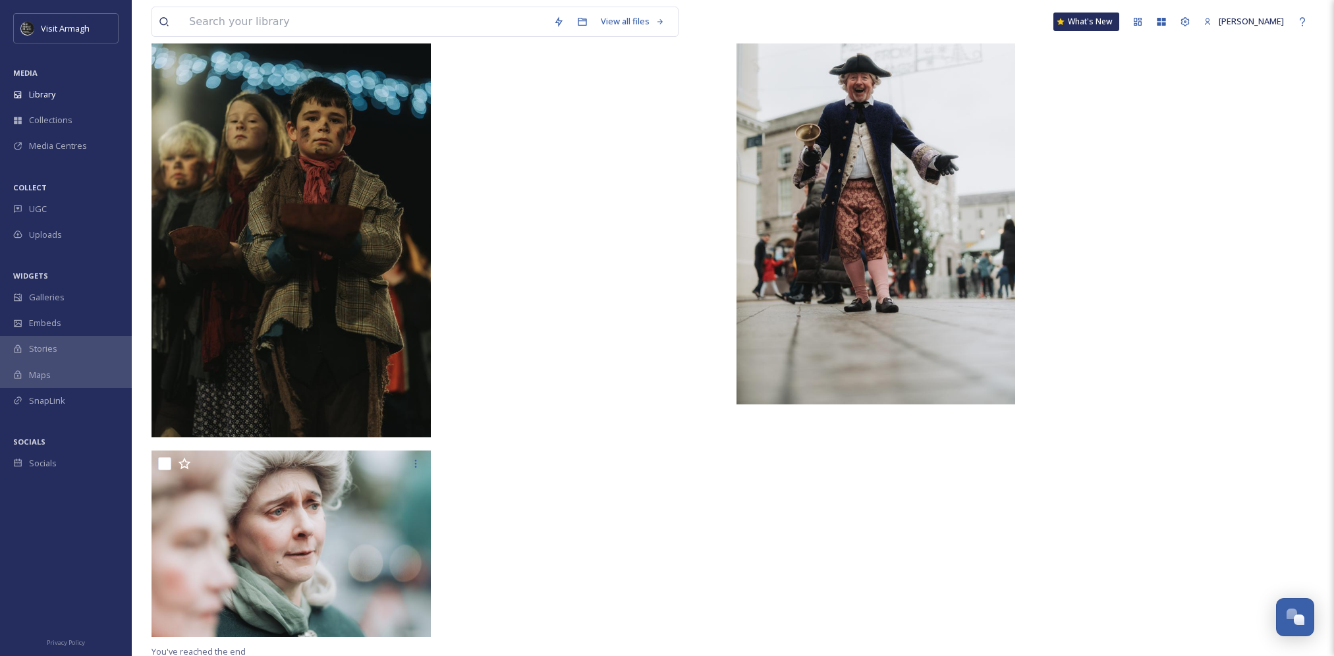
scroll to position [2657, 0]
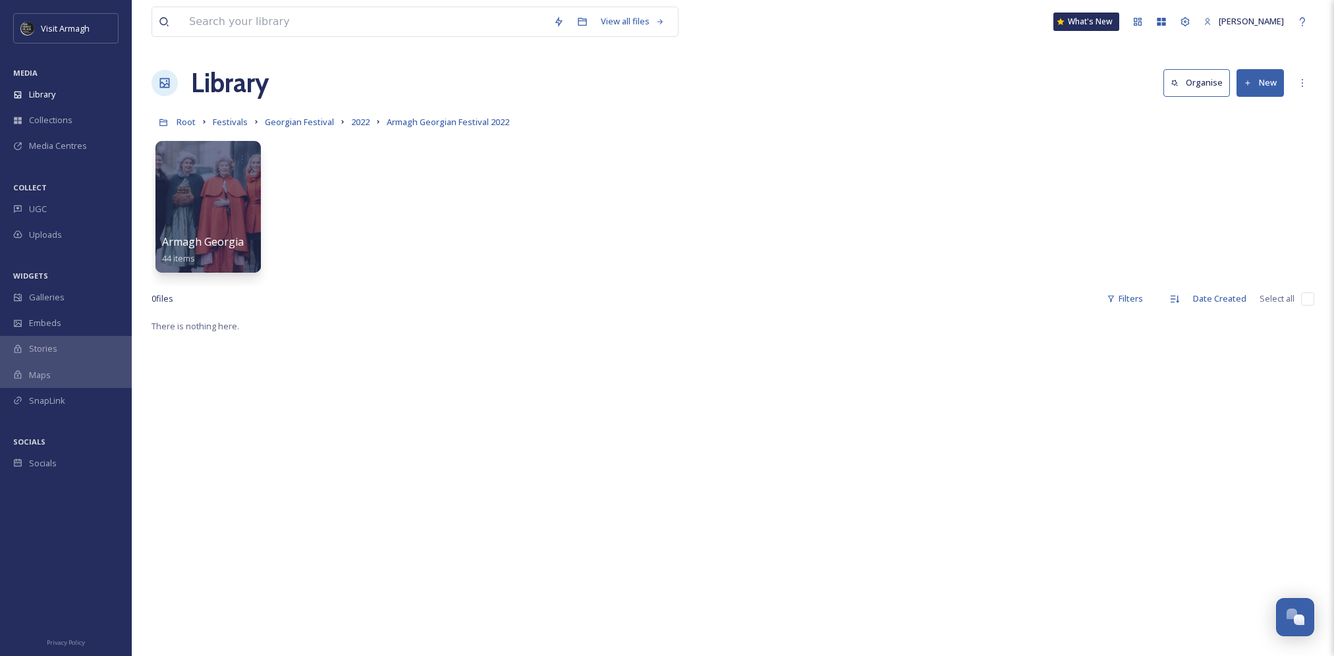
drag, startPoint x: 522, startPoint y: 347, endPoint x: 442, endPoint y: 385, distance: 88.7
click at [522, 347] on div "There is nothing here." at bounding box center [733, 646] width 1163 height 656
click at [507, 229] on div "Armagh Georgian Festival 2022 44 items" at bounding box center [733, 210] width 1163 height 152
click at [310, 122] on span "Georgian Festival" at bounding box center [299, 122] width 69 height 12
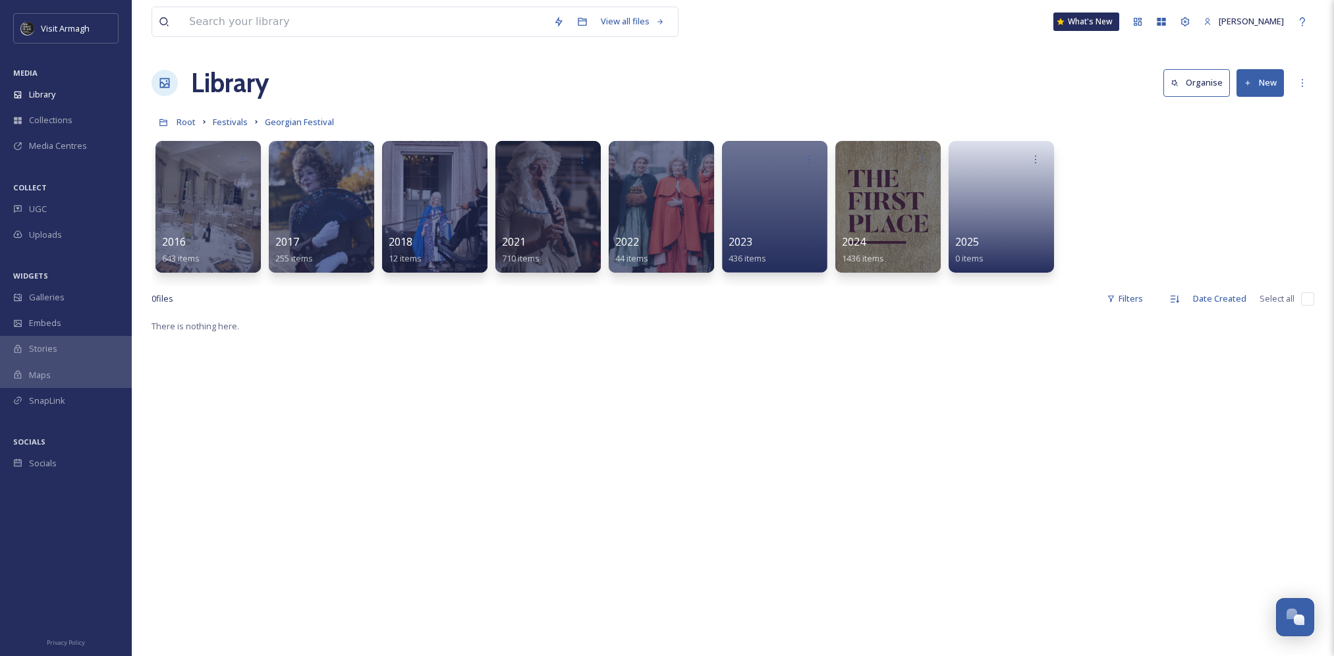
click at [833, 116] on div "Root Festivals Georgian Festival" at bounding box center [733, 121] width 1163 height 25
click at [827, 101] on div "Library Organise New" at bounding box center [733, 83] width 1163 height 40
click at [838, 84] on div "Library Organise New" at bounding box center [733, 83] width 1163 height 40
click at [885, 56] on div "View all files What's New Niamh Kelly Library Organise New Root Festivals Georg…" at bounding box center [733, 487] width 1202 height 974
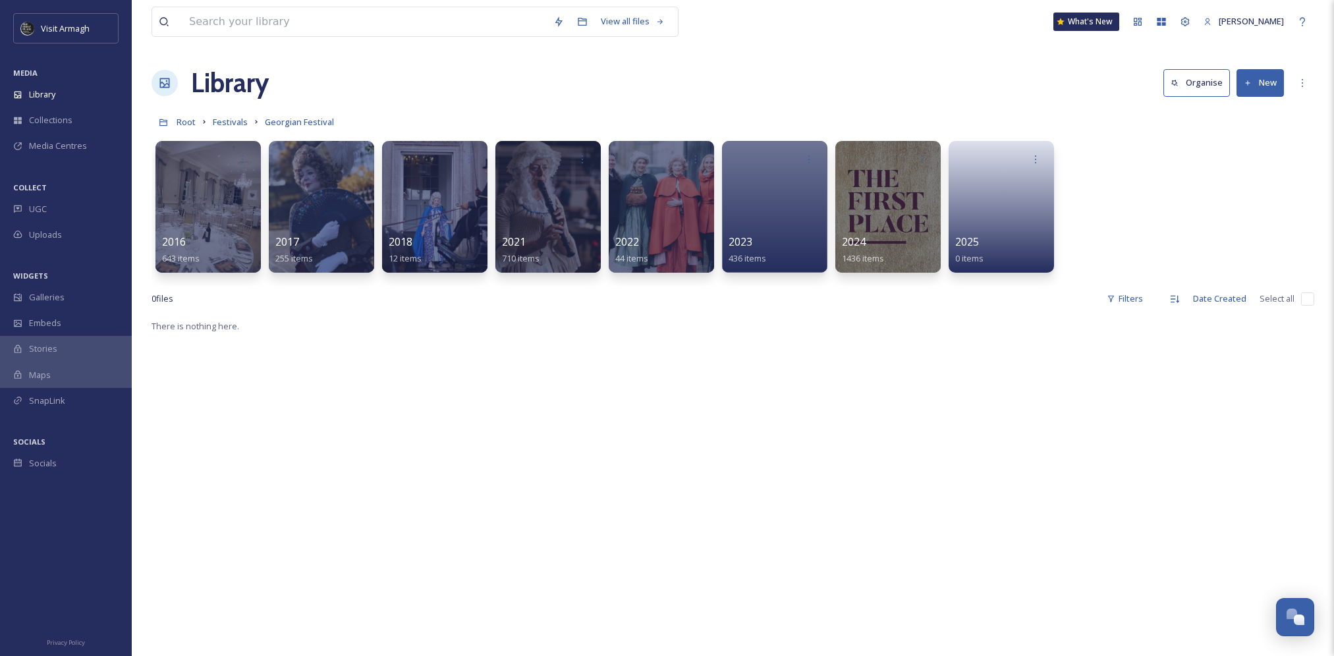
click at [997, 71] on div "Library Organise New" at bounding box center [733, 83] width 1163 height 40
click at [809, 98] on div "Library Organise New" at bounding box center [733, 83] width 1163 height 40
click at [835, 36] on div "View all files What's New Niamh Kelly" at bounding box center [733, 21] width 1163 height 43
click at [749, 115] on div "Root Festivals Georgian Festival" at bounding box center [733, 121] width 1163 height 25
click at [846, 117] on div "Root Festivals Georgian Festival" at bounding box center [733, 121] width 1163 height 25
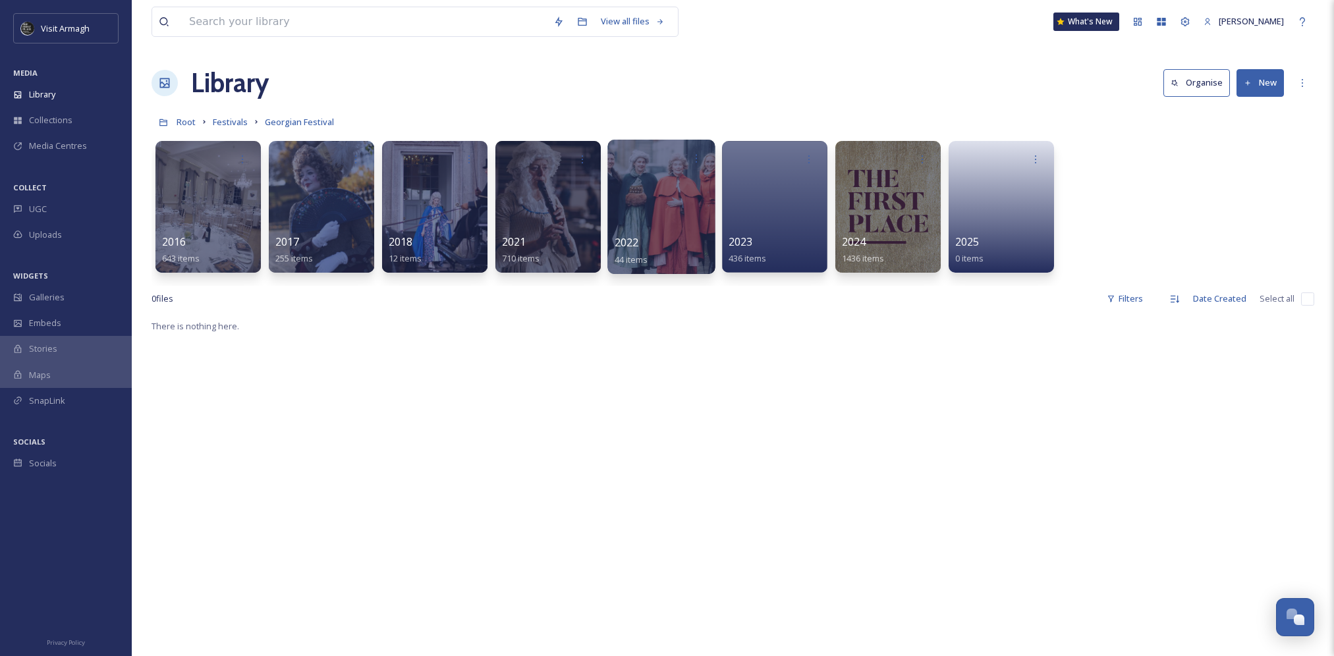
click at [653, 193] on div at bounding box center [660, 207] width 107 height 134
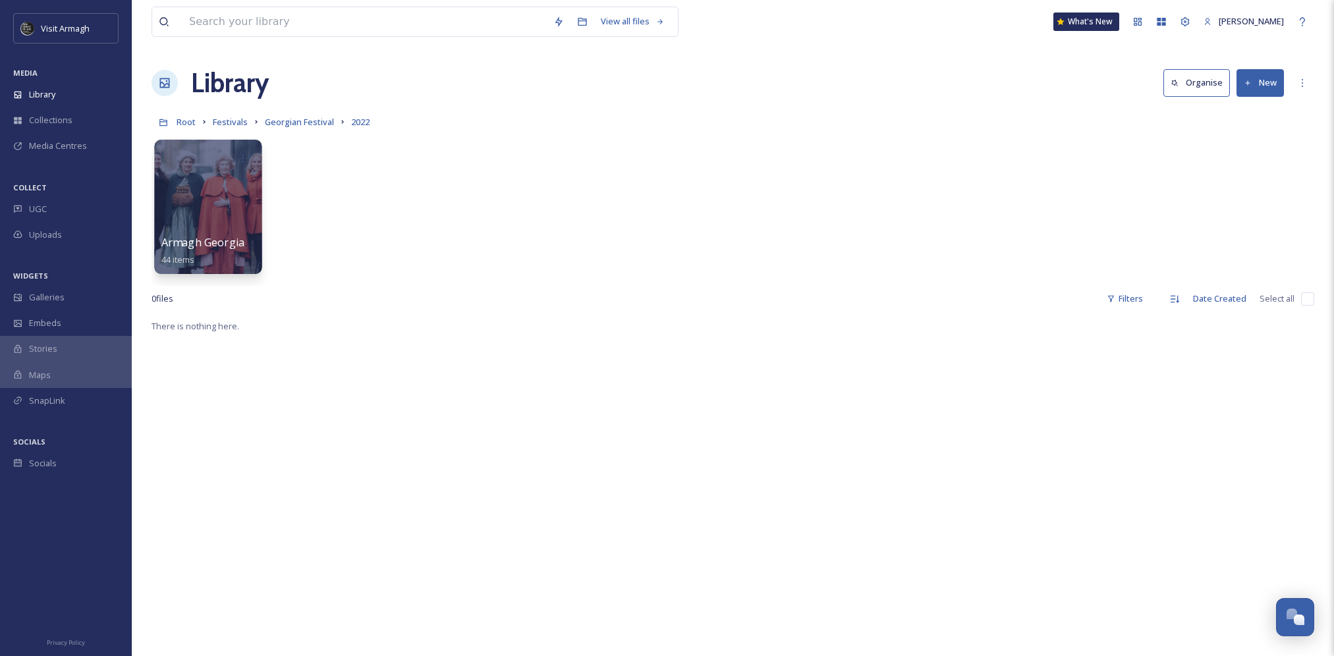
click at [181, 191] on div at bounding box center [207, 207] width 107 height 134
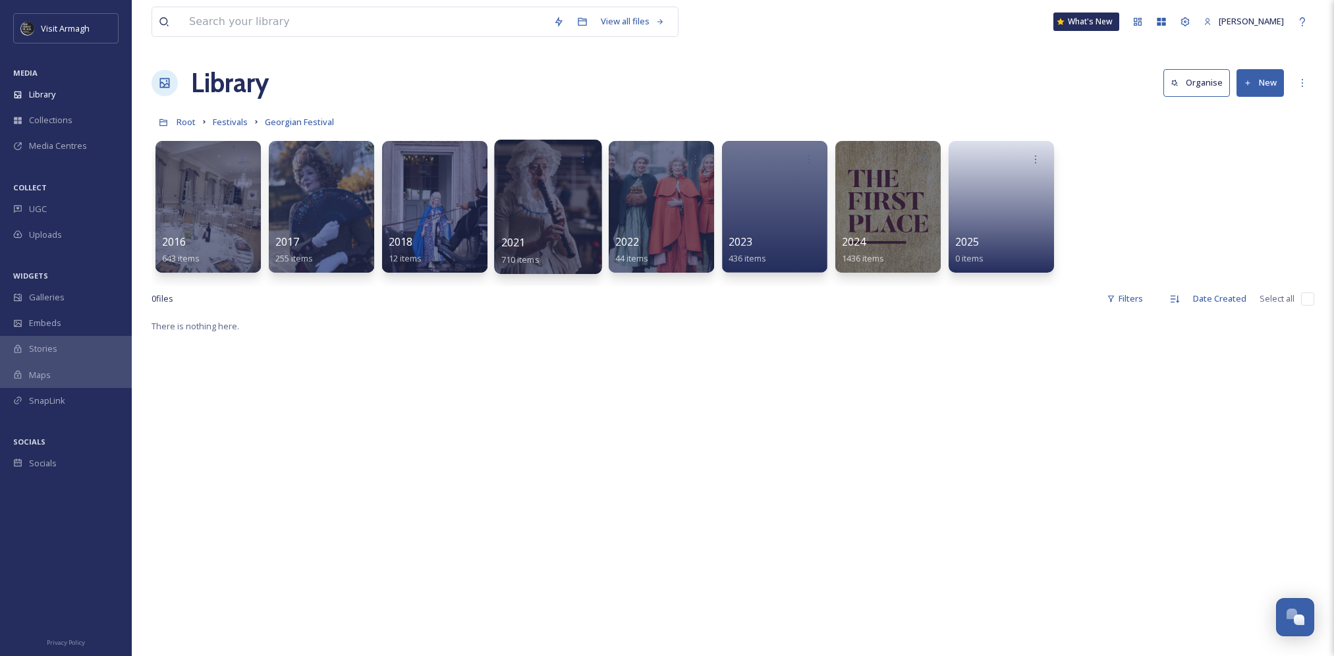
click at [559, 185] on div at bounding box center [547, 207] width 107 height 134
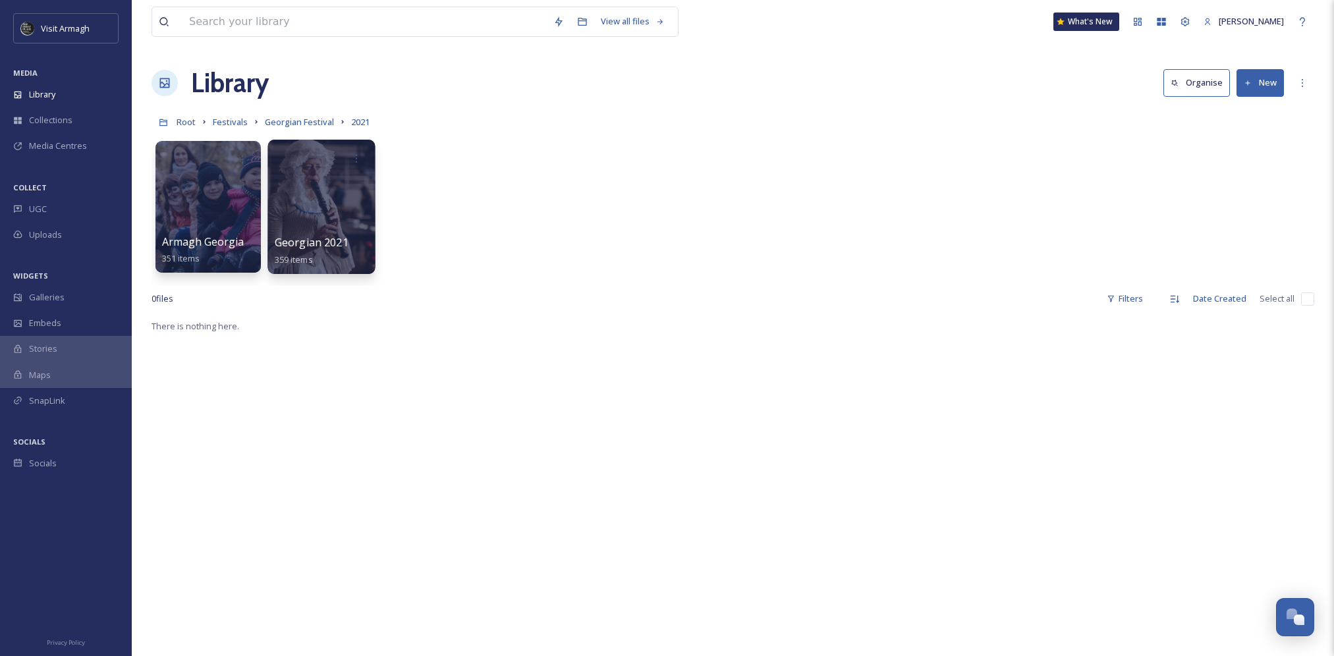
click at [315, 205] on div at bounding box center [320, 207] width 107 height 134
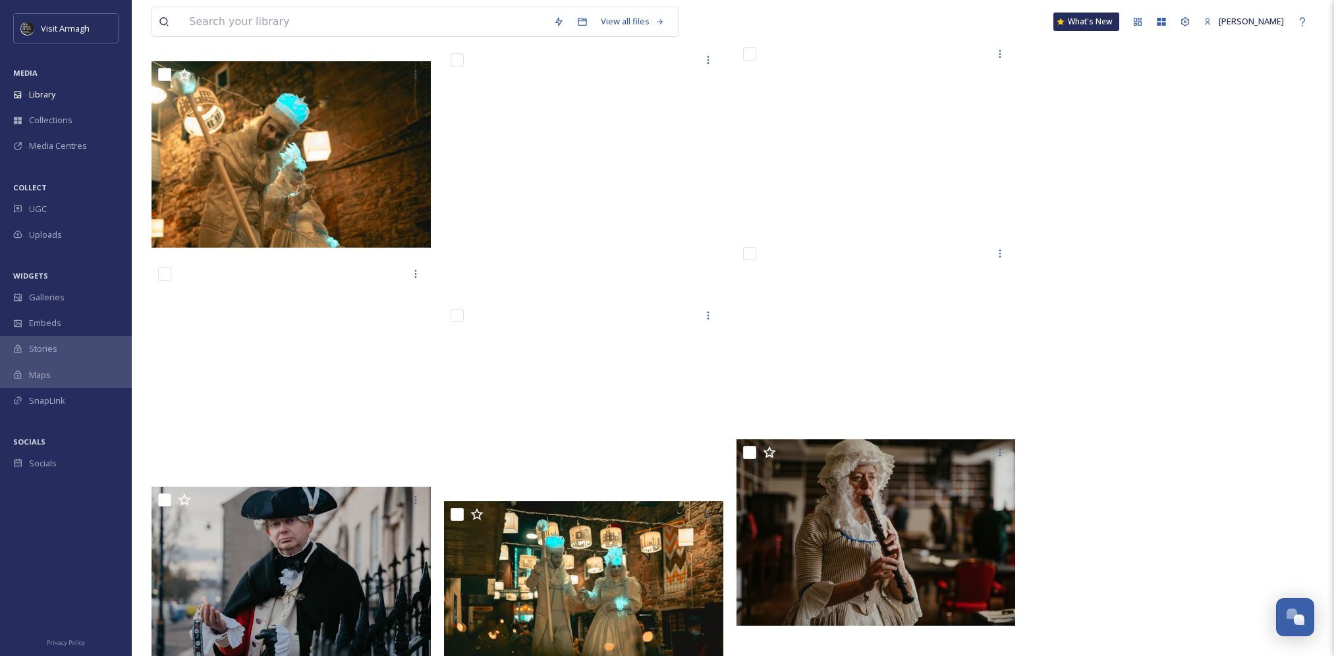
scroll to position [19038, 0]
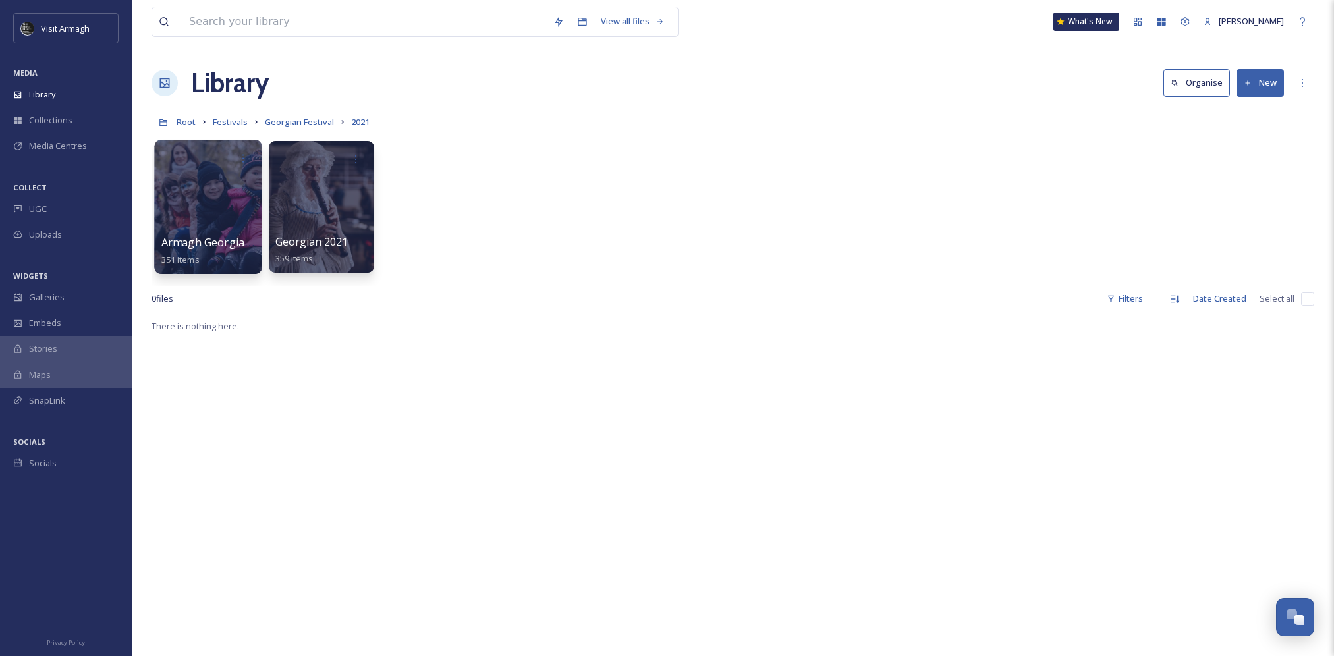
click at [218, 208] on div at bounding box center [207, 207] width 107 height 134
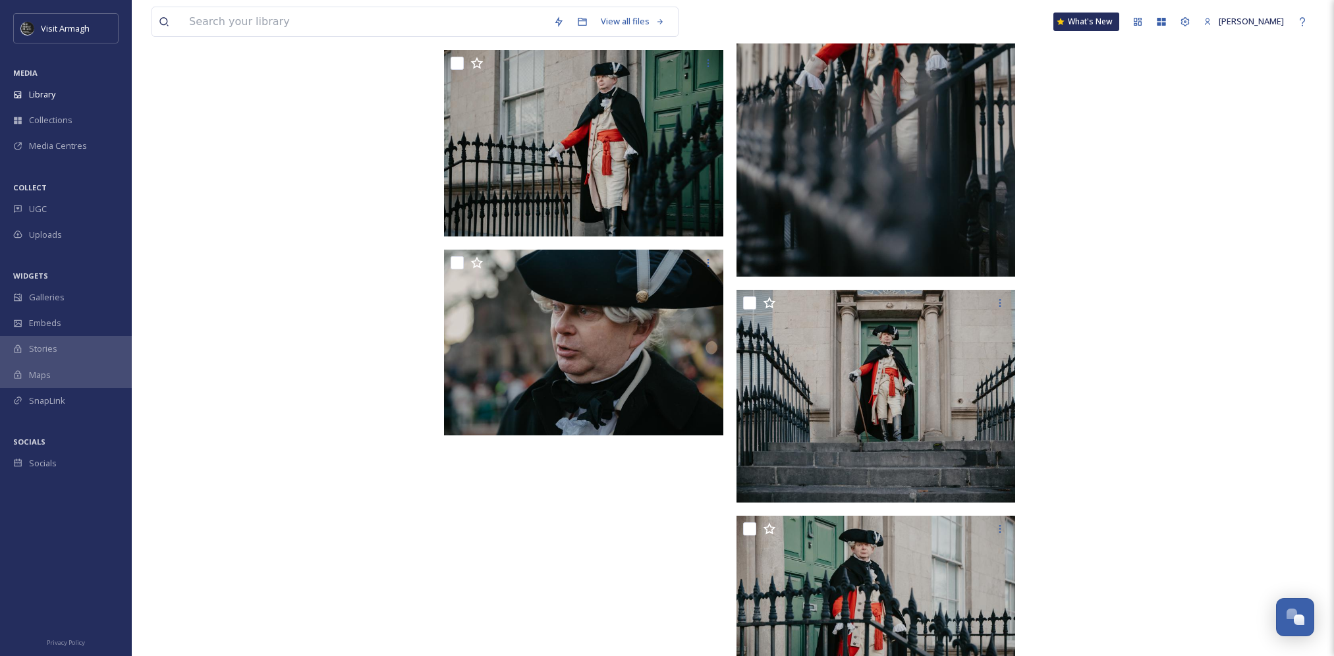
scroll to position [19129, 0]
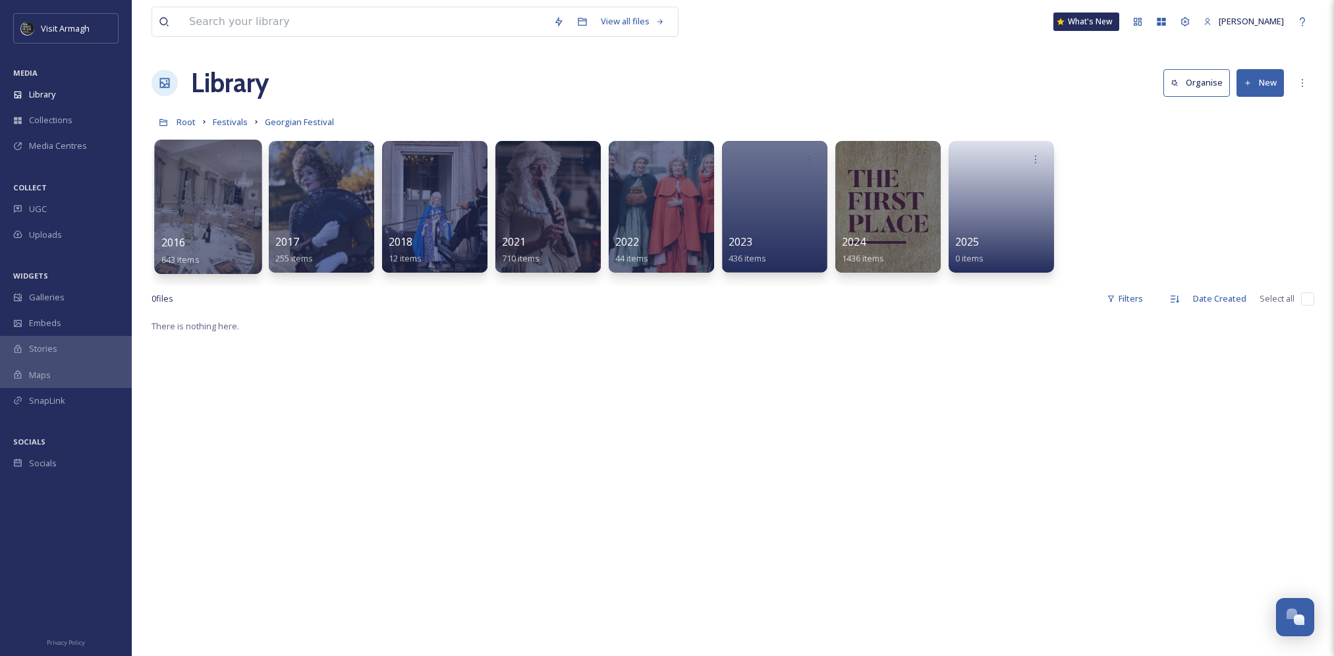
click at [217, 208] on div at bounding box center [207, 207] width 107 height 134
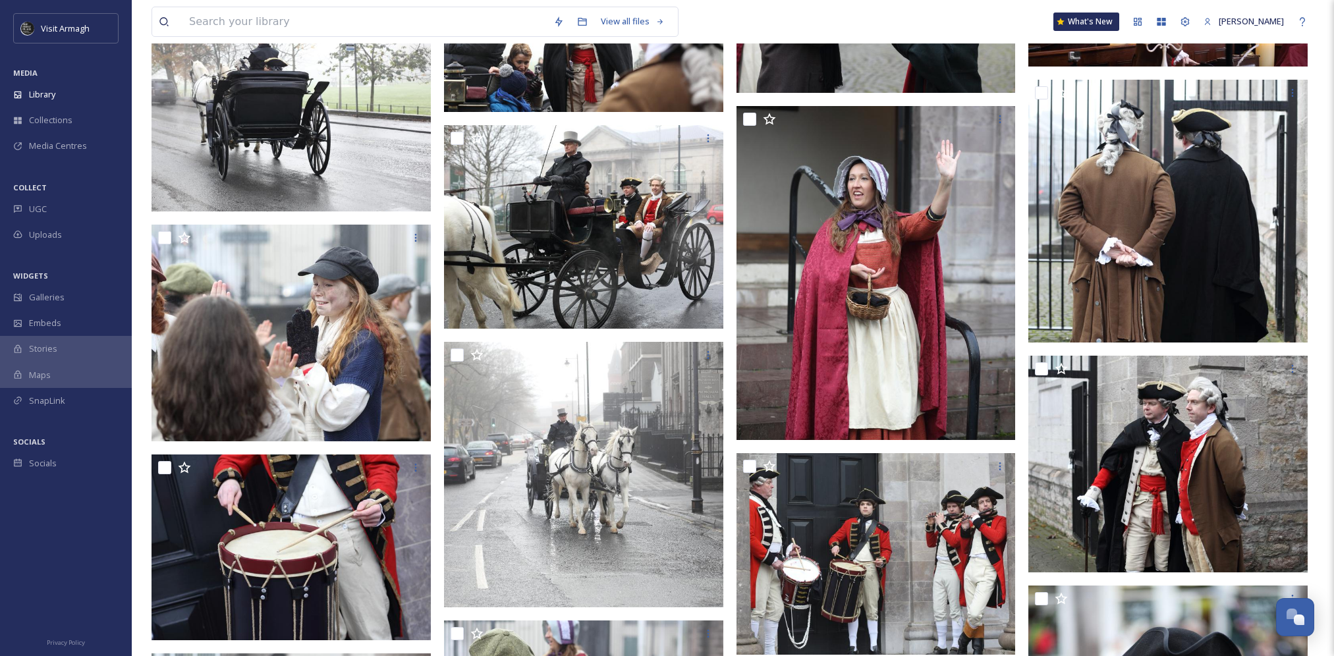
scroll to position [14492, 0]
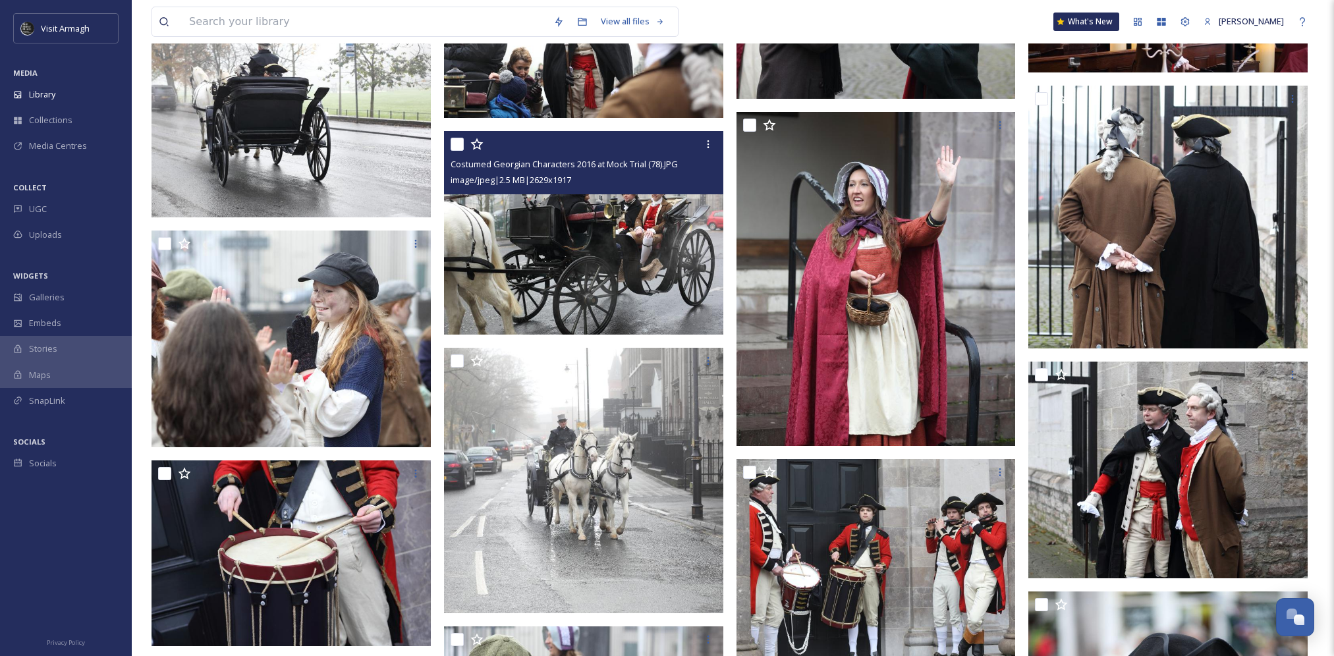
click at [650, 215] on img at bounding box center [583, 233] width 279 height 204
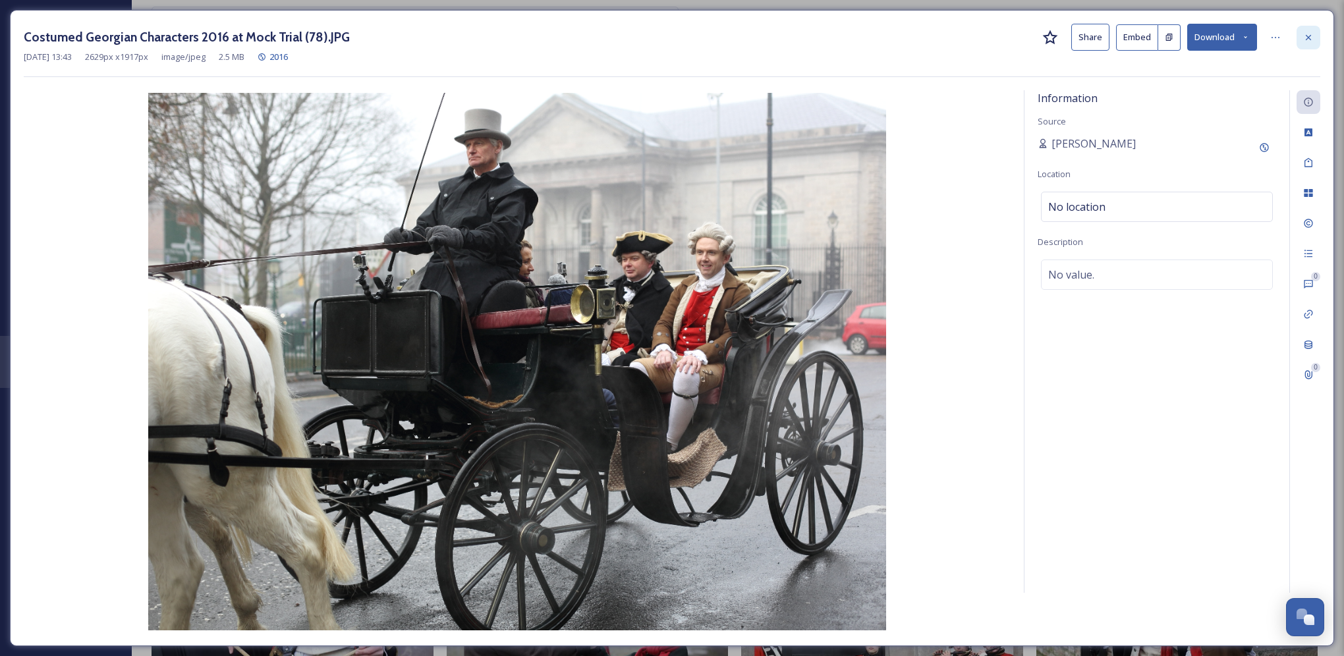
click at [1312, 42] on icon at bounding box center [1308, 37] width 11 height 11
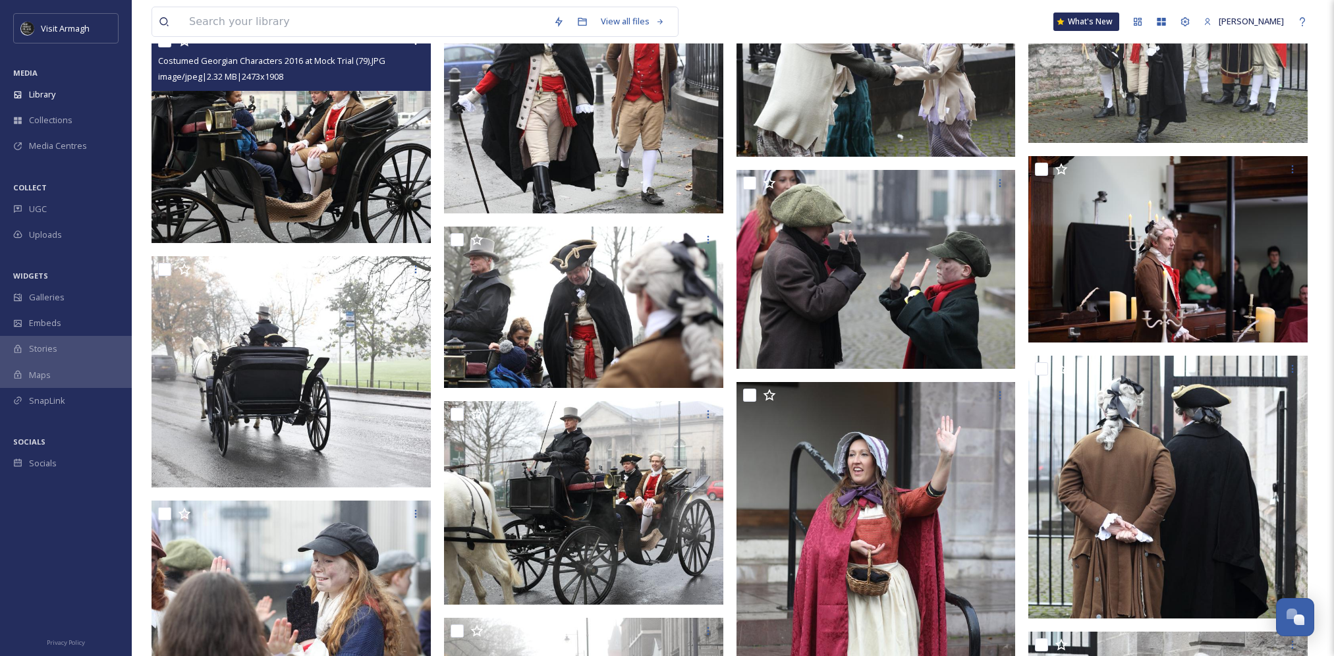
scroll to position [14163, 0]
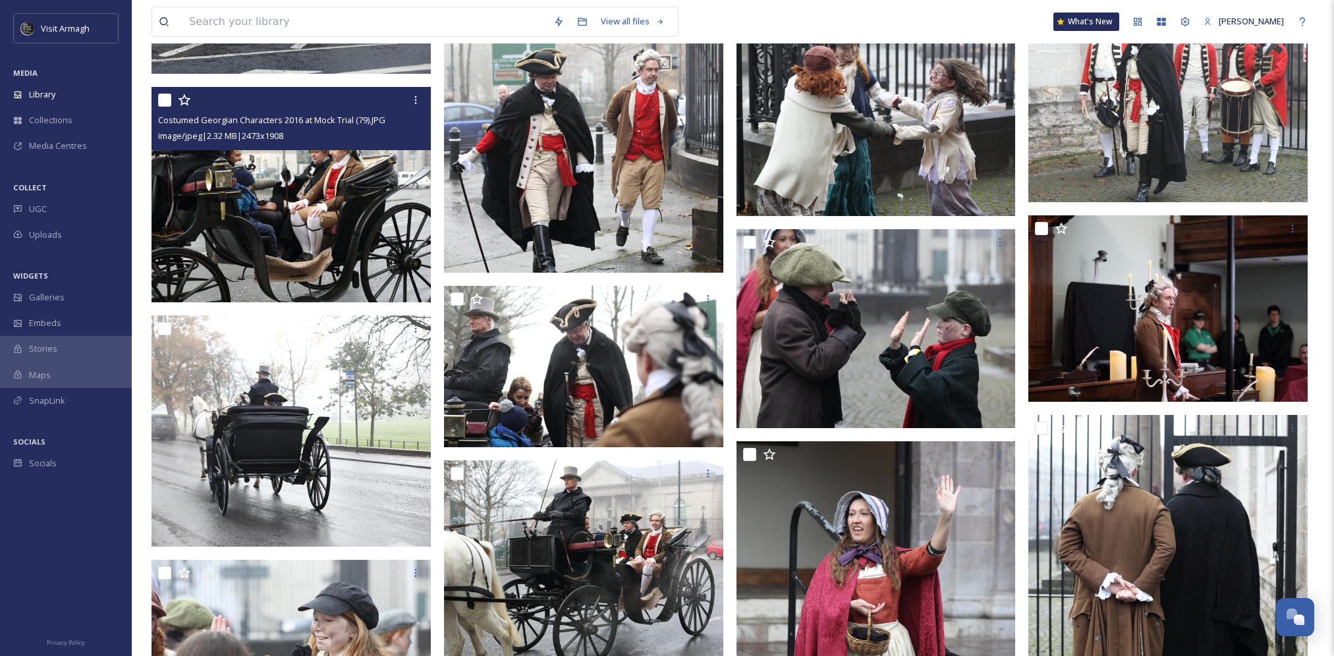
click at [317, 233] on img at bounding box center [291, 194] width 279 height 215
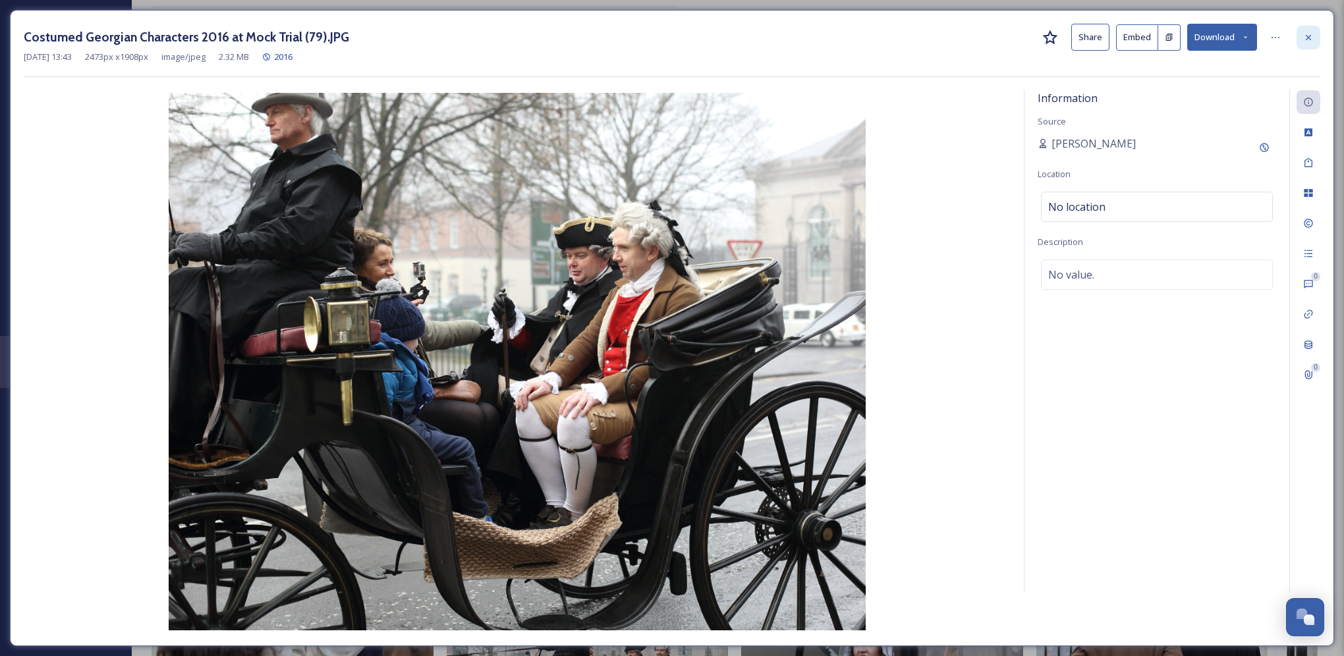
click at [1308, 37] on icon at bounding box center [1308, 36] width 5 height 5
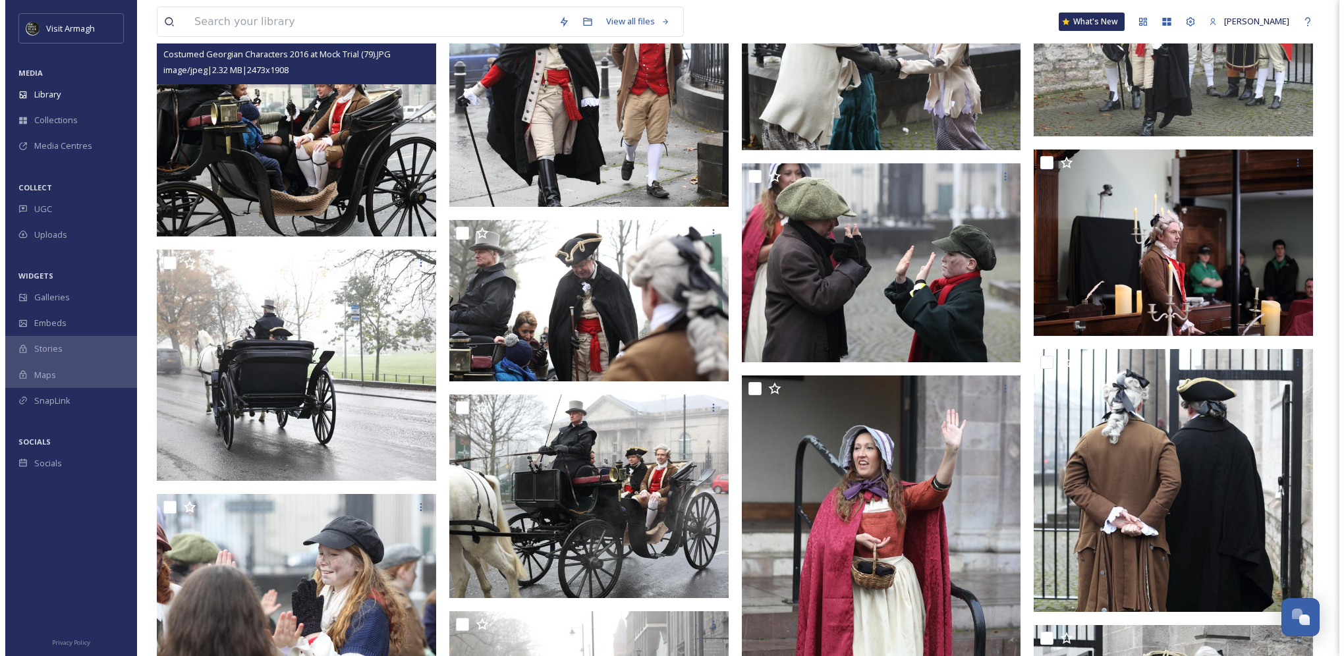
scroll to position [14031, 0]
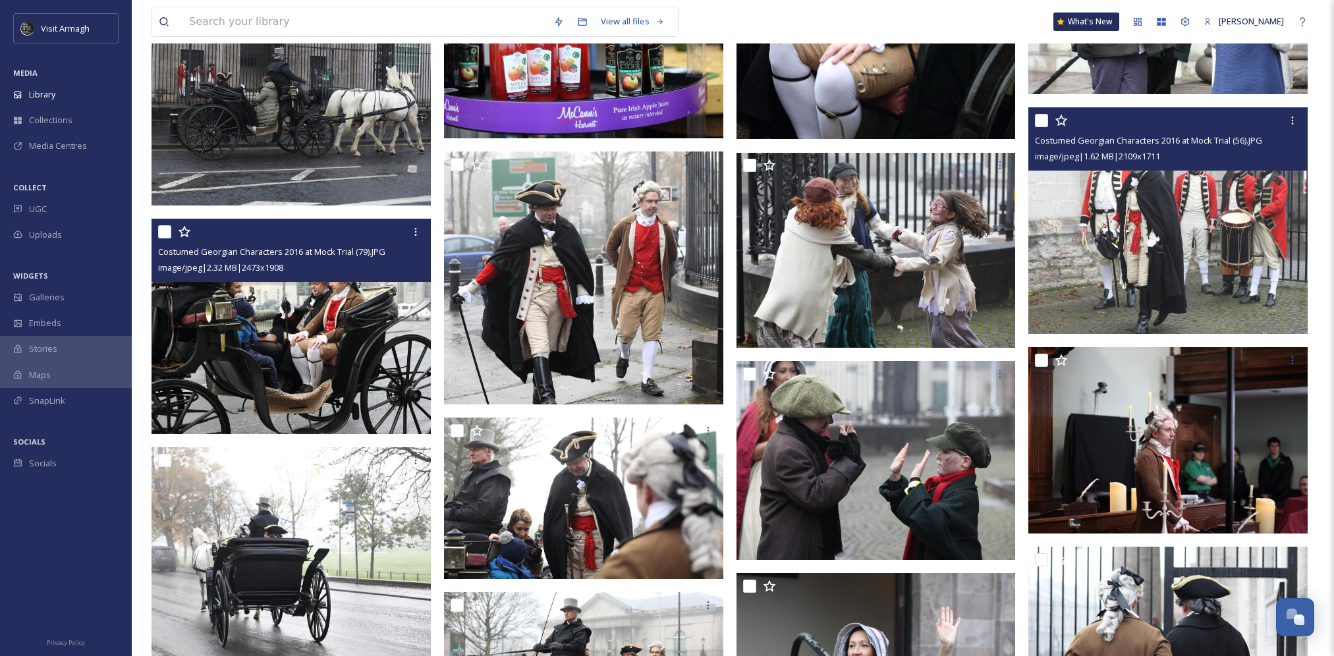
click at [1186, 213] on img at bounding box center [1167, 220] width 279 height 227
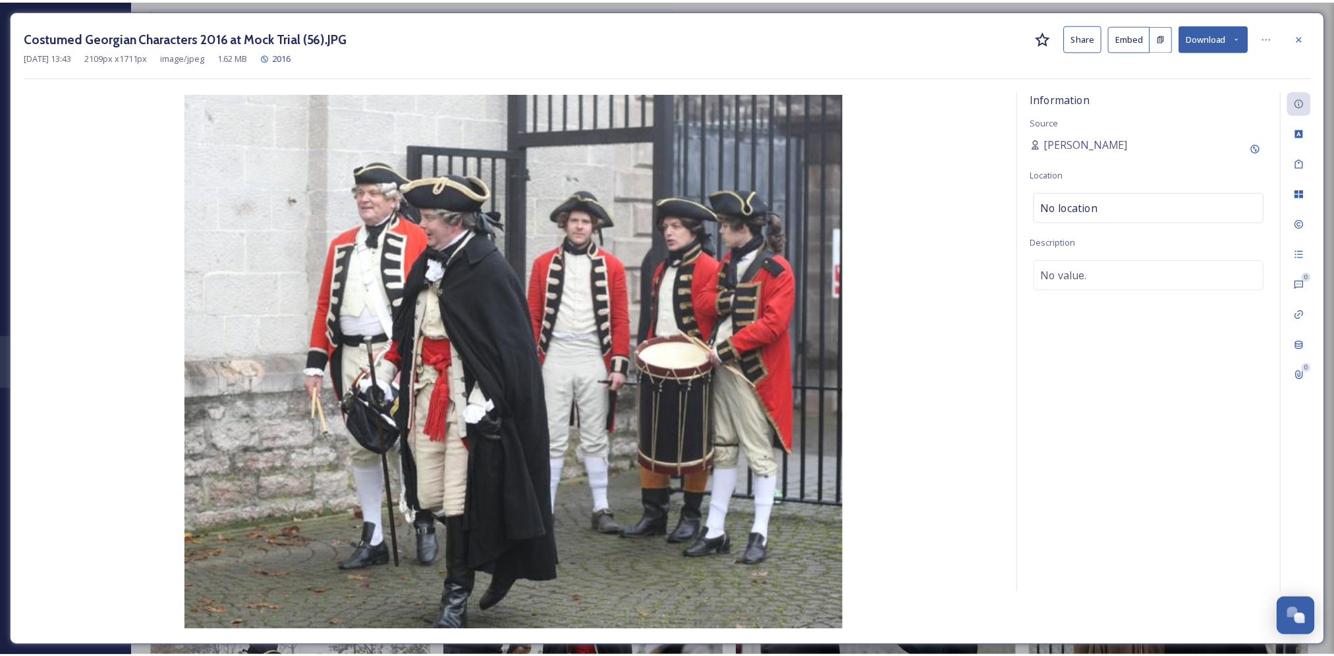
scroll to position [14154, 0]
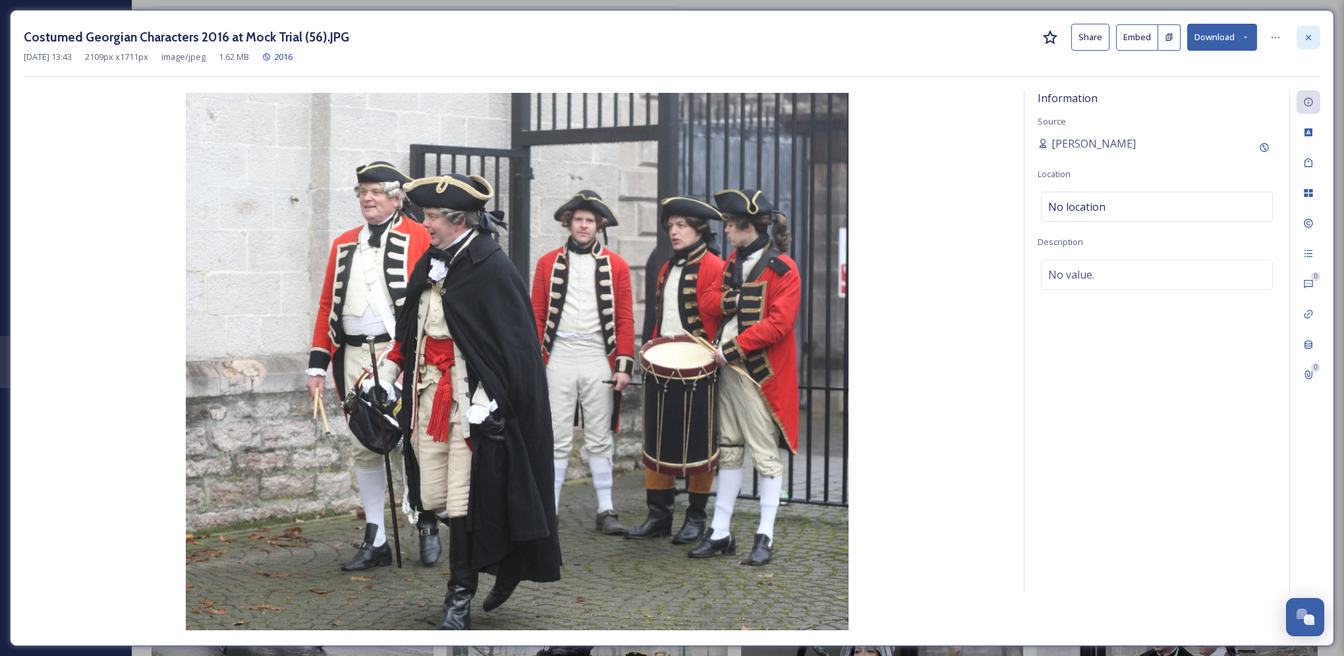
click at [1312, 38] on icon at bounding box center [1308, 37] width 11 height 11
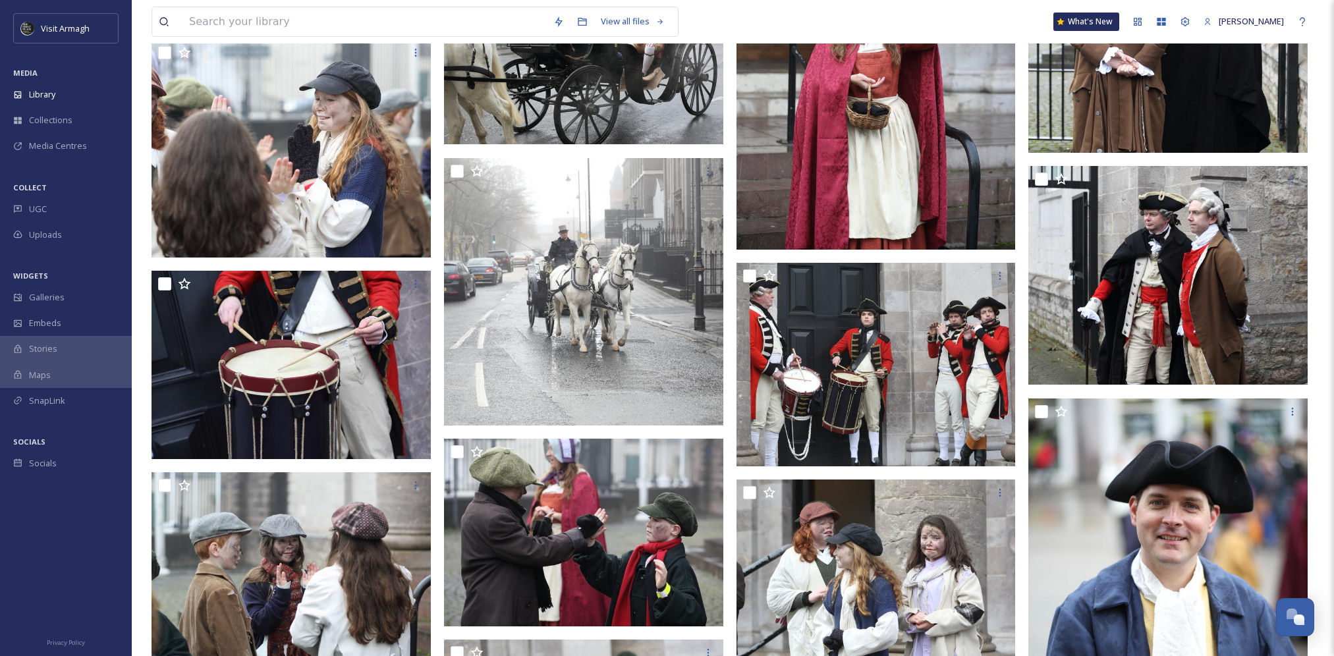
scroll to position [14879, 0]
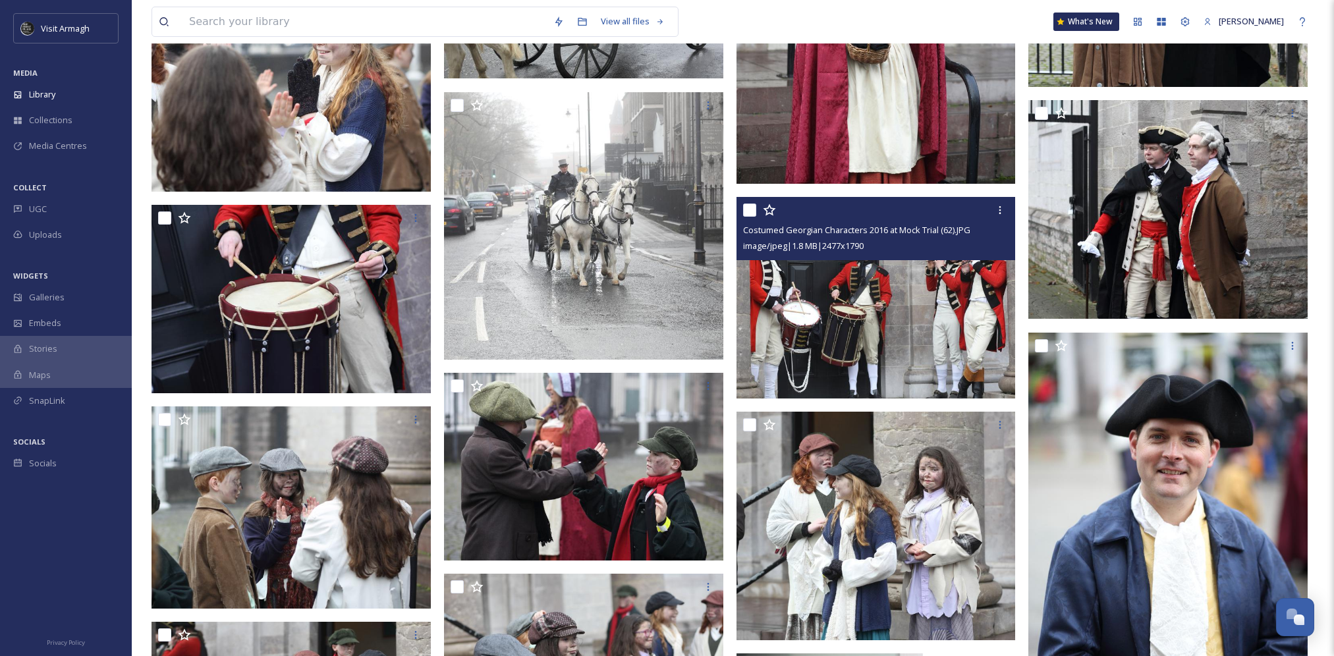
click at [860, 321] on img at bounding box center [875, 298] width 279 height 202
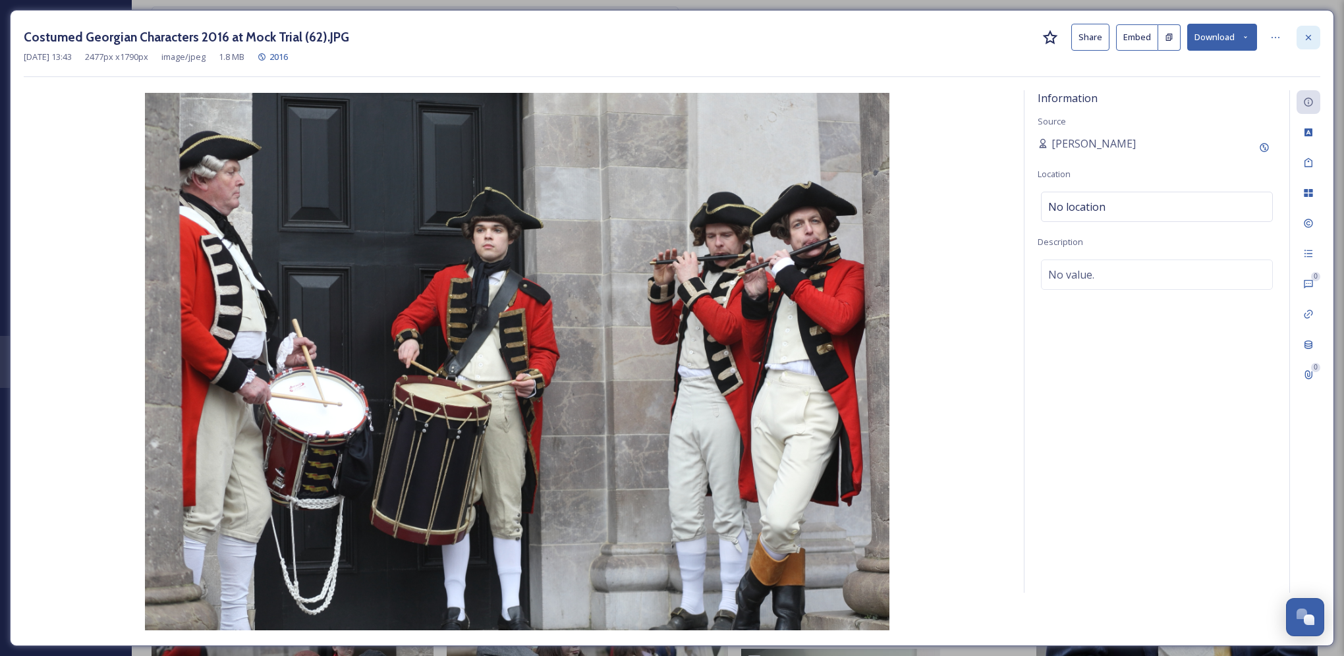
click at [1311, 38] on icon at bounding box center [1308, 37] width 11 height 11
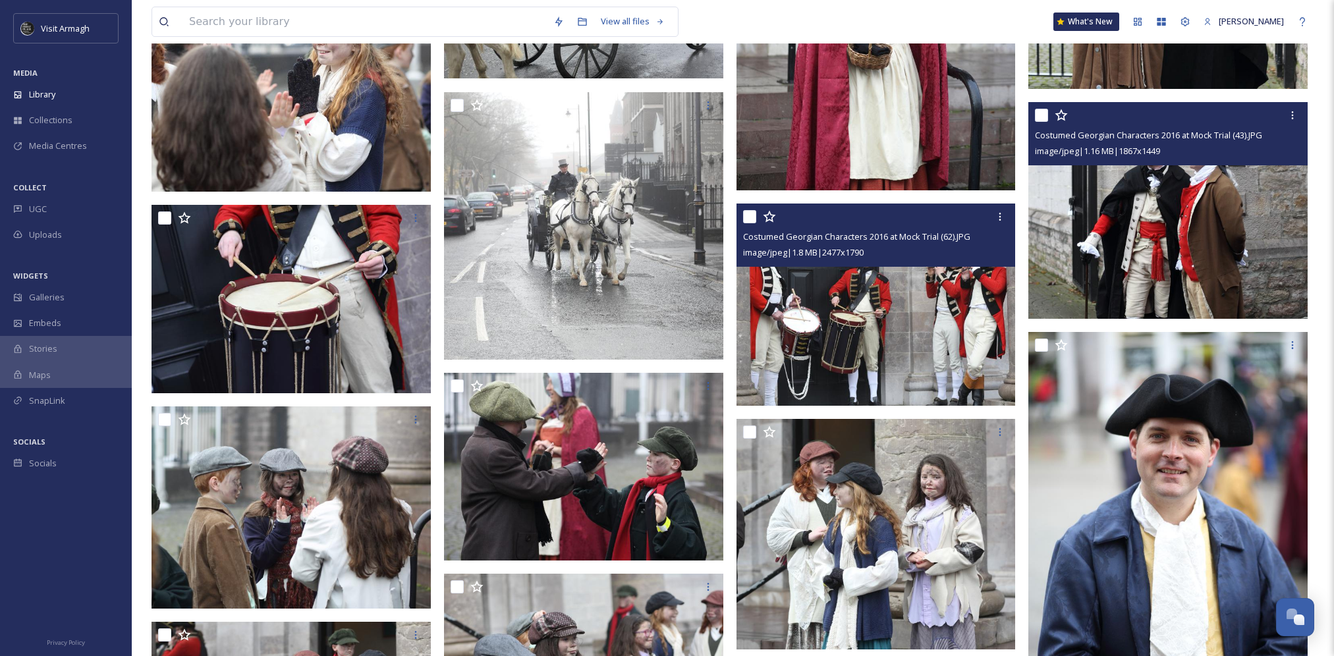
scroll to position [14747, 0]
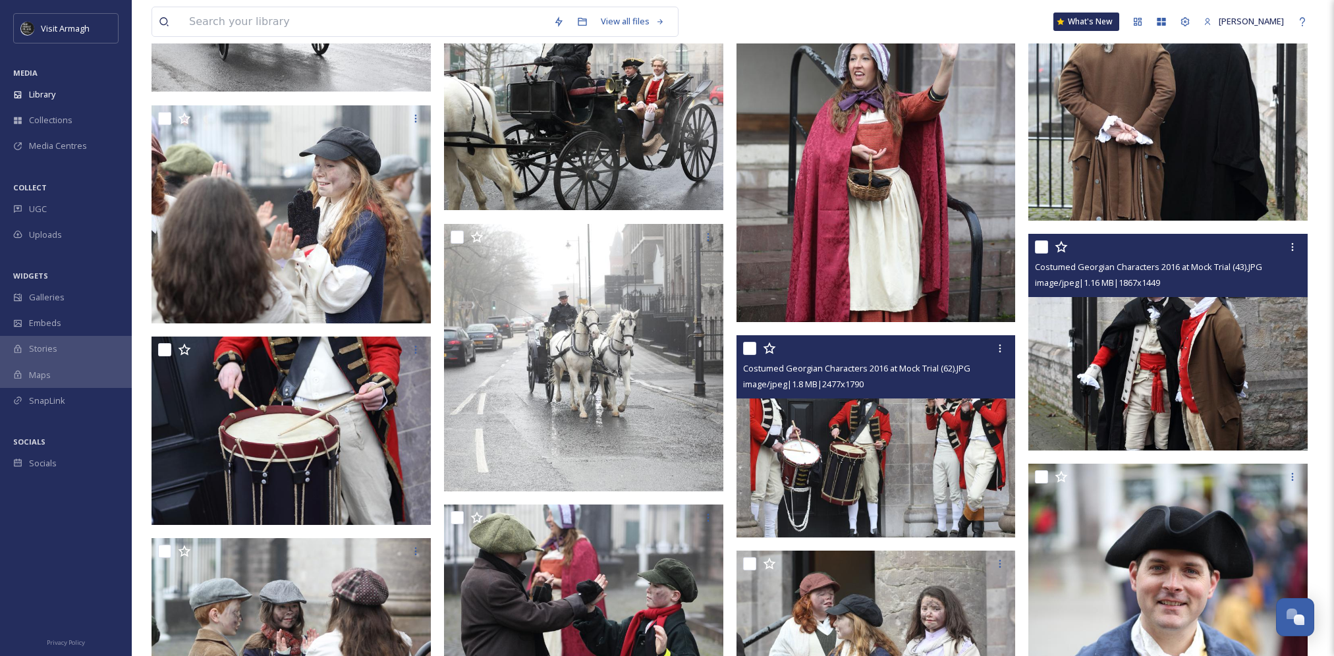
click at [1150, 331] on img at bounding box center [1167, 342] width 279 height 217
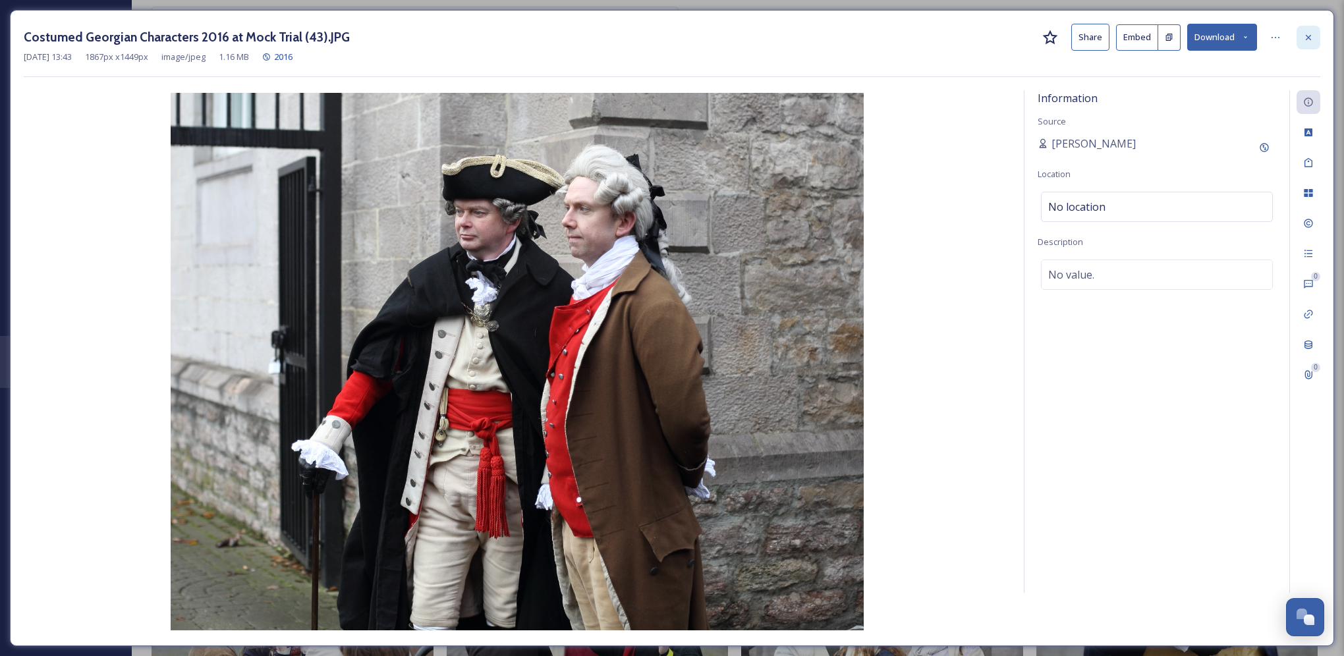
click at [1311, 33] on icon at bounding box center [1308, 37] width 11 height 11
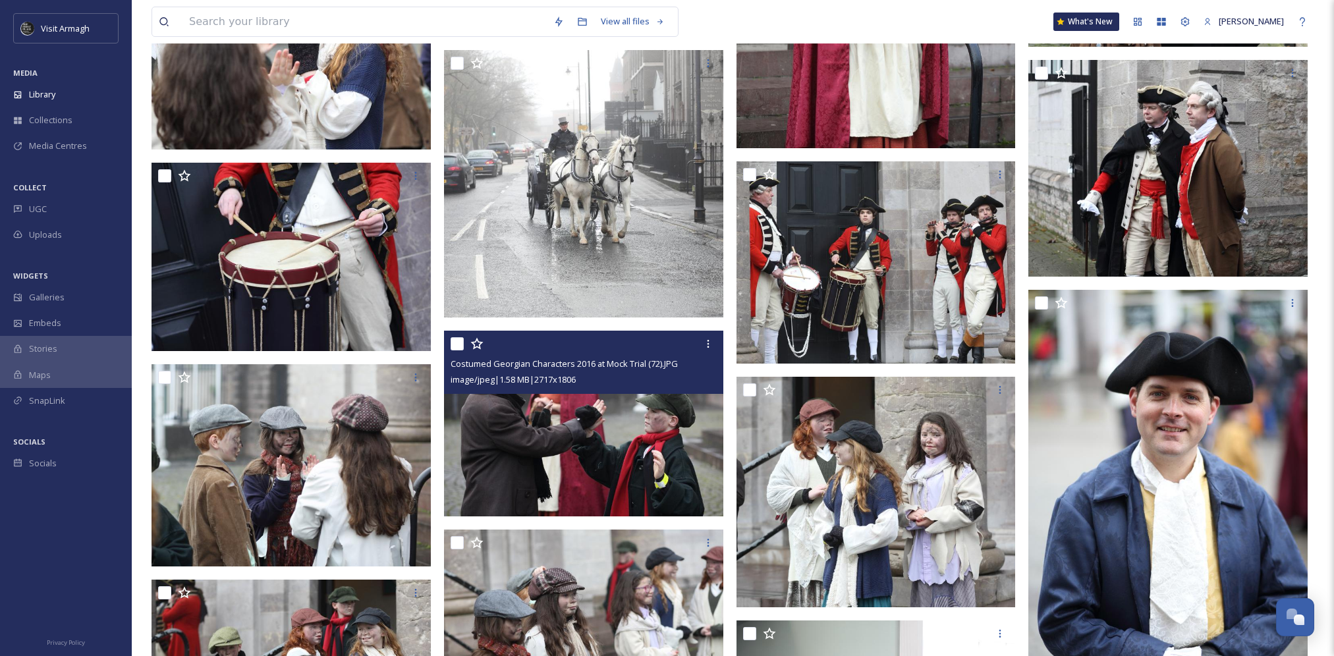
scroll to position [15011, 0]
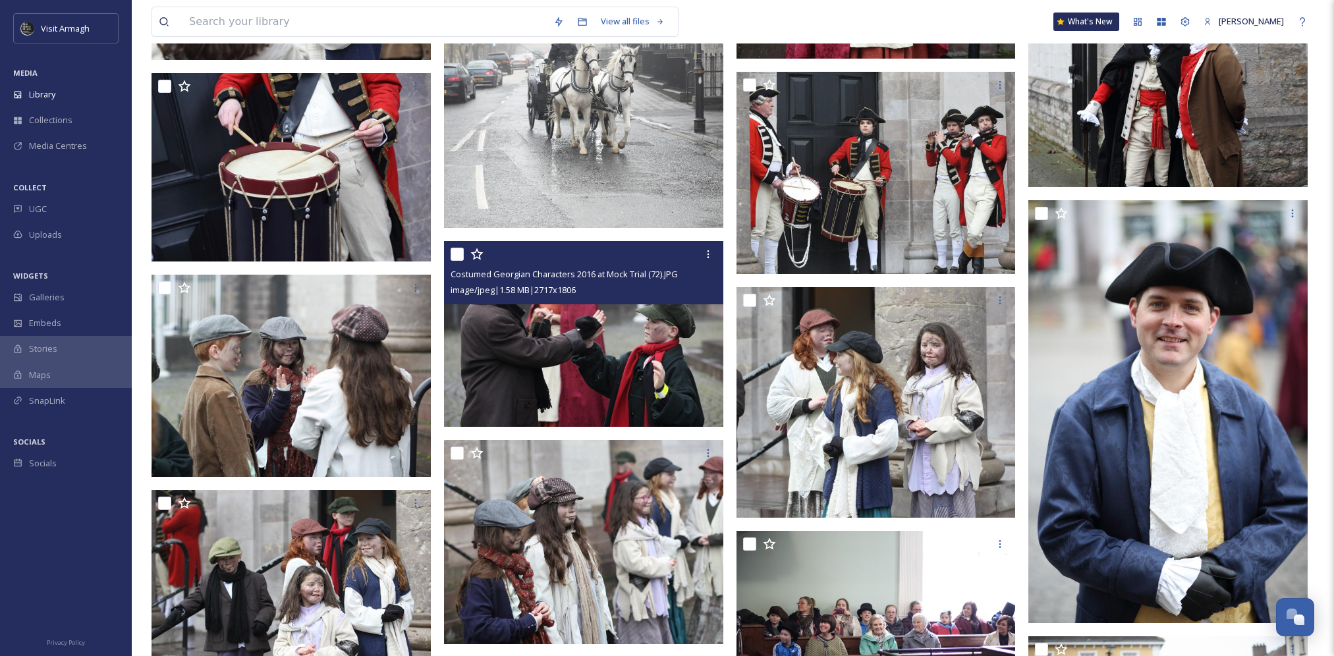
click at [620, 365] on img at bounding box center [583, 334] width 279 height 186
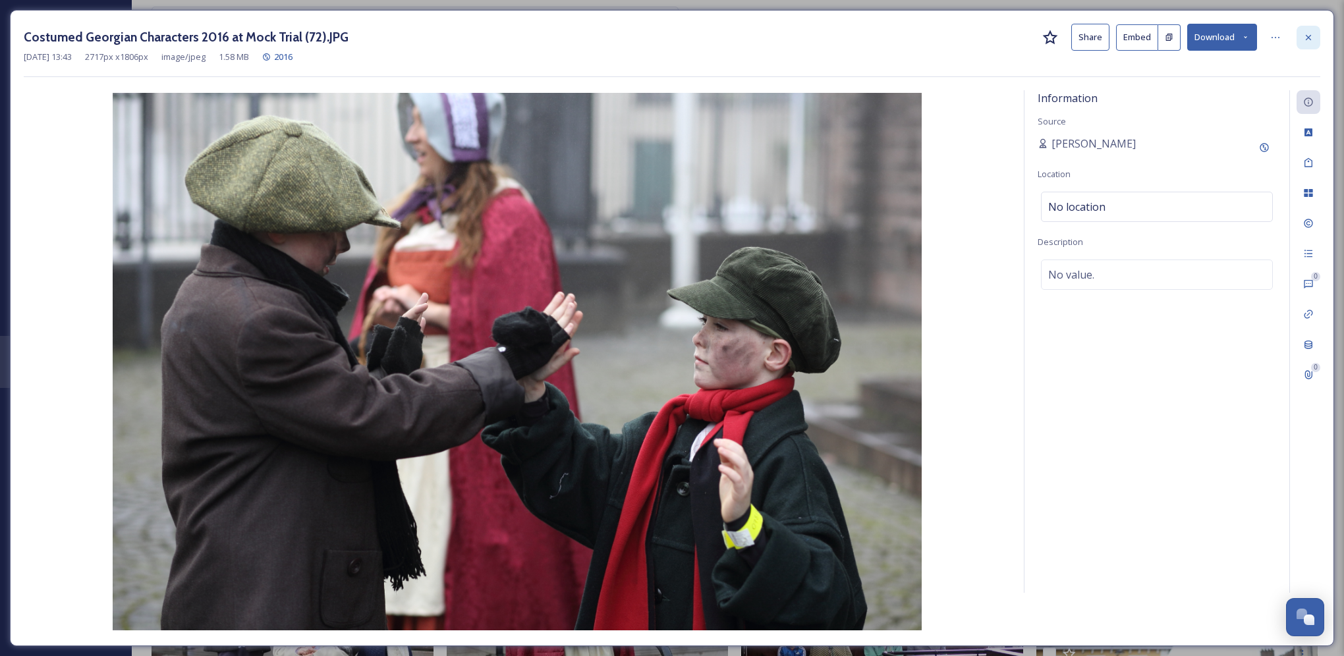
click at [1312, 36] on icon at bounding box center [1308, 37] width 11 height 11
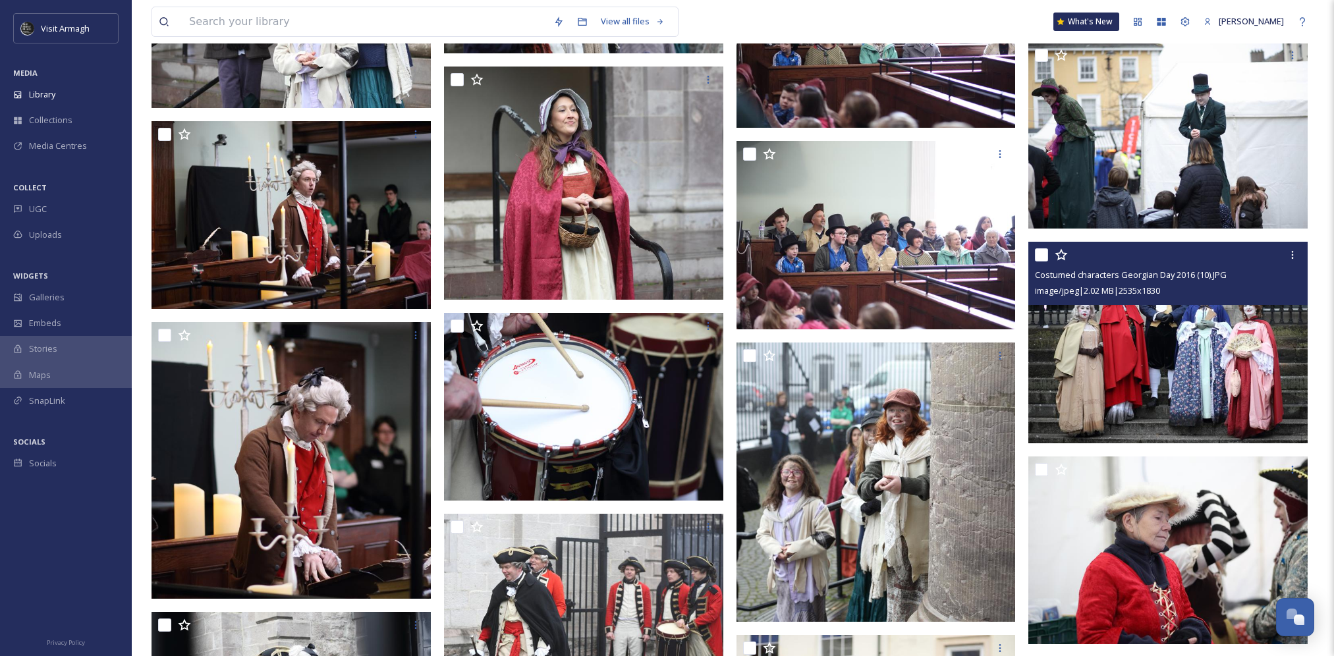
scroll to position [15735, 0]
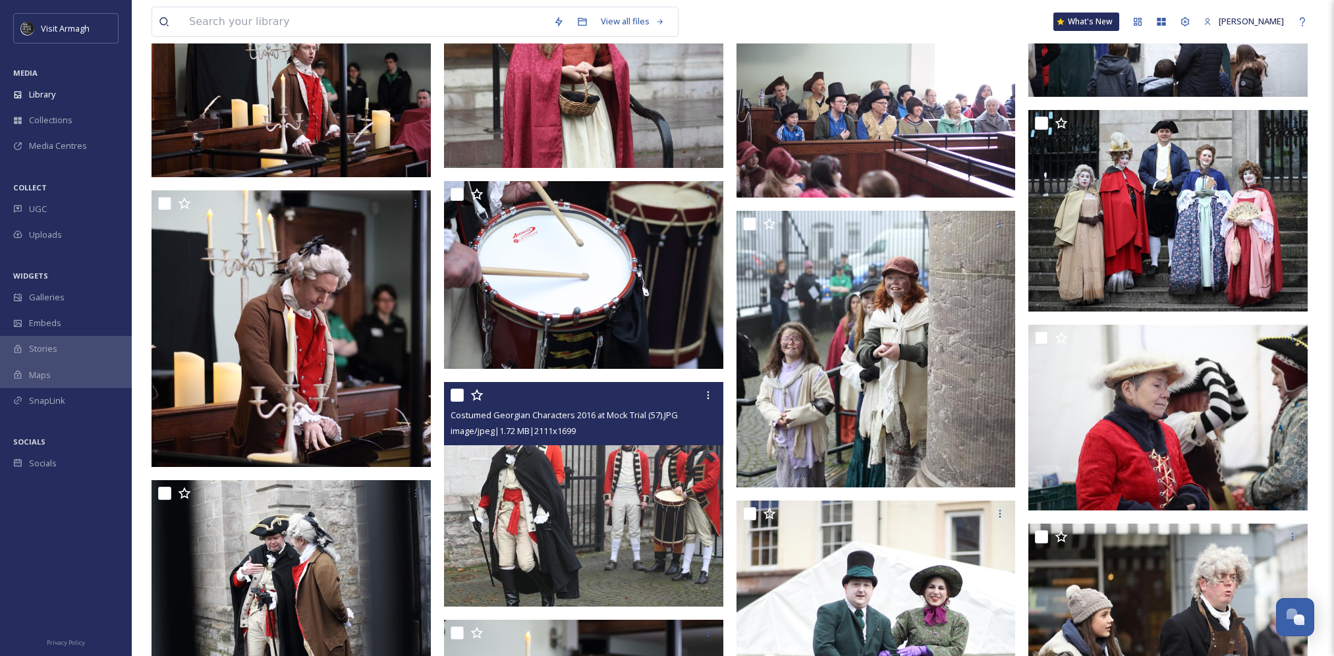
click at [594, 538] on img at bounding box center [583, 494] width 279 height 225
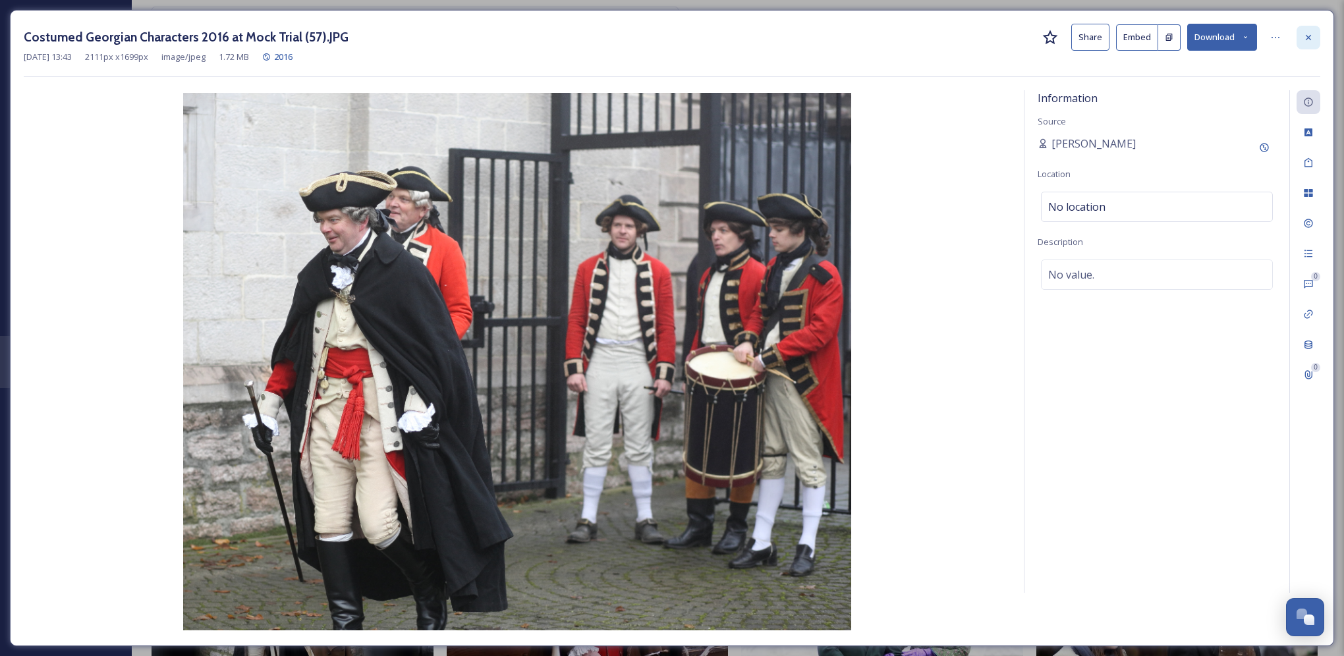
click at [1312, 36] on icon at bounding box center [1308, 37] width 11 height 11
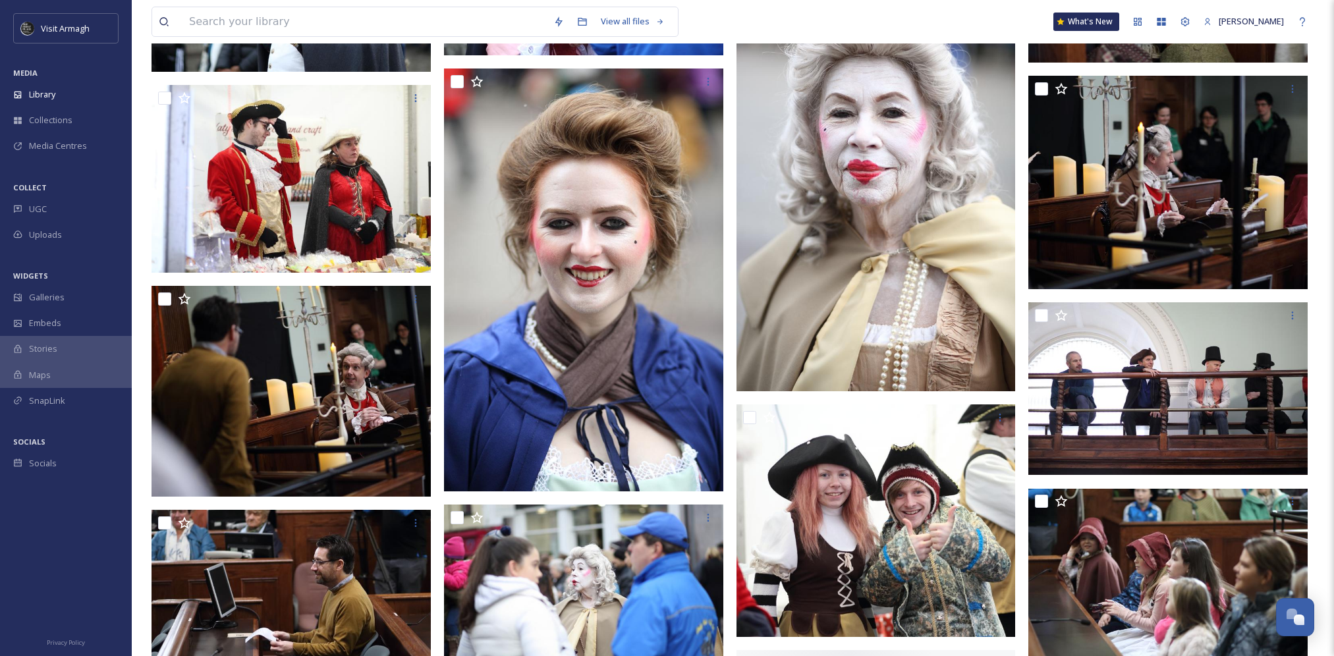
scroll to position [17798, 0]
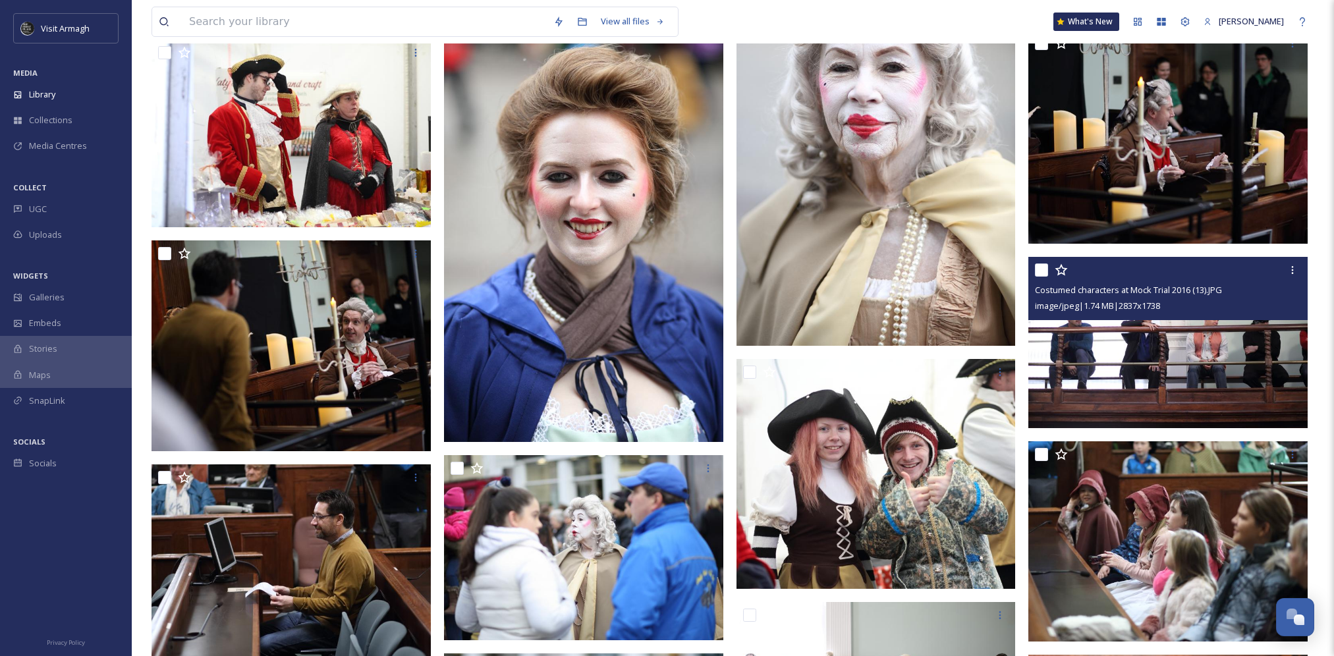
click at [1214, 339] on img at bounding box center [1167, 342] width 279 height 171
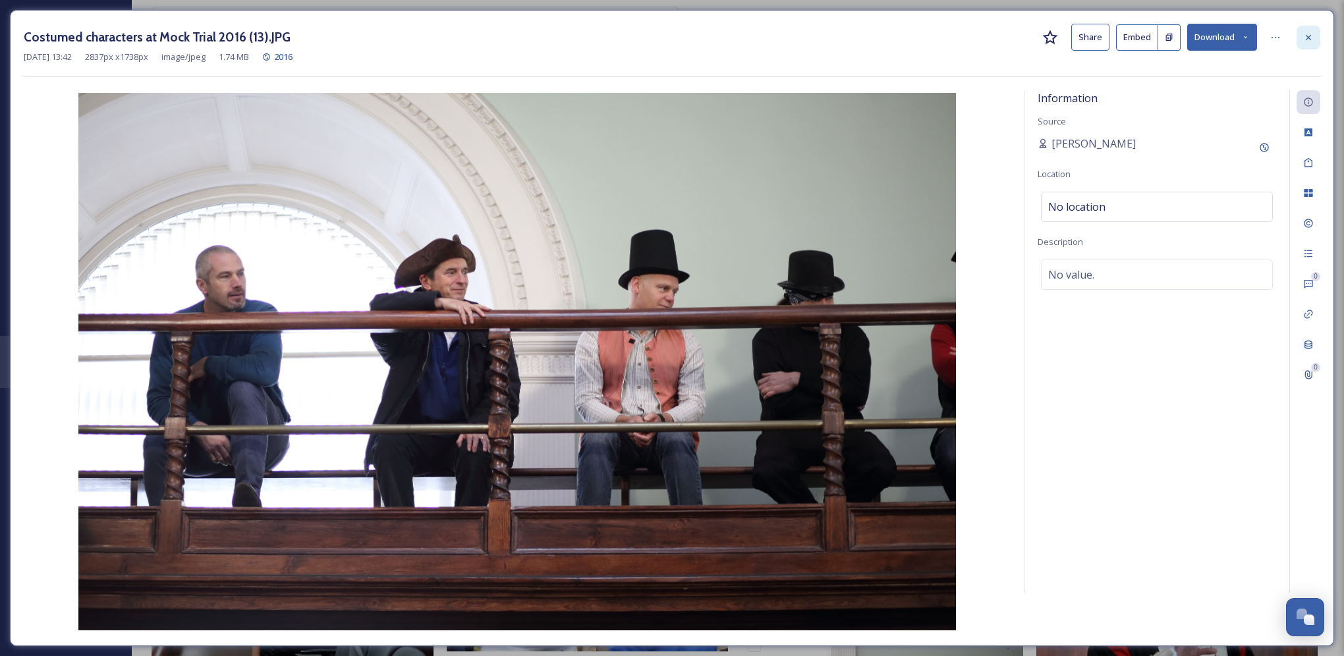
click at [1314, 36] on div at bounding box center [1308, 38] width 24 height 24
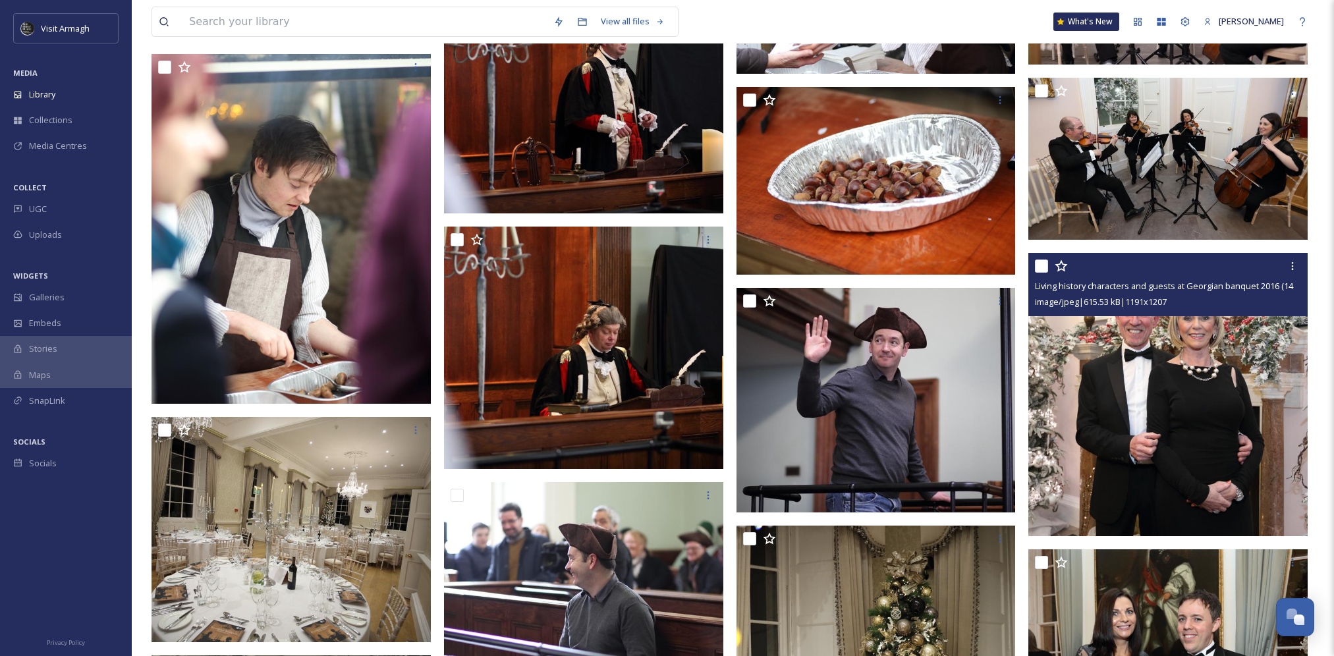
scroll to position [20565, 0]
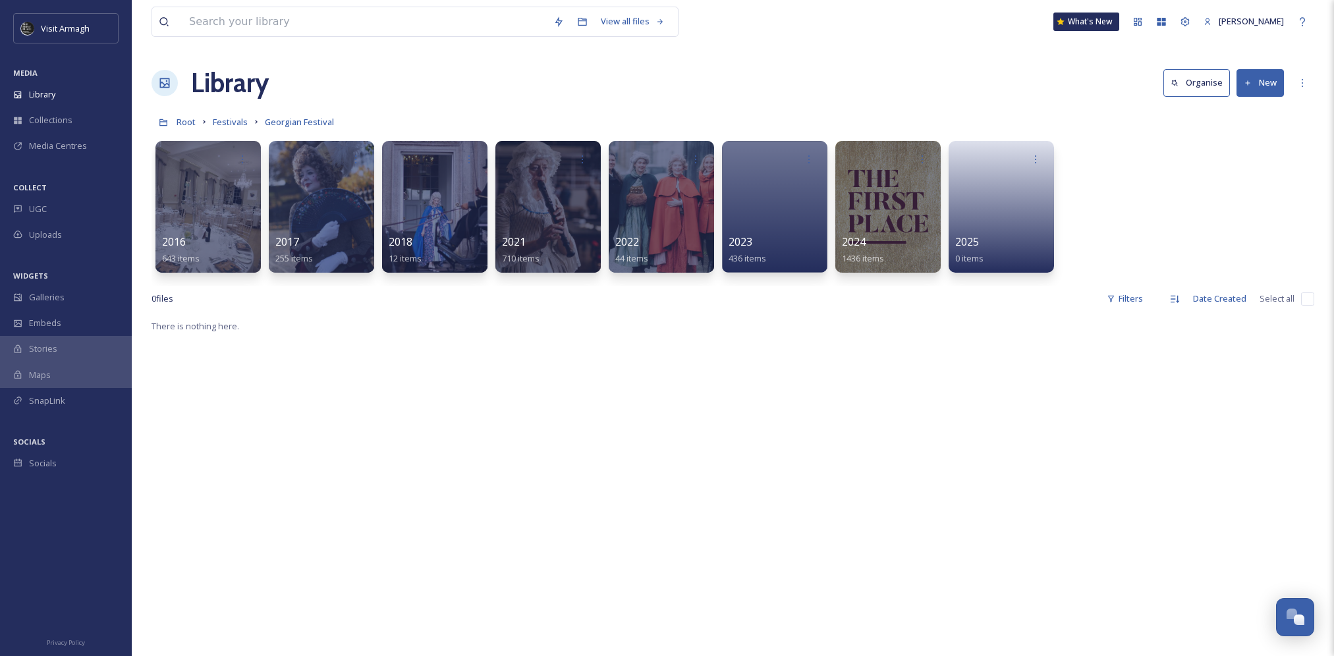
click at [222, 85] on h1 "Library" at bounding box center [230, 83] width 78 height 40
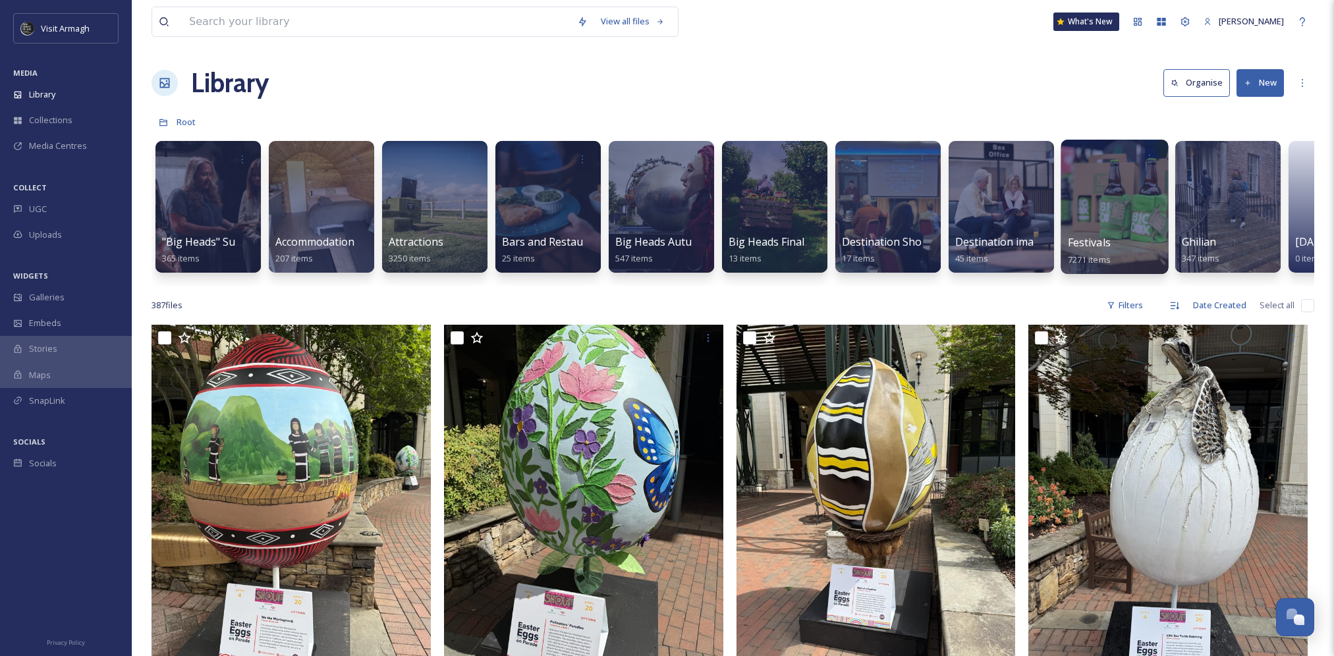
click at [1084, 212] on div at bounding box center [1114, 207] width 107 height 134
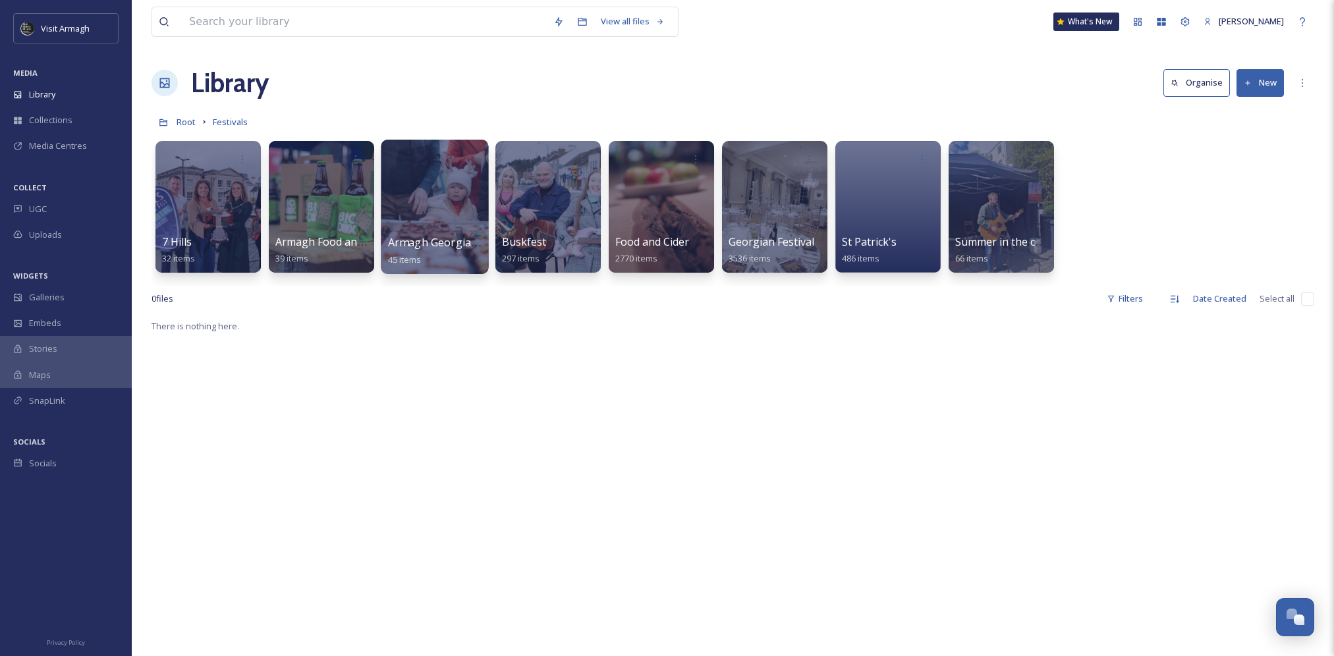
click at [438, 176] on div at bounding box center [434, 207] width 107 height 134
click at [323, 217] on div at bounding box center [320, 207] width 107 height 134
click at [780, 215] on div at bounding box center [774, 207] width 107 height 134
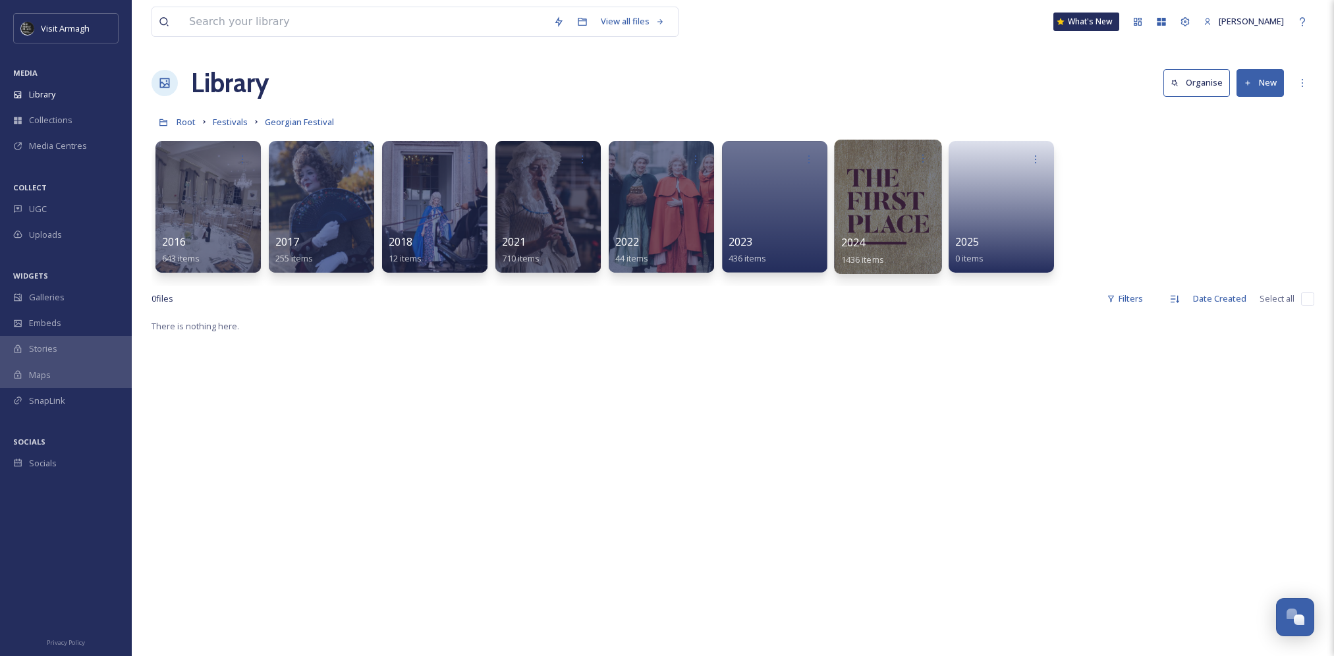
click at [885, 218] on div at bounding box center [887, 207] width 107 height 134
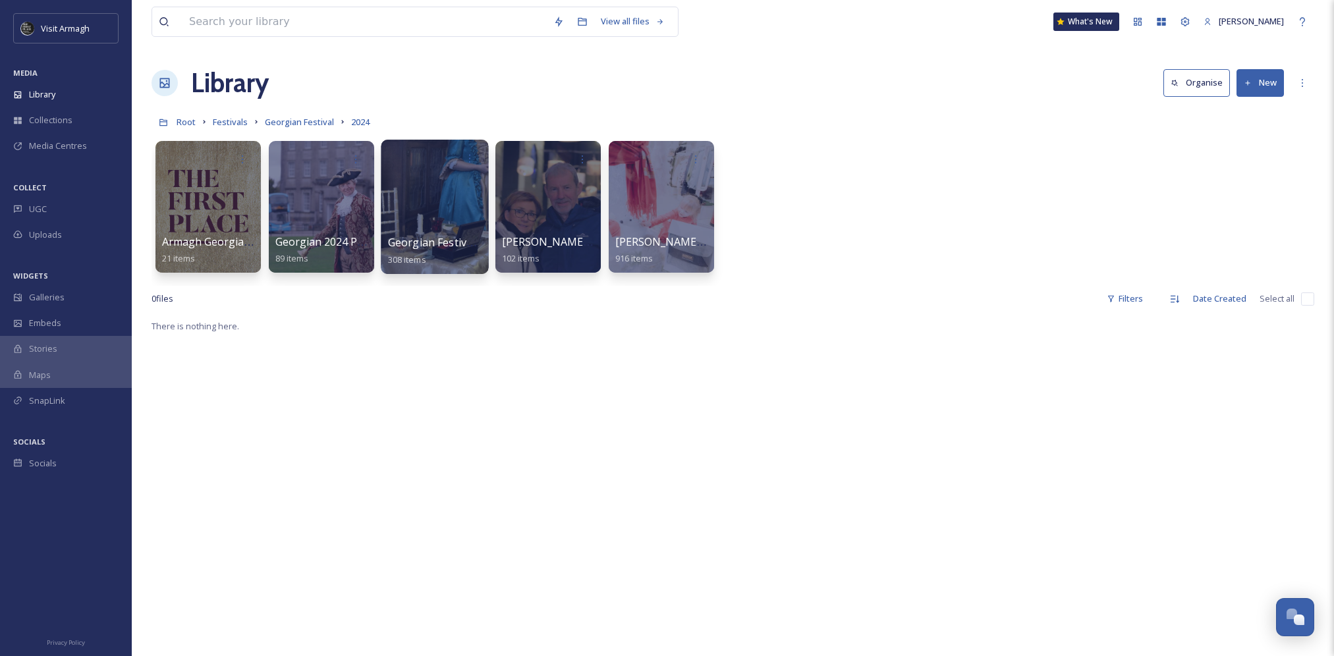
click at [447, 192] on div at bounding box center [434, 207] width 107 height 134
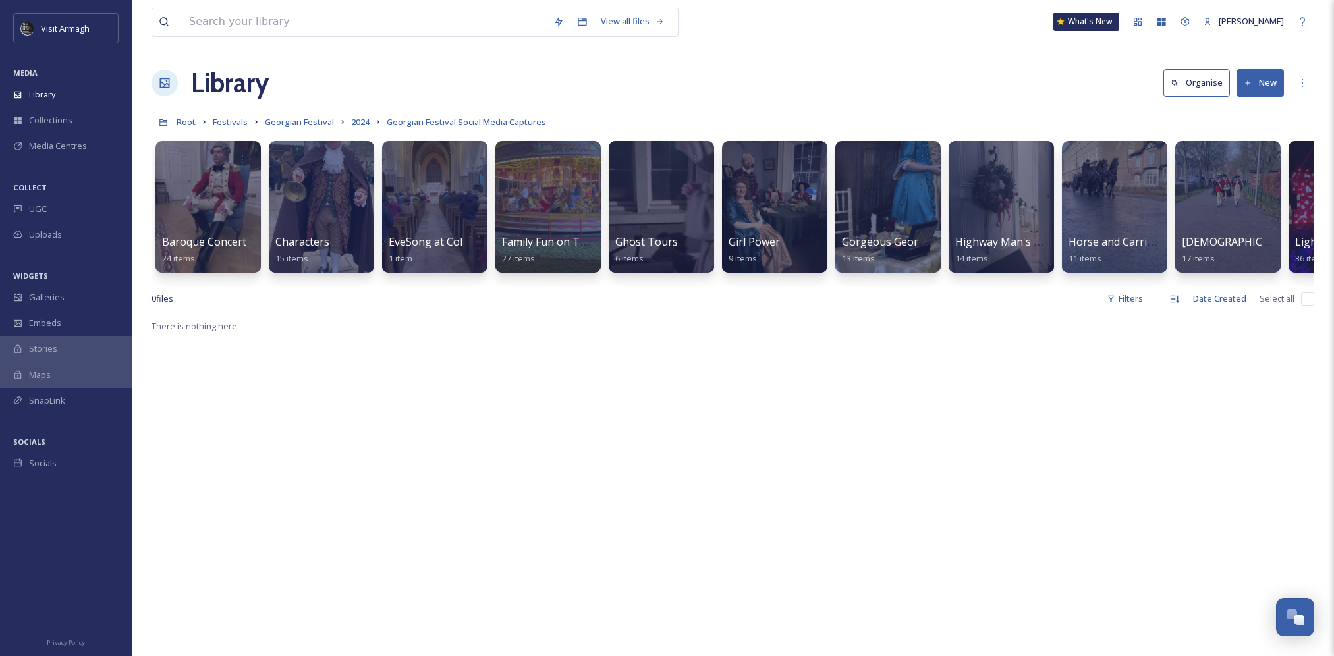
click at [360, 118] on span "2024" at bounding box center [360, 122] width 18 height 12
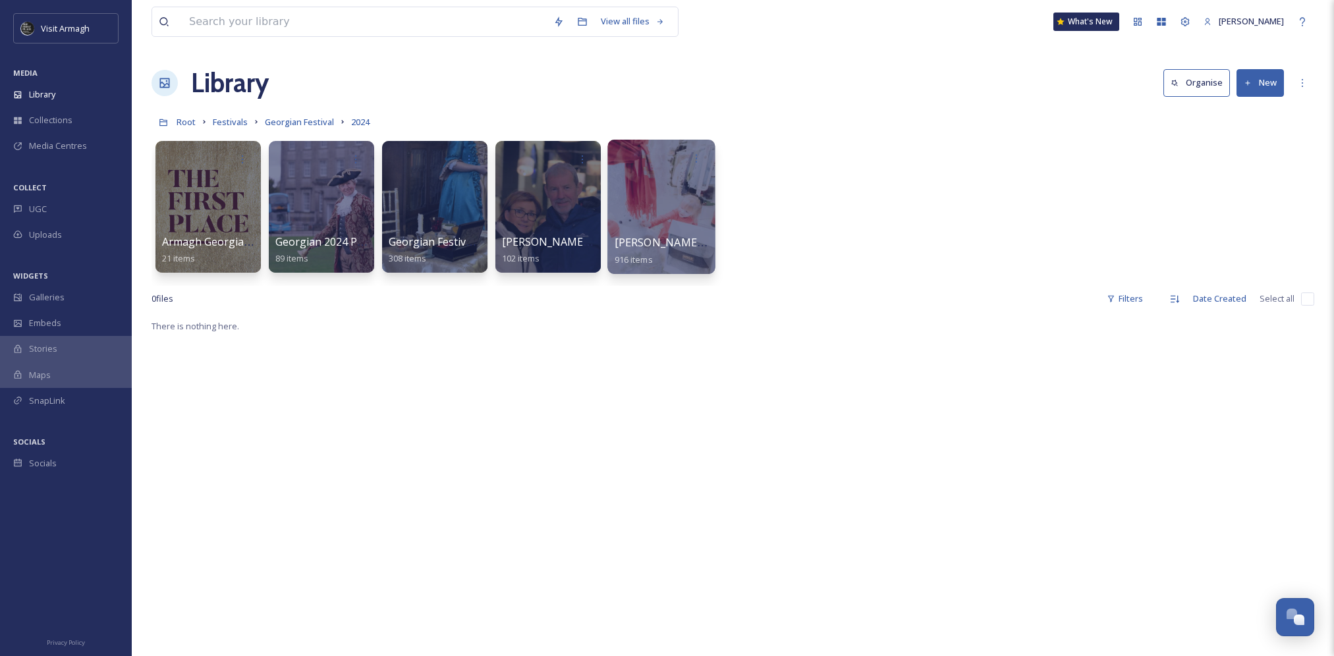
click at [660, 211] on div at bounding box center [660, 207] width 107 height 134
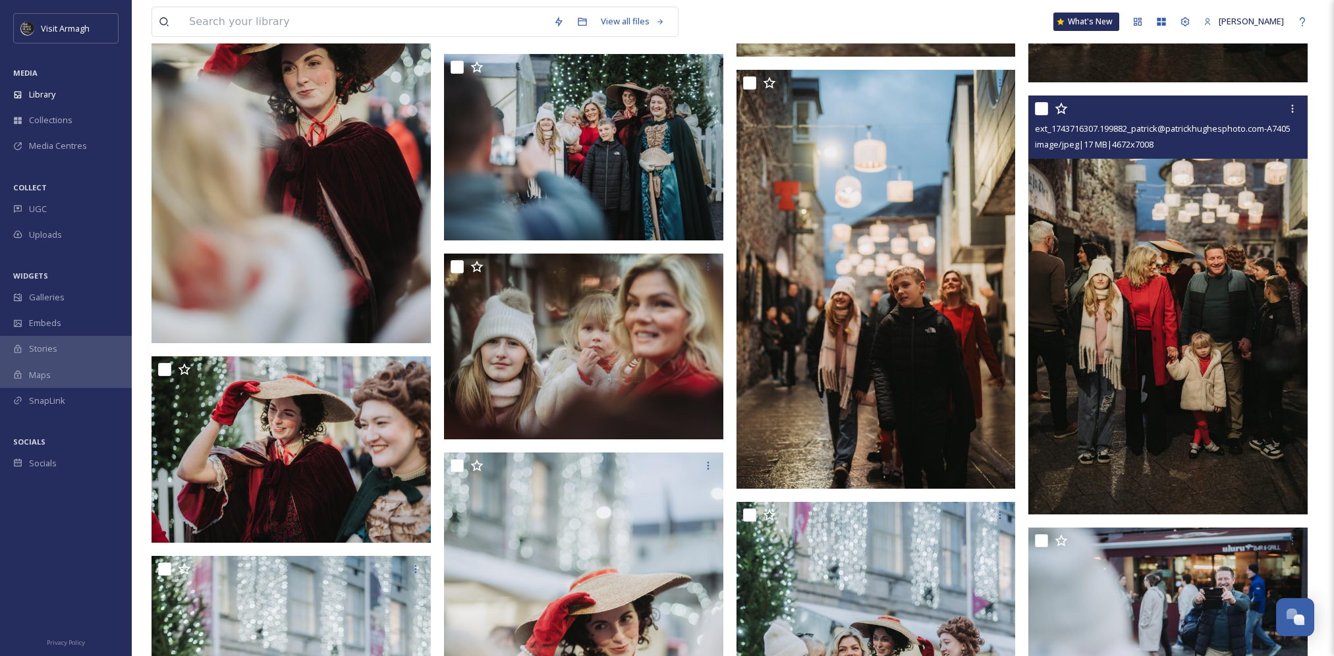
scroll to position [9881, 0]
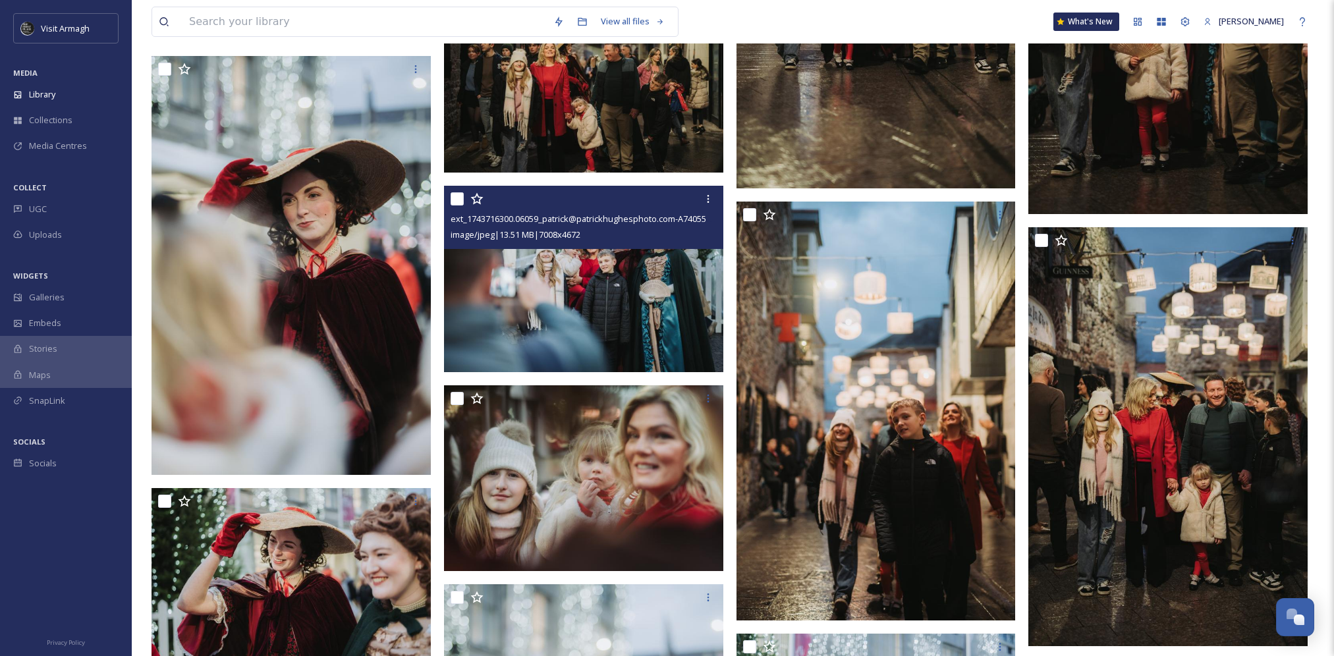
click at [507, 250] on img at bounding box center [583, 279] width 279 height 186
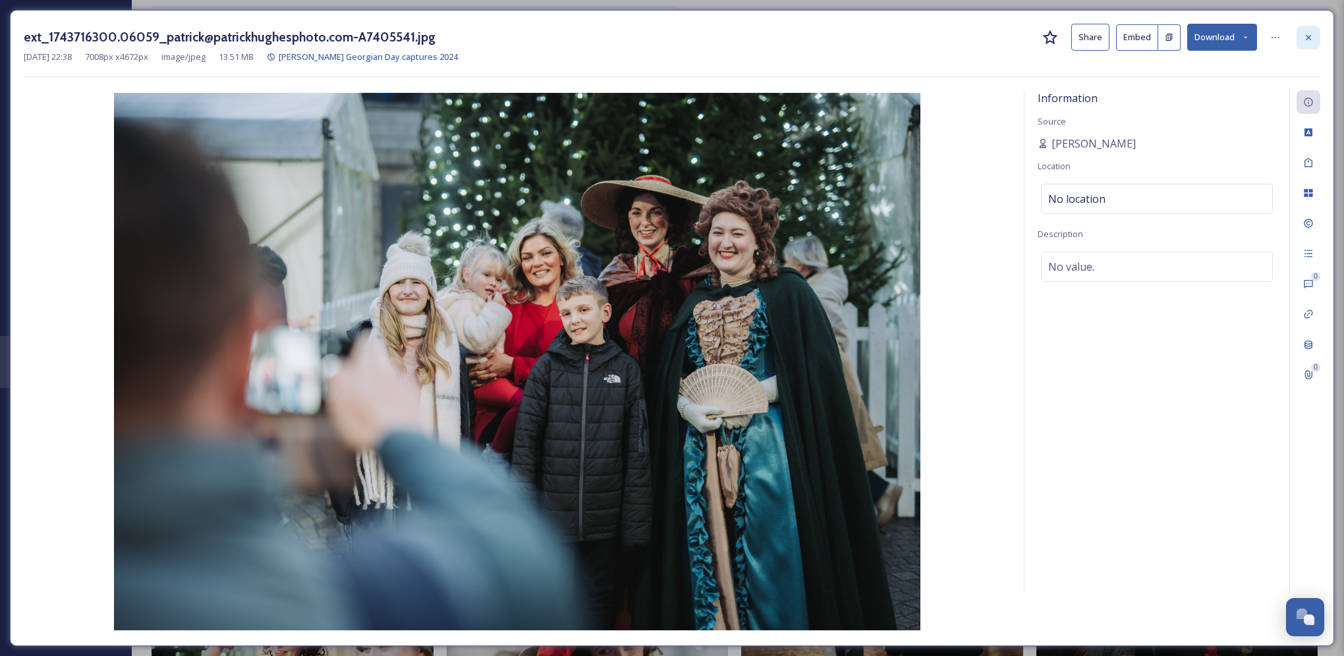
click at [1310, 38] on icon at bounding box center [1308, 37] width 11 height 11
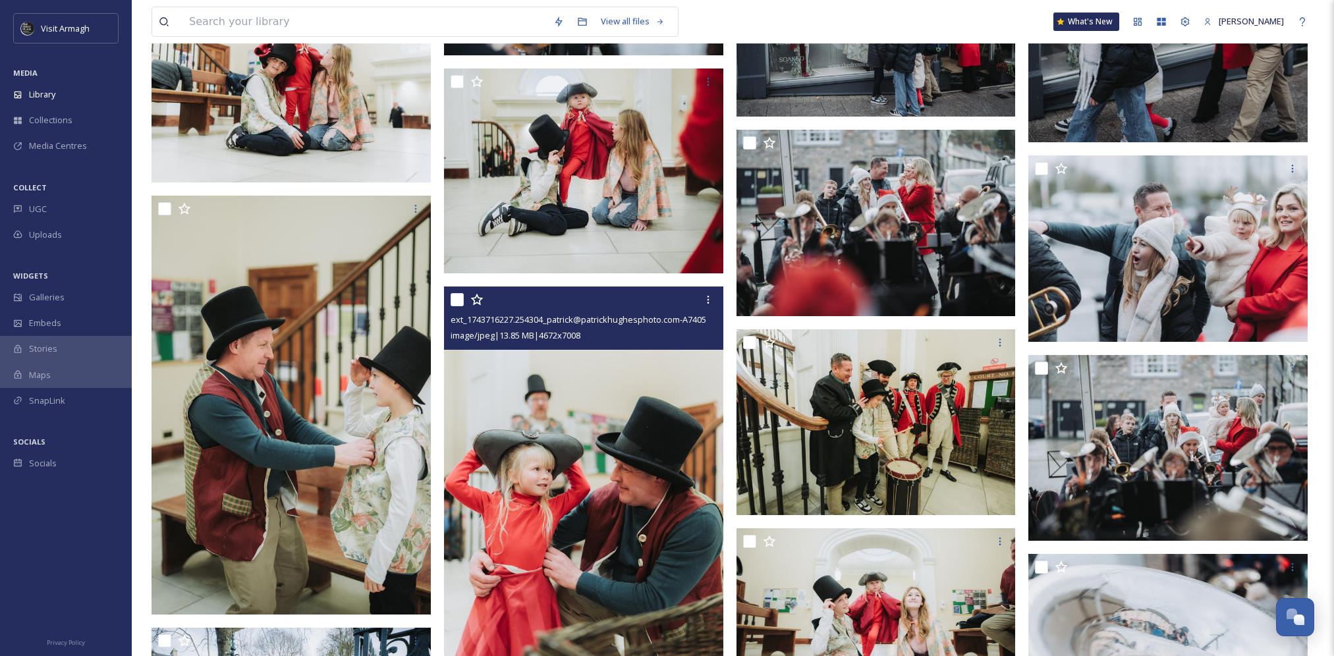
scroll to position [14340, 0]
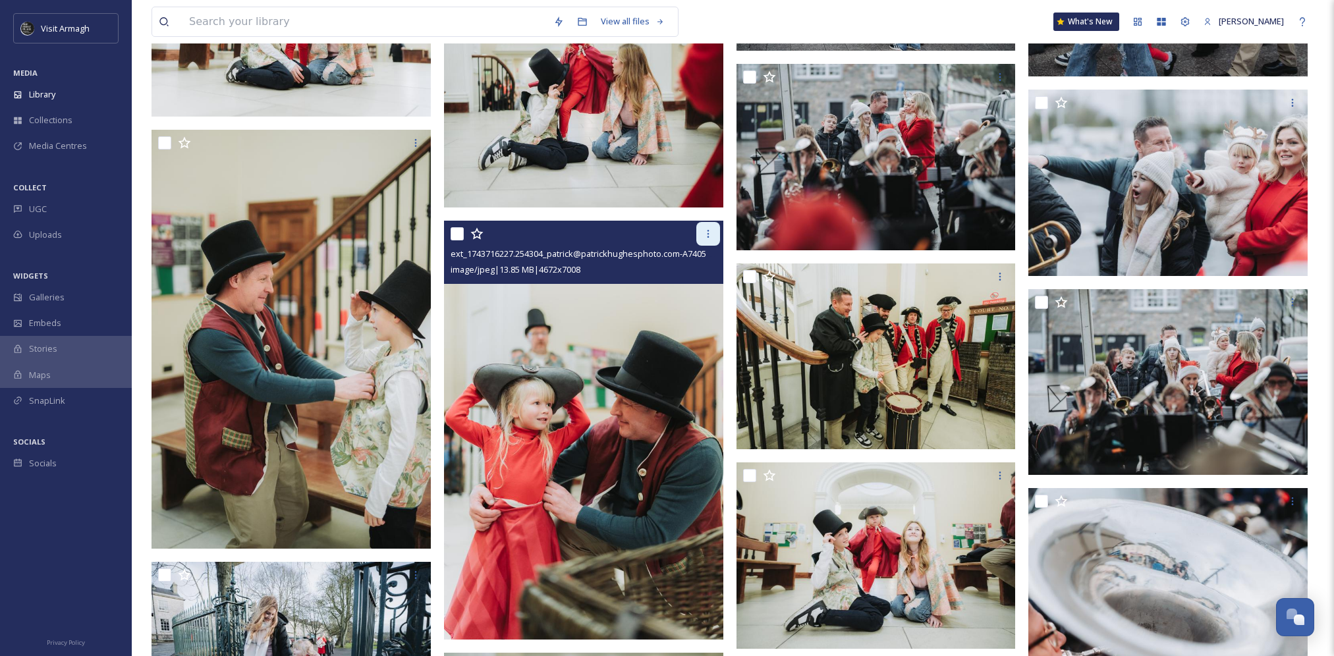
click at [711, 233] on icon at bounding box center [708, 234] width 11 height 11
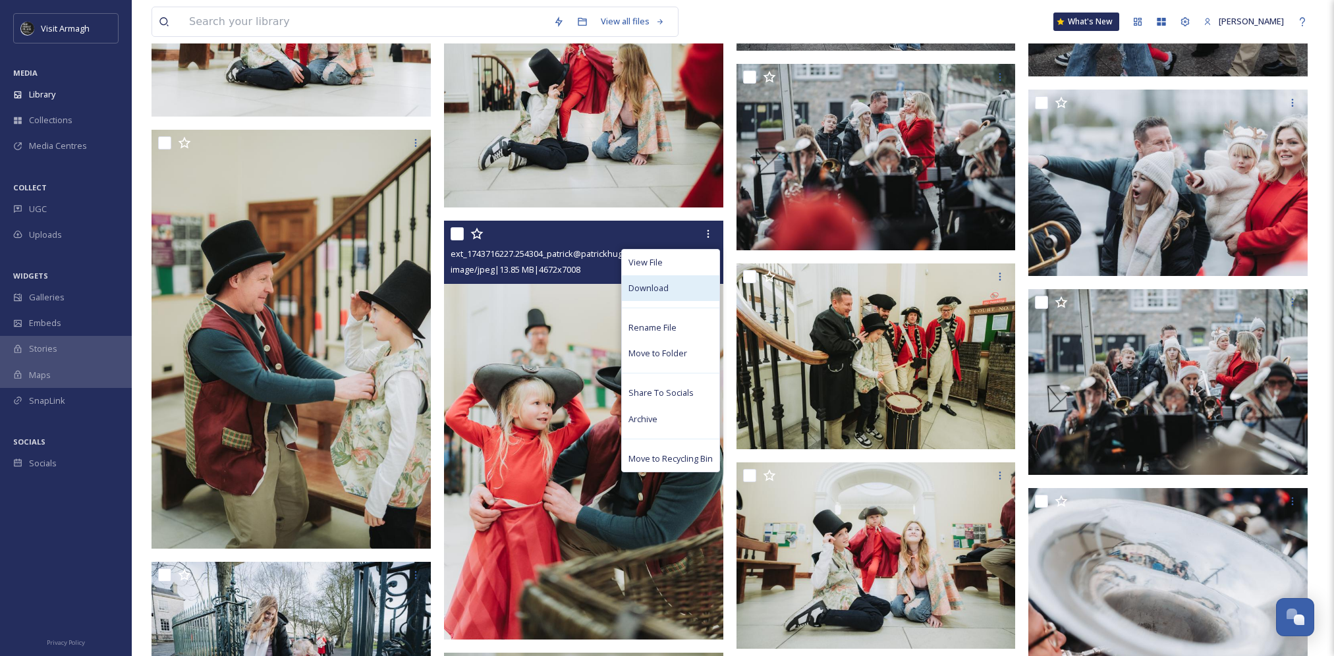
click at [671, 284] on div "Download" at bounding box center [670, 288] width 97 height 26
